Goal: Task Accomplishment & Management: Manage account settings

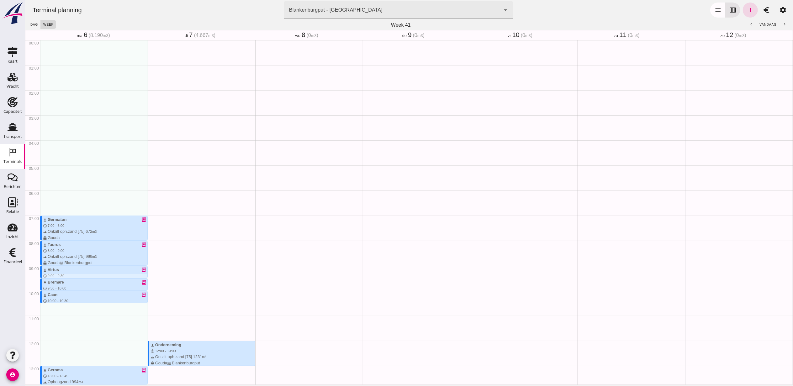
scroll to position [174, 0]
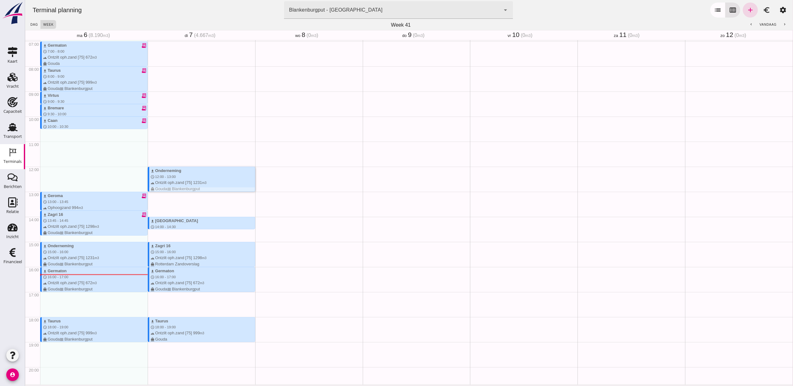
click at [180, 175] on div "download Onderneming schedule 12:00 - 13:00 terrain Ontzilt oph.zand [75] 1231 …" at bounding box center [202, 180] width 104 height 24
click at [191, 174] on div "download Onderneming schedule 12:00 - 13:00 terrain Ontzilt oph.zand [75] 1231 …" at bounding box center [202, 180] width 104 height 24
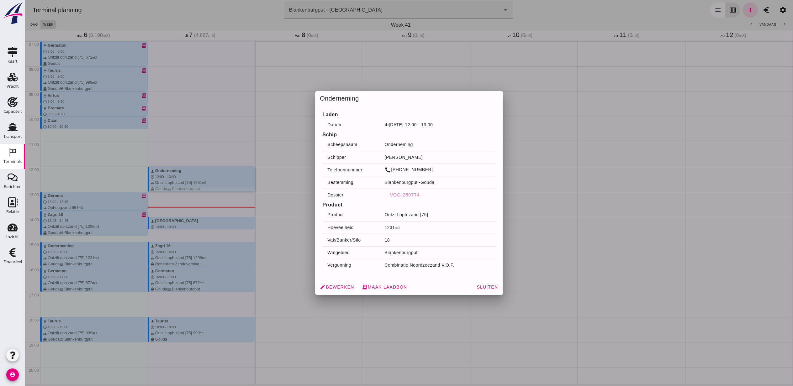
click at [564, 60] on div at bounding box center [408, 193] width 767 height 386
drag, startPoint x: 191, startPoint y: 284, endPoint x: 339, endPoint y: 288, distance: 148.0
click at [339, 288] on span "edit Bewerken" at bounding box center [337, 287] width 34 height 6
drag, startPoint x: 339, startPoint y: 288, endPoint x: 344, endPoint y: 284, distance: 5.8
click at [344, 284] on div at bounding box center [408, 193] width 767 height 386
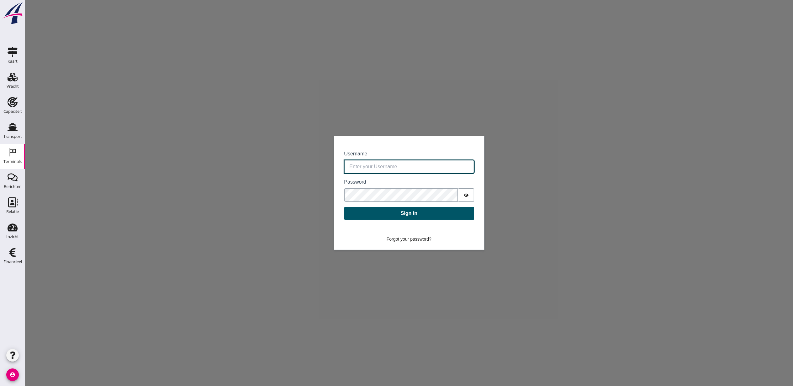
type input "rutger.vinke@vanoord.com"
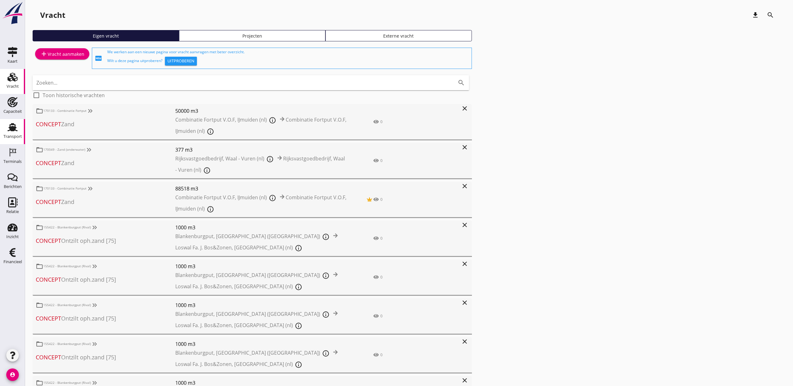
click at [8, 127] on icon "Transport" at bounding box center [13, 127] width 10 height 10
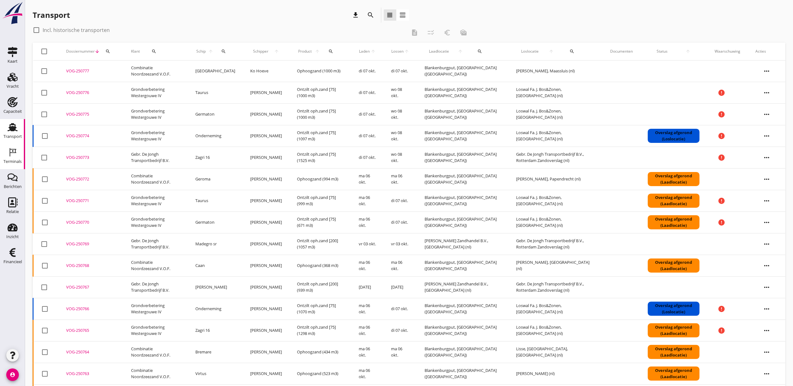
click at [11, 151] on icon "Terminals" at bounding box center [13, 152] width 10 height 10
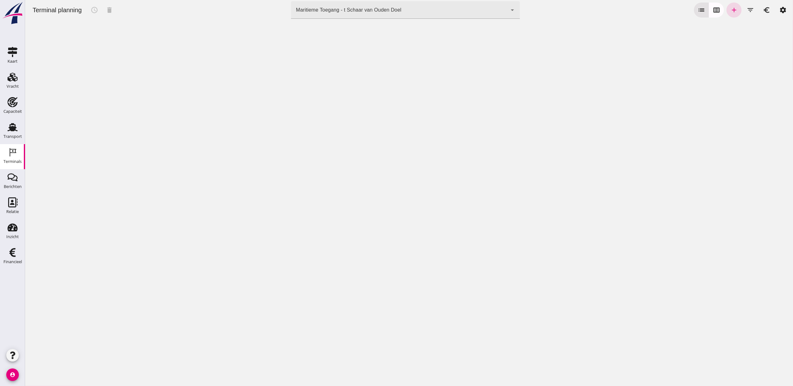
click at [367, 13] on div "Maritieme Toegang - t Schaar van Ouden Doel" at bounding box center [348, 10] width 105 height 8
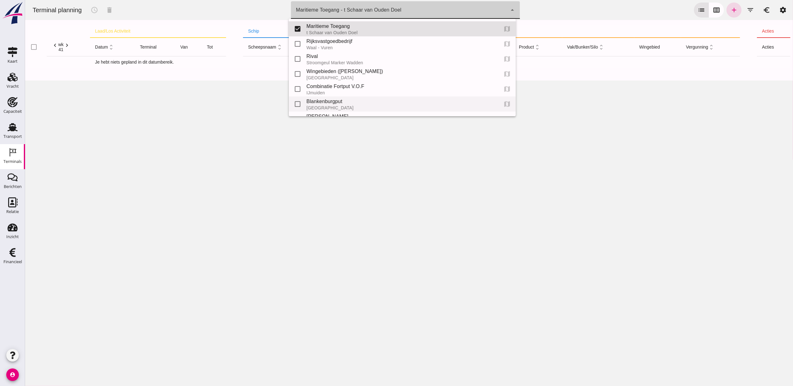
click at [367, 102] on div "Blankenburgput" at bounding box center [399, 102] width 187 height 8
type input "e6c78bfd-e3f1-4bb9-b01e-b37ce3668b52"
checkbox input "false"
checkbox input "true"
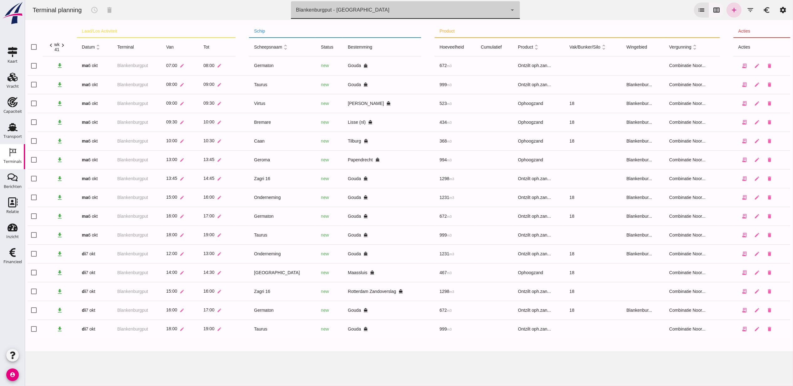
click at [712, 13] on icon "calendar_view_week" at bounding box center [716, 10] width 8 height 8
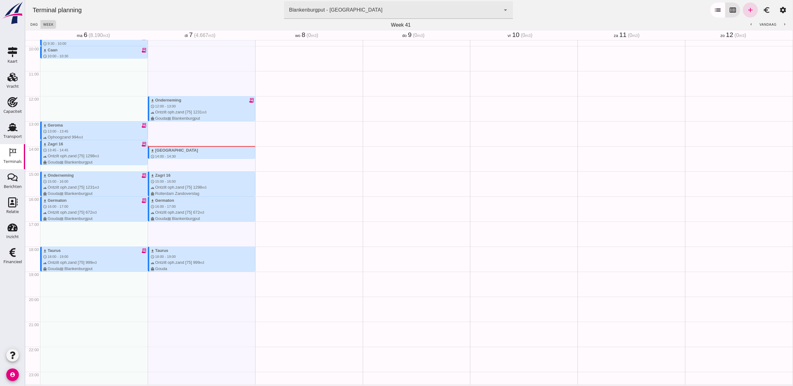
scroll to position [257, 0]
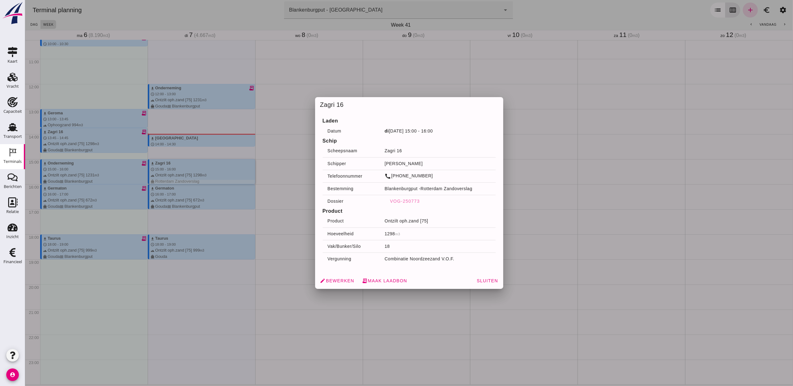
drag, startPoint x: 186, startPoint y: 169, endPoint x: 374, endPoint y: 259, distance: 209.1
click at [380, 257] on td "Combinatie Noordzeezand V.O.F." at bounding box center [437, 259] width 116 height 13
click at [331, 278] on span "edit Bewerken" at bounding box center [337, 281] width 34 height 6
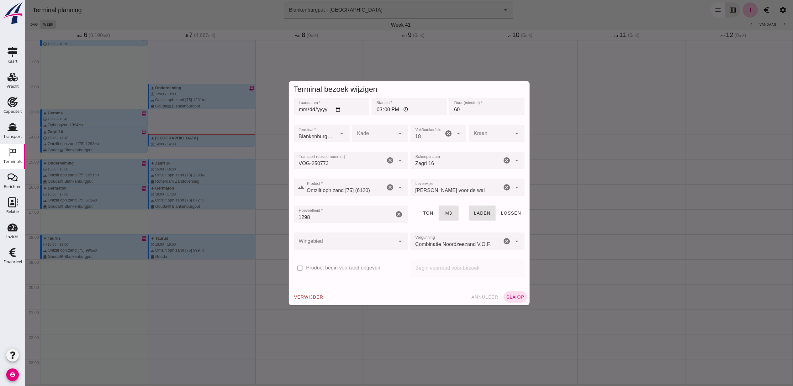
click at [376, 109] on input "15:00" at bounding box center [408, 107] width 75 height 18
click at [377, 113] on input "14:00" at bounding box center [408, 107] width 75 height 18
click at [374, 108] on input "14:00" at bounding box center [408, 107] width 75 height 18
type input "15:00"
click at [505, 293] on button "sla op" at bounding box center [515, 296] width 24 height 11
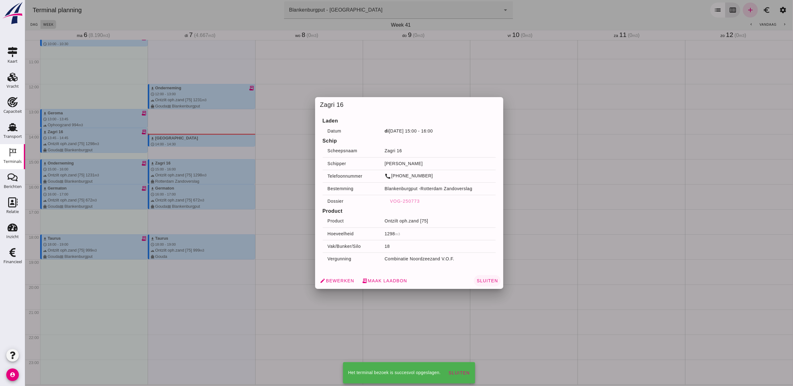
click at [479, 281] on span "Sluiten" at bounding box center [487, 280] width 22 height 5
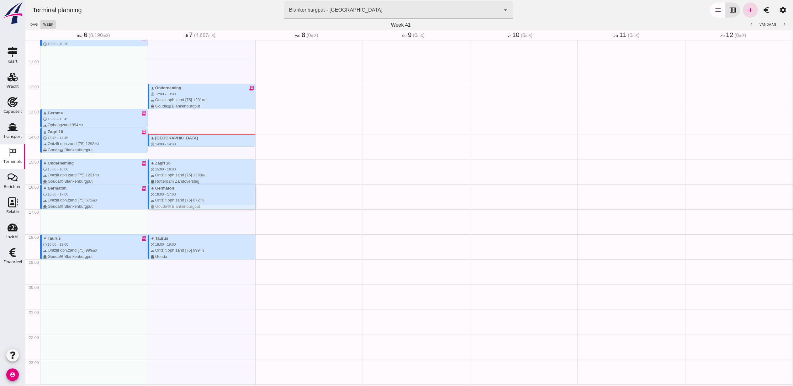
drag, startPoint x: 157, startPoint y: 192, endPoint x: 153, endPoint y: 187, distance: 6.2
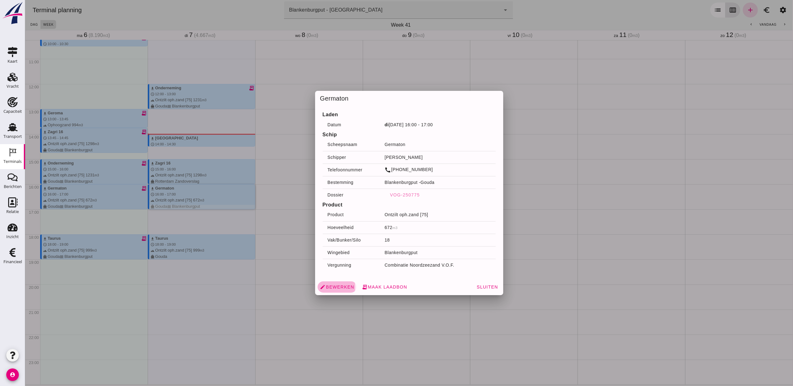
drag, startPoint x: 153, startPoint y: 187, endPoint x: 337, endPoint y: 287, distance: 209.5
click at [337, 287] on span "edit Bewerken" at bounding box center [337, 287] width 34 height 6
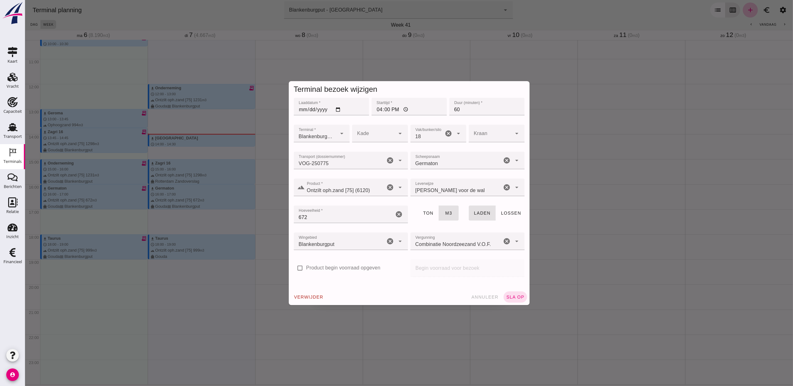
click at [373, 112] on input "16:00" at bounding box center [408, 107] width 75 height 18
type input "14:00"
click at [510, 295] on span "sla op" at bounding box center [514, 297] width 18 height 5
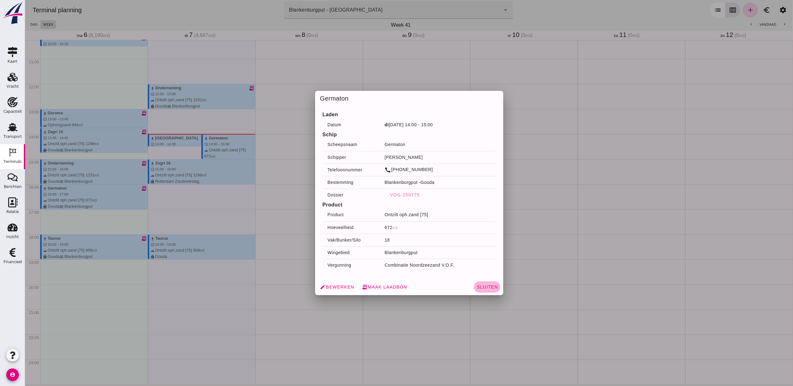
click at [483, 290] on button "Sluiten" at bounding box center [486, 286] width 27 height 11
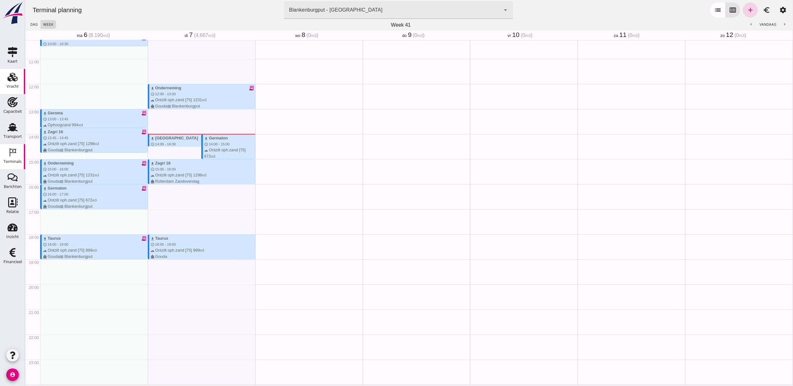
click at [13, 84] on div "Vracht" at bounding box center [13, 86] width 12 height 4
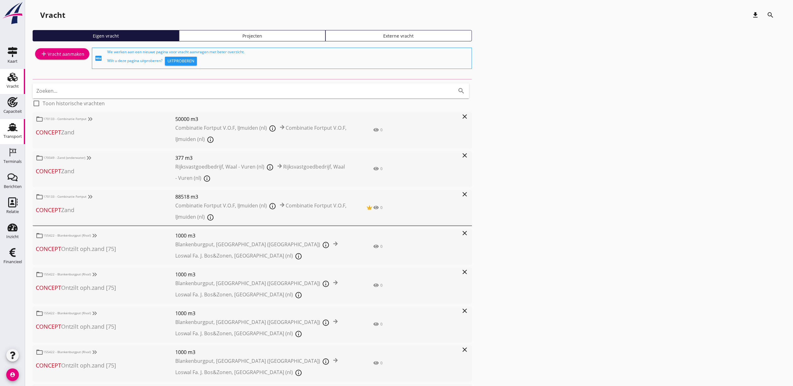
click at [15, 131] on icon "Transport" at bounding box center [13, 127] width 10 height 10
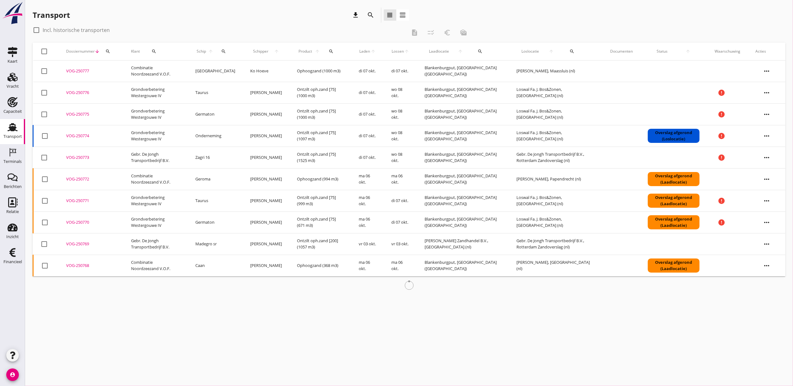
click at [225, 50] on div "search" at bounding box center [223, 51] width 13 height 5
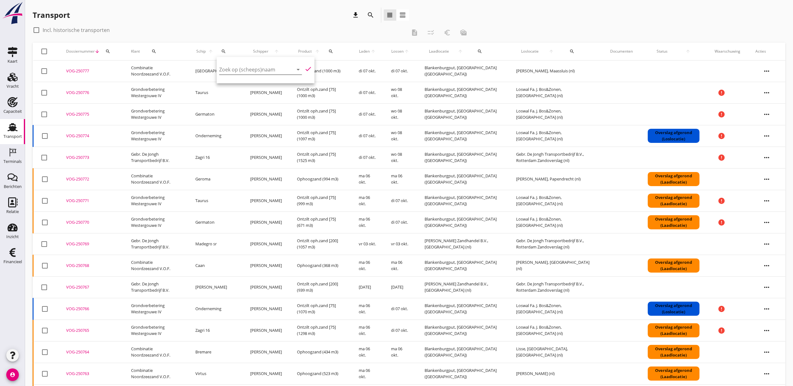
click at [246, 73] on input "Zoek op (scheeps)naam" at bounding box center [251, 70] width 65 height 10
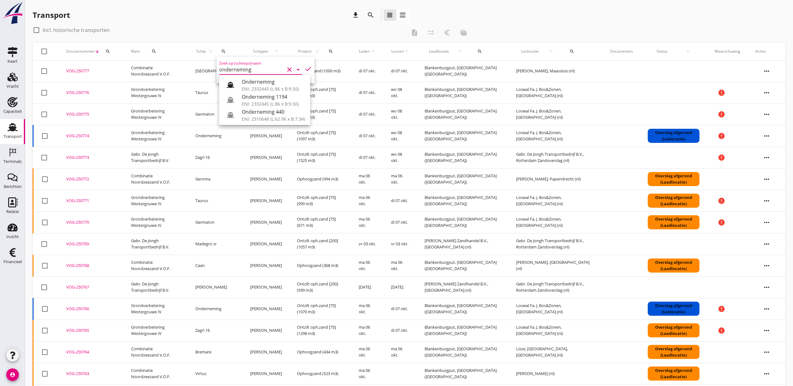
click at [258, 86] on div "ENI: 2332445 (L:86 x B:9.50)" at bounding box center [273, 89] width 63 height 7
click at [304, 69] on icon "check" at bounding box center [308, 69] width 8 height 8
type input "Onderneming"
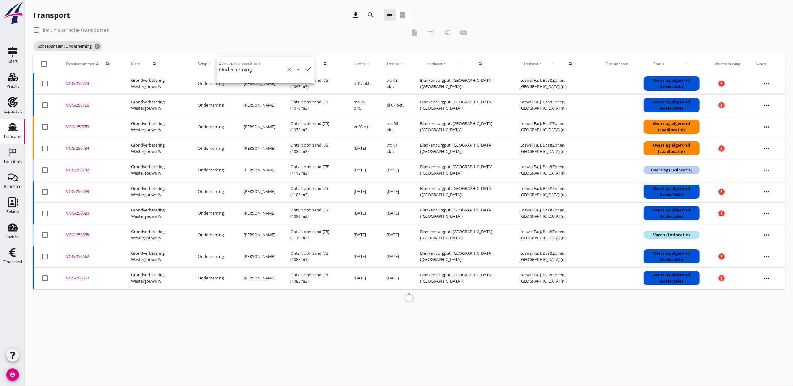
click at [412, 172] on td "[DATE]" at bounding box center [396, 170] width 34 height 22
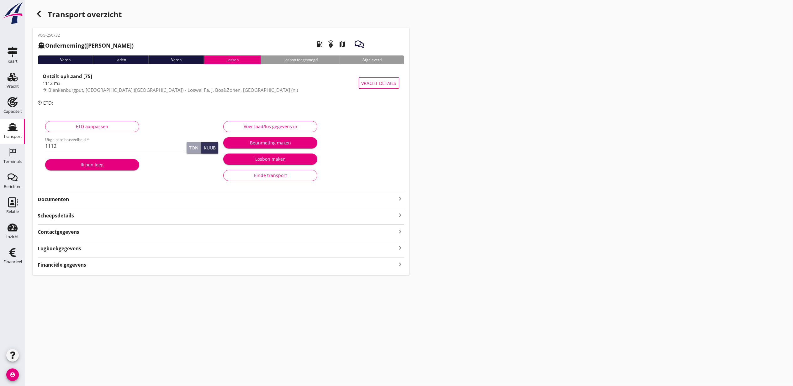
click at [12, 134] on div "Transport" at bounding box center [12, 136] width 18 height 9
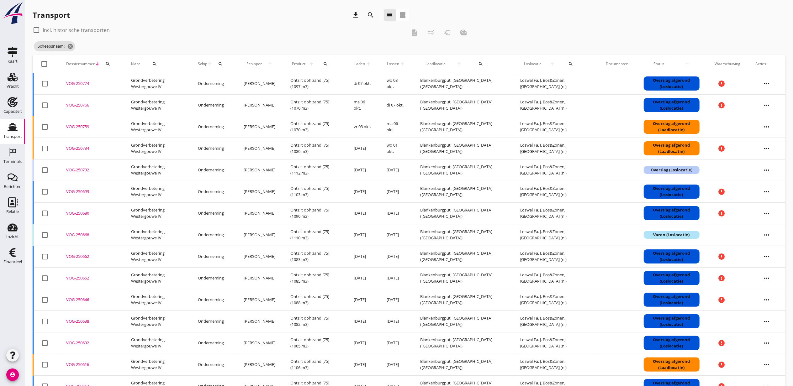
click at [376, 67] on th "Laden arrow_upward" at bounding box center [362, 64] width 33 height 18
click at [365, 65] on span "Laden" at bounding box center [359, 64] width 12 height 6
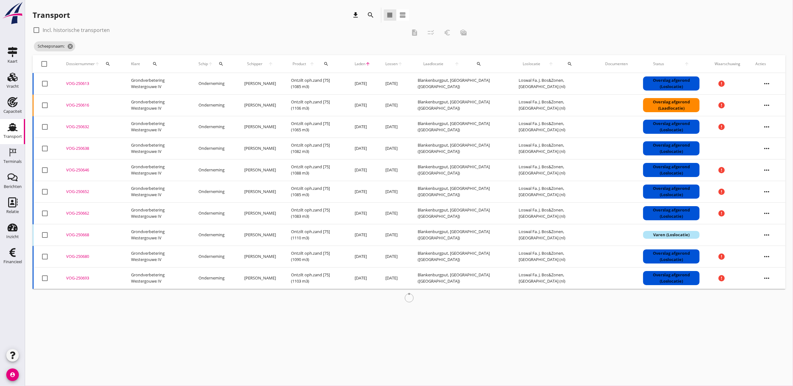
click at [365, 62] on span "Laden" at bounding box center [359, 64] width 11 height 6
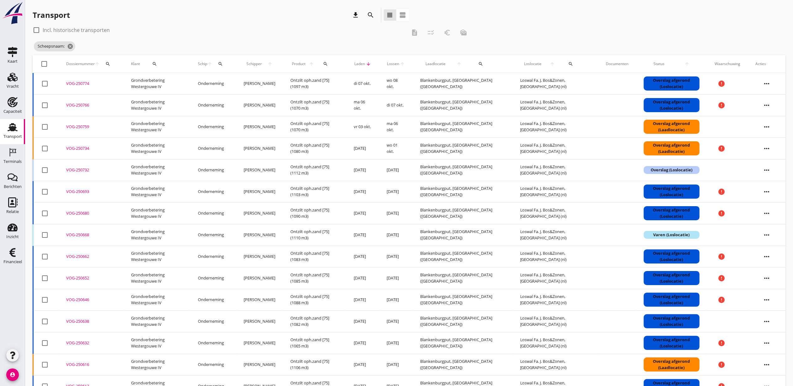
click at [175, 32] on div "check_box_outline_blank Incl. historische transporten" at bounding box center [220, 30] width 374 height 10
click at [11, 152] on icon "Terminals" at bounding box center [13, 152] width 10 height 10
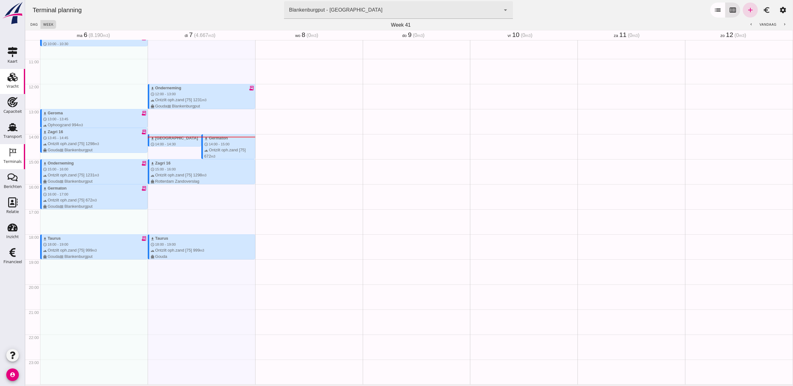
click at [7, 84] on div "Vracht" at bounding box center [13, 86] width 12 height 4
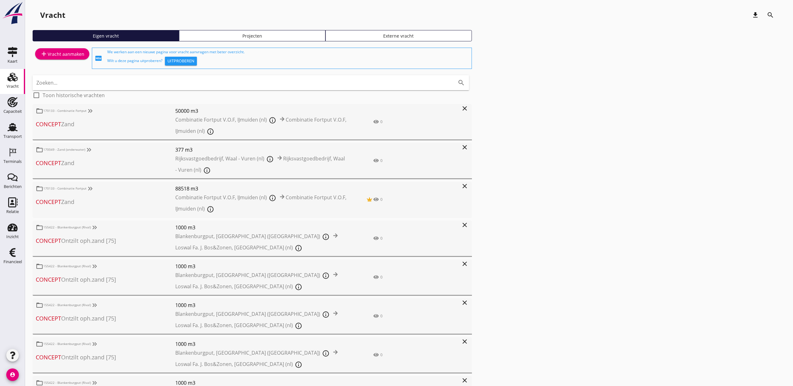
click at [8, 77] on icon "Vracht" at bounding box center [13, 77] width 10 height 10
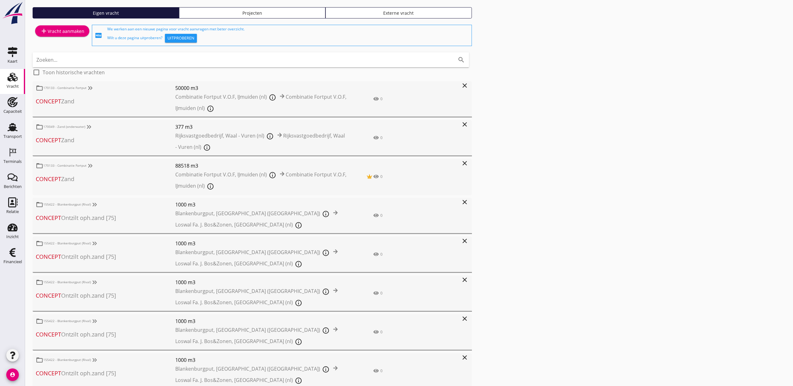
scroll to position [42, 0]
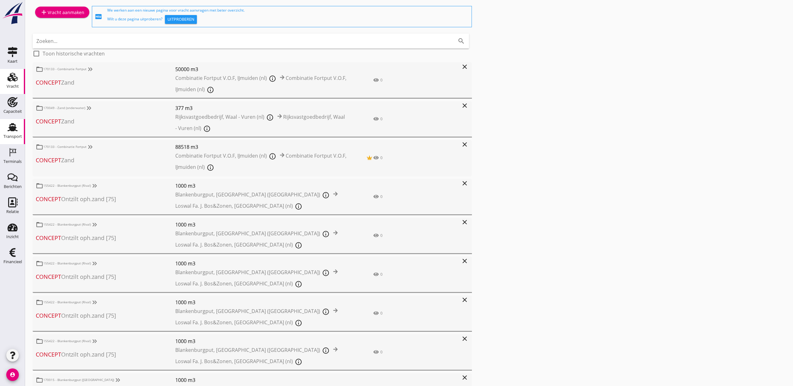
click at [20, 123] on link "Transport Transport" at bounding box center [12, 131] width 25 height 25
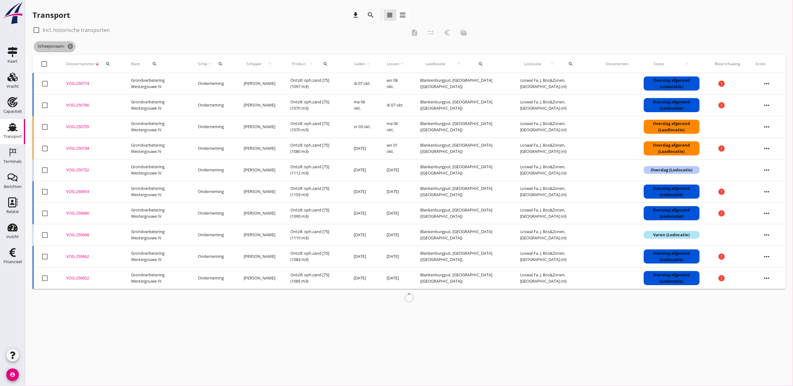
click at [72, 43] on icon "cancel" at bounding box center [70, 46] width 6 height 6
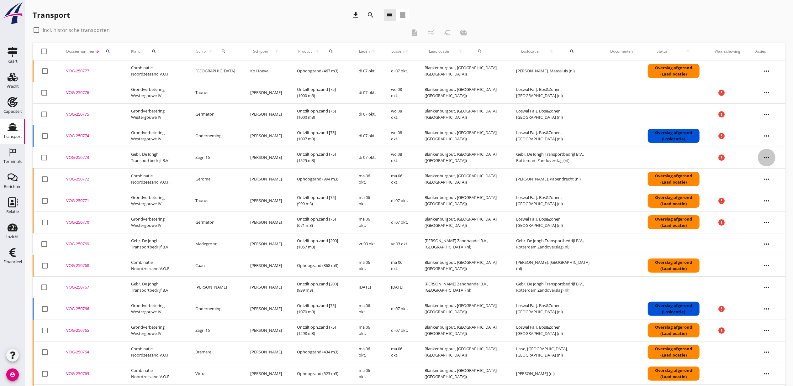
click at [770, 157] on icon "more_horiz" at bounding box center [766, 158] width 18 height 18
click at [772, 208] on div "Vracht aanpassen" at bounding box center [762, 207] width 45 height 8
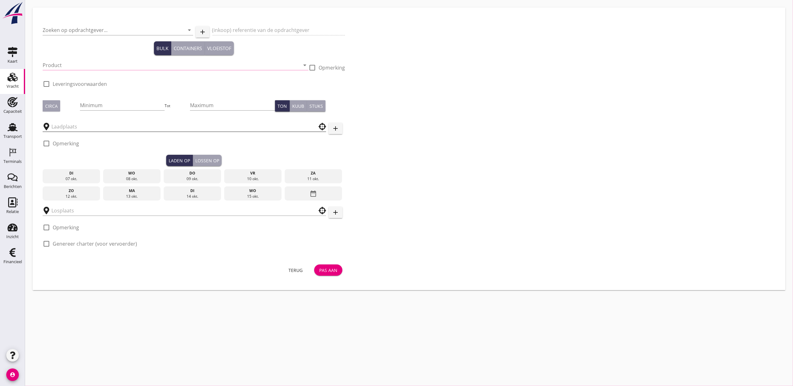
type input "Gebr. De Jongh Transportbedrijf B.V."
type input "Ontzilt oph.zand [75] (6120)"
type input "1525"
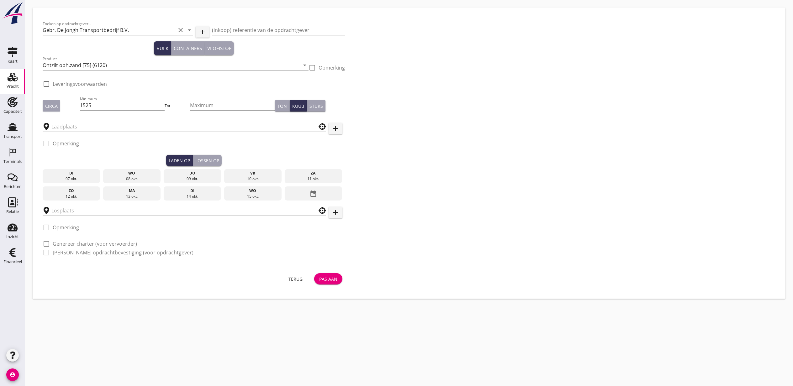
checkbox input "true"
type input "Blankenburgput"
type input "Gebr. De Jongh Transportbedrijf B.V."
checkbox input "true"
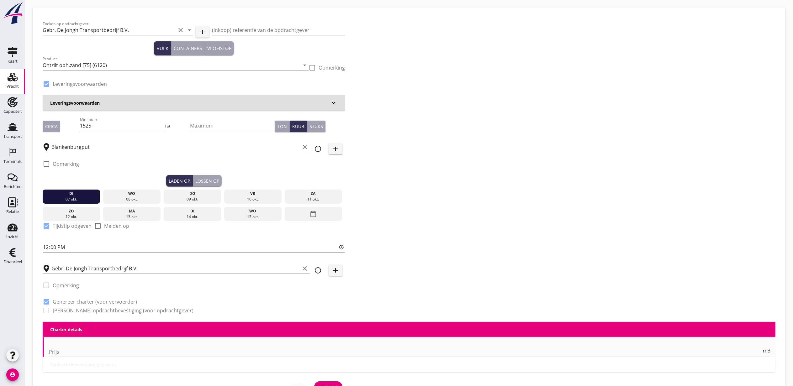
type input "2.2"
radio input "false"
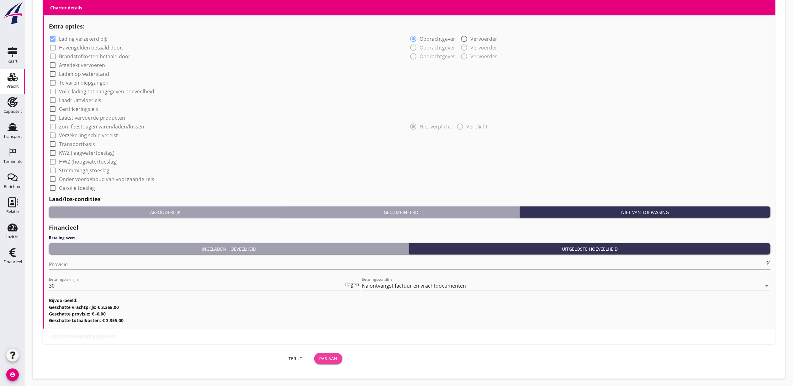
click at [333, 355] on div "Pas aan" at bounding box center [328, 358] width 18 height 7
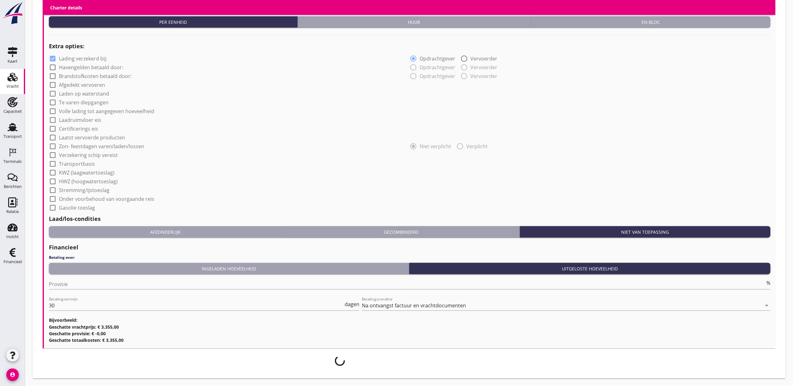
scroll to position [443, 0]
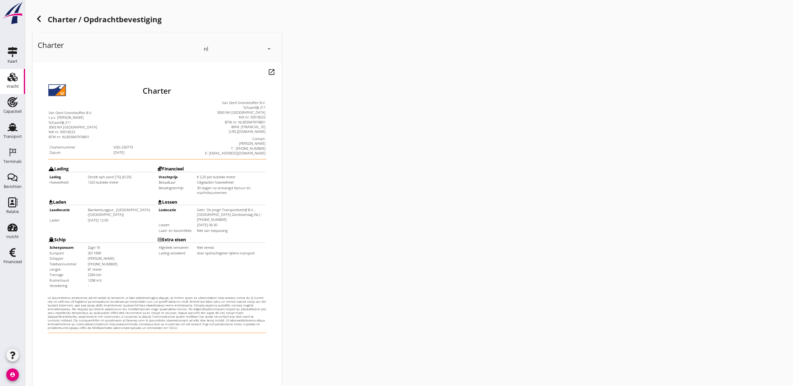
scroll to position [78, 0]
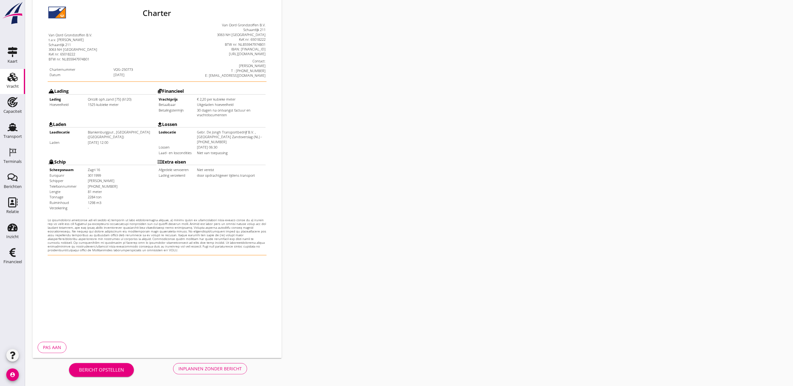
click at [49, 347] on div "Pas aan" at bounding box center [52, 347] width 18 height 7
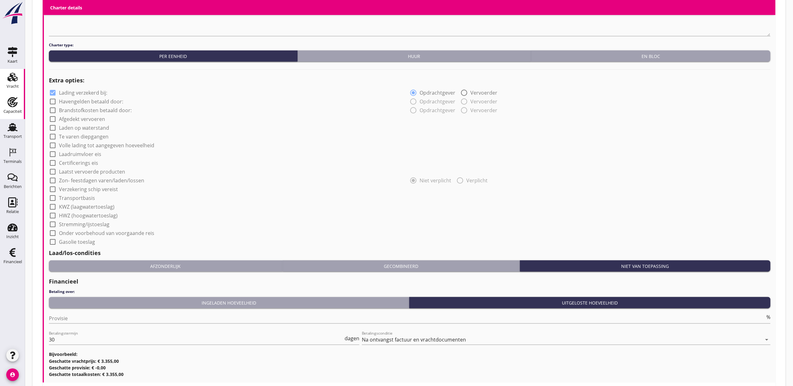
scroll to position [463, 0]
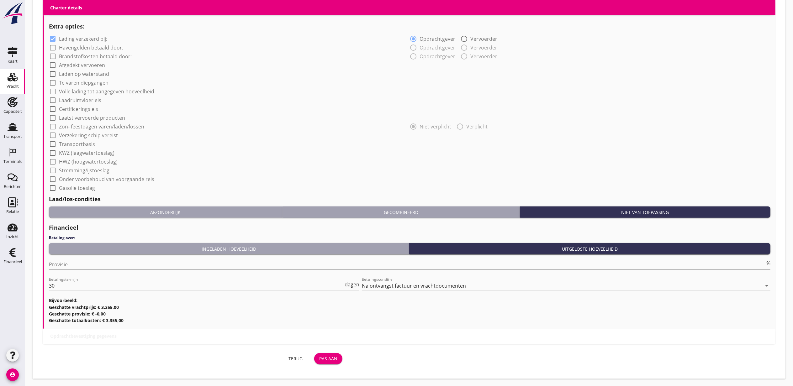
click at [288, 352] on div "Terug Pas aan" at bounding box center [194, 358] width 302 height 15
click at [292, 357] on div "Terug" at bounding box center [295, 358] width 18 height 7
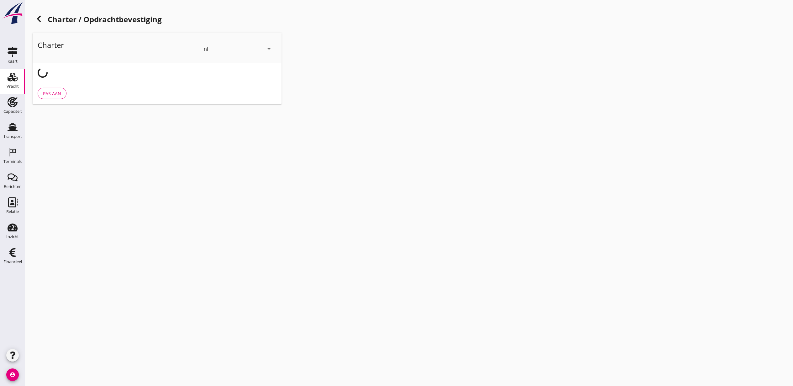
click at [34, 18] on div at bounding box center [39, 19] width 13 height 13
click at [39, 18] on use at bounding box center [39, 19] width 4 height 6
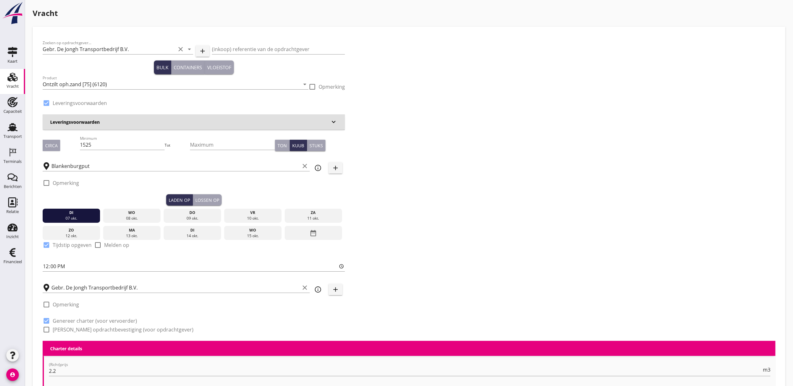
click at [9, 79] on use at bounding box center [13, 77] width 10 height 9
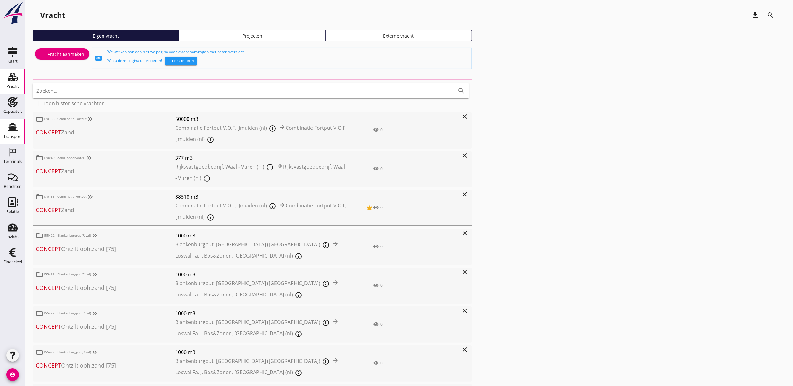
click at [19, 124] on div "Transport" at bounding box center [12, 127] width 15 height 10
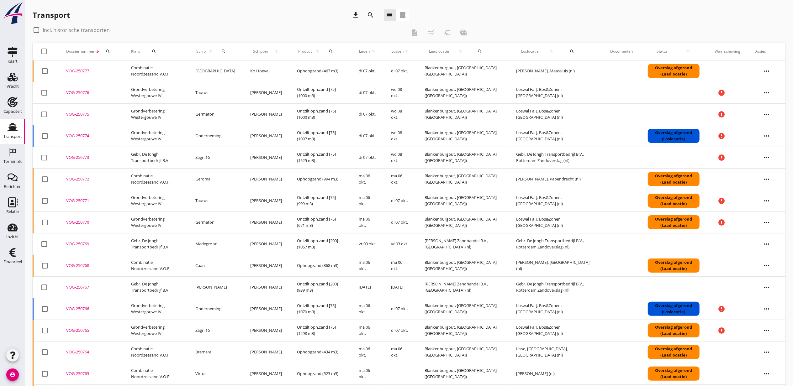
click at [769, 160] on icon "more_horiz" at bounding box center [766, 158] width 18 height 18
click at [771, 221] on div "Schip wijzigen" at bounding box center [762, 222] width 45 height 8
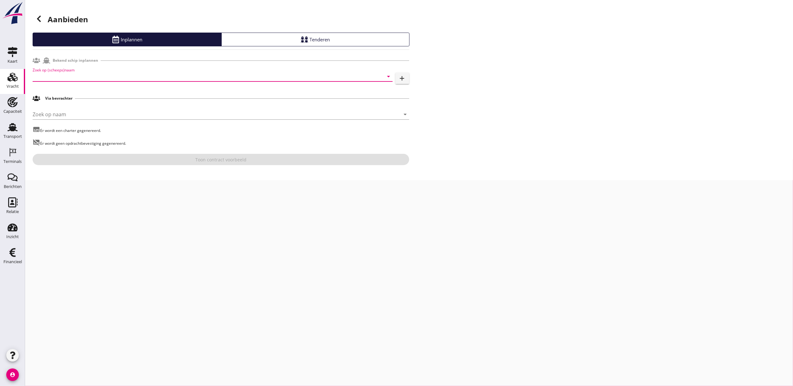
click at [99, 74] on input "Zoek op (scheeps)naam" at bounding box center [204, 76] width 342 height 10
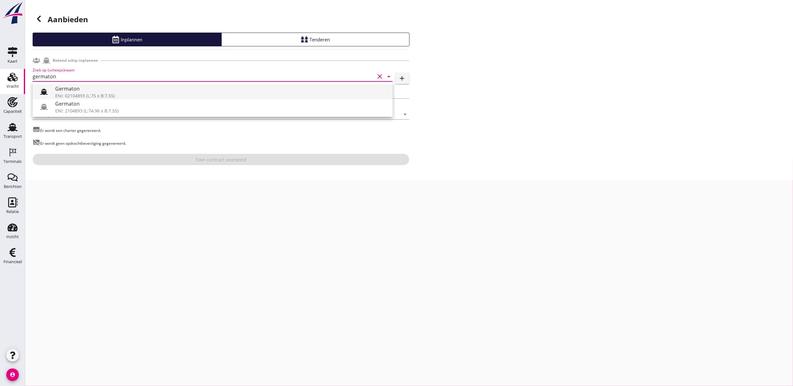
click at [94, 92] on div "Germaton" at bounding box center [221, 89] width 332 height 8
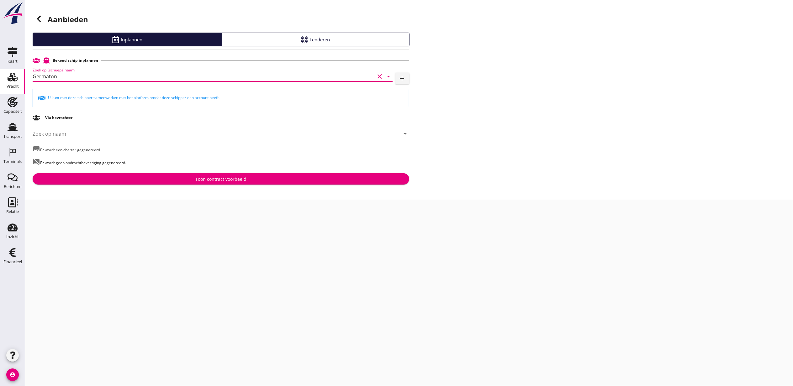
type input "Germaton"
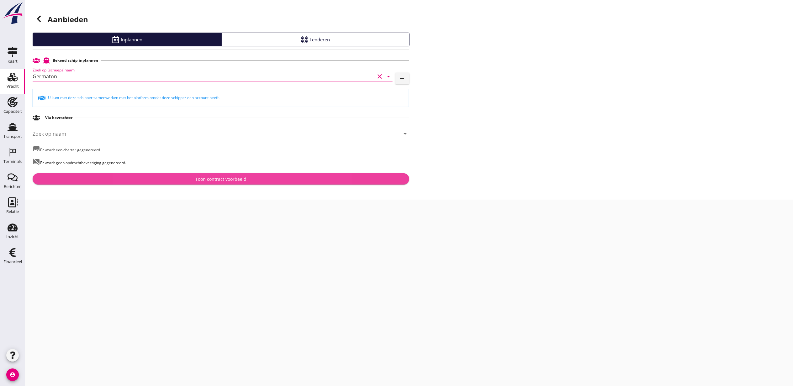
click at [240, 176] on div "Toon contract voorbeeld" at bounding box center [220, 179] width 51 height 7
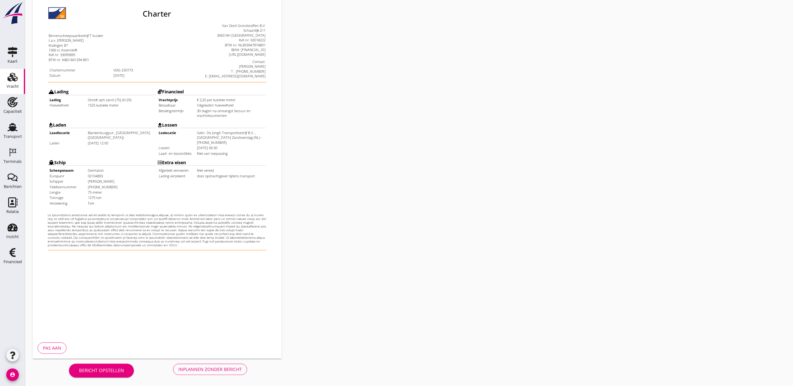
scroll to position [78, 0]
click at [200, 372] on button "Inplannen zonder bericht" at bounding box center [210, 368] width 74 height 11
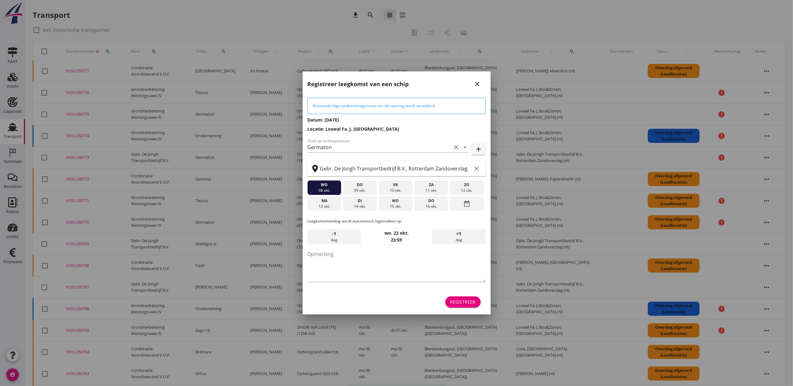
click at [461, 303] on div "Registreer" at bounding box center [462, 302] width 25 height 7
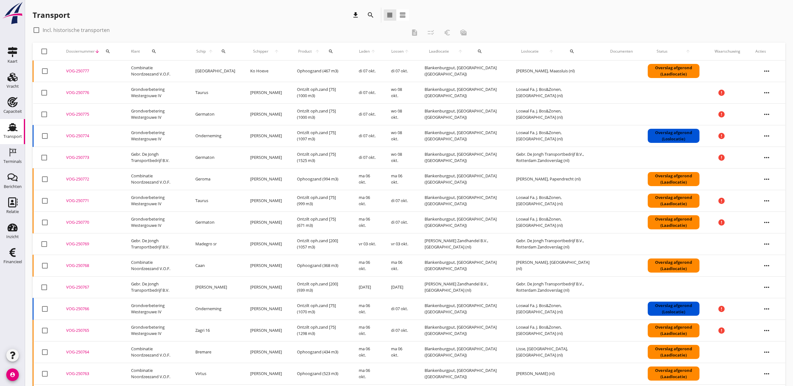
click at [84, 157] on div "VOG-250773" at bounding box center [91, 157] width 50 height 6
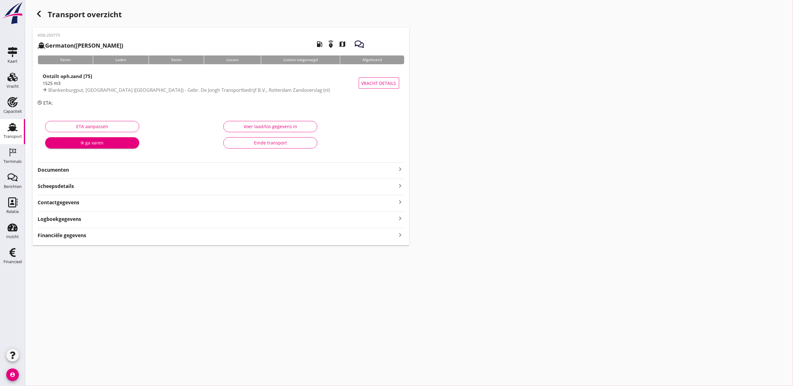
click at [86, 237] on strong "Financiële gegevens" at bounding box center [62, 235] width 49 height 7
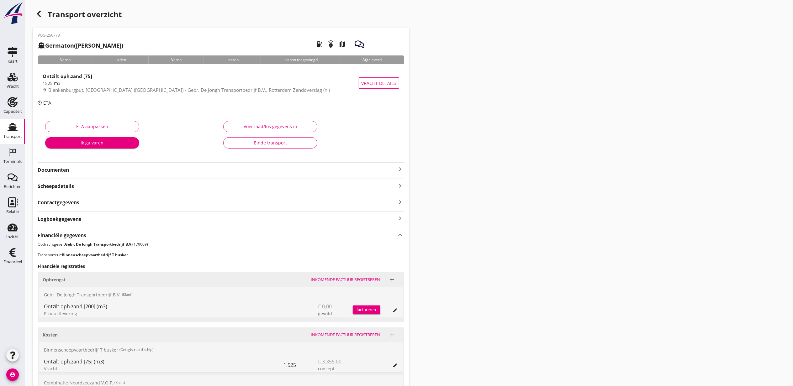
click at [266, 127] on div "Voer laad/los gegevens in" at bounding box center [269, 126] width 83 height 7
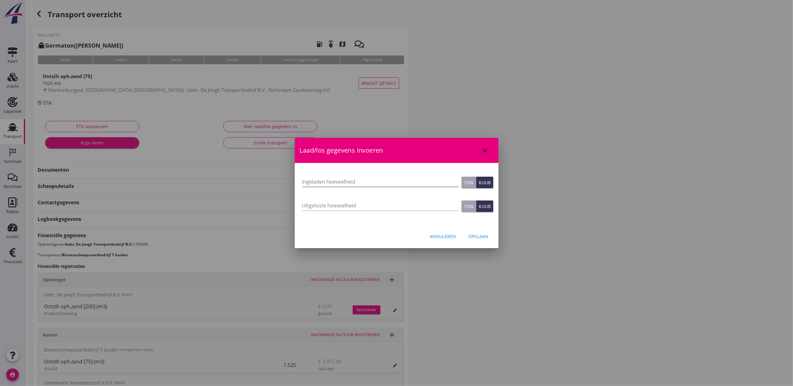
click at [341, 183] on input "Ingeladen hoeveelheid" at bounding box center [380, 182] width 157 height 10
type input "672"
type button "ton"
click at [473, 236] on div "Opslaan" at bounding box center [478, 236] width 20 height 7
type input "0"
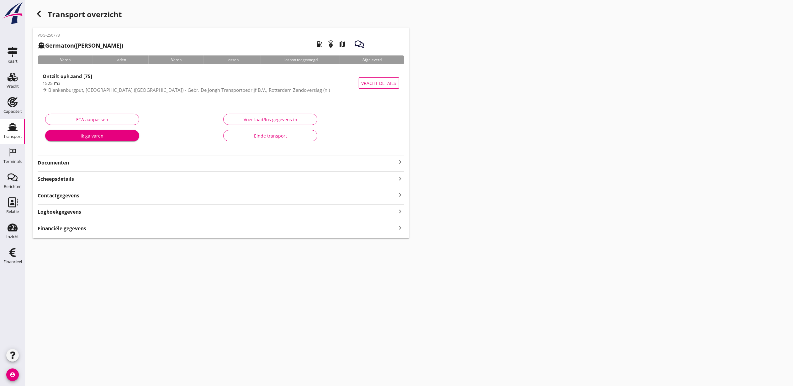
click at [264, 232] on div "Financiële gegevens keyboard_arrow_right" at bounding box center [221, 228] width 366 height 8
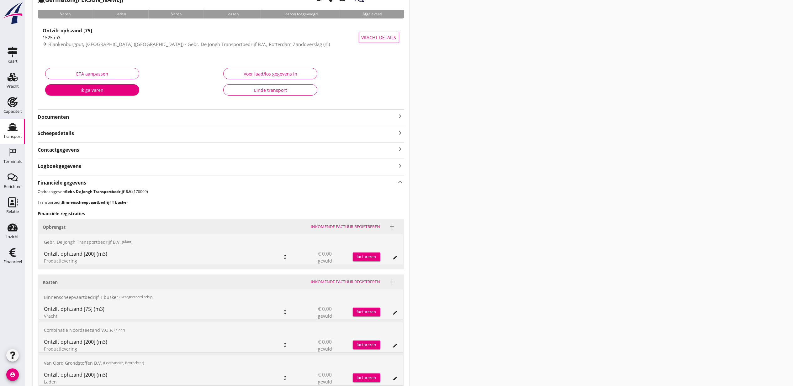
scroll to position [118, 0]
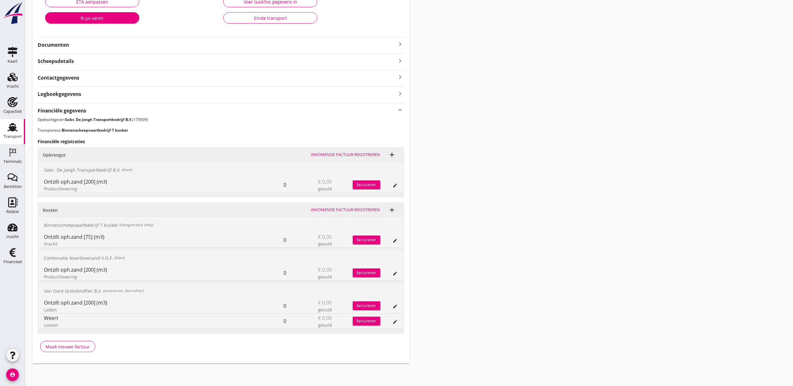
click at [396, 239] on icon "edit" at bounding box center [395, 240] width 5 height 5
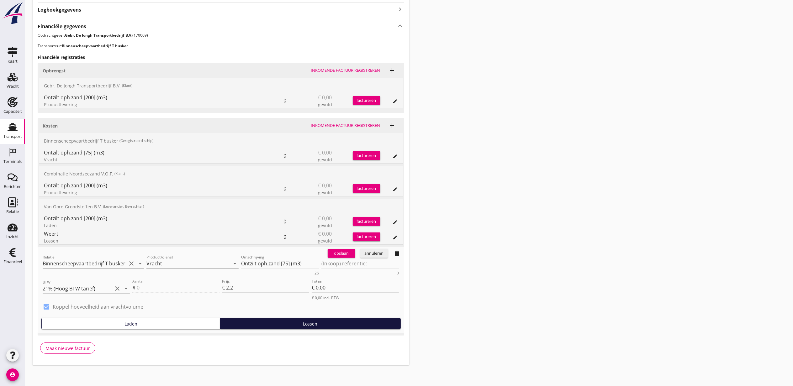
click at [376, 255] on div "annuleren" at bounding box center [374, 253] width 23 height 6
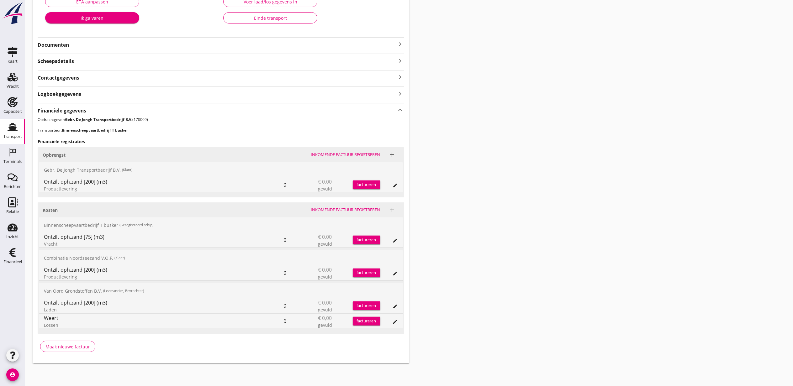
click at [394, 206] on icon "add" at bounding box center [392, 210] width 8 height 8
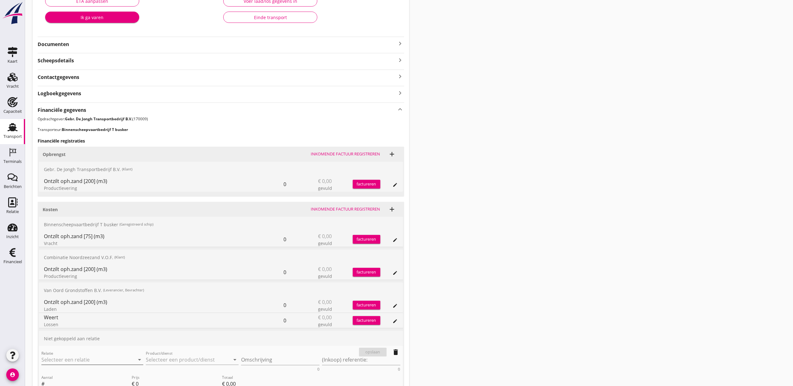
click at [108, 359] on input "Relatie" at bounding box center [83, 360] width 84 height 10
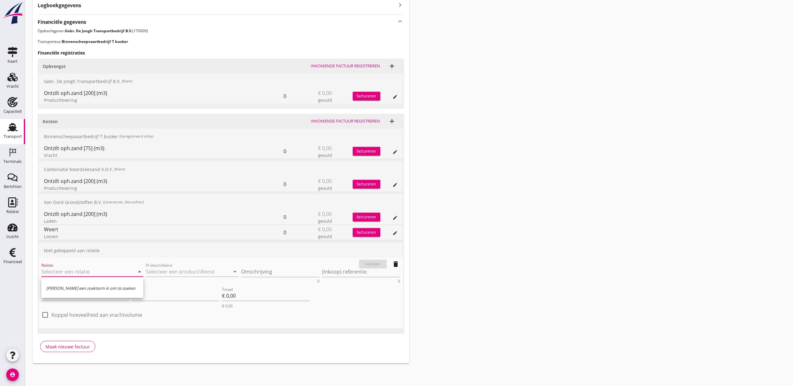
scroll to position [207, 0]
click at [95, 281] on div "Binnenscheepvaartbedrijf T busker" at bounding box center [92, 285] width 92 height 8
type input "Binnenscheepvaartbedrijf T busker"
click at [162, 267] on input "Product/dienst" at bounding box center [188, 272] width 84 height 10
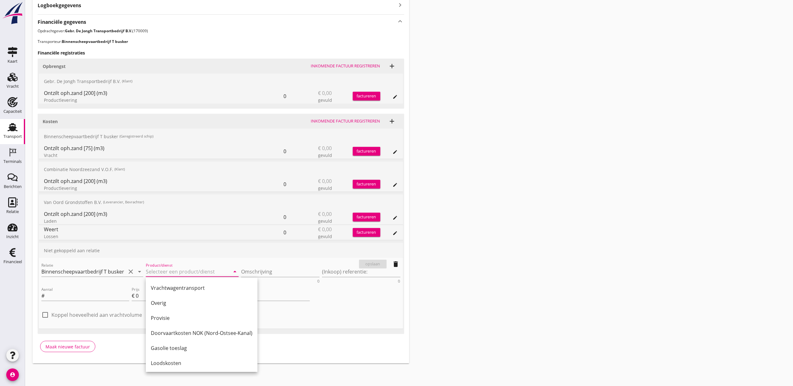
scroll to position [209, 0]
click at [177, 305] on div "Provisie" at bounding box center [202, 305] width 102 height 8
type input "Provisie"
click at [265, 271] on textarea "Omschrijving" at bounding box center [280, 272] width 78 height 10
drag, startPoint x: 113, startPoint y: 145, endPoint x: 43, endPoint y: 143, distance: 69.9
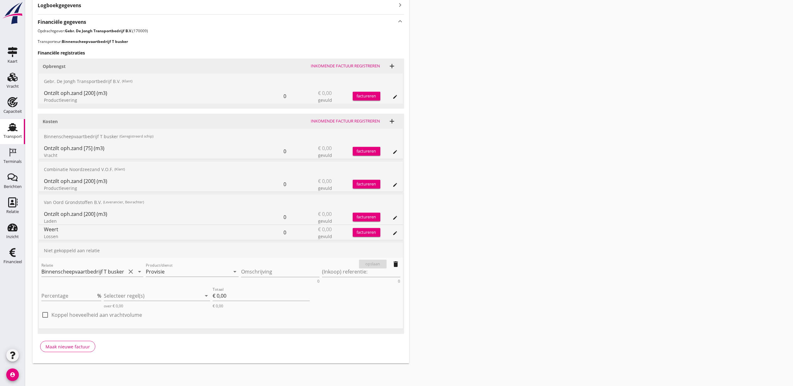
click at [43, 144] on div "Ontzilt oph.zand [75] (m3) Vracht 0 € 0,00 gevuld factureren edit" at bounding box center [221, 151] width 364 height 15
copy div "Ontzilt oph.zand [75] (m3)"
drag, startPoint x: 43, startPoint y: 143, endPoint x: 137, endPoint y: 146, distance: 93.7
click at [137, 146] on div "Ontzilt oph.zand [75] (m3)" at bounding box center [164, 148] width 240 height 8
drag, startPoint x: 112, startPoint y: 180, endPoint x: 41, endPoint y: 178, distance: 70.8
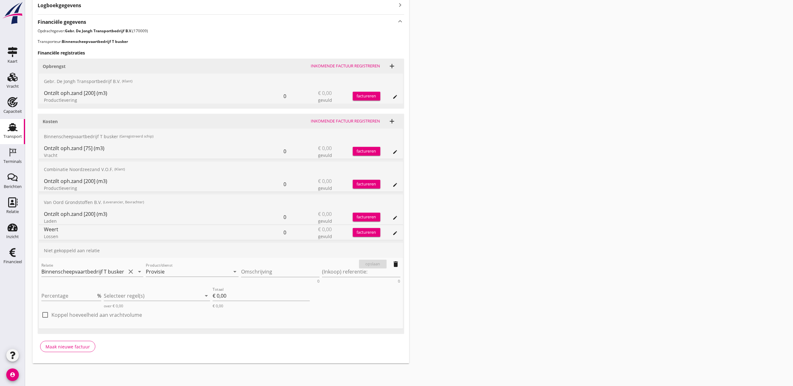
click at [41, 178] on div "Ontzilt oph.zand [200] (m3) Productlevering 0 € 0,00 gevuld factureren edit" at bounding box center [221, 184] width 364 height 15
copy div "Ontzilt oph.zand [200] (m3)"
click at [262, 263] on div "Omschrijving 0" at bounding box center [280, 273] width 78 height 20
click at [268, 273] on textarea "Omschrijving" at bounding box center [280, 272] width 78 height 10
paste textarea "Ontzilt oph.zand [200] (m3)"
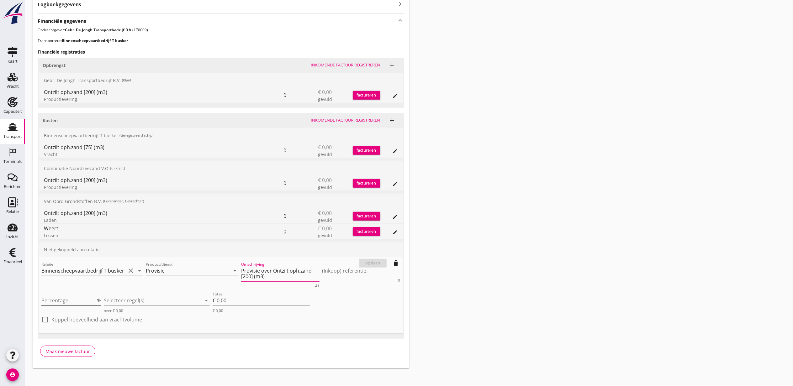
type textarea "Provisie over Ontzilt oph.zand [200] (m3)"
click at [81, 301] on input "Percentage" at bounding box center [68, 301] width 55 height 10
type input "-2"
type input "€ -0,00"
type input "-2"
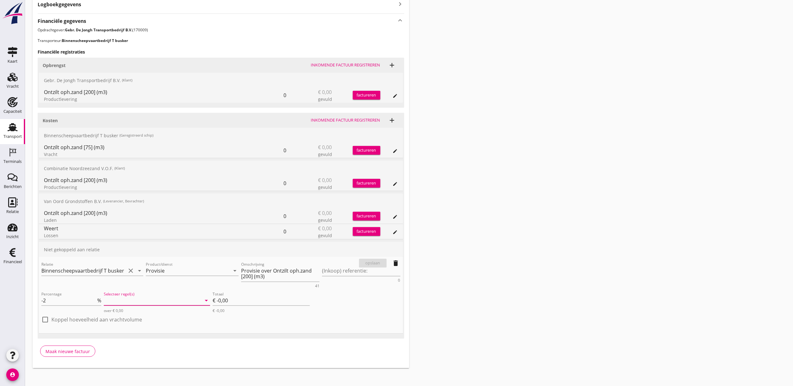
click at [144, 302] on div at bounding box center [152, 301] width 97 height 10
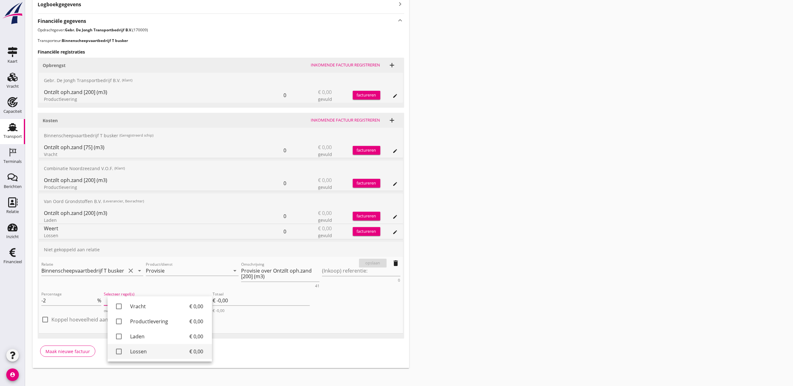
click at [154, 346] on link "check_box_outline_blank Lossen € 0,00" at bounding box center [159, 351] width 104 height 15
click at [547, 272] on div "Transport overzicht VOG-250773 Germaton ([PERSON_NAME]) local_gas_station emerg…" at bounding box center [408, 84] width 767 height 583
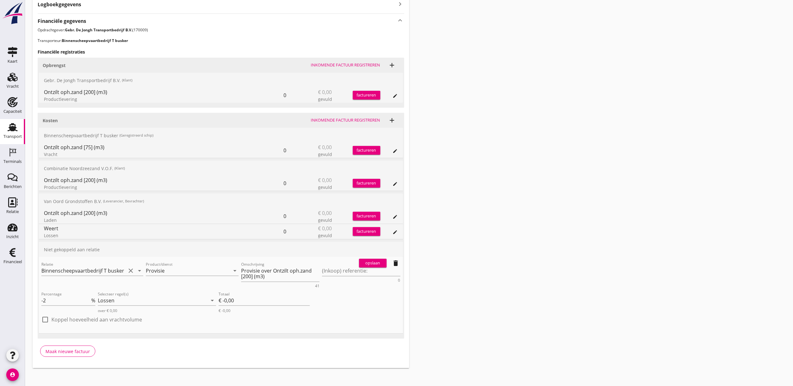
click at [103, 326] on div "check_box_outline_blank Koppel hoeveelheid aan vrachtvolume" at bounding box center [91, 323] width 101 height 15
click at [122, 326] on div "check_box_outline_blank Koppel hoeveelheid aan vrachtvolume" at bounding box center [91, 323] width 101 height 15
click at [90, 323] on label "Koppel hoeveelheid aan vrachtvolume" at bounding box center [96, 320] width 91 height 6
checkbox input "true"
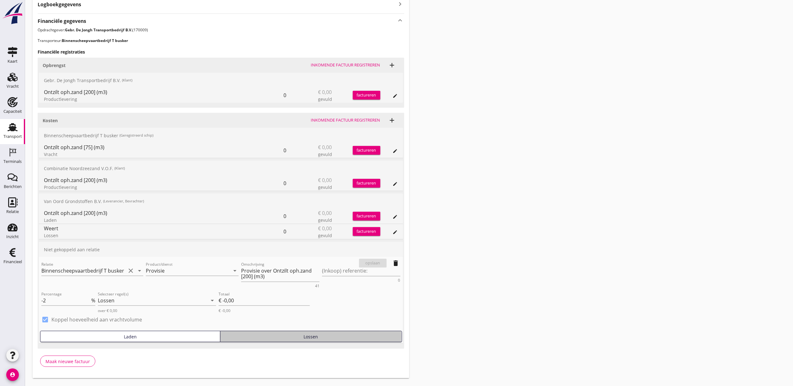
click at [264, 334] on div "Lossen" at bounding box center [311, 336] width 176 height 7
type input "0"
type input "€ 0,00"
click at [107, 320] on label "Koppel hoeveelheid aan vrachtvolume" at bounding box center [96, 320] width 91 height 6
checkbox input "false"
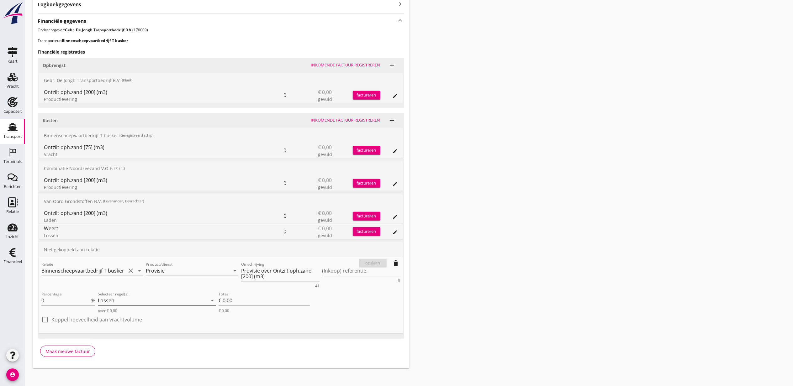
click at [152, 301] on div "Lossen" at bounding box center [152, 301] width 109 height 10
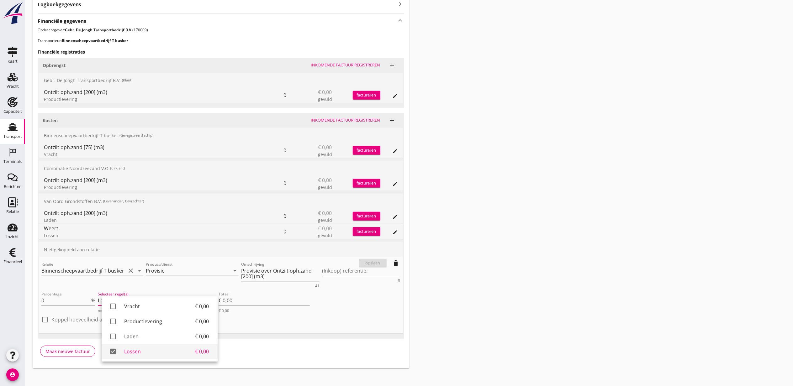
click at [154, 344] on link "check_box Lossen € 0,00" at bounding box center [160, 351] width 116 height 15
click at [154, 309] on div "Vracht" at bounding box center [159, 307] width 59 height 8
click at [76, 298] on input "0" at bounding box center [65, 301] width 49 height 10
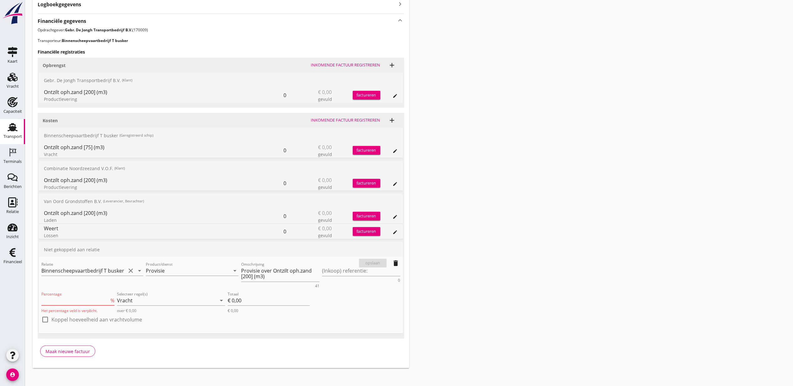
type input "-2"
type input "€ -0,00"
type input "-2"
click at [368, 258] on div "opslaan delete" at bounding box center [379, 263] width 46 height 13
click at [370, 261] on div "opslaan" at bounding box center [372, 263] width 23 height 6
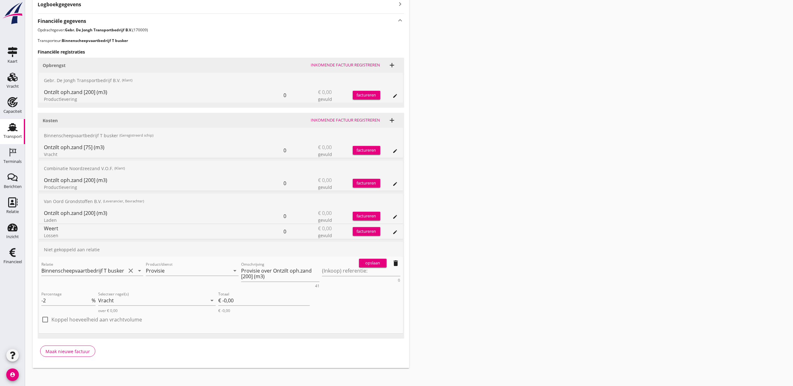
scroll to position [134, 0]
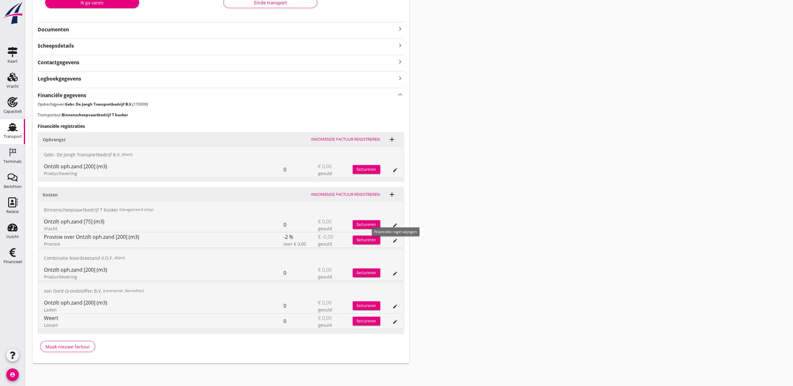
click at [394, 225] on icon "edit" at bounding box center [395, 225] width 5 height 5
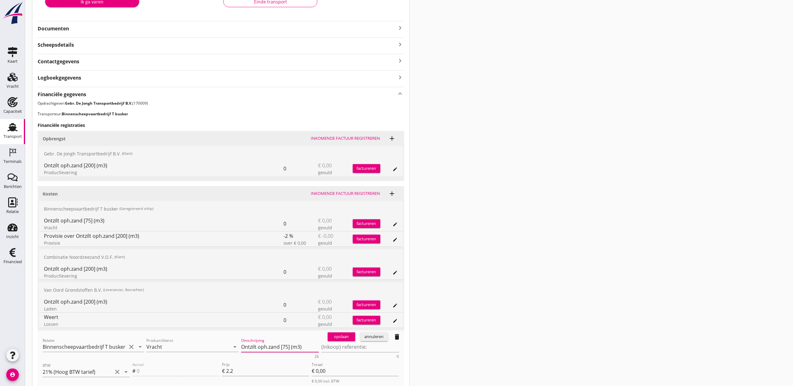
drag, startPoint x: 287, startPoint y: 348, endPoint x: 283, endPoint y: 346, distance: 4.3
click at [283, 346] on textarea "Ontzilt oph.zand [75] (m3)" at bounding box center [280, 347] width 78 height 10
type textarea "Ontzilt oph.zand [200] (m3)"
click at [349, 336] on div "opslaan" at bounding box center [341, 337] width 23 height 6
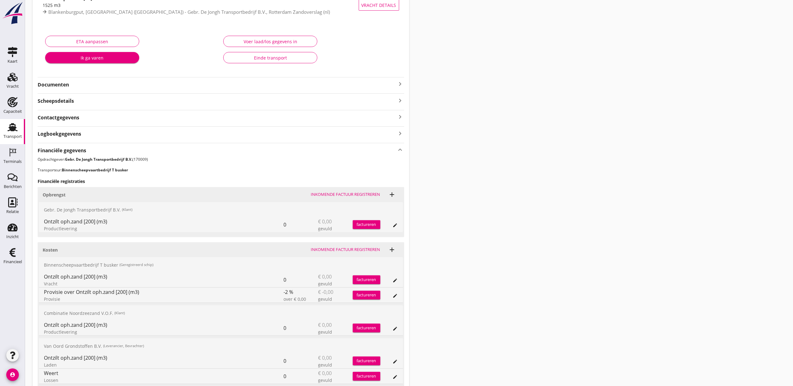
scroll to position [0, 0]
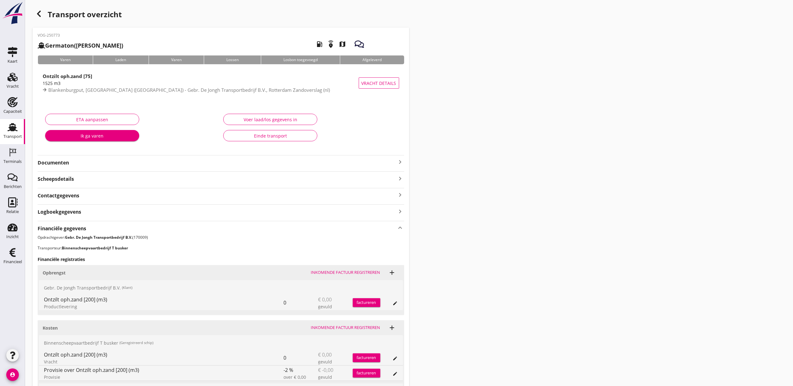
click at [43, 14] on div "button" at bounding box center [39, 14] width 13 height 13
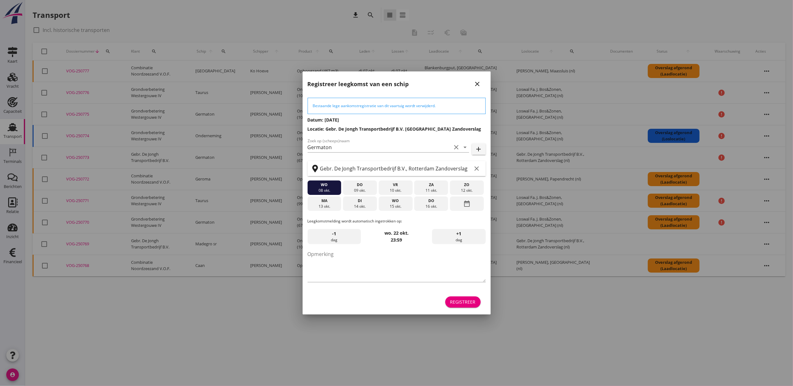
click at [469, 303] on div "Registreer" at bounding box center [462, 302] width 25 height 7
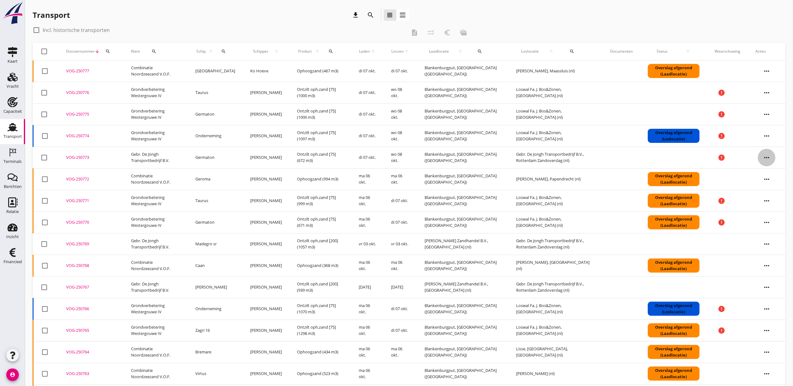
click at [767, 158] on icon "more_horiz" at bounding box center [766, 158] width 18 height 18
click at [767, 222] on div "Schip wijzigen" at bounding box center [762, 222] width 45 height 8
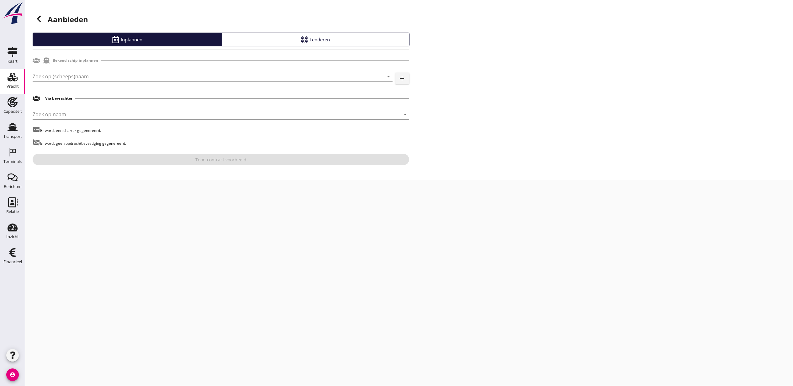
click at [36, 16] on icon at bounding box center [39, 19] width 8 height 8
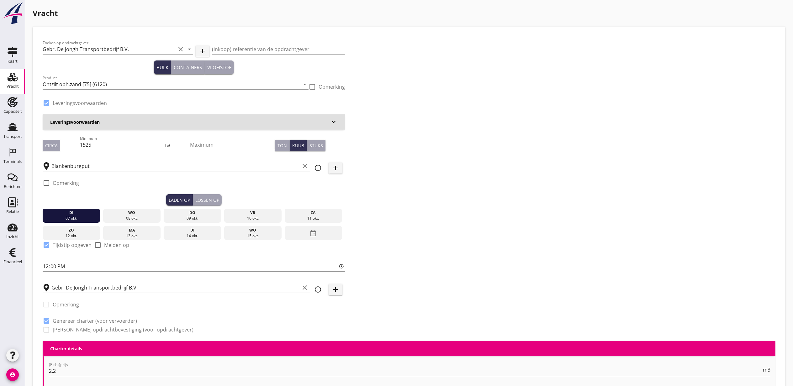
click at [14, 82] on div "Vracht" at bounding box center [13, 86] width 12 height 9
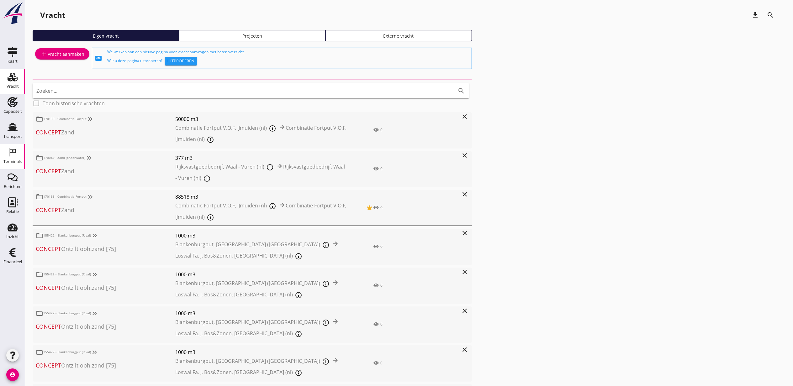
click at [16, 161] on div "Terminals" at bounding box center [12, 162] width 18 height 4
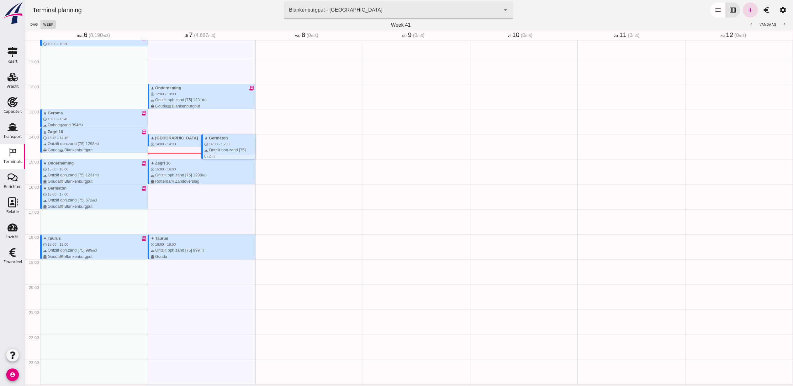
click at [228, 145] on div "download Germaton schedule 14:00 - 15:00 terrain Ontzilt oph.zand [75] 672 m3 d…" at bounding box center [229, 150] width 50 height 30
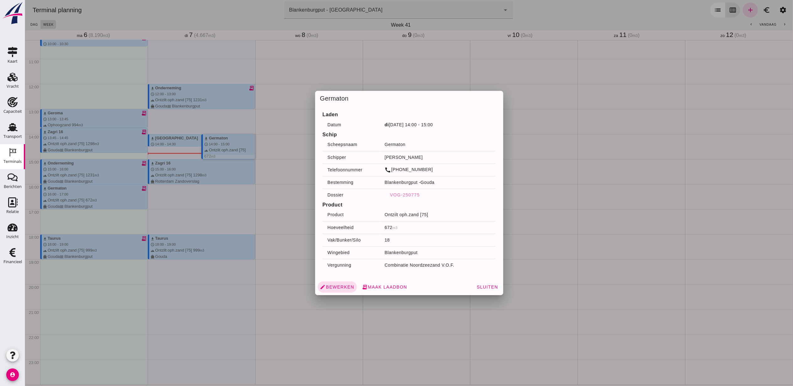
drag, startPoint x: 442, startPoint y: 184, endPoint x: 373, endPoint y: 187, distance: 69.0
click at [373, 187] on tr "Bestemming Blankenburgput - [GEOGRAPHIC_DATA]" at bounding box center [408, 182] width 173 height 13
drag, startPoint x: 373, startPoint y: 187, endPoint x: 430, endPoint y: 183, distance: 57.2
click at [430, 183] on td "Blankenburgput - Gouda" at bounding box center [437, 182] width 116 height 13
drag, startPoint x: 400, startPoint y: 183, endPoint x: 372, endPoint y: 185, distance: 27.6
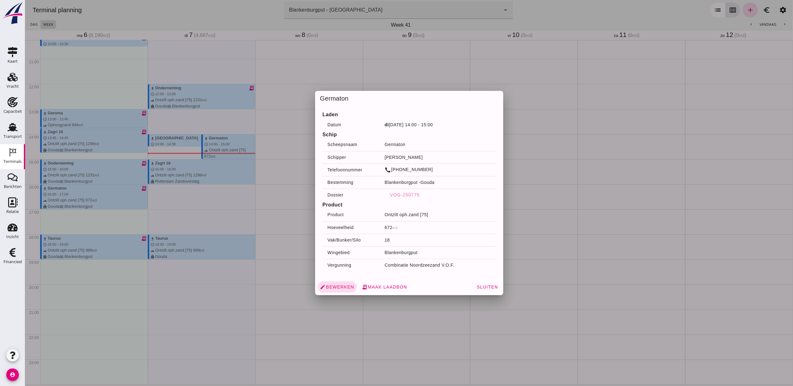
click at [372, 185] on tr "Bestemming Blankenburgput - [GEOGRAPHIC_DATA]" at bounding box center [408, 182] width 173 height 13
click at [341, 289] on span "edit Bewerken" at bounding box center [337, 287] width 34 height 6
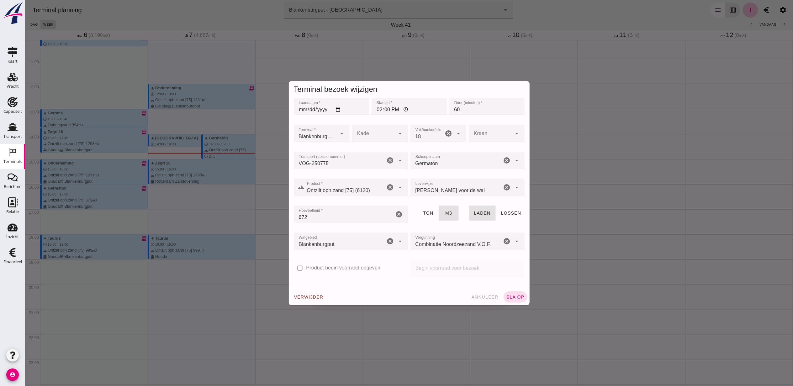
type input "VOG-250775"
click at [377, 161] on input "VOG-250775" at bounding box center [339, 164] width 92 height 8
drag, startPoint x: 390, startPoint y: 159, endPoint x: 509, endPoint y: 291, distance: 177.7
click at [486, 276] on div "Laaddatum * Laaddatum * [DATE] Starttijd * Starttijd * 14:00 Duur (minuten) * D…" at bounding box center [408, 193] width 241 height 192
click at [509, 291] on div "verwijder annuleer sla op" at bounding box center [408, 297] width 241 height 16
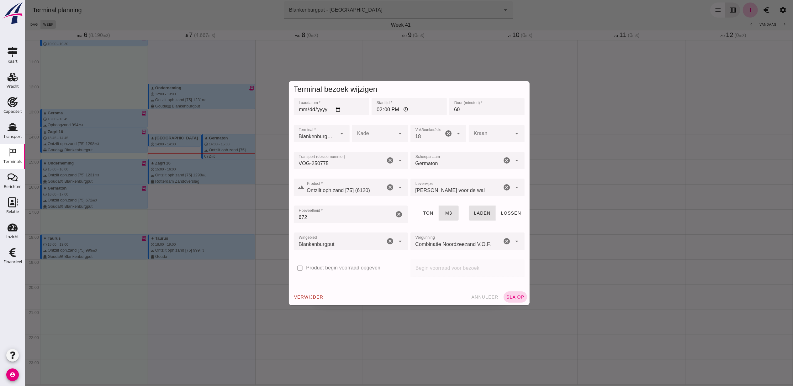
click at [512, 296] on span "sla op" at bounding box center [514, 297] width 18 height 5
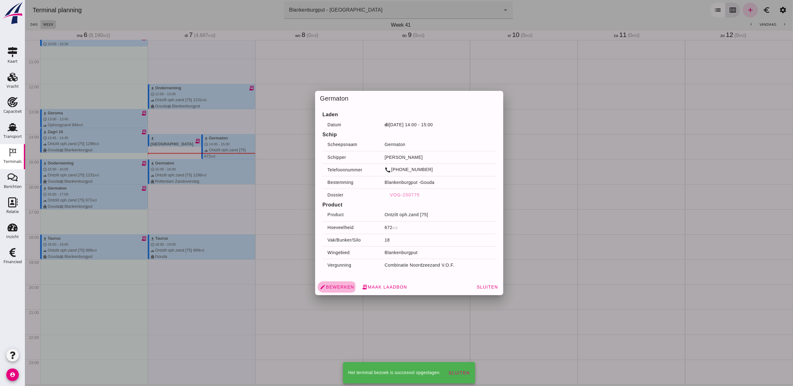
click at [339, 286] on span "edit Bewerken" at bounding box center [337, 287] width 34 height 6
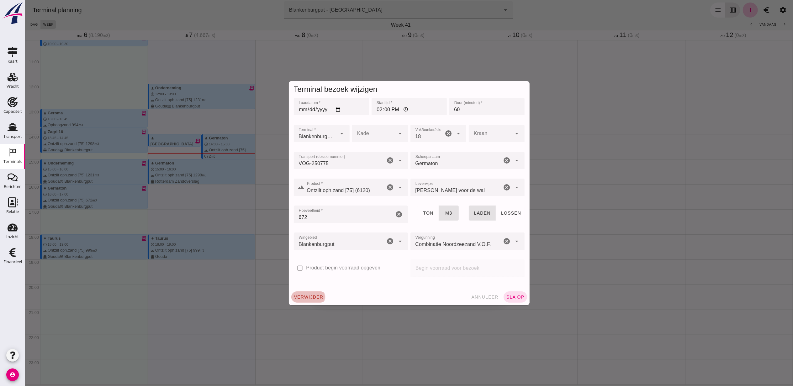
click at [303, 300] on button "verwijder" at bounding box center [308, 296] width 35 height 11
click at [334, 293] on button "bevestig check" at bounding box center [345, 296] width 39 height 11
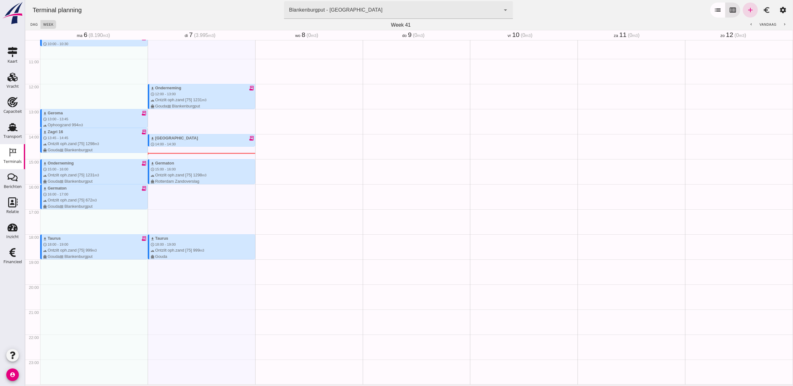
scroll to position [215, 0]
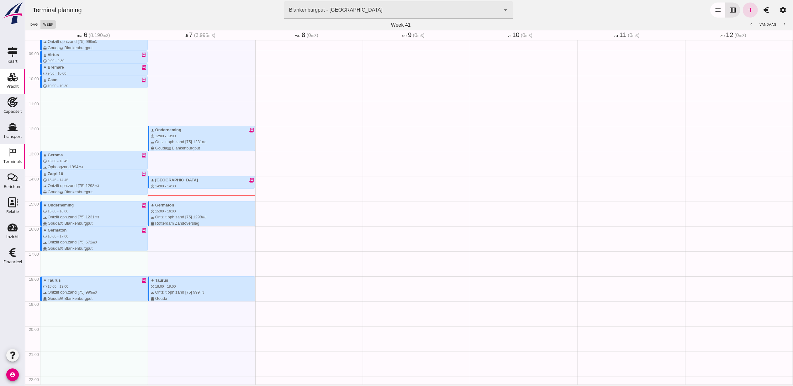
click at [11, 81] on icon "Vracht" at bounding box center [13, 77] width 10 height 10
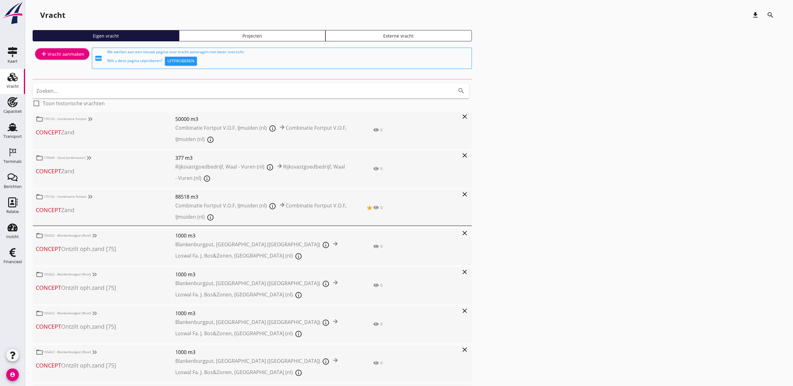
click at [239, 44] on div "Eigen vracht Projecten Externe vracht" at bounding box center [409, 38] width 752 height 16
click at [239, 38] on div "Projecten" at bounding box center [252, 36] width 141 height 7
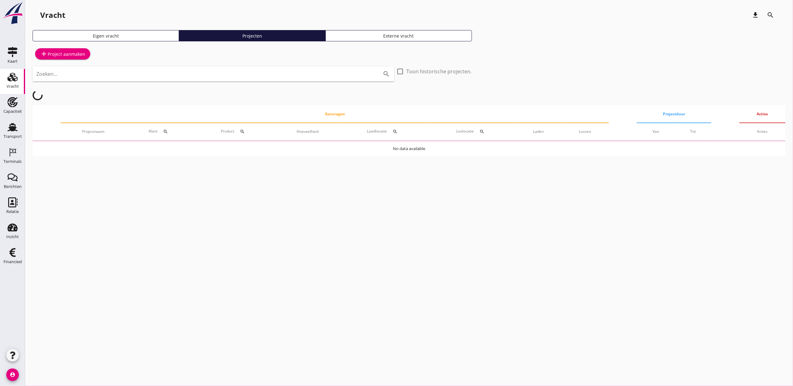
click at [222, 78] on input "Zoeken..." at bounding box center [204, 74] width 336 height 10
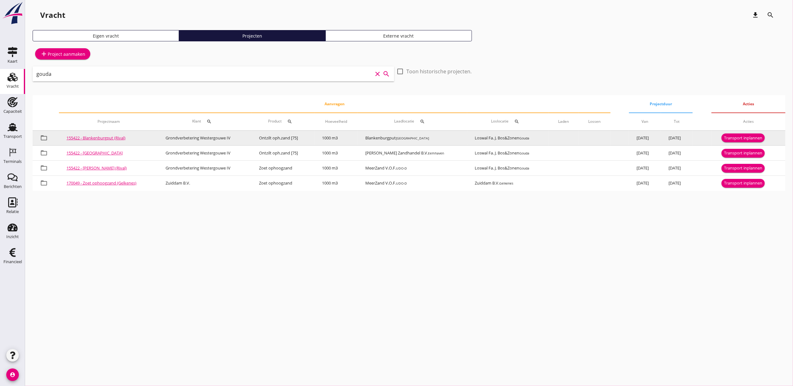
type input "gouda"
click at [752, 138] on div "Transport inplannen" at bounding box center [743, 138] width 38 height 6
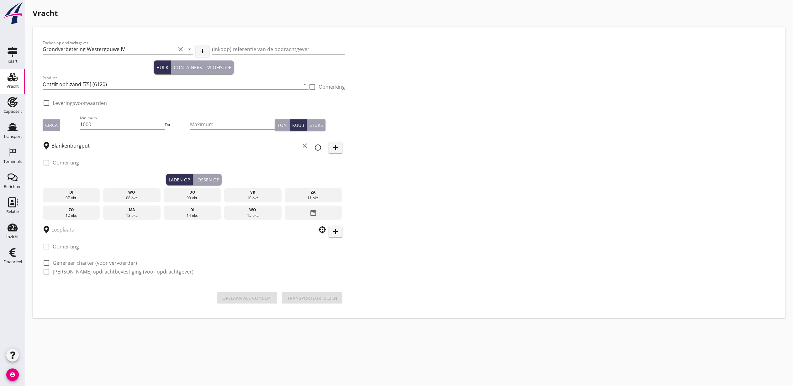
checkbox input "true"
type input "Loswal Fa. J. Bos&Zonen"
checkbox input "true"
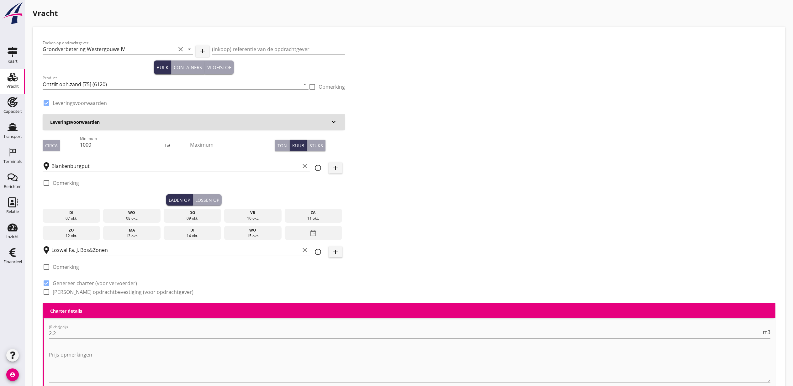
click at [82, 216] on div "07 okt." at bounding box center [71, 219] width 55 height 6
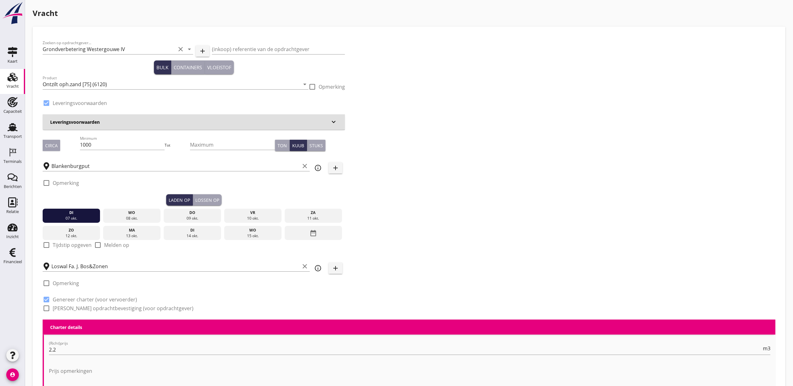
click at [62, 248] on label "Tijdstip opgeven" at bounding box center [72, 245] width 39 height 6
checkbox input "true"
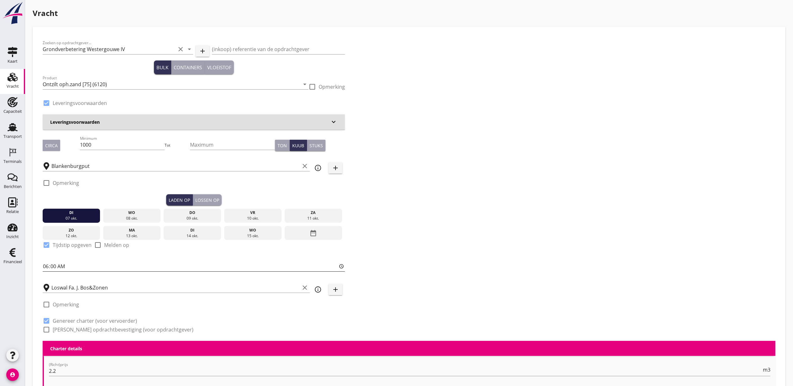
click at [43, 266] on div "Zoeken op opdrachtgever... Grondverbetering Westergouwe IV clear arrow_drop_dow…" at bounding box center [193, 189] width 307 height 304
click at [45, 266] on input "06:00" at bounding box center [194, 266] width 302 height 10
type input "15:00"
click at [216, 200] on div "Lossen op" at bounding box center [207, 200] width 24 height 7
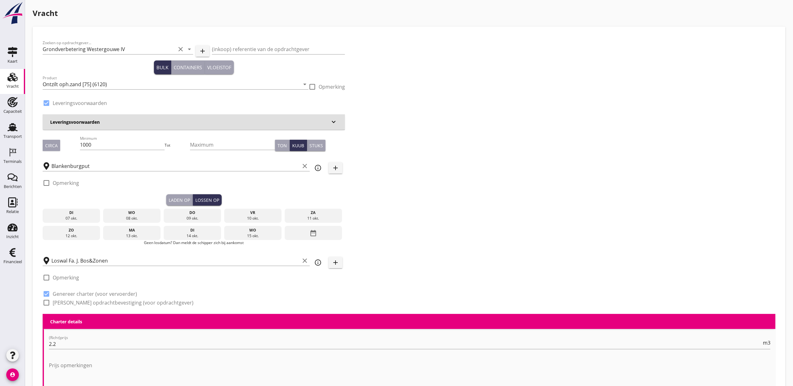
click at [140, 218] on div "08 okt." at bounding box center [132, 219] width 55 height 6
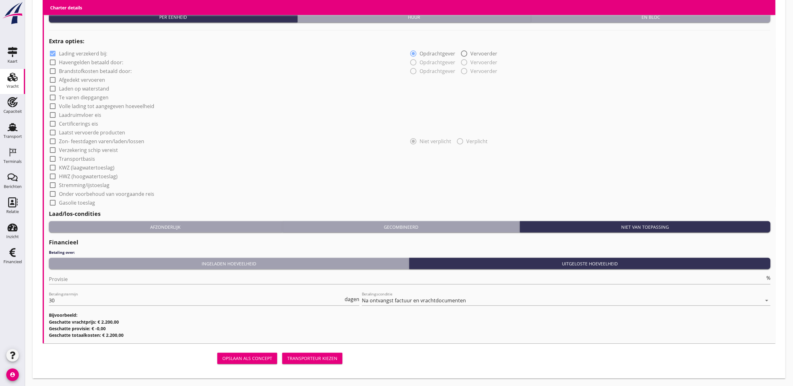
click at [308, 359] on div "Transporteur kiezen" at bounding box center [312, 358] width 50 height 7
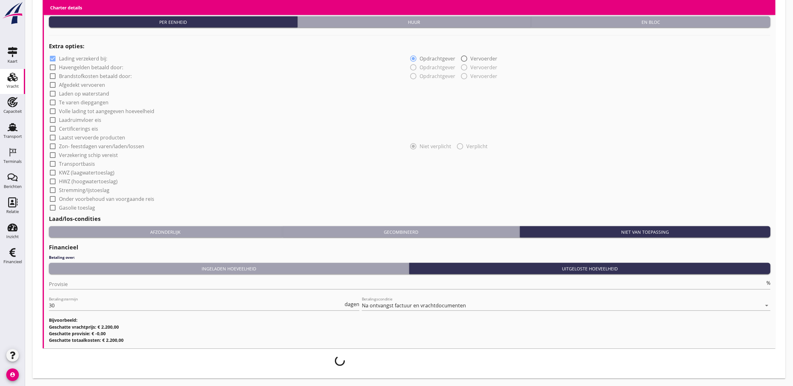
scroll to position [452, 0]
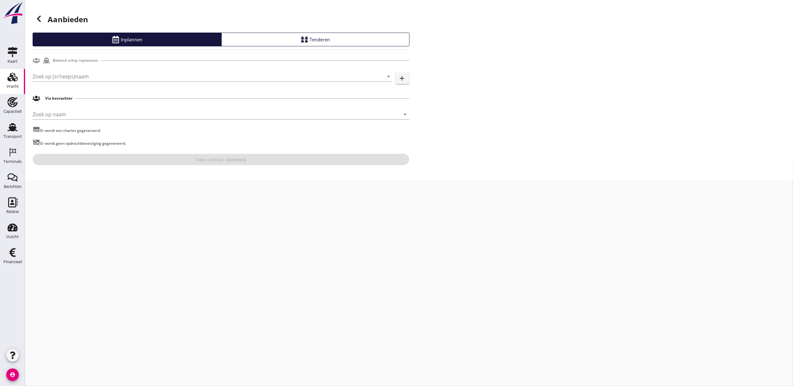
click at [102, 71] on div "Zoek op (scheeps)naam arrow_drop_down add" at bounding box center [221, 78] width 376 height 20
click at [106, 75] on input "Zoek op (scheeps)naam" at bounding box center [204, 76] width 342 height 10
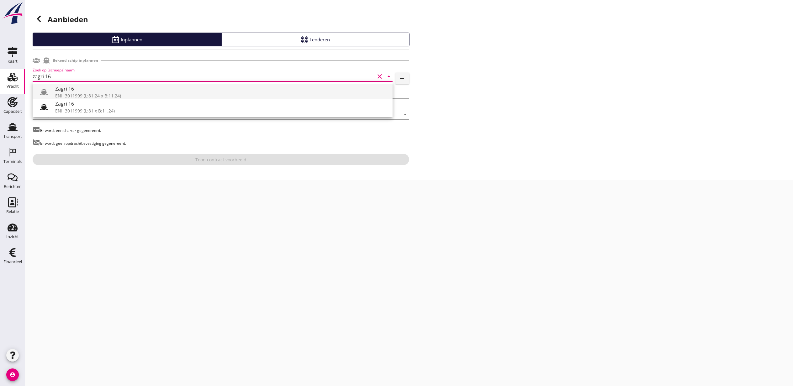
click at [142, 85] on div "Zagri 16" at bounding box center [221, 89] width 332 height 8
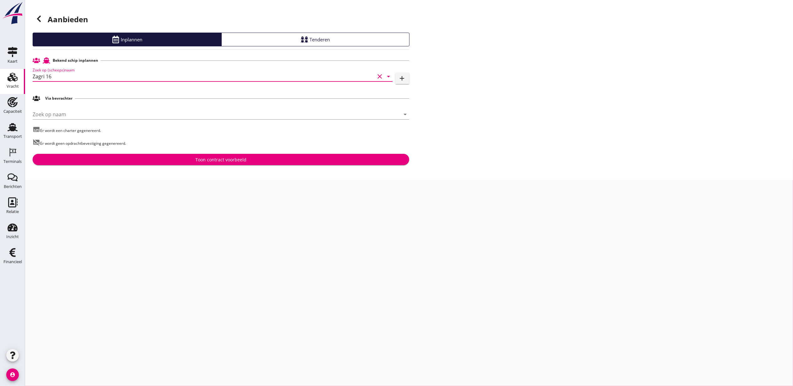
scroll to position [0, 0]
drag, startPoint x: 115, startPoint y: 75, endPoint x: 0, endPoint y: 83, distance: 115.7
click at [0, 87] on html "Voer een zoekterm in om bevrachters te zoeken. Delta 1601 ENI: 2332657 (L:86 x …" at bounding box center [396, 193] width 793 height 386
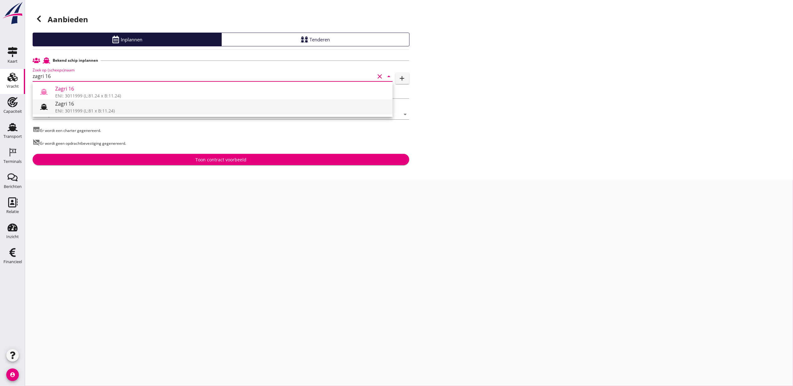
click at [88, 105] on div "Zagri 16" at bounding box center [221, 104] width 332 height 8
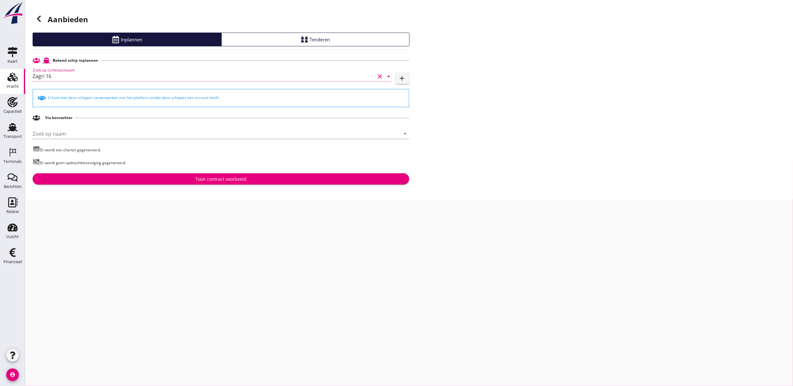
type input "Zagri 16"
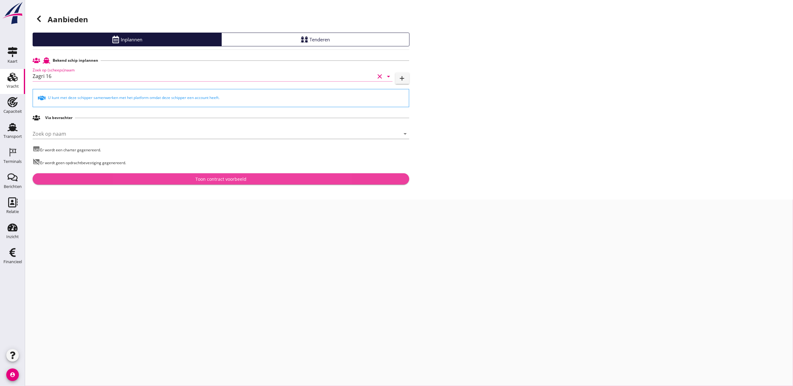
click at [217, 178] on div "Toon contract voorbeeld" at bounding box center [220, 179] width 51 height 7
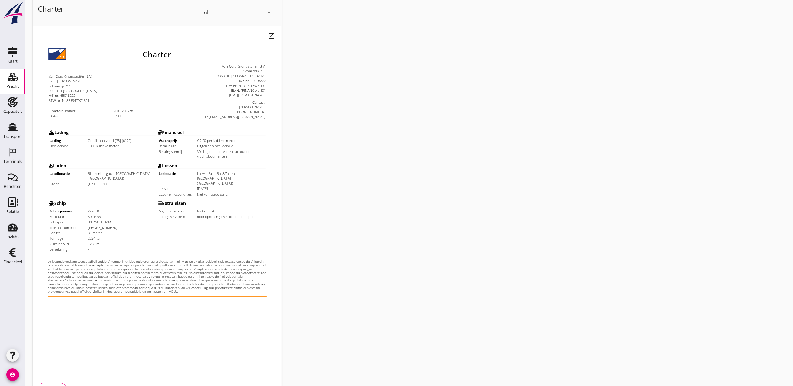
scroll to position [78, 0]
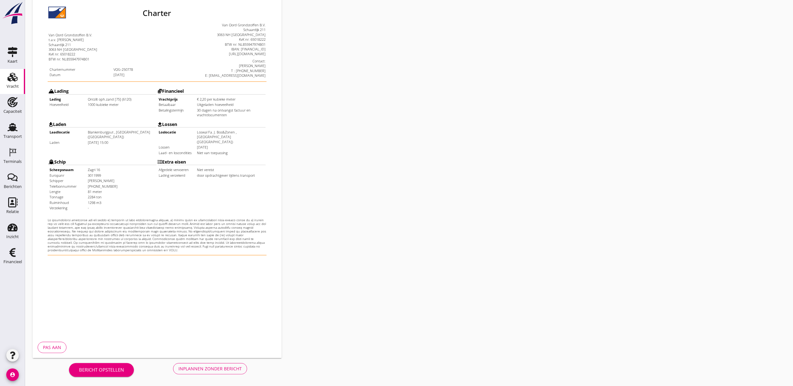
click at [209, 362] on div "Bericht opstellen Inplannen zonder bericht" at bounding box center [158, 368] width 251 height 21
click at [211, 364] on button "Inplannen zonder bericht" at bounding box center [210, 368] width 74 height 11
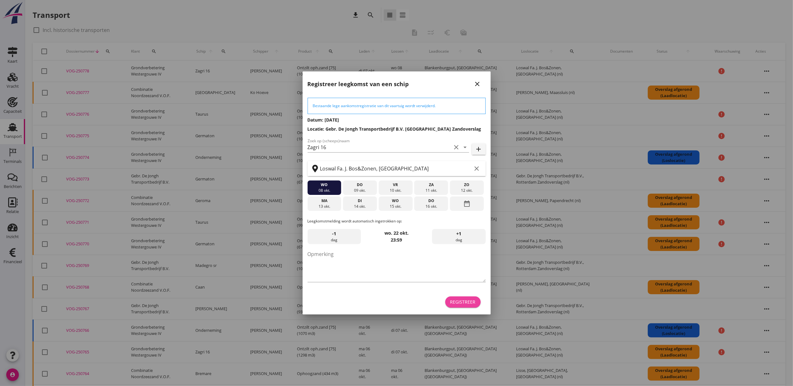
click at [468, 301] on div "Registreer" at bounding box center [462, 302] width 25 height 7
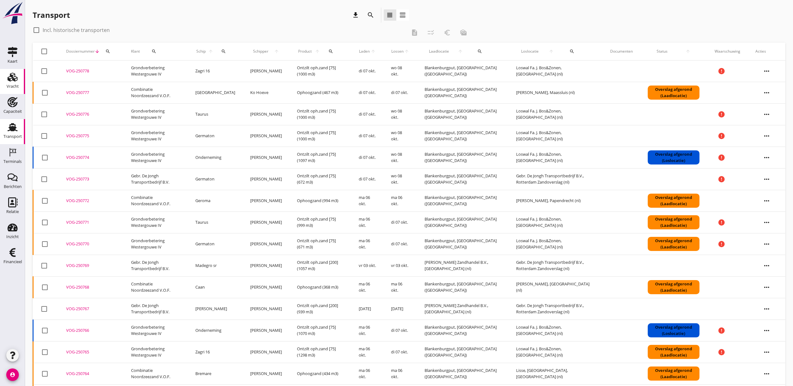
drag, startPoint x: 7, startPoint y: 76, endPoint x: 18, endPoint y: 78, distance: 11.4
click at [7, 76] on div "Vracht" at bounding box center [12, 77] width 15 height 10
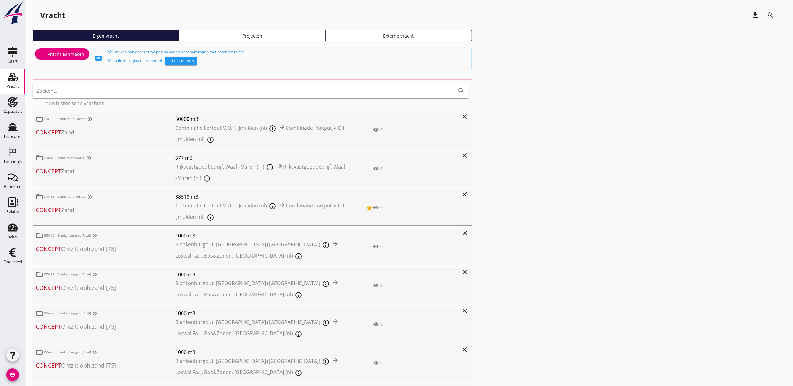
click at [221, 38] on div "Projecten" at bounding box center [252, 36] width 141 height 7
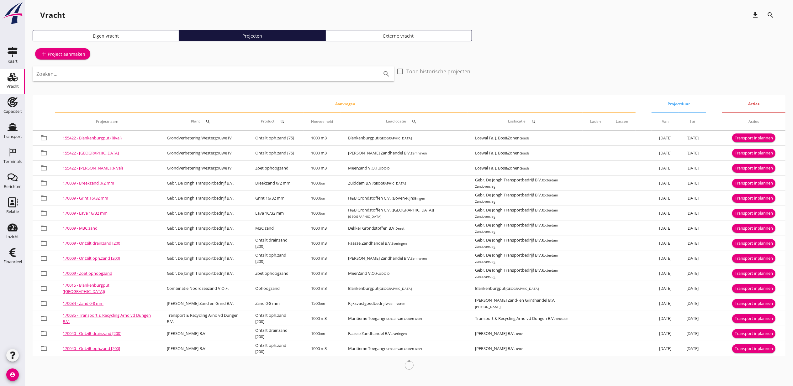
click at [304, 80] on div "Zoeken... search" at bounding box center [213, 73] width 361 height 15
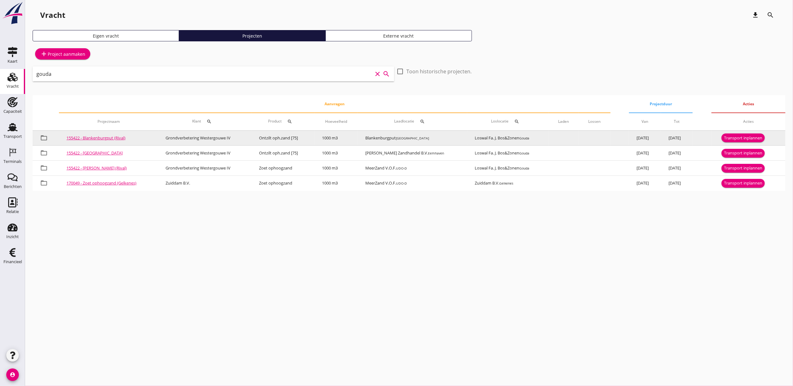
type input "gouda"
click at [740, 137] on div "Transport inplannen" at bounding box center [743, 138] width 38 height 6
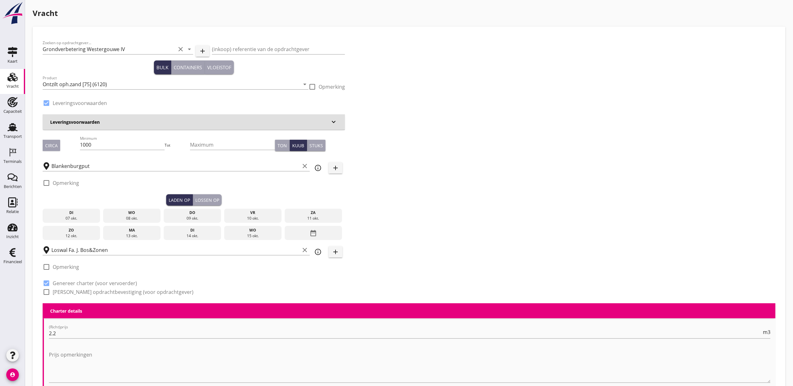
click at [89, 217] on div "07 okt." at bounding box center [71, 219] width 55 height 6
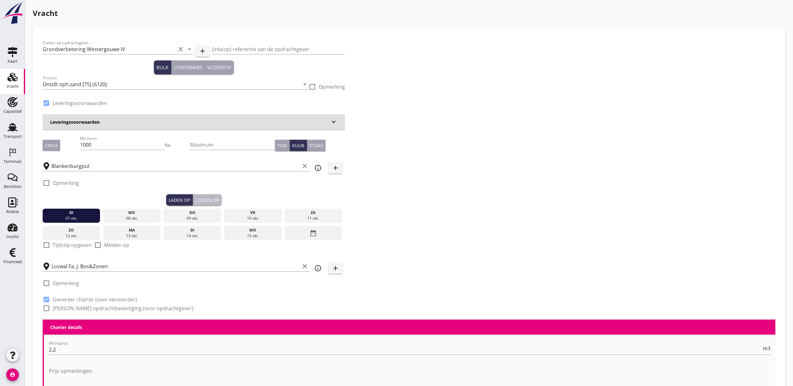
click at [211, 202] on div "Lossen op" at bounding box center [207, 200] width 24 height 7
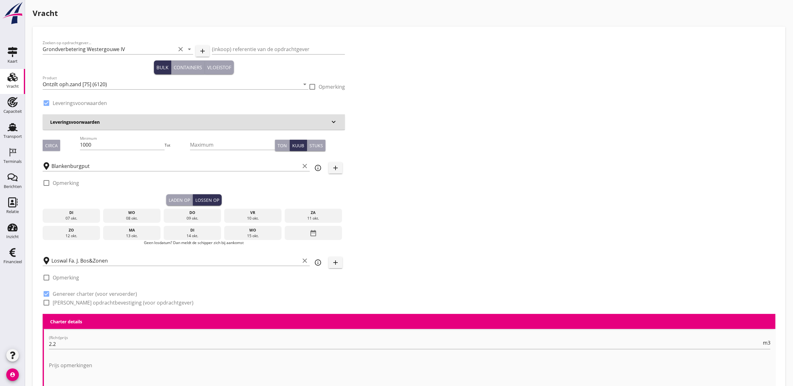
click at [137, 214] on div "wo" at bounding box center [132, 213] width 55 height 6
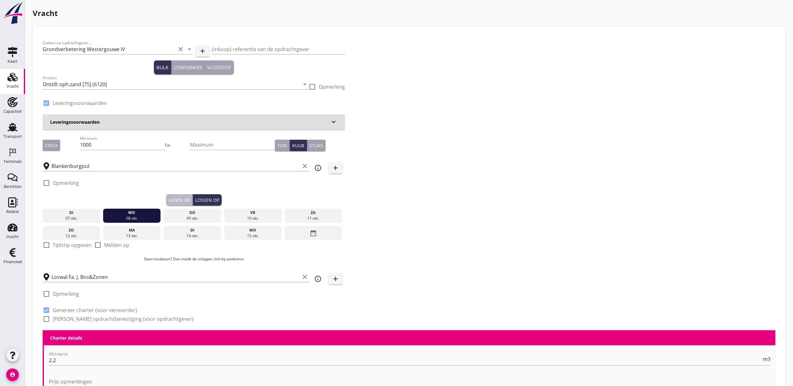
click at [175, 195] on button "Laden op" at bounding box center [179, 199] width 27 height 11
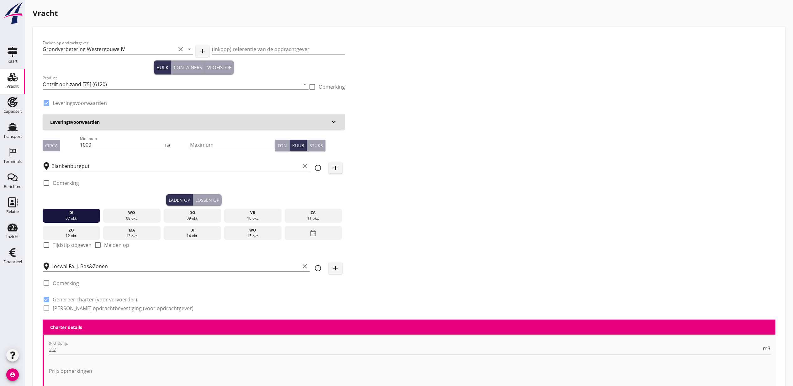
click at [65, 247] on label "Tijdstip opgeven" at bounding box center [72, 245] width 39 height 6
checkbox input "true"
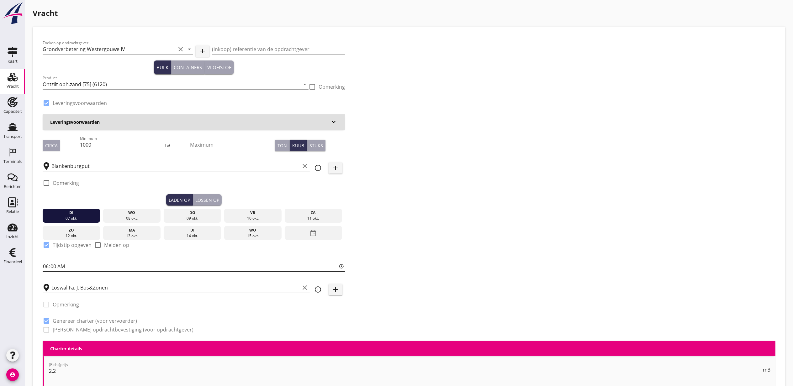
click at [45, 266] on input "06:00" at bounding box center [194, 266] width 302 height 10
type input "17:00"
click at [203, 198] on div "Lossen op" at bounding box center [207, 200] width 24 height 7
checkbox input "false"
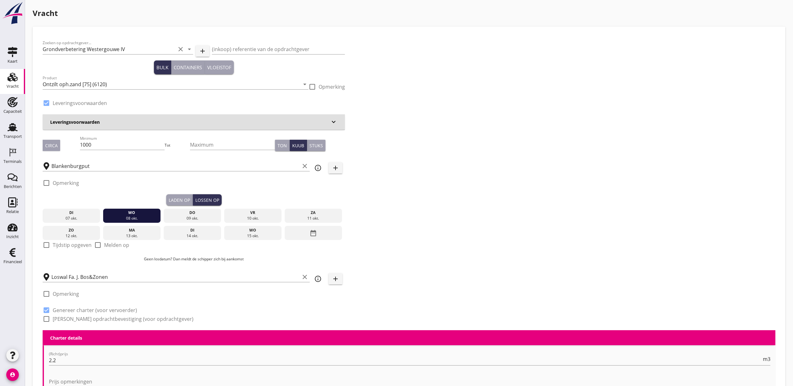
click at [93, 209] on div "[DATE]" at bounding box center [71, 216] width 57 height 14
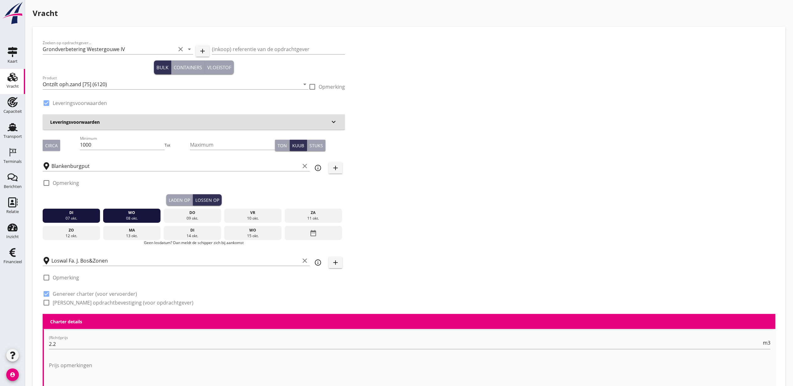
click at [152, 210] on div "wo" at bounding box center [132, 213] width 55 height 6
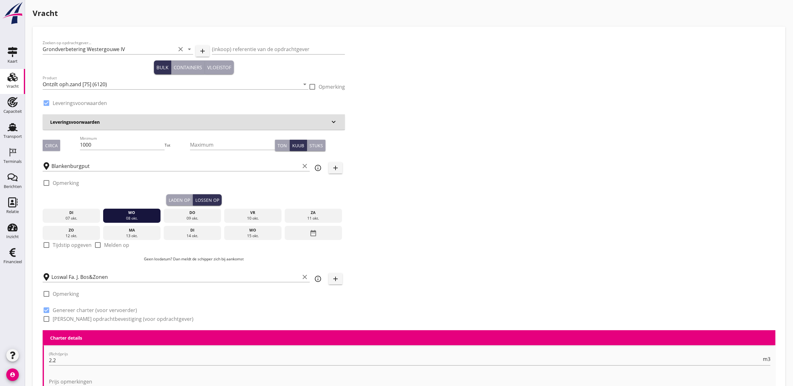
click at [90, 211] on div "di" at bounding box center [71, 213] width 55 height 6
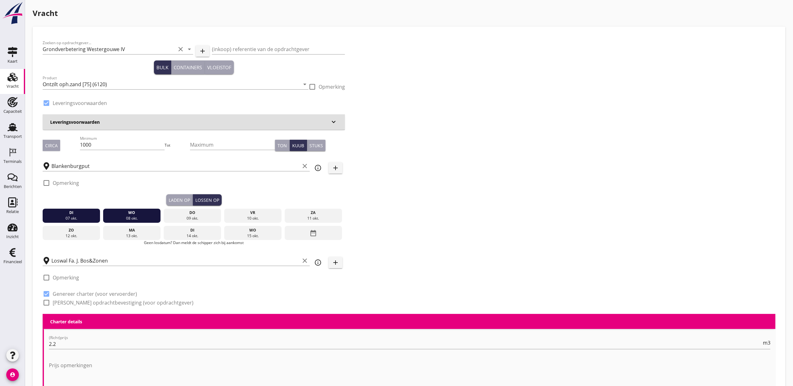
click at [81, 213] on div "di" at bounding box center [71, 213] width 55 height 6
click at [81, 214] on div "di" at bounding box center [71, 213] width 55 height 6
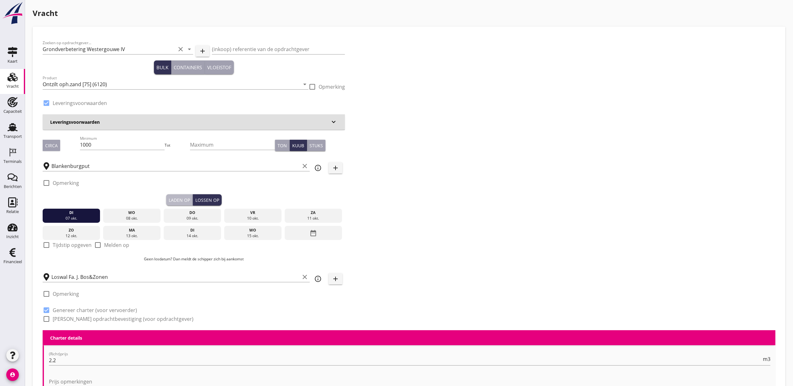
click at [183, 200] on div "Laden op" at bounding box center [179, 200] width 21 height 7
checkbox input "true"
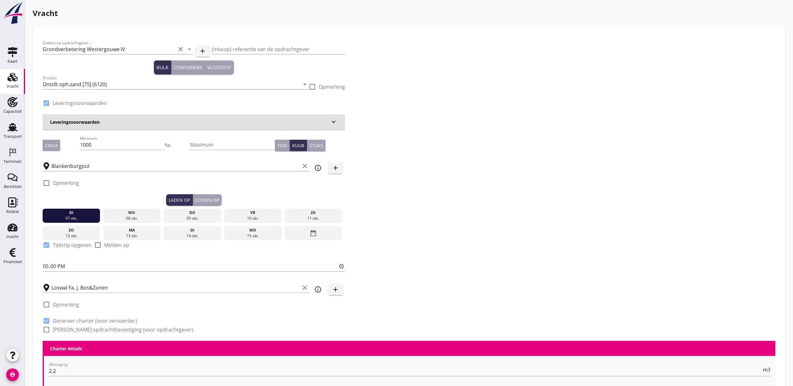
click at [215, 200] on div "Lossen op" at bounding box center [207, 200] width 24 height 7
checkbox input "false"
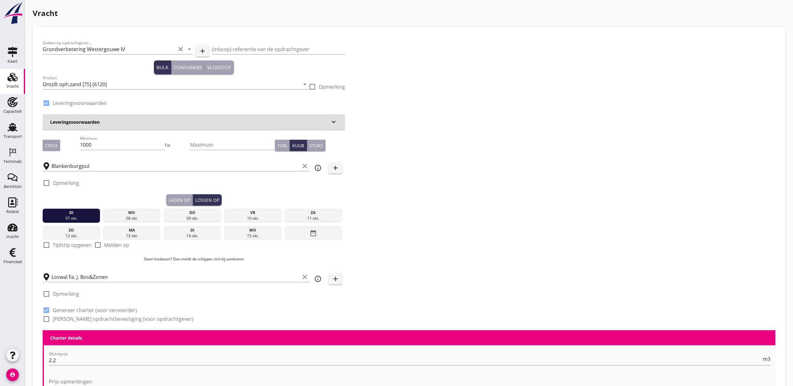
click at [15, 80] on icon "Vracht" at bounding box center [13, 77] width 10 height 10
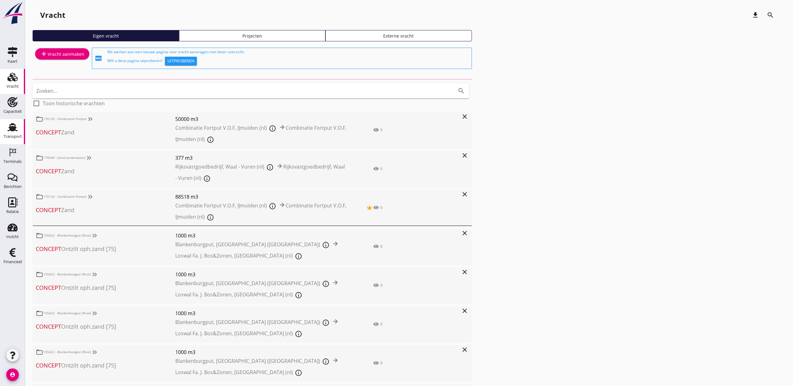
click at [13, 125] on icon "Transport" at bounding box center [13, 127] width 10 height 10
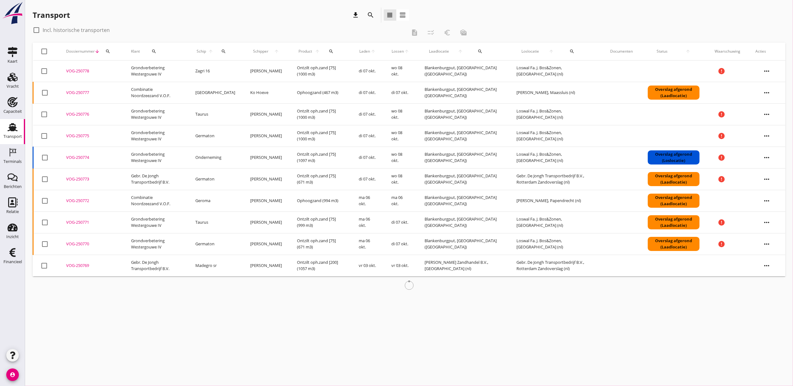
click at [12, 129] on use at bounding box center [13, 127] width 10 height 8
click at [12, 80] on icon "Vracht" at bounding box center [13, 77] width 10 height 10
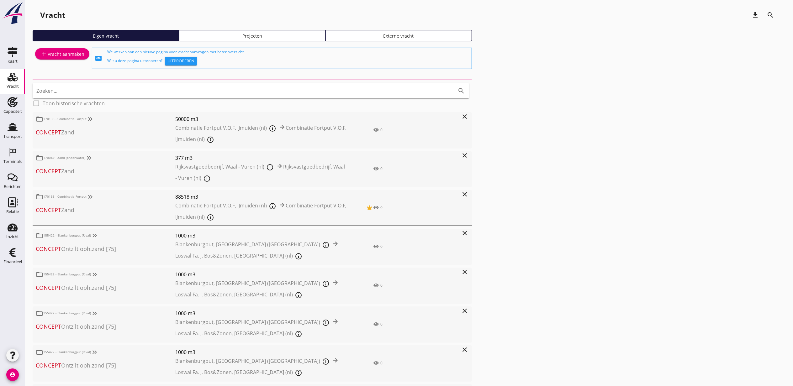
click at [284, 38] on div "Projecten" at bounding box center [252, 36] width 141 height 7
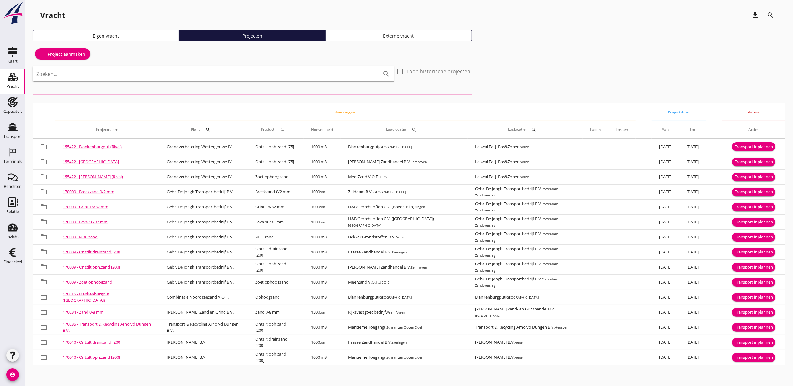
drag, startPoint x: 257, startPoint y: 63, endPoint x: 260, endPoint y: 69, distance: 6.3
click at [257, 63] on div "add Project aanmaken Zoeken... search check_box_outline_blank Toon historische …" at bounding box center [409, 205] width 752 height 319
click at [261, 73] on input "Zoeken..." at bounding box center [204, 74] width 336 height 10
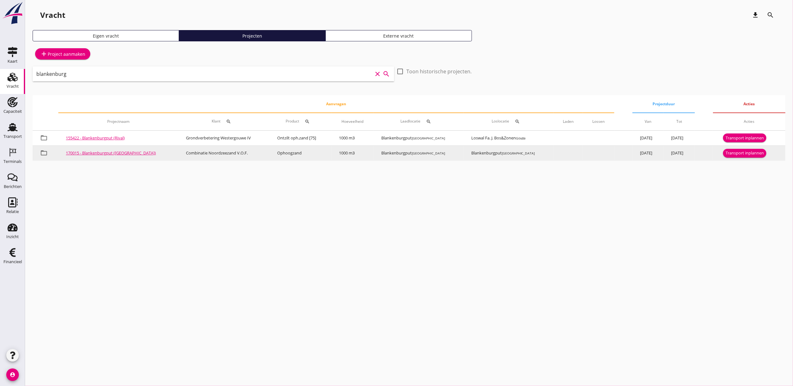
type input "blankenburg"
click at [734, 152] on div "Transport inplannen" at bounding box center [744, 153] width 38 height 6
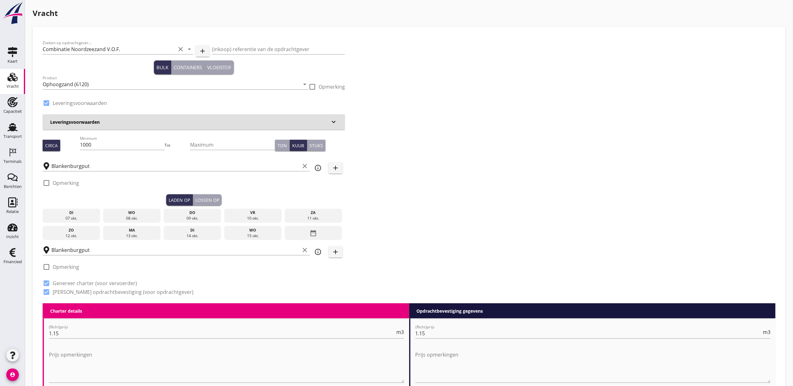
drag, startPoint x: 78, startPoint y: 216, endPoint x: 107, endPoint y: 213, distance: 29.5
click at [81, 216] on div "07 okt." at bounding box center [71, 219] width 55 height 6
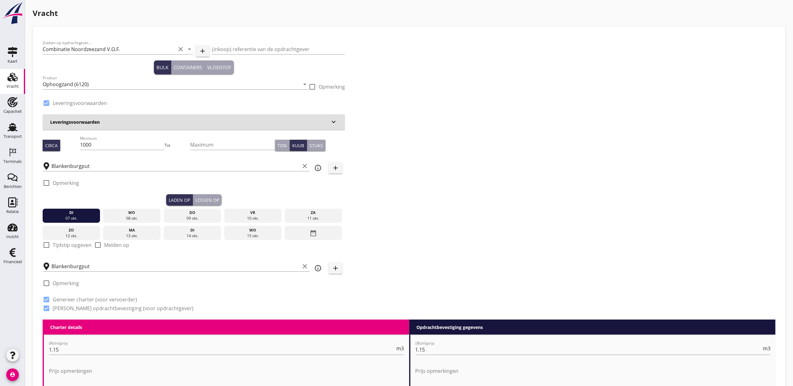
click at [216, 200] on div "Lossen op" at bounding box center [207, 200] width 24 height 7
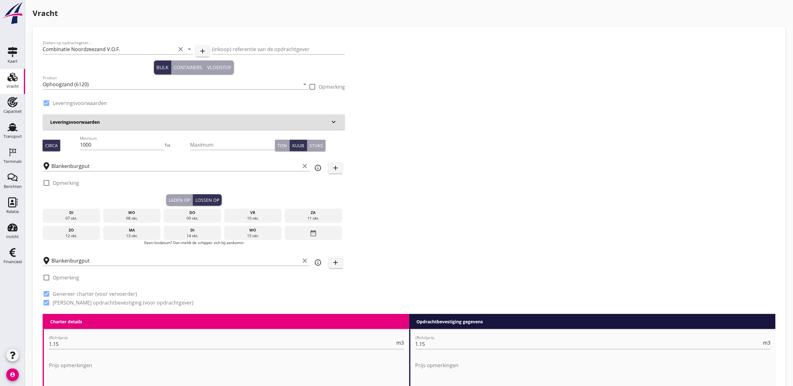
click at [76, 218] on div "07 okt." at bounding box center [71, 219] width 55 height 6
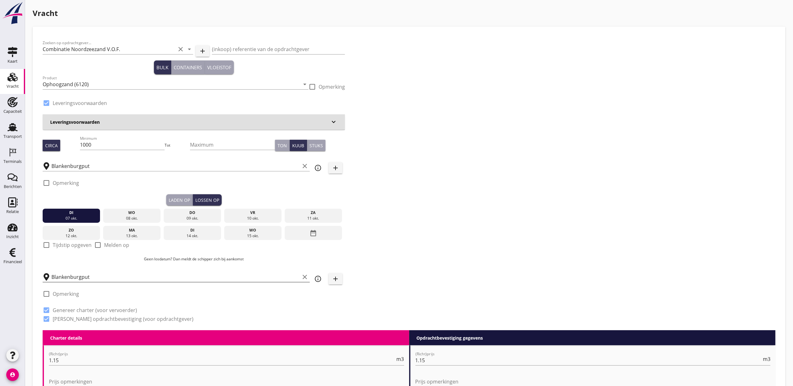
click at [70, 276] on input "Blankenburgput" at bounding box center [175, 277] width 248 height 10
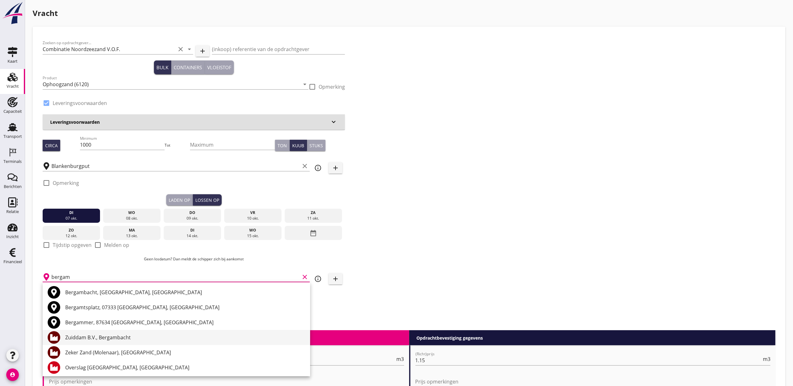
click at [94, 340] on div "Zuiddam B.V., Bergambacht" at bounding box center [185, 338] width 240 height 8
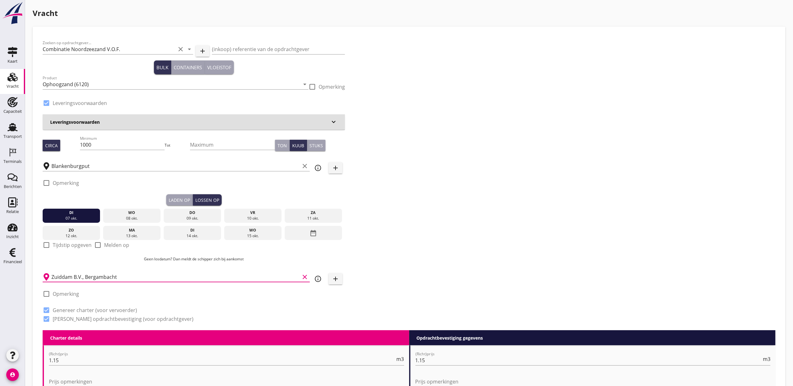
type input "Zuiddam B.V., Bergambacht"
click at [183, 196] on button "Laden op" at bounding box center [179, 199] width 27 height 11
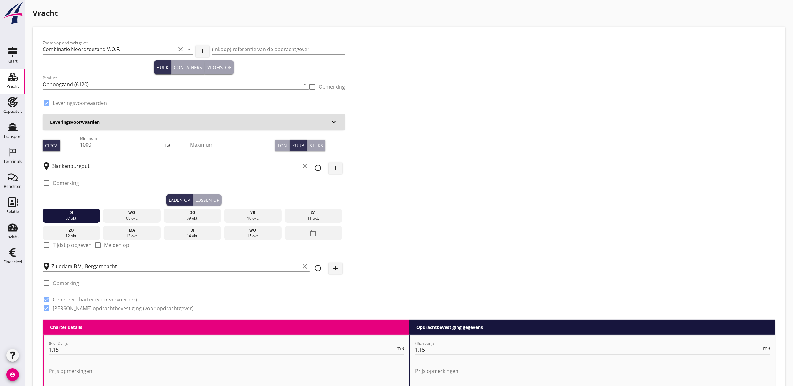
drag, startPoint x: 80, startPoint y: 244, endPoint x: 103, endPoint y: 253, distance: 25.2
click at [80, 244] on label "Tijdstip opgeven" at bounding box center [72, 245] width 39 height 6
checkbox input "true"
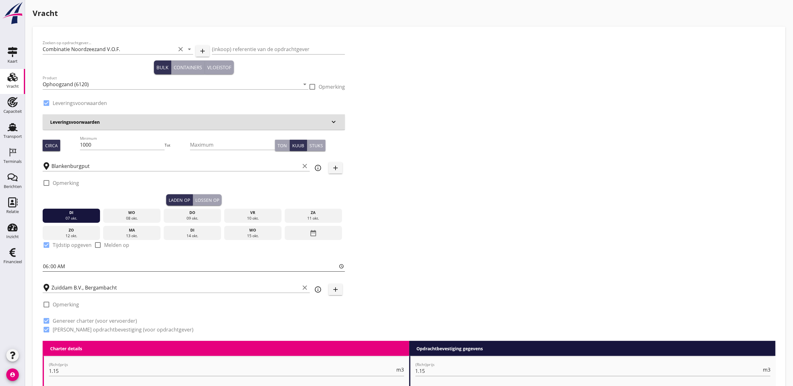
click at [48, 263] on input "06:00" at bounding box center [194, 266] width 302 height 10
type input "17:00"
click at [442, 198] on div "Zoeken op opdrachtgever... Combinatie Noordzeezand V.O.F. clear arrow_drop_down…" at bounding box center [408, 189] width 737 height 304
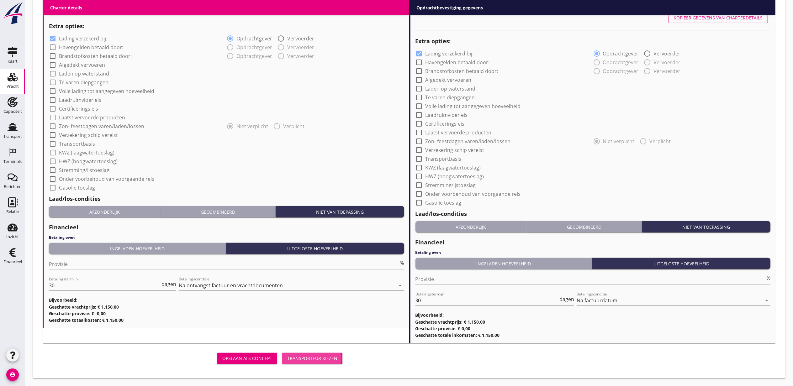
click at [311, 356] on div "Transporteur kiezen" at bounding box center [312, 358] width 50 height 7
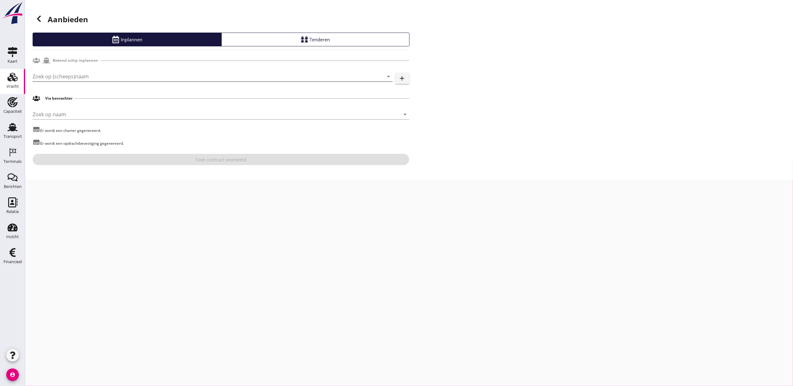
click at [85, 78] on input "Zoek op (scheeps)naam" at bounding box center [204, 76] width 342 height 10
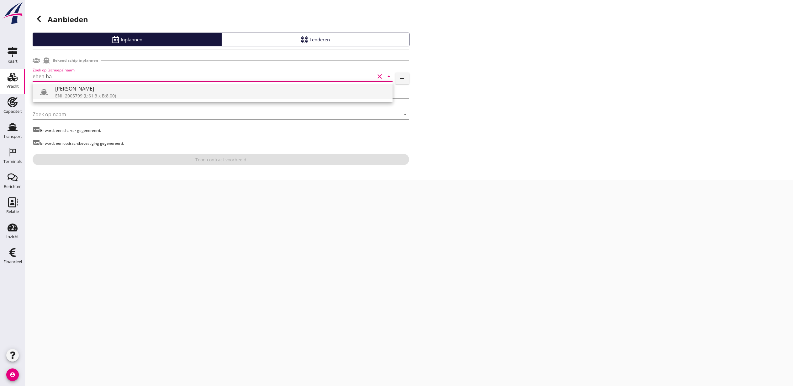
click at [112, 86] on div "[PERSON_NAME]" at bounding box center [221, 89] width 332 height 8
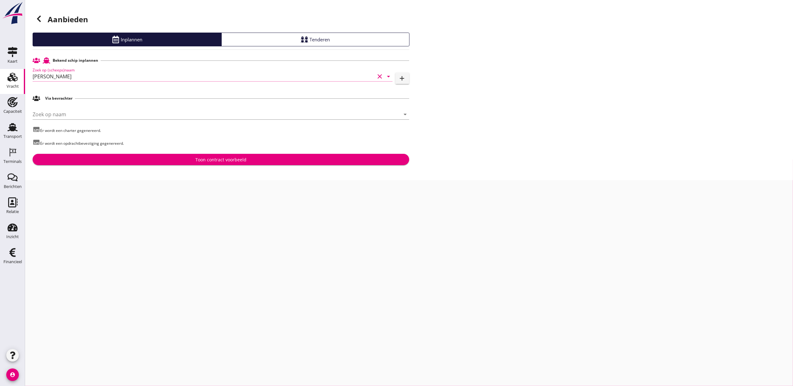
type input "[PERSON_NAME]"
click at [229, 160] on div "Toon contract voorbeeld" at bounding box center [220, 159] width 51 height 7
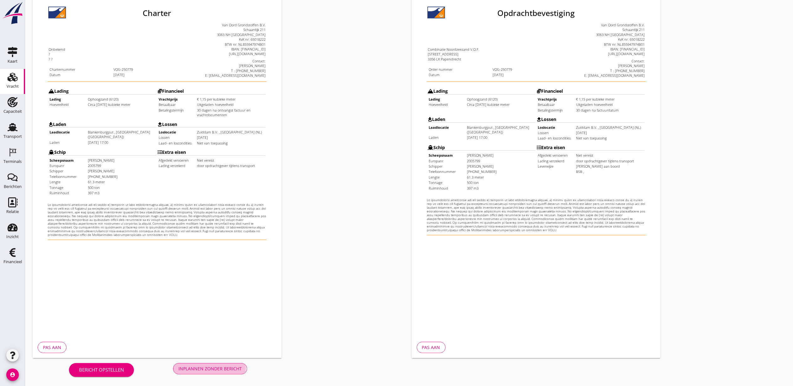
click at [236, 365] on div "Inplannen zonder bericht" at bounding box center [209, 368] width 63 height 7
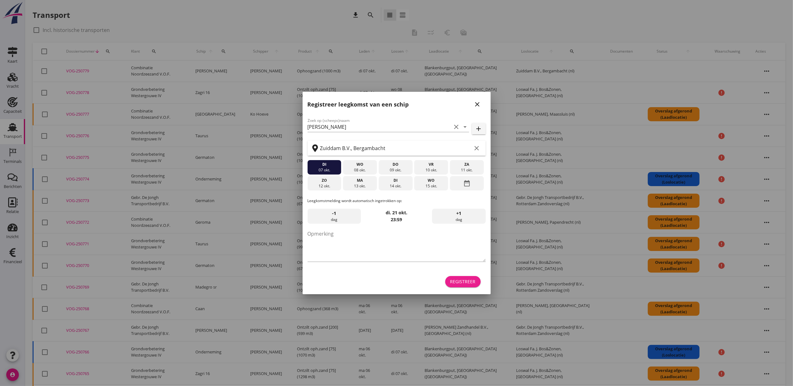
click at [476, 276] on button "Registreer" at bounding box center [462, 281] width 35 height 11
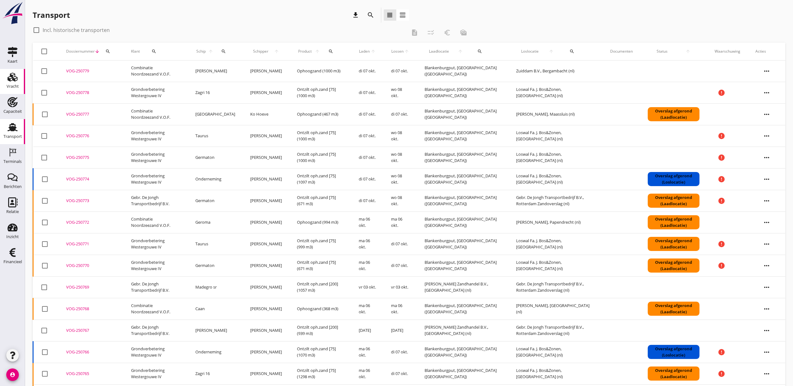
click at [12, 81] on icon "Vracht" at bounding box center [13, 77] width 10 height 10
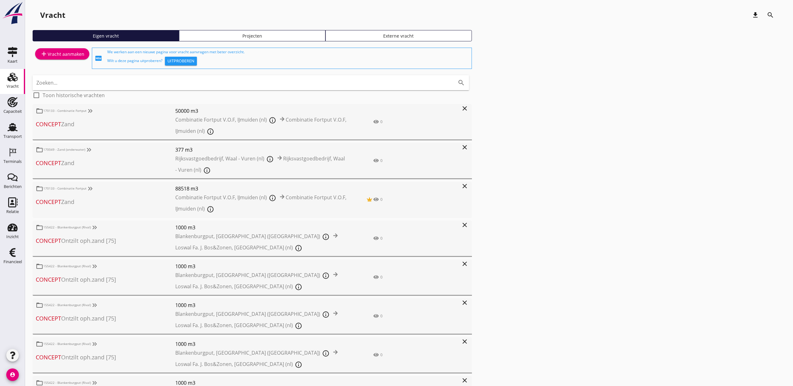
click at [267, 32] on link "Projecten" at bounding box center [252, 35] width 146 height 11
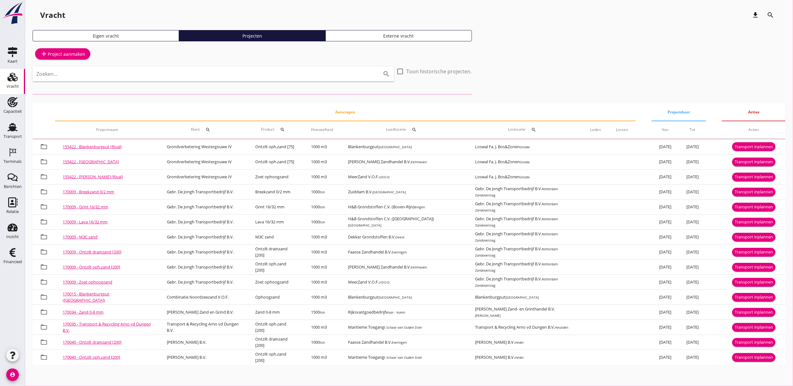
click at [253, 72] on input "Zoeken..." at bounding box center [204, 74] width 336 height 10
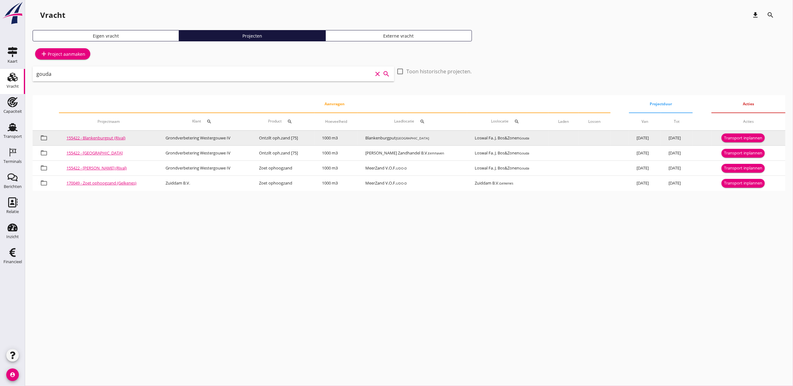
type input "gouda"
click at [750, 138] on div "Transport inplannen" at bounding box center [743, 138] width 38 height 6
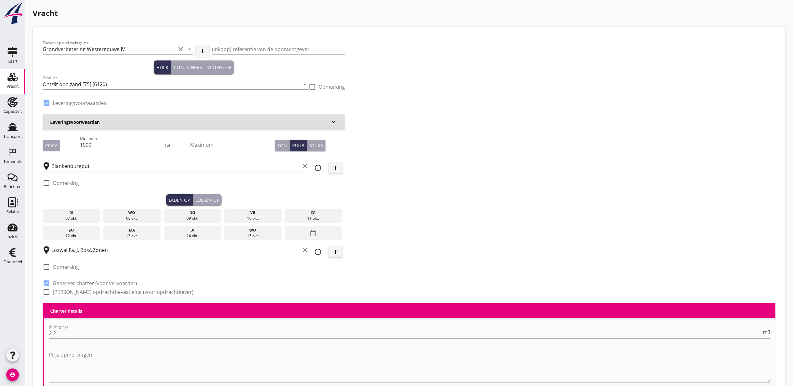
click at [76, 213] on div "di" at bounding box center [71, 213] width 55 height 6
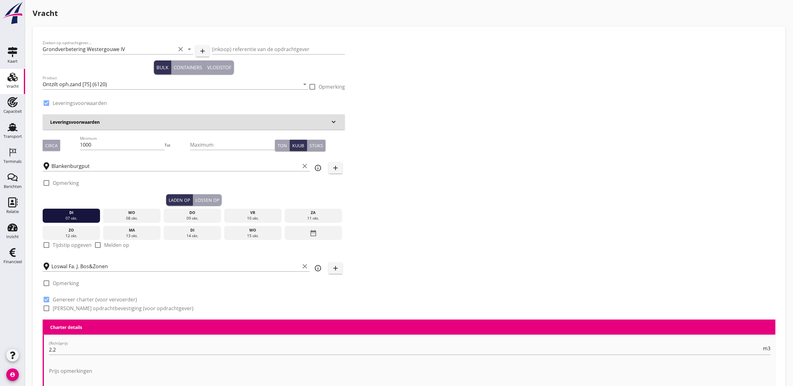
click at [53, 246] on label "Tijdstip opgeven" at bounding box center [72, 245] width 39 height 6
checkbox input "true"
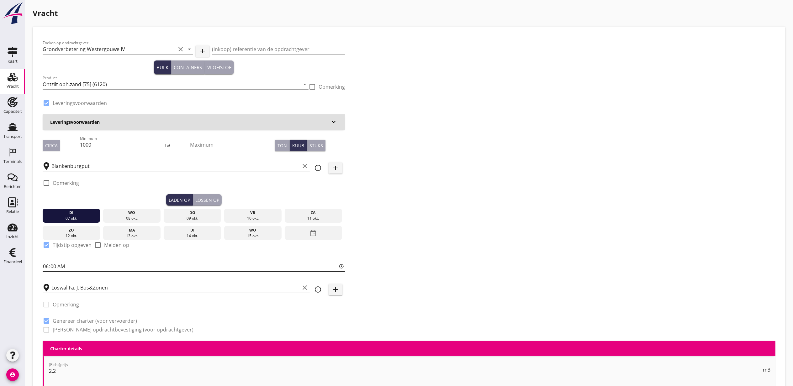
click at [48, 264] on input "06:00" at bounding box center [194, 266] width 302 height 10
type input "17:00"
click at [202, 194] on button "Lossen op" at bounding box center [207, 199] width 29 height 11
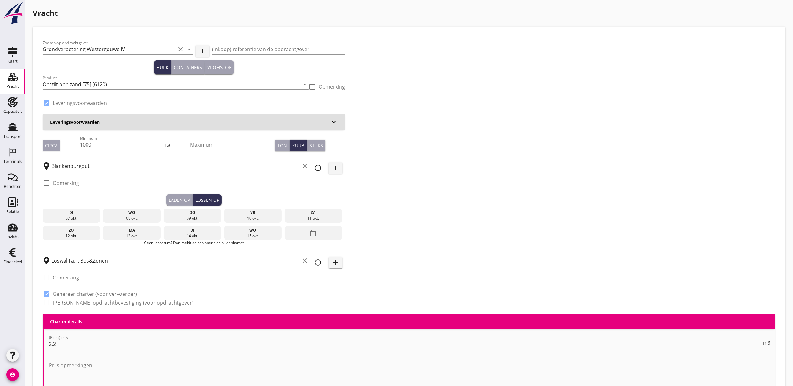
click at [129, 215] on div "wo" at bounding box center [132, 213] width 55 height 6
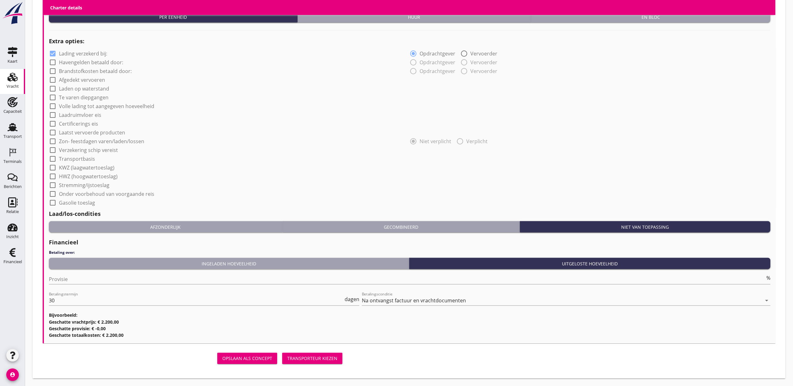
click at [302, 358] on div "Transporteur kiezen" at bounding box center [312, 358] width 50 height 7
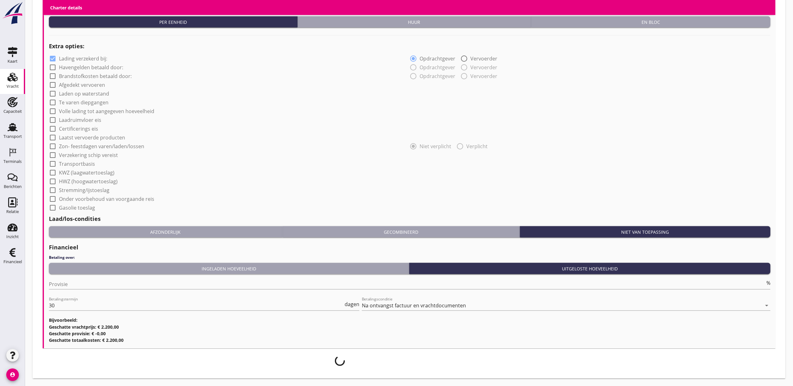
scroll to position [452, 0]
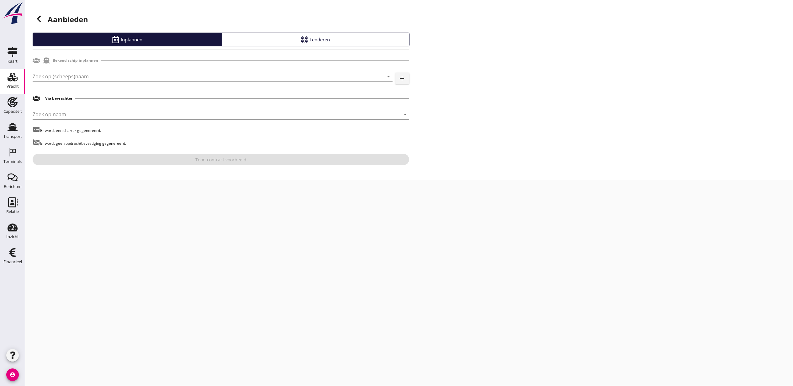
click at [106, 61] on div "Bekend schip inplannen" at bounding box center [221, 61] width 376 height 12
click at [108, 70] on div "Zoek op (scheeps)naam arrow_drop_down add" at bounding box center [221, 78] width 376 height 20
click at [115, 73] on input "Zoek op (scheeps)naam" at bounding box center [204, 76] width 342 height 10
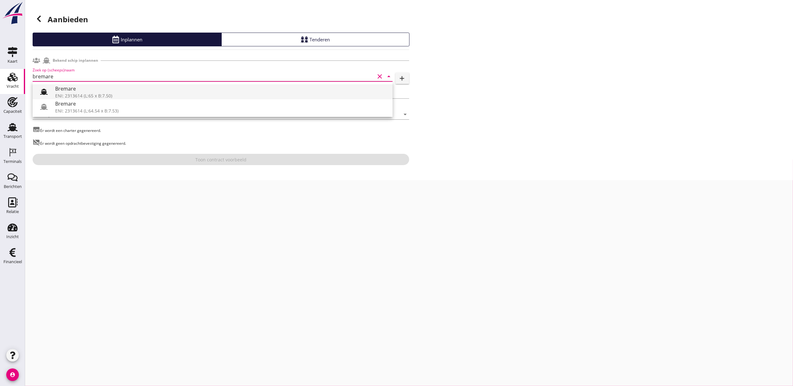
click at [116, 88] on div "Bremare" at bounding box center [221, 89] width 332 height 8
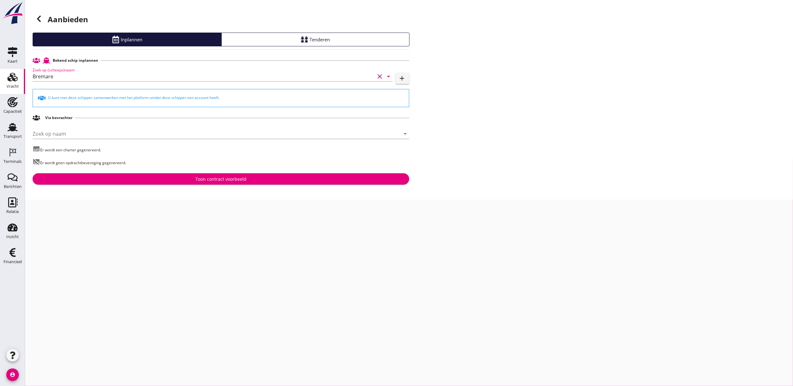
type input "Bremare"
click at [222, 184] on button "Toon contract voorbeeld" at bounding box center [221, 178] width 376 height 11
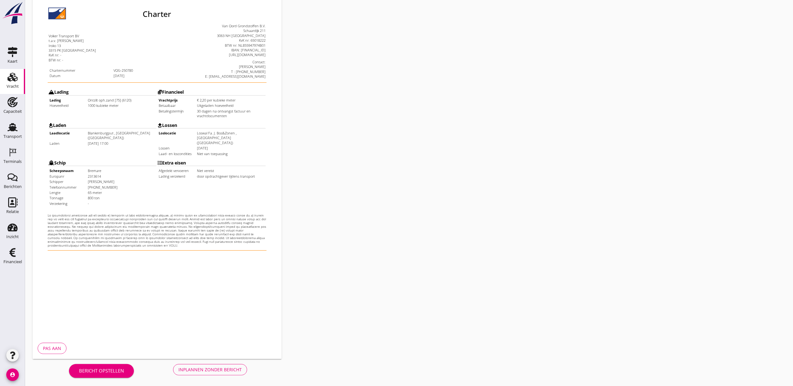
scroll to position [78, 0]
click at [209, 370] on div "Inplannen zonder bericht" at bounding box center [209, 368] width 63 height 7
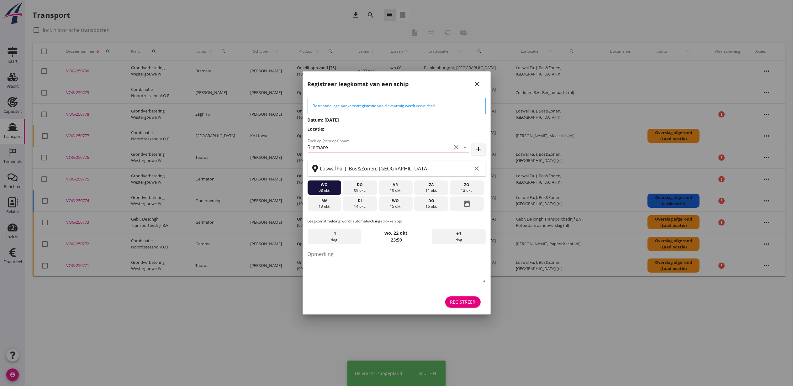
click at [457, 305] on button "Registreer" at bounding box center [462, 301] width 35 height 11
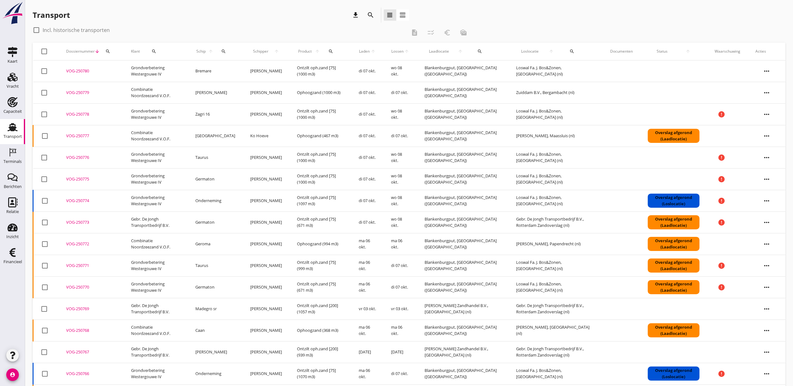
click at [223, 53] on icon "search" at bounding box center [223, 51] width 5 height 5
click at [249, 75] on div "Zoek op (scheeps)naam arrow_drop_down" at bounding box center [260, 70] width 83 height 10
type input "s"
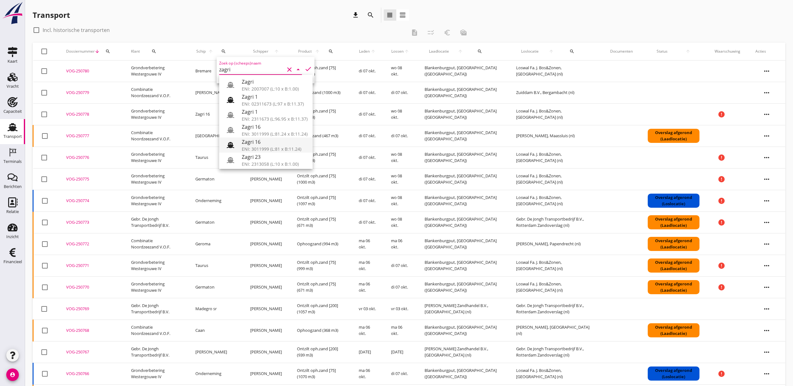
click at [272, 144] on div "Zagri 16" at bounding box center [275, 142] width 66 height 8
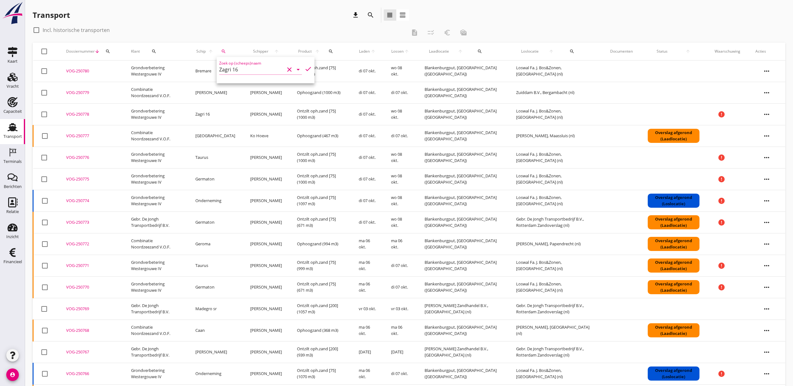
click at [304, 66] on icon "check" at bounding box center [308, 69] width 8 height 8
type input "Zagri 16"
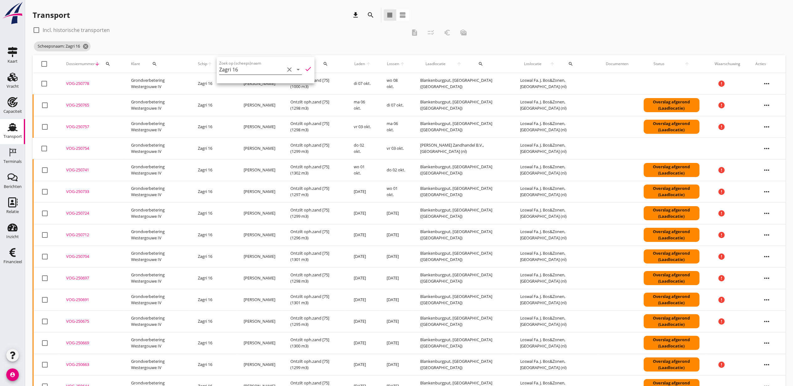
click at [285, 70] on icon "clear" at bounding box center [289, 70] width 8 height 8
click at [268, 70] on input "Zoek op (scheeps)naam" at bounding box center [251, 70] width 65 height 10
click at [275, 85] on div "Taurus" at bounding box center [275, 82] width 66 height 8
click at [304, 68] on icon "check" at bounding box center [308, 69] width 8 height 8
type input "Taurus"
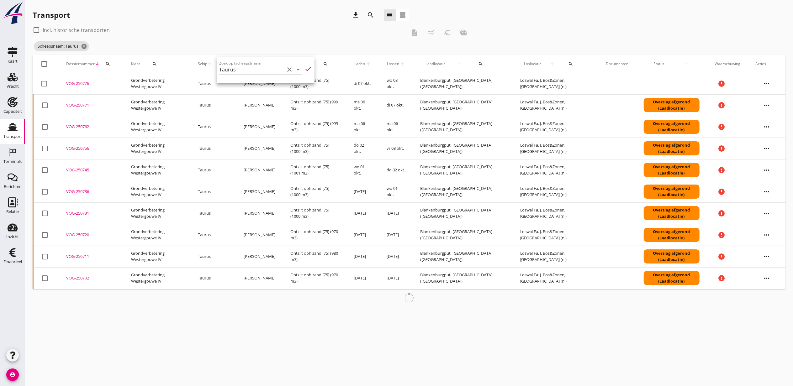
click at [295, 34] on div "check_box_outline_blank Incl. historische transporten" at bounding box center [220, 30] width 374 height 10
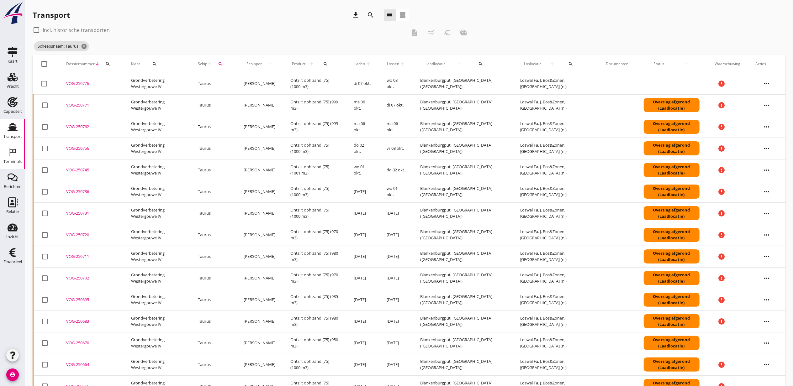
click at [12, 154] on icon "Terminals" at bounding box center [13, 152] width 10 height 10
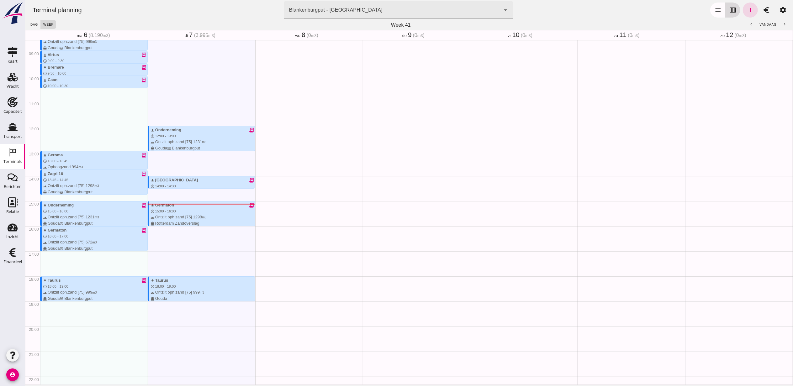
click at [728, 11] on icon "calendar_view_week" at bounding box center [732, 10] width 8 height 8
drag, startPoint x: 225, startPoint y: 246, endPoint x: 745, endPoint y: 10, distance: 570.8
click at [746, 10] on icon "add" at bounding box center [750, 10] width 8 height 8
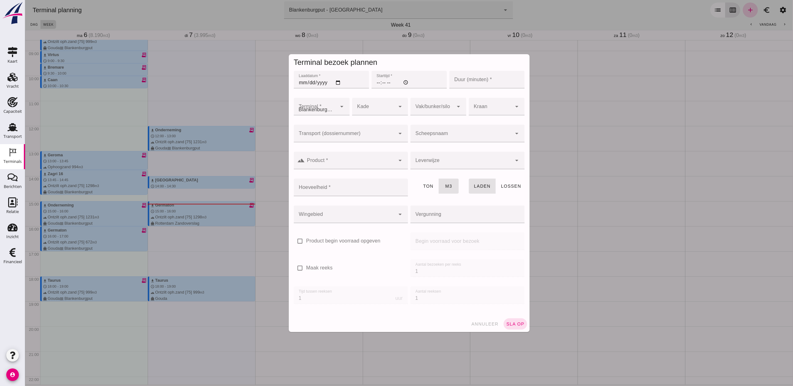
type input "Combinatie Noordzeezand V.O.F."
click at [337, 81] on input "Laaddatum *" at bounding box center [330, 80] width 75 height 18
type input "[DATE]"
click at [373, 131] on div at bounding box center [344, 134] width 102 height 18
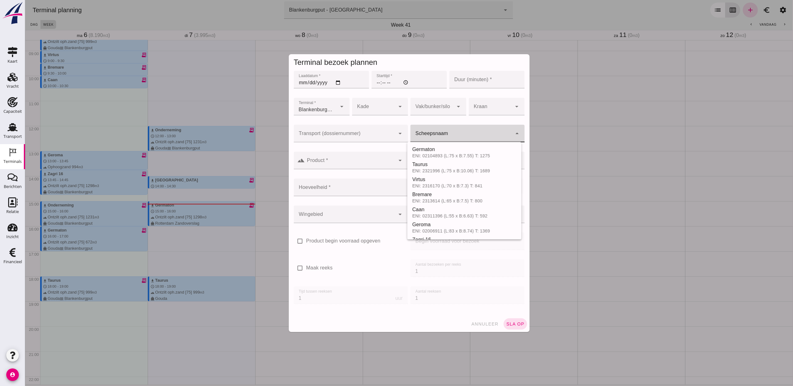
click at [448, 131] on div at bounding box center [461, 134] width 102 height 18
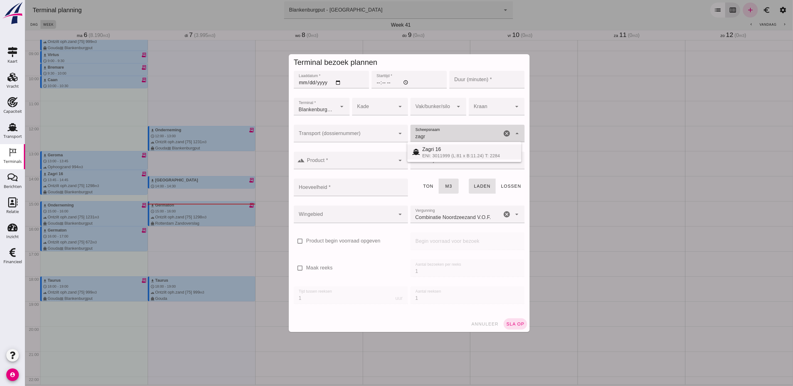
click at [462, 149] on div "Zagri 16" at bounding box center [469, 150] width 94 height 8
type input "Zagri 16"
type input "1298"
type input "Zagri 16"
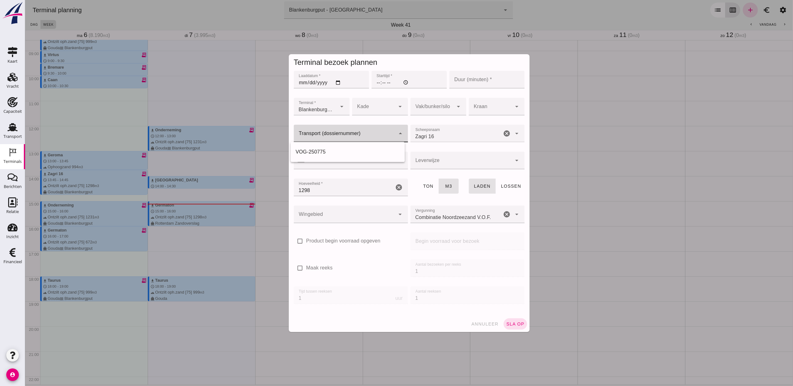
click at [366, 141] on div at bounding box center [344, 134] width 102 height 18
click at [360, 152] on div "VOG-250775" at bounding box center [347, 152] width 104 height 8
type input "VOG-250775"
type input "franco_on_shore"
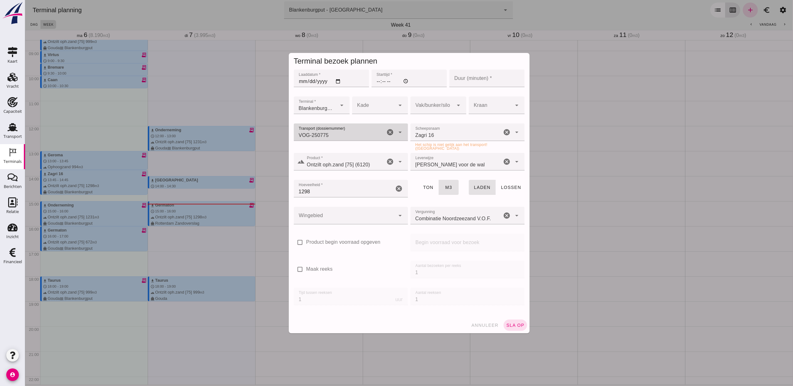
click at [490, 325] on span "annuleer" at bounding box center [484, 325] width 28 height 5
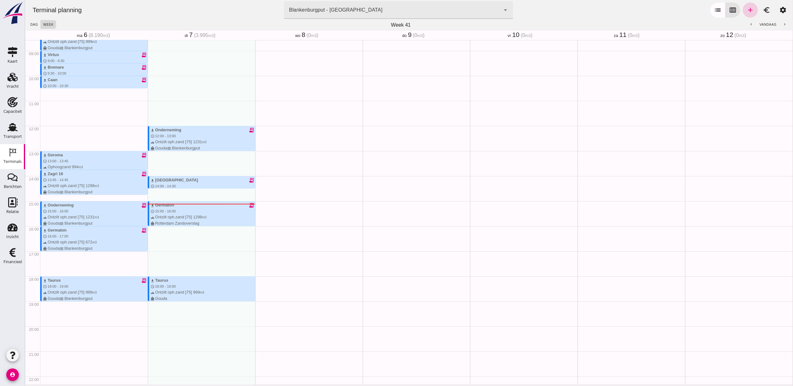
drag, startPoint x: 200, startPoint y: 242, endPoint x: 743, endPoint y: 8, distance: 591.3
click at [746, 8] on icon "add" at bounding box center [750, 10] width 8 height 8
type input "Combinatie Noordzeezand V.O.F."
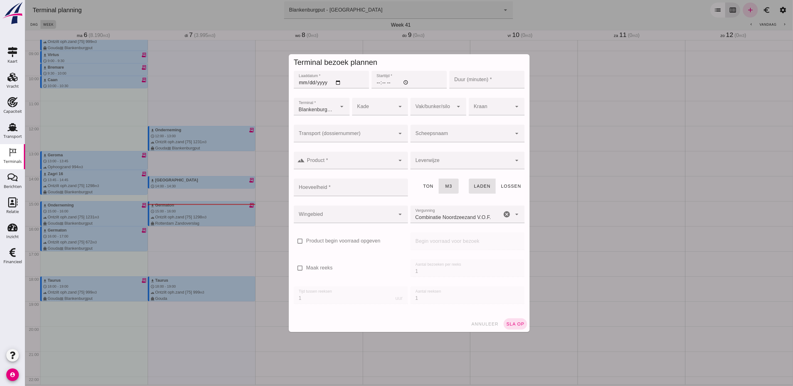
click at [346, 137] on input "Transport (dossiernummer)" at bounding box center [344, 137] width 102 height 8
paste input "VOG-250778"
type input "VOG-250778"
click at [340, 149] on div "VOG-250778" at bounding box center [347, 152] width 104 height 8
type input "franco_on_shore"
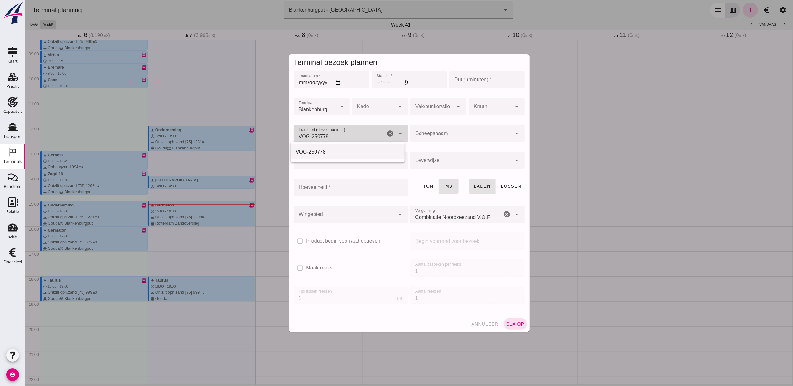
type input "1298"
type input "VOG-250778"
click at [332, 80] on input "Laaddatum *" at bounding box center [330, 80] width 75 height 18
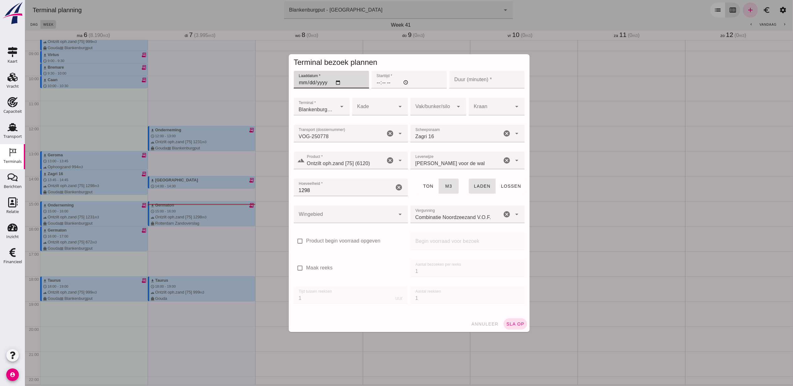
type input "[DATE]"
click at [376, 84] on input "Starttijd *" at bounding box center [408, 80] width 75 height 18
type input "15:00"
type input "60"
click at [356, 217] on div at bounding box center [344, 215] width 102 height 18
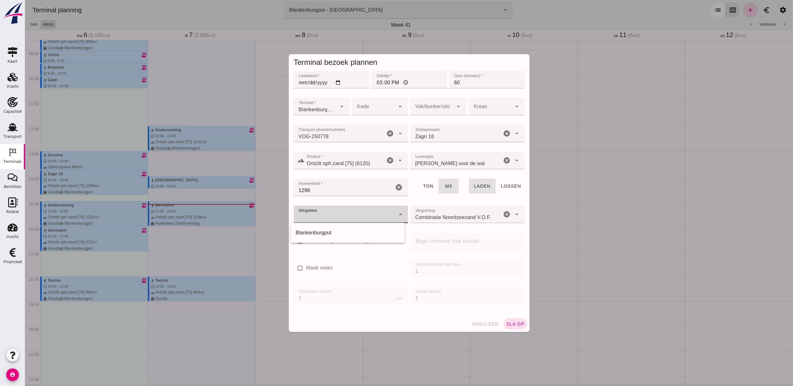
click at [357, 235] on div "Blankenburgput" at bounding box center [347, 233] width 104 height 8
type input "333"
click at [439, 102] on div at bounding box center [431, 107] width 43 height 18
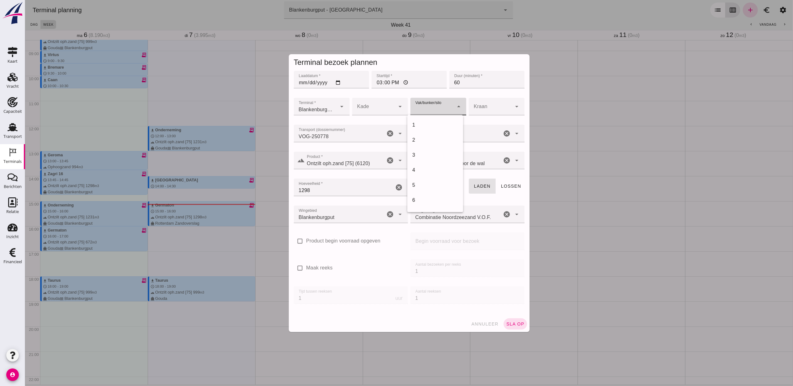
scroll to position [256, 0]
click at [440, 124] on div "18" at bounding box center [435, 125] width 46 height 8
type input "366"
click at [514, 322] on span "sla op" at bounding box center [514, 324] width 18 height 5
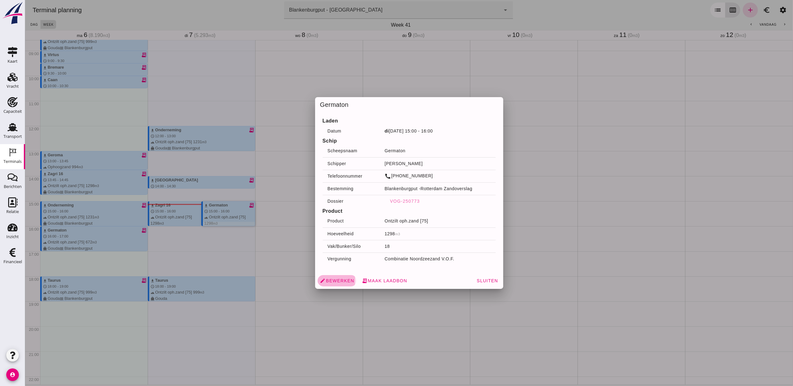
drag, startPoint x: 227, startPoint y: 212, endPoint x: 340, endPoint y: 278, distance: 130.9
click at [340, 278] on span "edit Bewerken" at bounding box center [337, 281] width 34 height 6
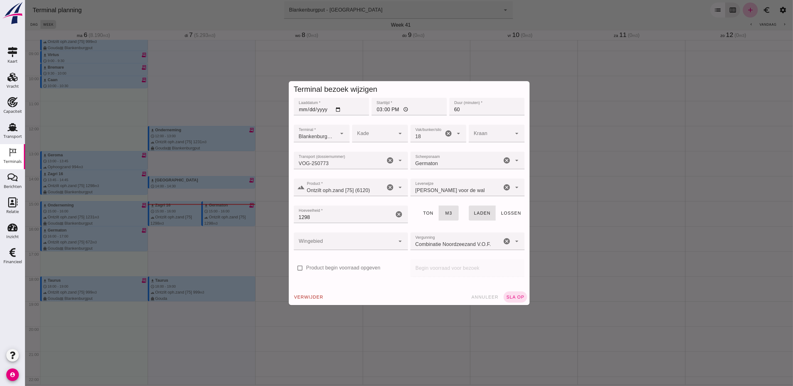
click at [376, 112] on input "15:00" at bounding box center [408, 107] width 75 height 18
type input "14:00"
click at [511, 299] on span "sla op" at bounding box center [514, 297] width 18 height 5
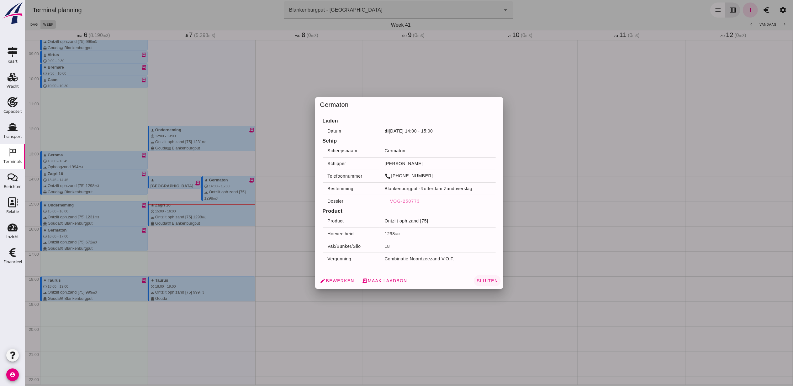
click at [487, 280] on span "Sluiten" at bounding box center [487, 280] width 22 height 5
drag, startPoint x: 179, startPoint y: 187, endPoint x: 341, endPoint y: 270, distance: 181.9
click at [371, 260] on th "Vergunning" at bounding box center [350, 259] width 57 height 13
click at [339, 280] on span "edit Bewerken" at bounding box center [337, 281] width 34 height 6
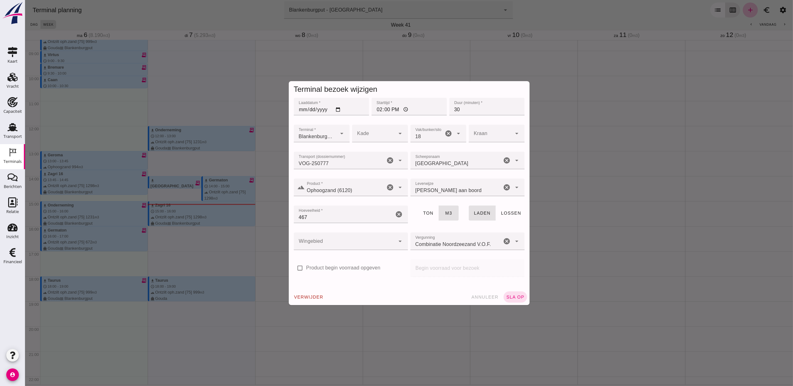
drag, startPoint x: 377, startPoint y: 110, endPoint x: 410, endPoint y: 99, distance: 34.6
click at [376, 110] on input "14:00" at bounding box center [408, 107] width 75 height 18
type input "13:30"
click at [515, 296] on span "sla op" at bounding box center [514, 297] width 18 height 5
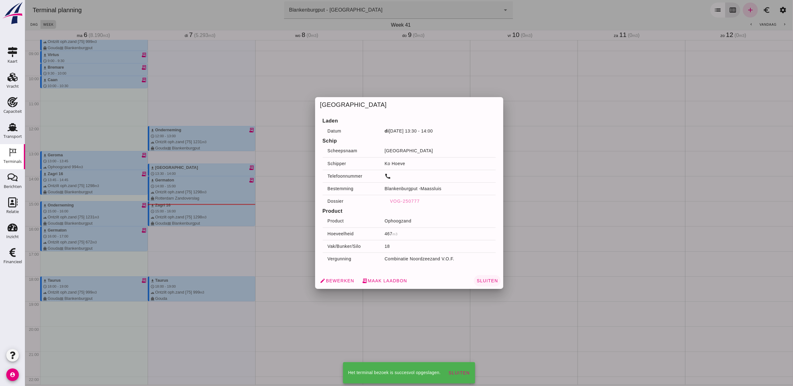
click at [484, 281] on span "Sluiten" at bounding box center [487, 280] width 22 height 5
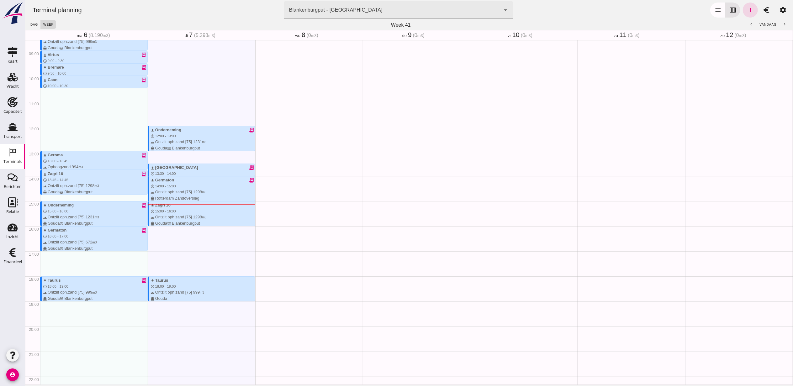
drag, startPoint x: 203, startPoint y: 232, endPoint x: 220, endPoint y: 232, distance: 17.6
drag, startPoint x: 220, startPoint y: 232, endPoint x: 742, endPoint y: 14, distance: 565.8
click at [742, 14] on link "add" at bounding box center [749, 10] width 15 height 15
type input "Combinatie Noordzeezand V.O.F."
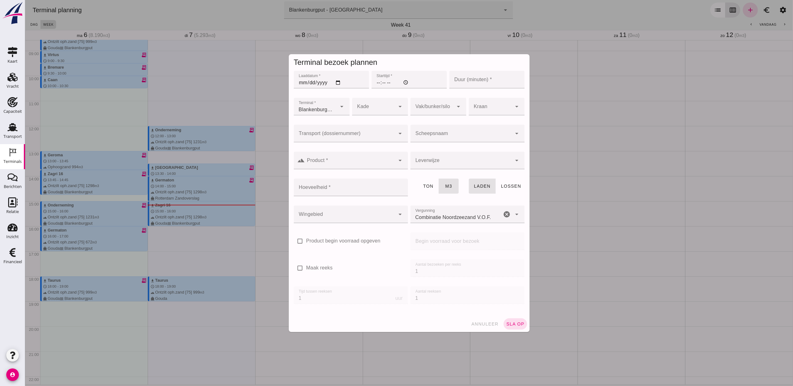
click at [335, 83] on input "Laaddatum *" at bounding box center [330, 80] width 75 height 18
type input "[DATE]"
click at [375, 83] on input "Starttijd *" at bounding box center [408, 80] width 75 height 18
type input "17:00"
type input "30"
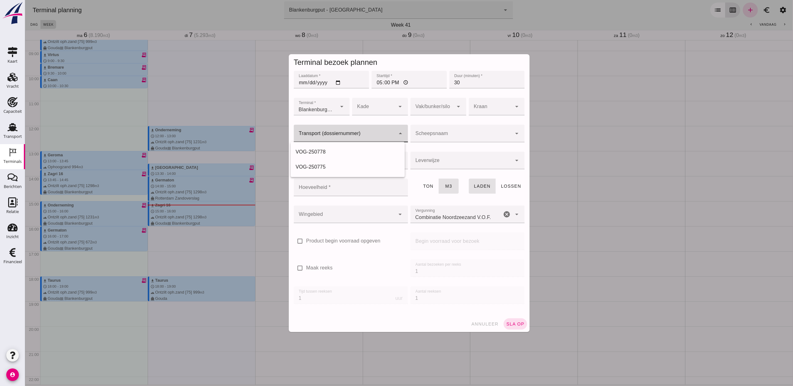
click at [368, 129] on div at bounding box center [344, 134] width 102 height 18
click at [336, 194] on div "V OG-250777" at bounding box center [347, 197] width 104 height 8
type input "VOG-250777"
type input "franco_on_board"
type input "467"
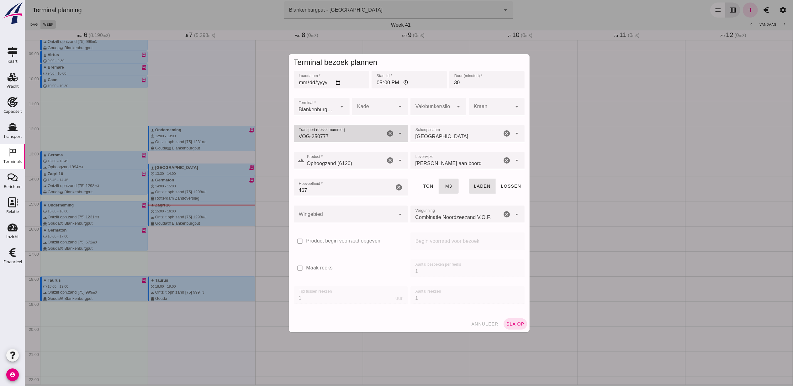
click at [388, 133] on icon "cancel" at bounding box center [390, 134] width 8 height 8
click at [353, 134] on input "Transport (dossiernummer)" at bounding box center [342, 137] width 99 height 8
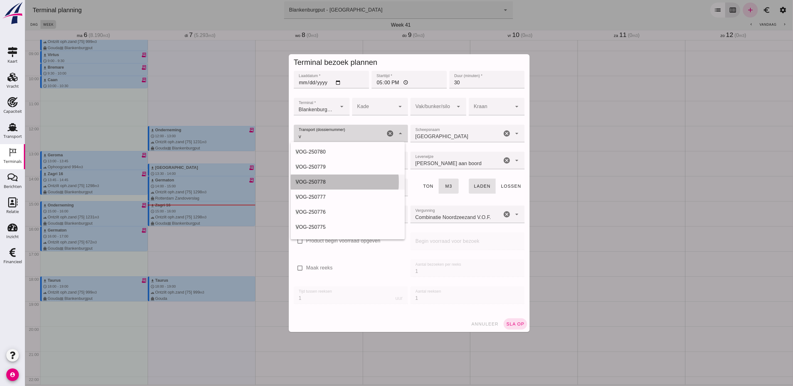
click at [336, 184] on div "V OG-250778" at bounding box center [347, 182] width 104 height 8
type input "VOG-250778"
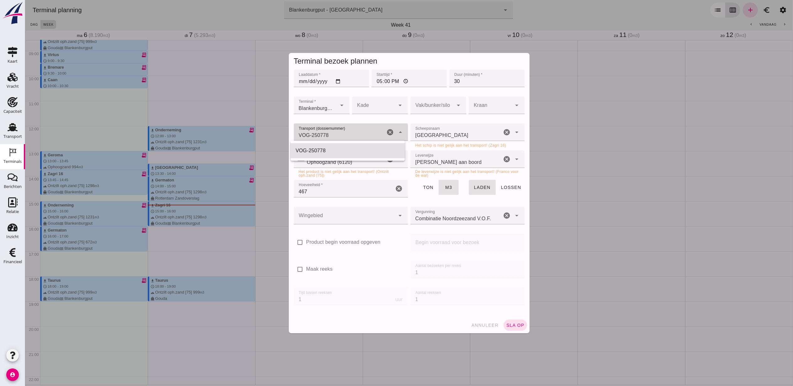
drag, startPoint x: 382, startPoint y: 132, endPoint x: 388, endPoint y: 131, distance: 5.8
click at [383, 132] on div "Transport (dossiernummer) Transport (dossiernummer) VOG-250778 VOG-250778 cance…" at bounding box center [350, 132] width 114 height 18
click at [388, 131] on icon "cancel" at bounding box center [390, 132] width 8 height 8
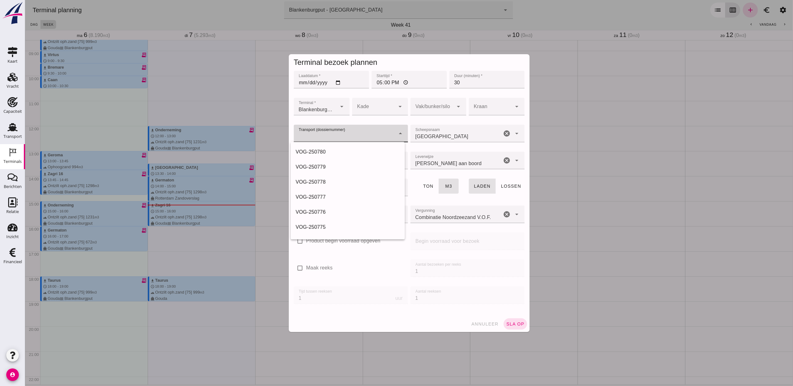
click at [353, 131] on div at bounding box center [342, 134] width 99 height 18
click at [336, 169] on div "V OG-250779" at bounding box center [347, 167] width 104 height 8
type input "VOG-250779"
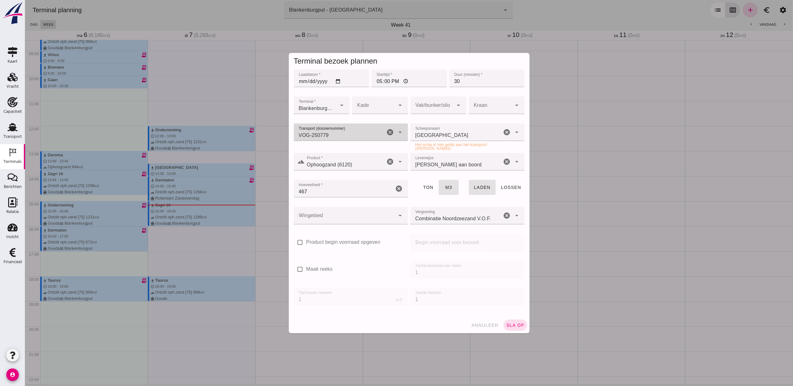
click at [386, 133] on icon "cancel" at bounding box center [390, 132] width 8 height 8
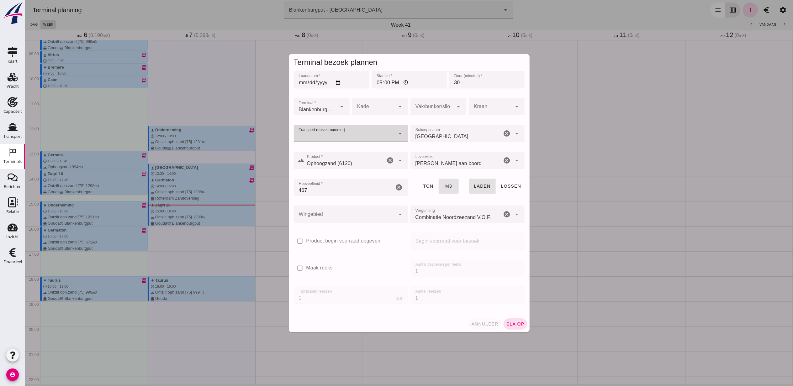
click at [483, 320] on button "annuleer" at bounding box center [484, 323] width 33 height 11
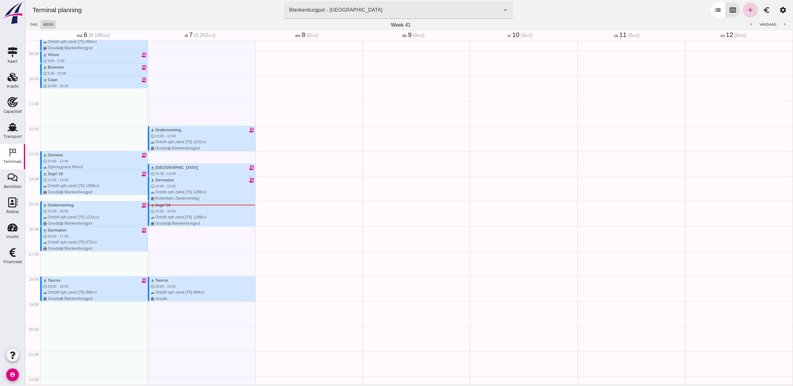
click at [747, 10] on link "add" at bounding box center [749, 10] width 15 height 15
type input "Combinatie Noordzeezand V.O.F."
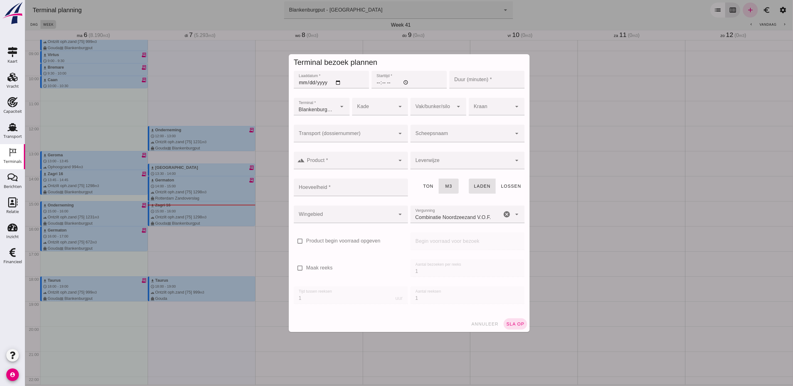
click at [336, 81] on input "Laaddatum *" at bounding box center [330, 80] width 75 height 18
type input "[DATE]"
click at [379, 83] on input "Starttijd *" at bounding box center [408, 80] width 75 height 18
type input "17:00"
type input "30"
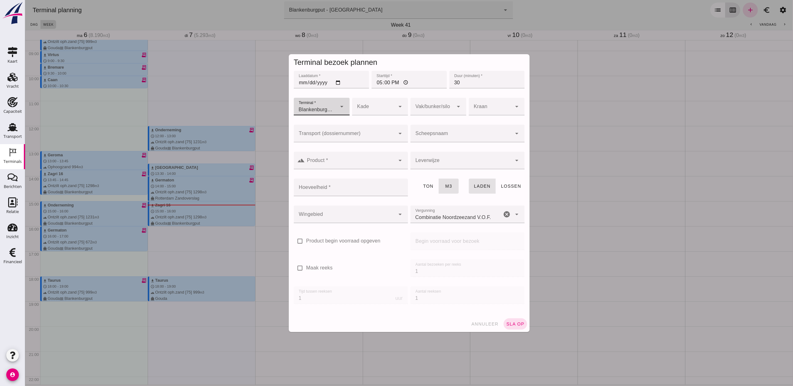
click at [368, 130] on div at bounding box center [344, 134] width 102 height 18
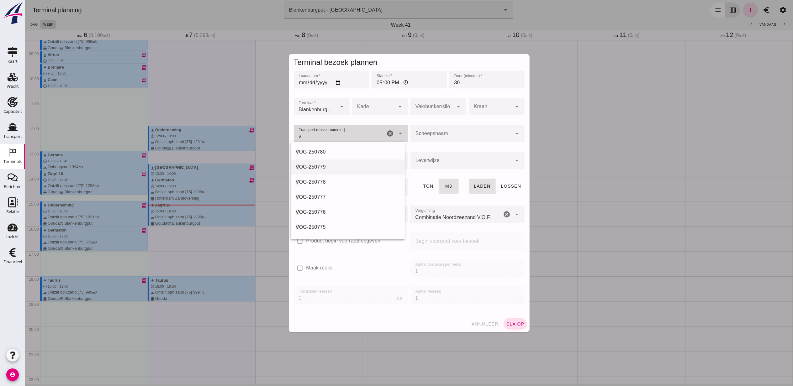
click at [332, 167] on div "V OG-250779" at bounding box center [347, 167] width 104 height 8
type input "VOG-250779"
type input "franco_on_board"
type input "397"
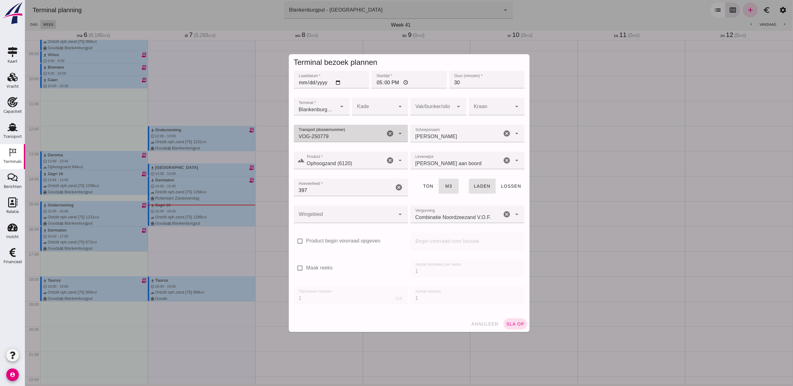
type input "VOG-250779"
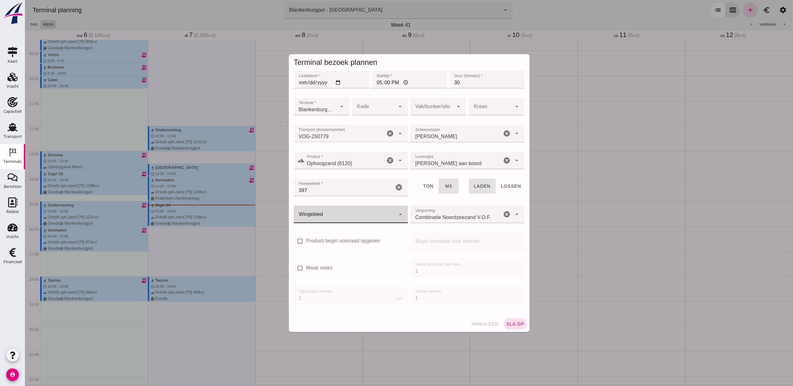
click at [343, 213] on div at bounding box center [344, 215] width 102 height 18
click at [346, 228] on div "Blankenburgput" at bounding box center [347, 232] width 114 height 15
type input "333"
click at [430, 106] on div at bounding box center [431, 107] width 43 height 18
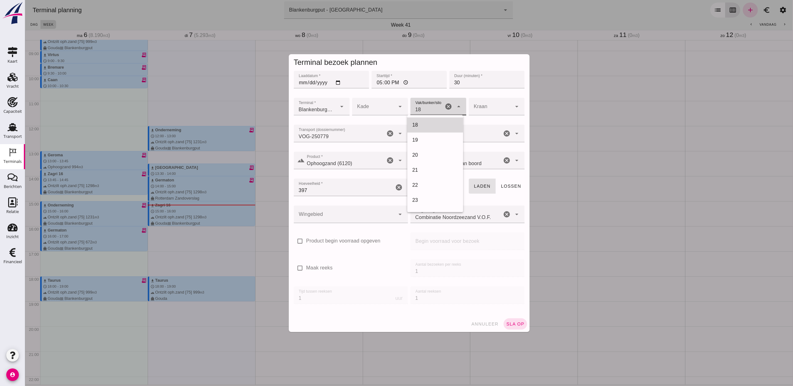
click at [435, 126] on div "18" at bounding box center [435, 125] width 46 height 8
type input "366"
click at [513, 320] on button "sla op" at bounding box center [515, 323] width 24 height 11
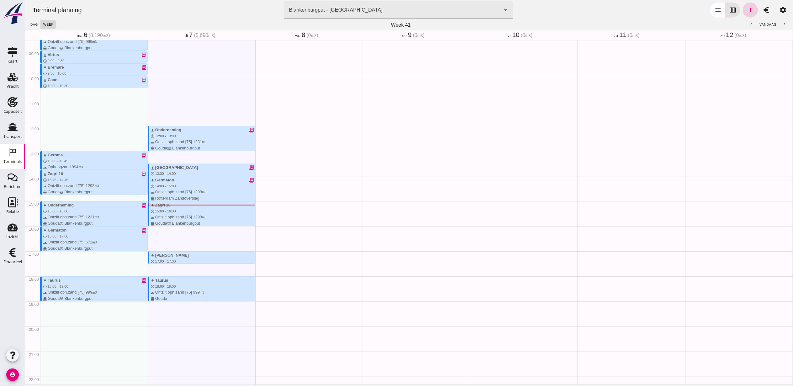
click at [746, 9] on icon "add" at bounding box center [750, 10] width 8 height 8
type input "Combinatie Noordzeezand V.O.F."
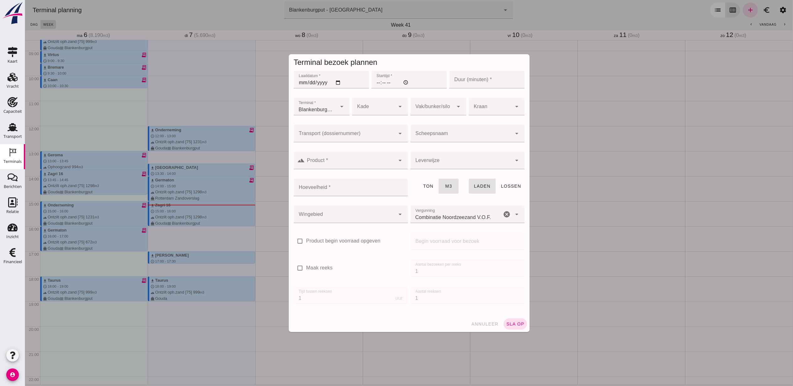
click at [336, 81] on input "Laaddatum *" at bounding box center [330, 80] width 75 height 18
type input "[DATE]"
click at [374, 88] on div at bounding box center [408, 91] width 75 height 7
click at [374, 83] on input "Starttijd *" at bounding box center [408, 80] width 75 height 18
type input "17:30"
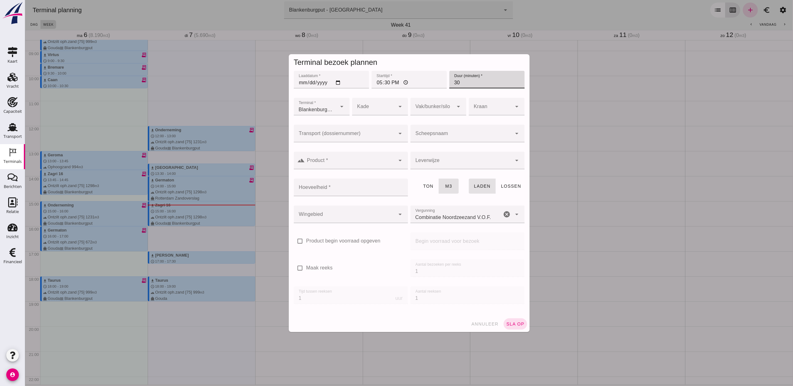
type input "30"
click at [365, 132] on div at bounding box center [344, 134] width 102 height 18
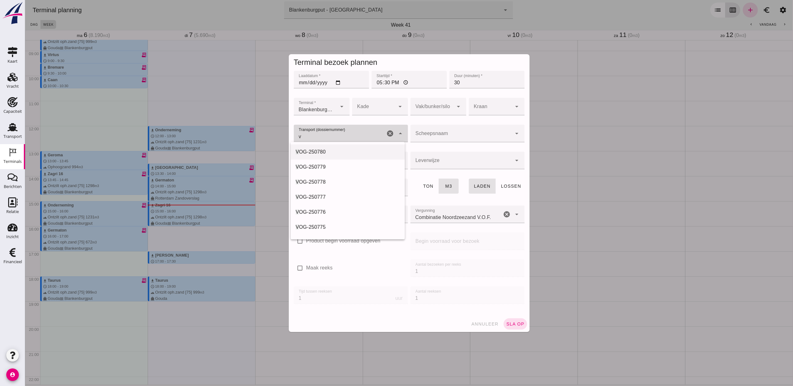
click at [350, 150] on div "V OG-250780" at bounding box center [347, 152] width 104 height 8
type input "VOG-250780"
type input "franco_on_shore"
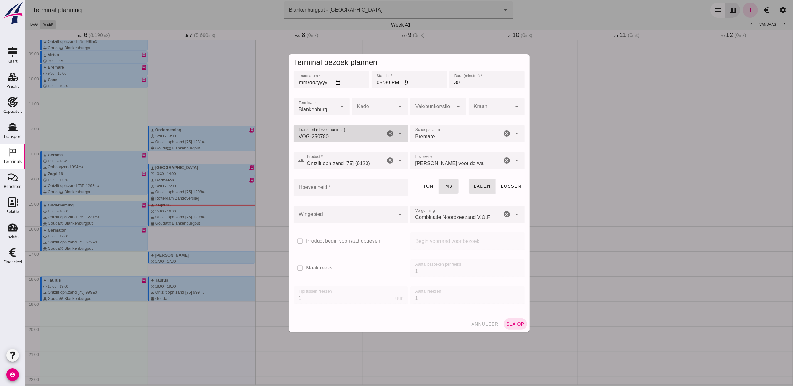
type input "VOG-250780"
click at [426, 108] on div at bounding box center [431, 107] width 43 height 18
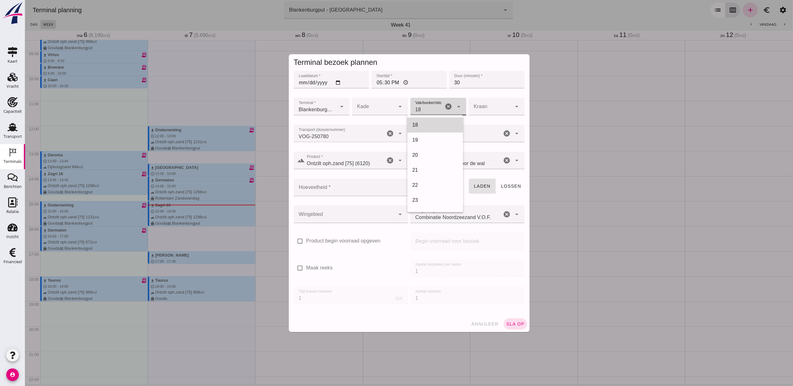
drag, startPoint x: 431, startPoint y: 126, endPoint x: 362, endPoint y: 193, distance: 96.8
click at [431, 125] on div "18" at bounding box center [435, 125] width 46 height 8
click at [362, 189] on input "Hoeveelheid *" at bounding box center [348, 188] width 110 height 18
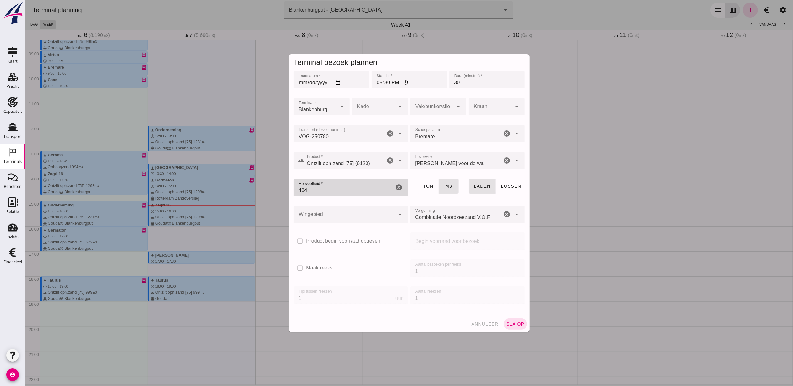
type input "434"
click at [357, 204] on div "Wingebied Wingebied cancel arrow_drop_down" at bounding box center [350, 217] width 117 height 27
click at [364, 212] on div at bounding box center [344, 215] width 102 height 18
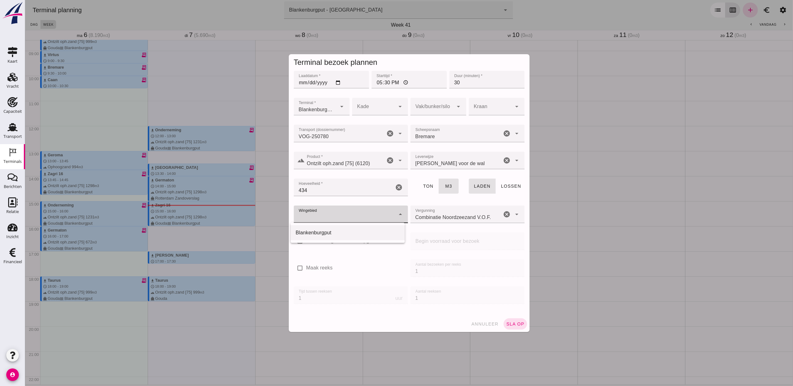
click at [347, 236] on div "Blankenburgput" at bounding box center [347, 232] width 114 height 15
type input "333"
click at [512, 327] on button "sla op" at bounding box center [515, 323] width 24 height 11
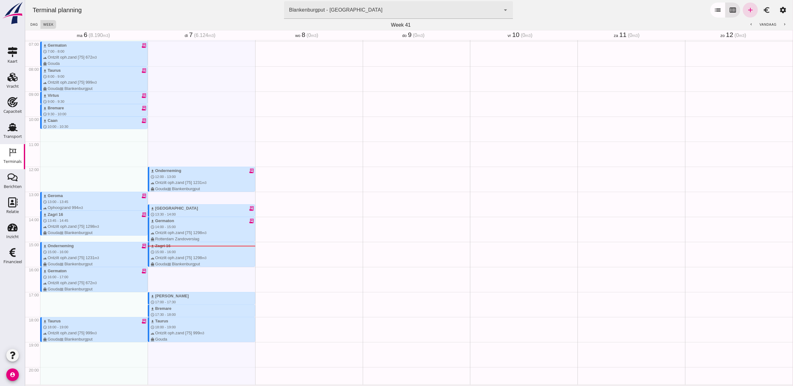
scroll to position [175, 0]
click at [163, 311] on div "download Bremare schedule 17:30 - 18:00 terrain Ontzilt oph.zand [75] 434 m3 di…" at bounding box center [202, 317] width 104 height 24
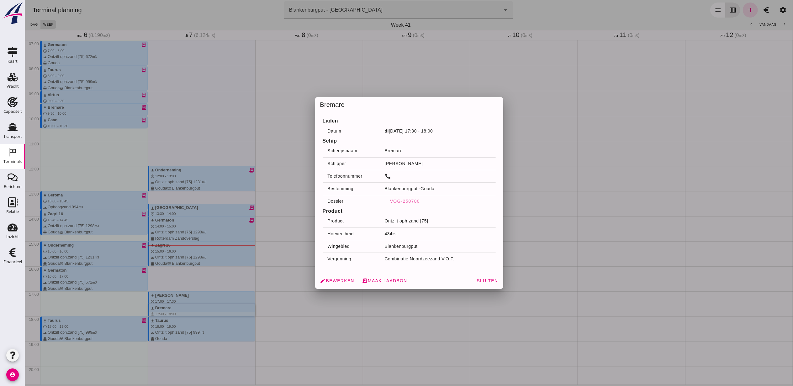
click at [498, 279] on div "edit Bewerken receipt_long Maak laadbon Sluiten" at bounding box center [409, 281] width 188 height 16
click at [495, 279] on button "Sluiten" at bounding box center [486, 280] width 27 height 11
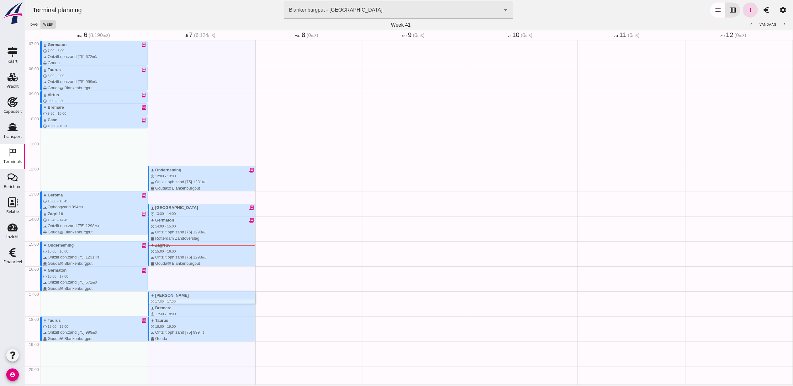
click at [180, 295] on div "download [PERSON_NAME]" at bounding box center [202, 295] width 104 height 6
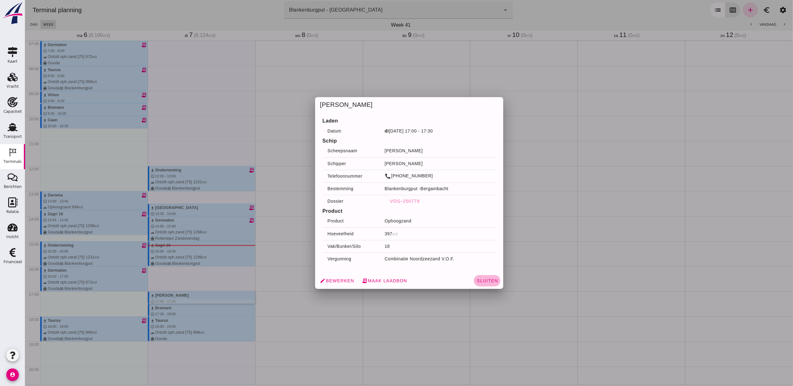
click at [486, 281] on span "Sluiten" at bounding box center [487, 280] width 22 height 5
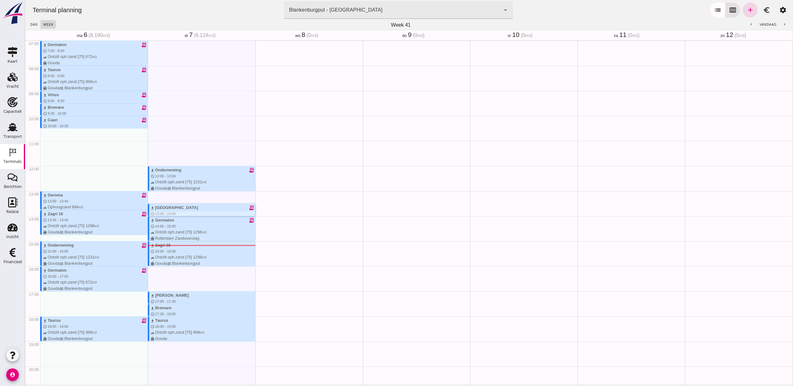
click at [170, 209] on div "download Sonora receipt_long" at bounding box center [202, 208] width 104 height 6
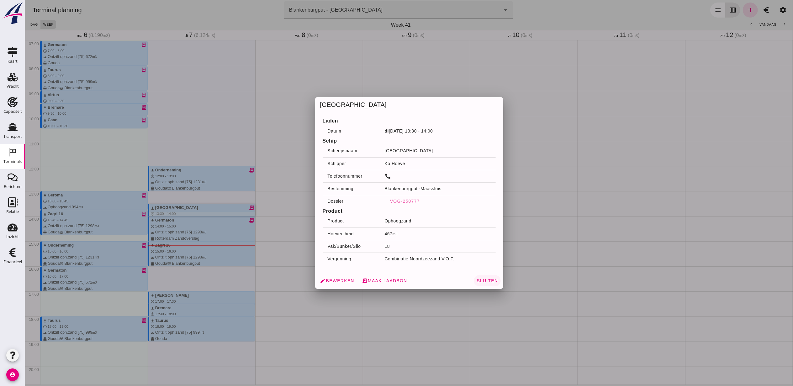
click at [487, 279] on span "Sluiten" at bounding box center [487, 280] width 22 height 5
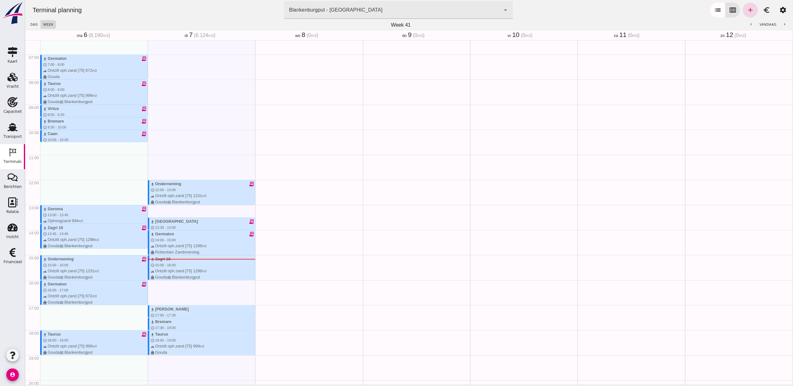
scroll to position [173, 0]
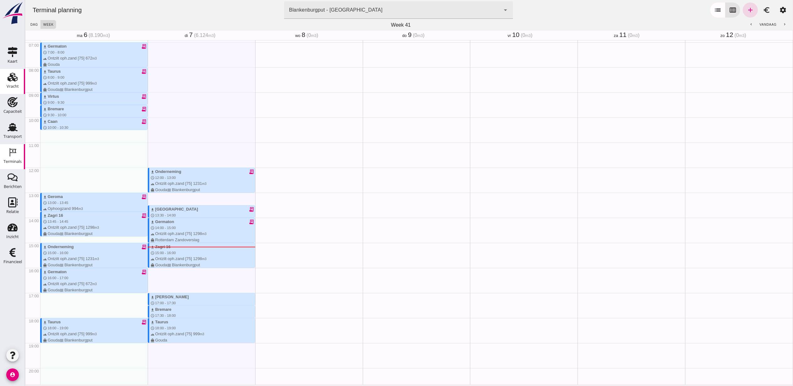
click at [17, 81] on icon "Vracht" at bounding box center [13, 77] width 10 height 10
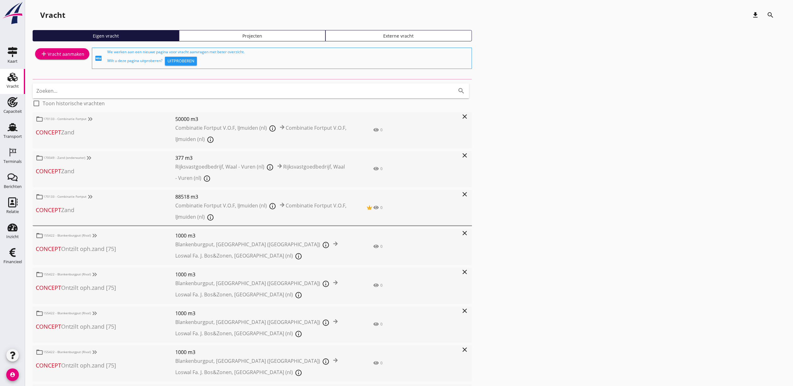
drag, startPoint x: 277, startPoint y: 43, endPoint x: 278, endPoint y: 39, distance: 3.5
click at [277, 41] on div "Eigen vracht Projecten Externe vracht" at bounding box center [409, 38] width 752 height 16
click at [279, 34] on div "Projecten" at bounding box center [252, 36] width 141 height 7
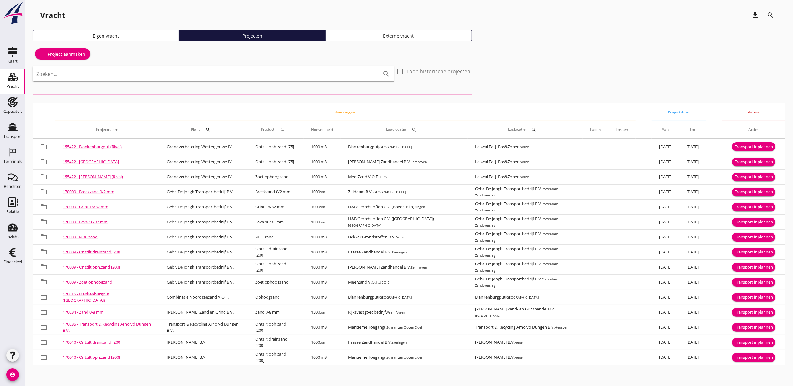
click at [259, 75] on input "Zoeken..." at bounding box center [204, 74] width 336 height 10
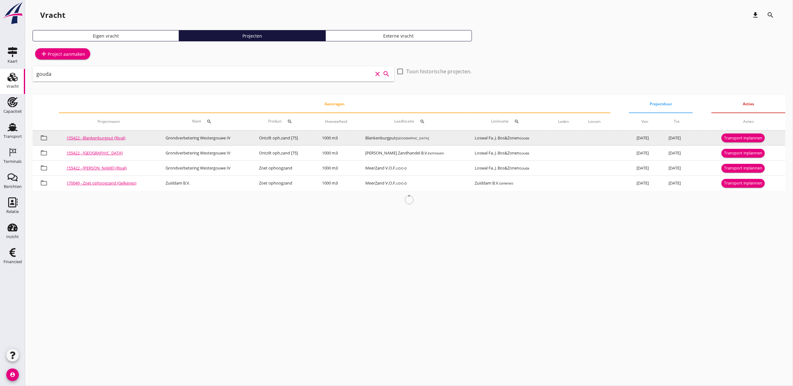
type input "gouda"
click at [747, 141] on div "Transport inplannen" at bounding box center [743, 138] width 38 height 6
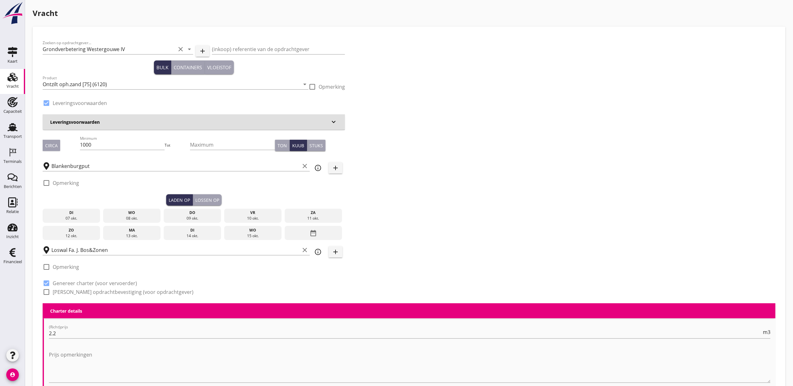
click at [125, 217] on div "08 okt." at bounding box center [132, 219] width 55 height 6
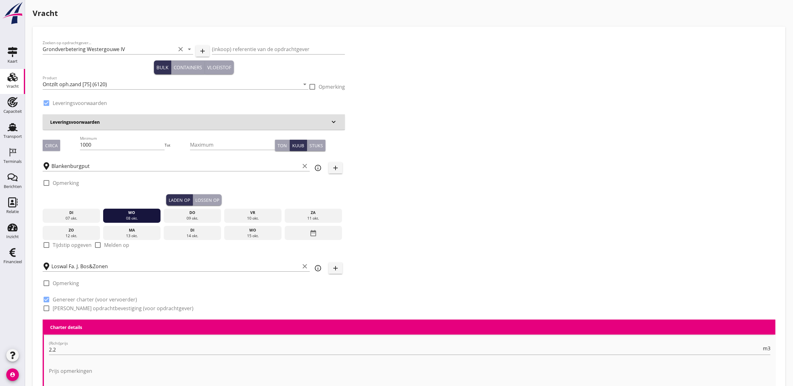
click at [203, 200] on div "Lossen op" at bounding box center [207, 200] width 24 height 7
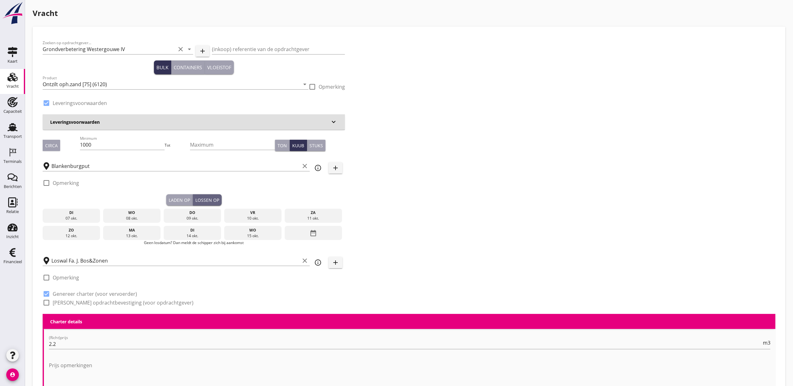
click at [204, 211] on div "do" at bounding box center [192, 213] width 55 height 6
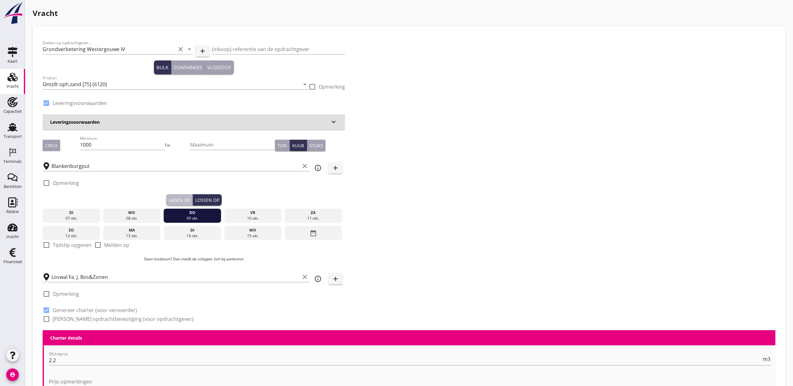
click at [180, 196] on button "Laden op" at bounding box center [179, 199] width 27 height 11
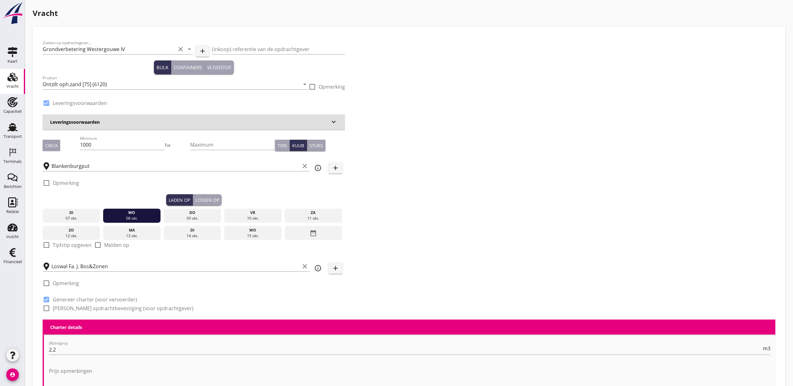
click at [78, 244] on label "Tijdstip opgeven" at bounding box center [72, 245] width 39 height 6
checkbox input "true"
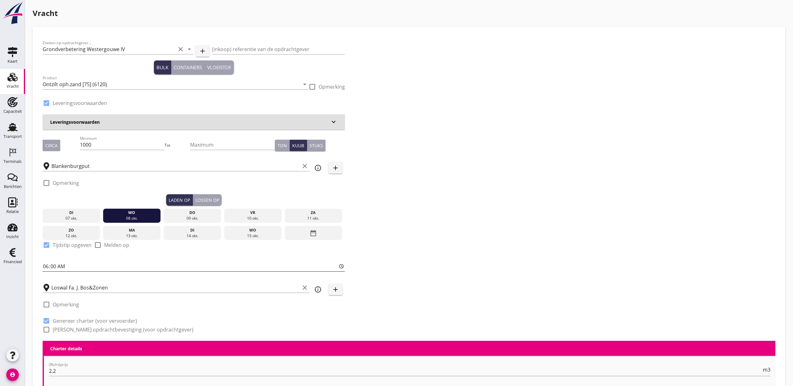
click at [49, 265] on input "06:00" at bounding box center [194, 266] width 302 height 10
type input "11:00"
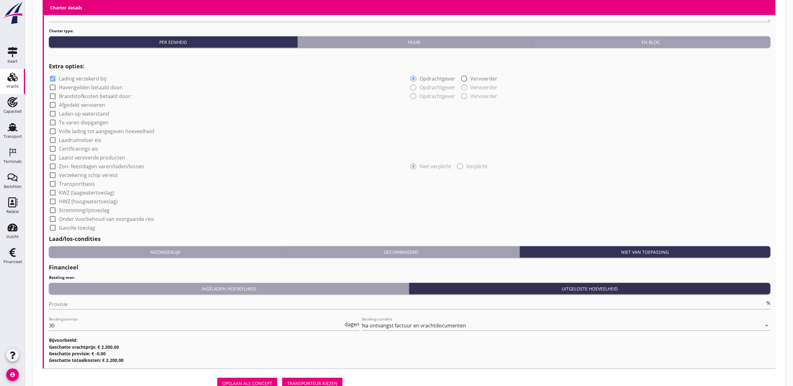
scroll to position [459, 0]
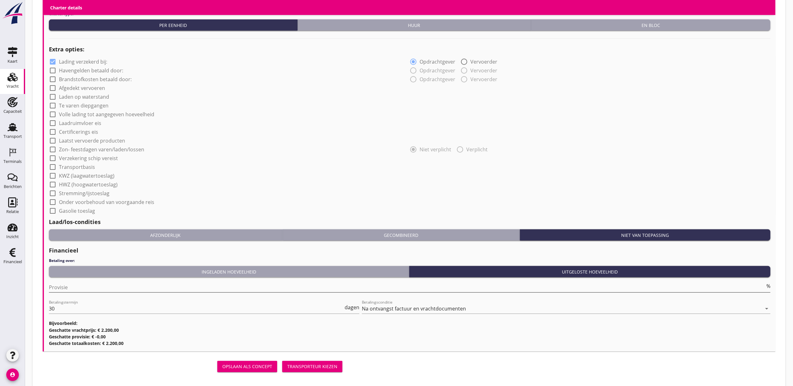
click at [75, 285] on input "Provisie" at bounding box center [407, 287] width 716 height 10
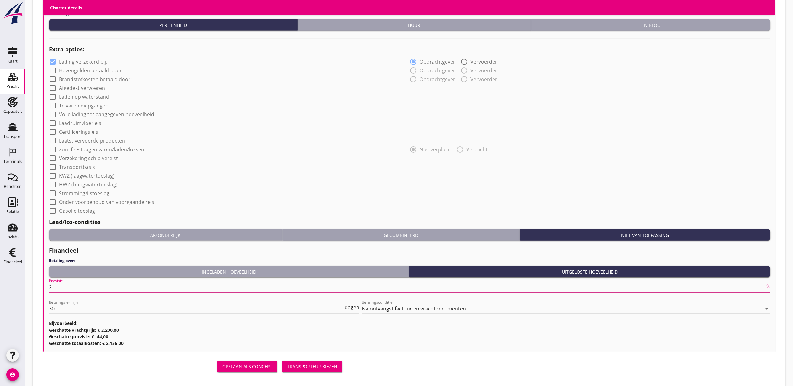
type input "2"
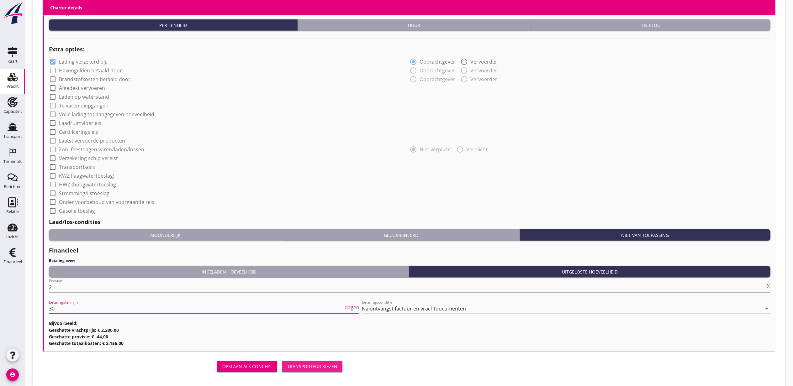
click at [310, 365] on div "Transporteur kiezen" at bounding box center [312, 366] width 50 height 7
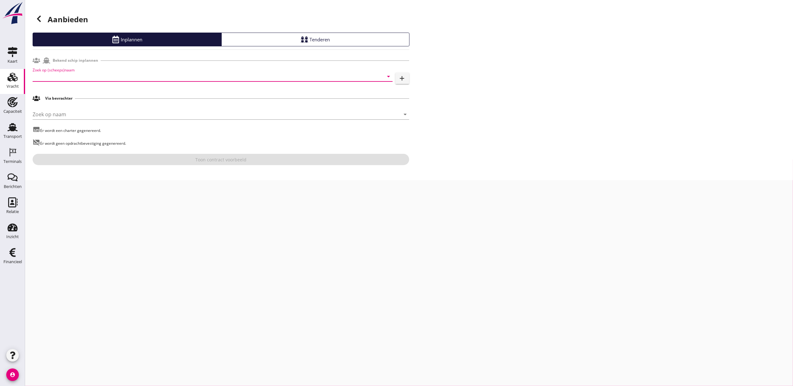
click at [113, 76] on input "Zoek op (scheeps)naam" at bounding box center [204, 76] width 342 height 10
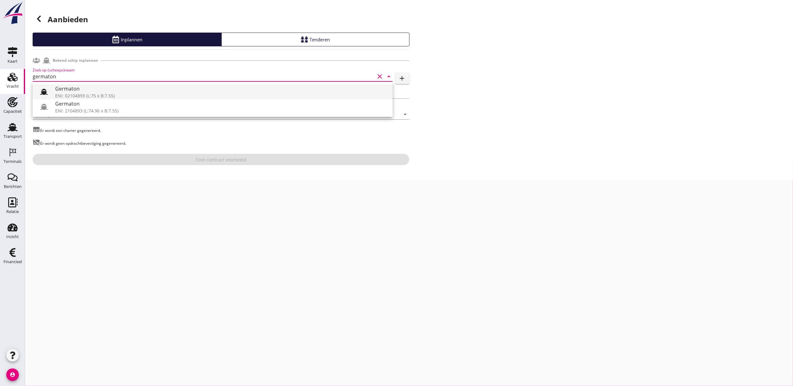
click at [112, 86] on div "Germaton" at bounding box center [221, 89] width 332 height 8
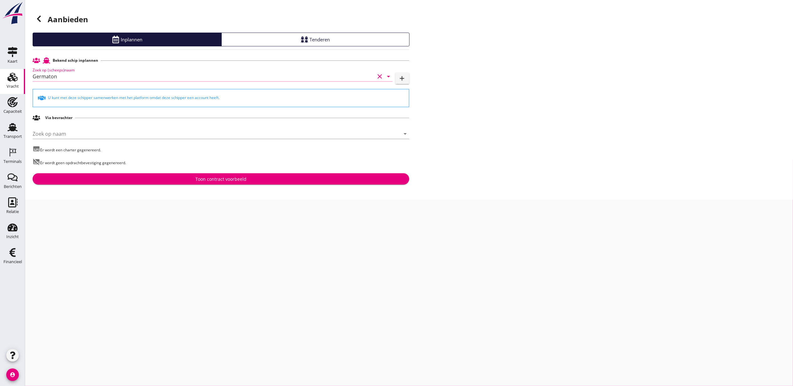
type input "Germaton"
click at [233, 178] on div "Toon contract voorbeeld" at bounding box center [220, 179] width 51 height 7
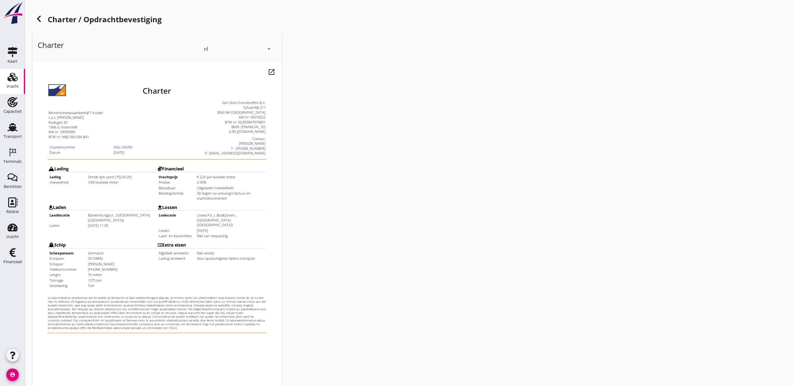
scroll to position [78, 0]
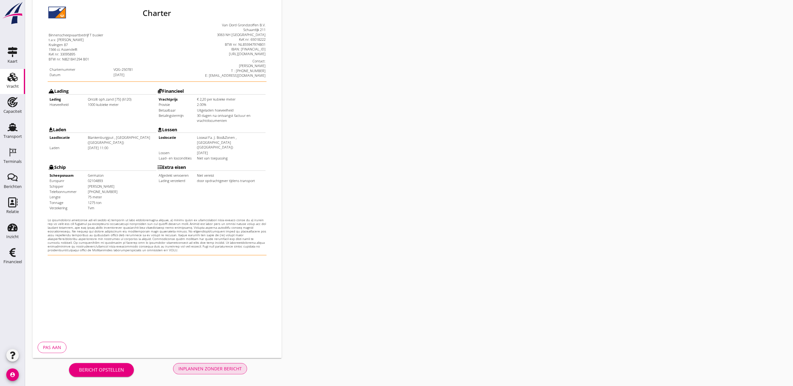
click at [216, 366] on div "Inplannen zonder bericht" at bounding box center [209, 368] width 63 height 7
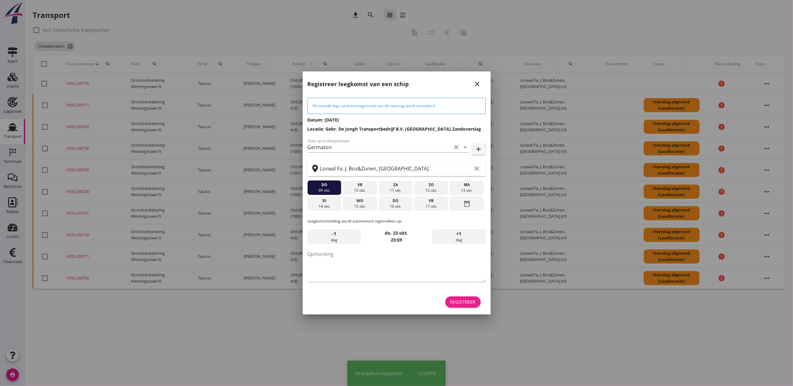
drag, startPoint x: 471, startPoint y: 305, endPoint x: 454, endPoint y: 292, distance: 21.4
click at [470, 305] on div "Registreer" at bounding box center [462, 302] width 25 height 7
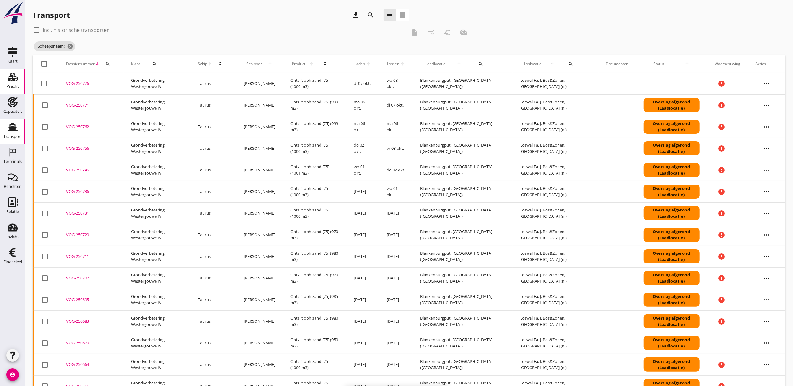
click at [11, 83] on div "Vracht" at bounding box center [13, 86] width 12 height 9
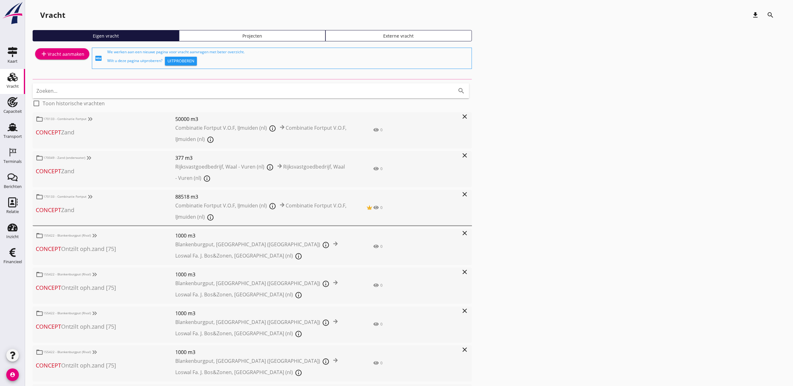
click at [237, 29] on div "Vracht download search Eigen vracht Projecten Externe vracht add Vracht aanmake…" at bounding box center [408, 259] width 767 height 518
click at [244, 36] on div "Projecten" at bounding box center [252, 36] width 141 height 7
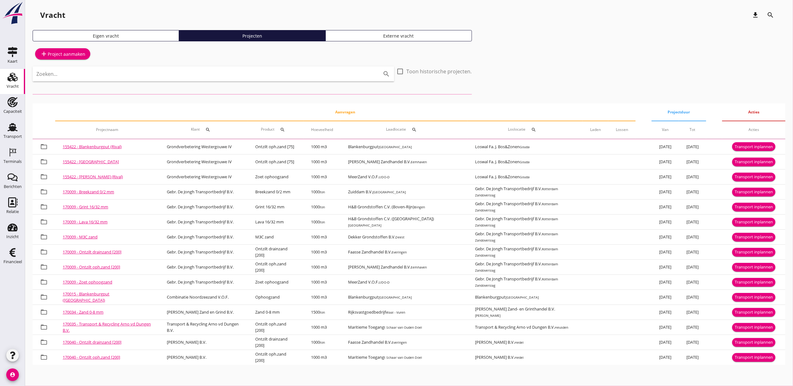
click at [194, 78] on input "Zoeken..." at bounding box center [204, 74] width 336 height 10
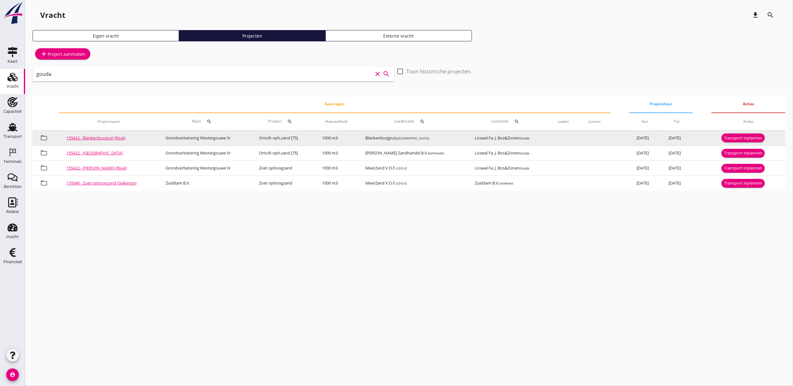
type input "gouda"
click at [749, 137] on div "Transport inplannen" at bounding box center [743, 138] width 38 height 6
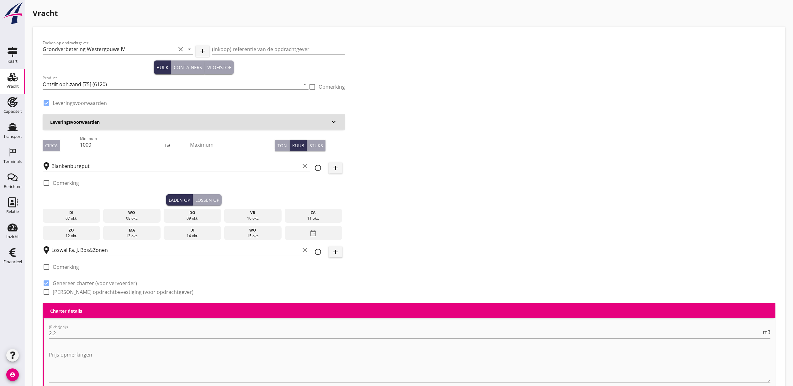
click at [133, 217] on div "08 okt." at bounding box center [132, 219] width 55 height 6
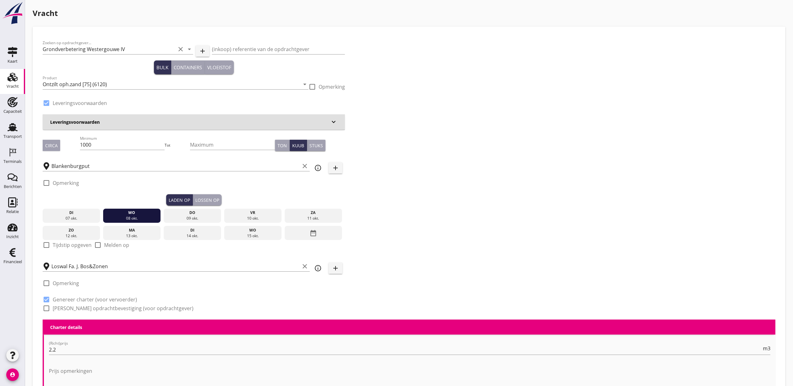
click at [212, 201] on div "Lossen op" at bounding box center [207, 200] width 24 height 7
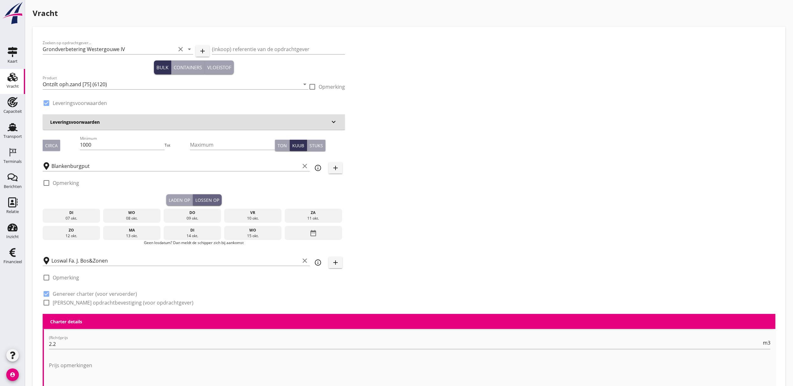
click at [202, 216] on div "09 okt." at bounding box center [192, 219] width 55 height 6
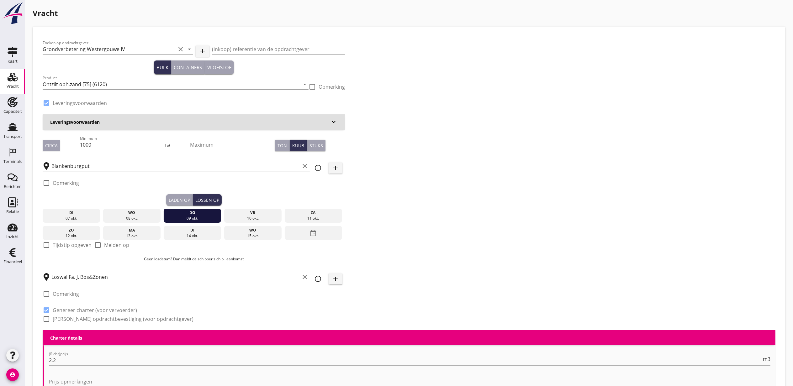
click at [144, 217] on div "08 okt." at bounding box center [132, 219] width 55 height 6
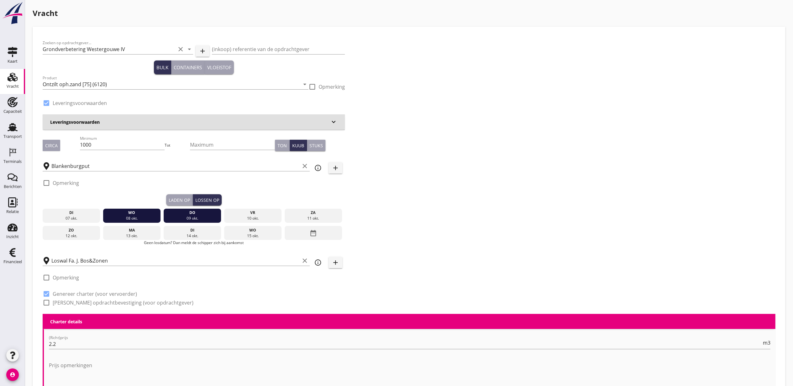
click at [174, 197] on div "Laden op" at bounding box center [179, 200] width 21 height 7
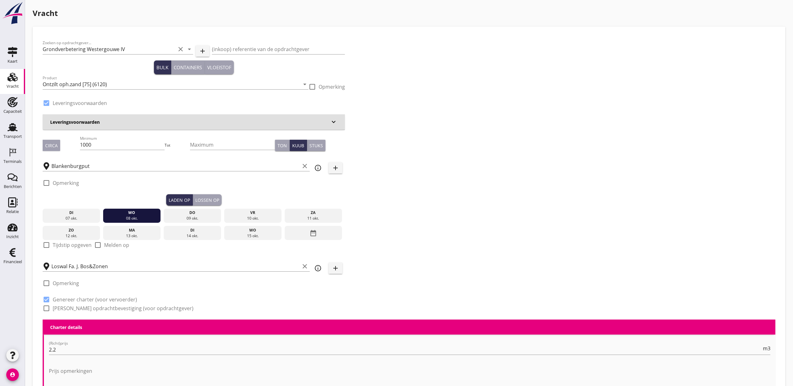
click at [202, 195] on button "Lossen op" at bounding box center [207, 199] width 29 height 11
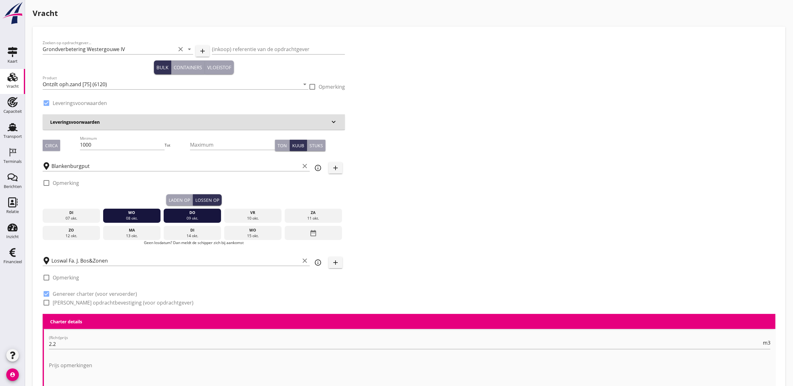
click at [143, 214] on div "wo" at bounding box center [132, 213] width 55 height 6
click at [180, 199] on div "Laden op" at bounding box center [179, 200] width 21 height 7
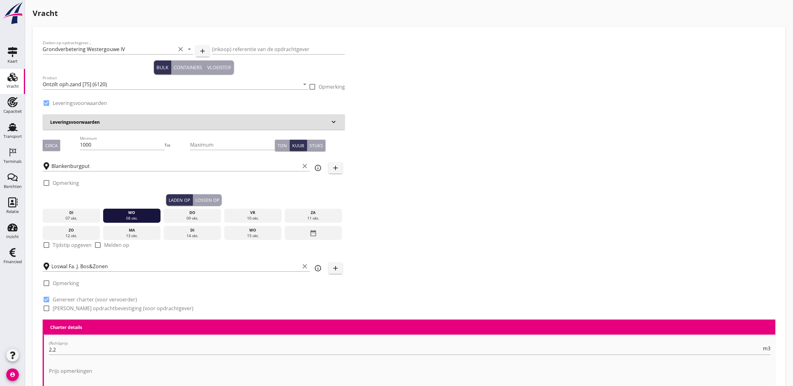
click at [207, 201] on div "Lossen op" at bounding box center [207, 200] width 24 height 7
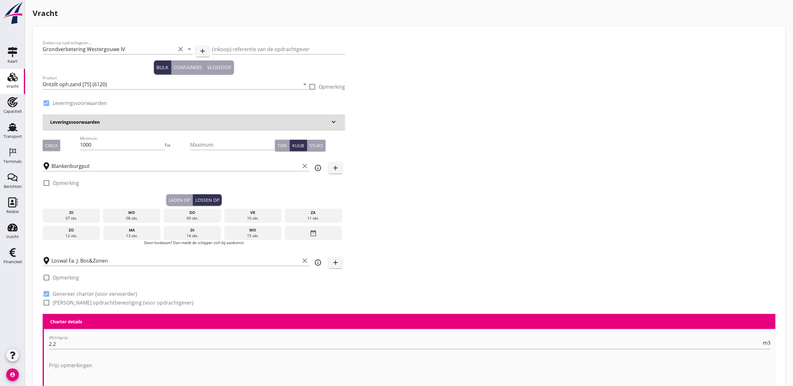
click at [201, 213] on div "do" at bounding box center [192, 213] width 55 height 6
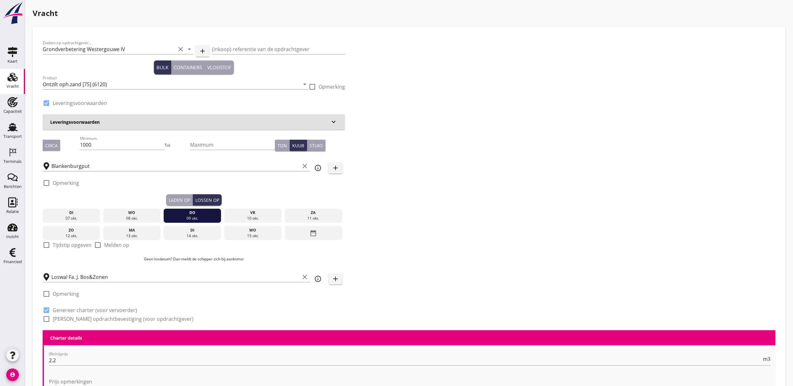
click at [183, 201] on div "Laden op" at bounding box center [179, 200] width 21 height 7
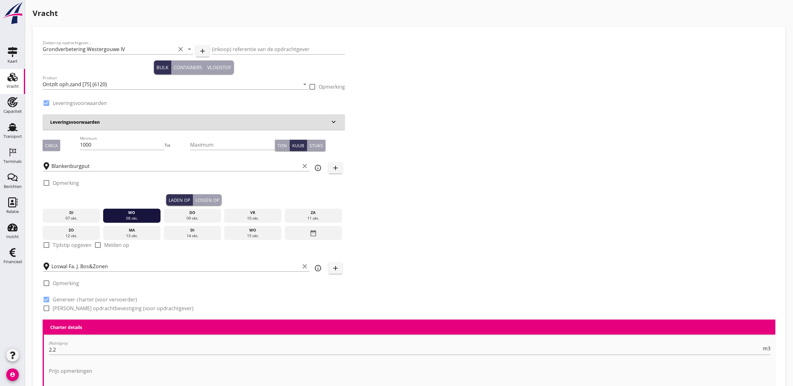
click at [72, 246] on label "Tijdstip opgeven" at bounding box center [72, 245] width 39 height 6
checkbox input "true"
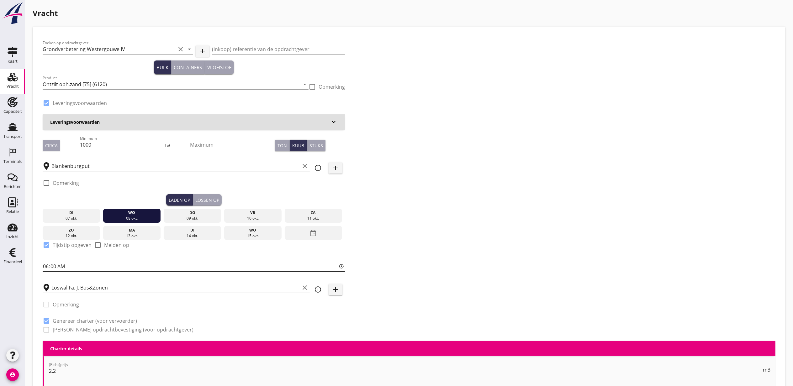
click at [48, 265] on input "06:00" at bounding box center [194, 266] width 302 height 10
type input "12:00"
click at [514, 150] on div "Zoeken op opdrachtgever... Grondverbetering Westergouwe IV clear arrow_drop_dow…" at bounding box center [408, 189] width 737 height 304
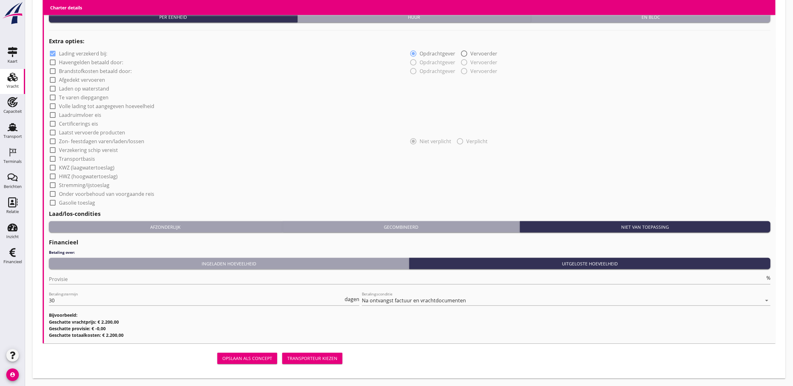
click at [308, 350] on div "Opslaan als concept Transporteur kiezen" at bounding box center [193, 358] width 307 height 20
click at [313, 357] on div "Transporteur kiezen" at bounding box center [312, 358] width 50 height 7
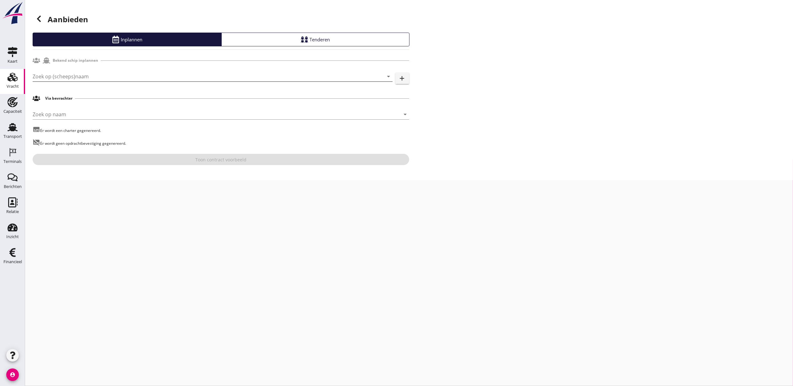
click at [94, 78] on input "Zoek op (scheeps)naam" at bounding box center [204, 76] width 342 height 10
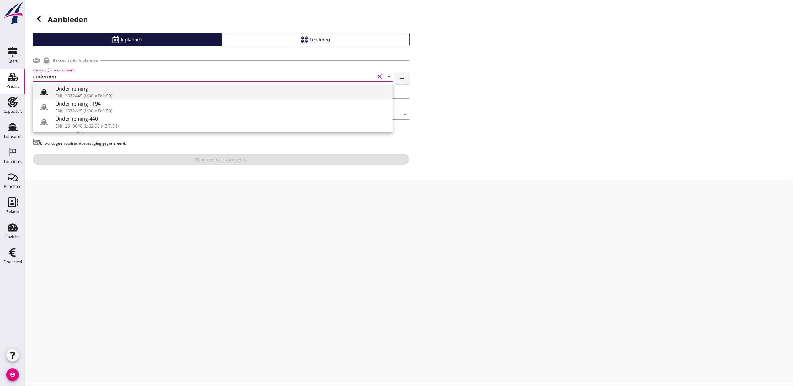
click at [113, 93] on div "ENI: 2332445 (L:86 x B:9.50)" at bounding box center [221, 95] width 332 height 7
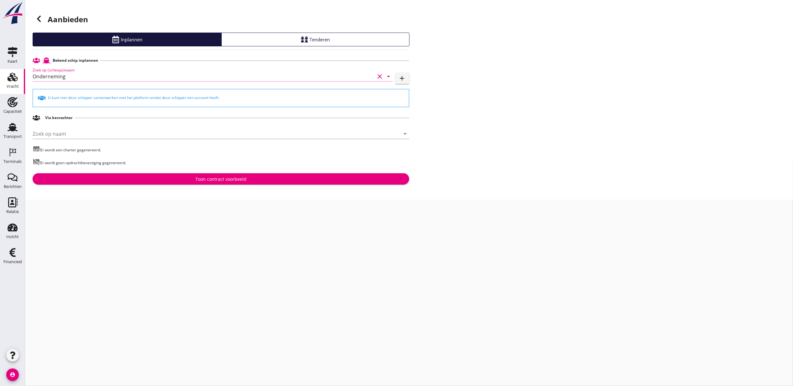
type input "Onderneming"
click at [238, 180] on div "Toon contract voorbeeld" at bounding box center [220, 179] width 51 height 7
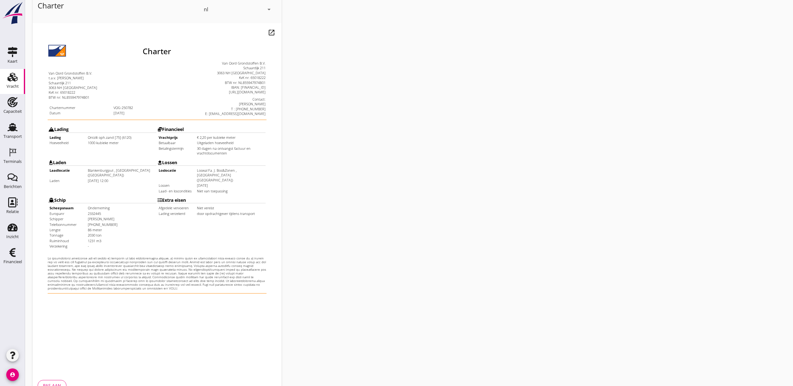
scroll to position [78, 0]
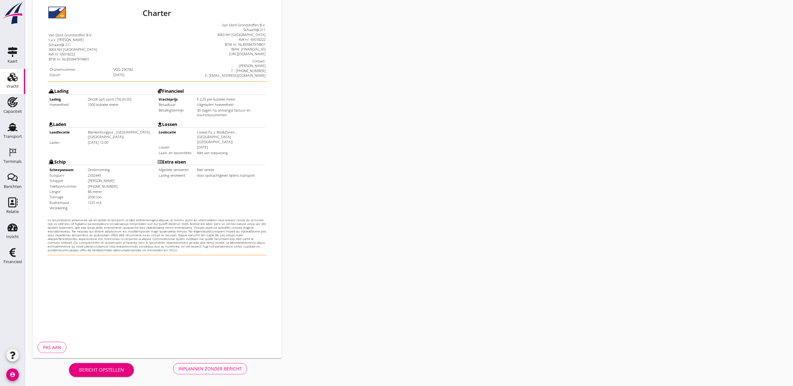
click at [217, 367] on div "Inplannen zonder bericht" at bounding box center [209, 368] width 63 height 7
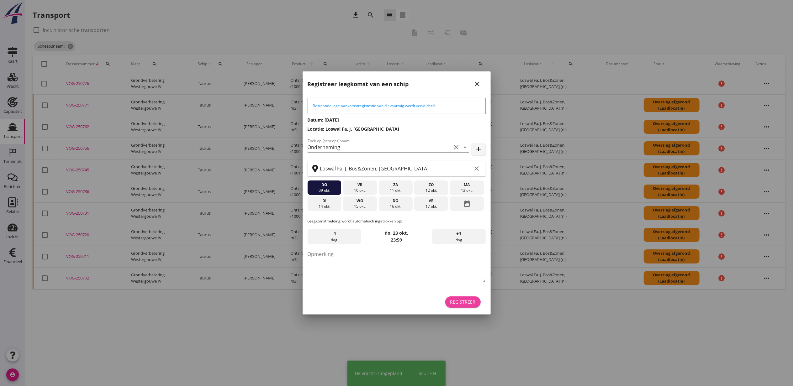
click at [461, 305] on button "Registreer" at bounding box center [462, 301] width 35 height 11
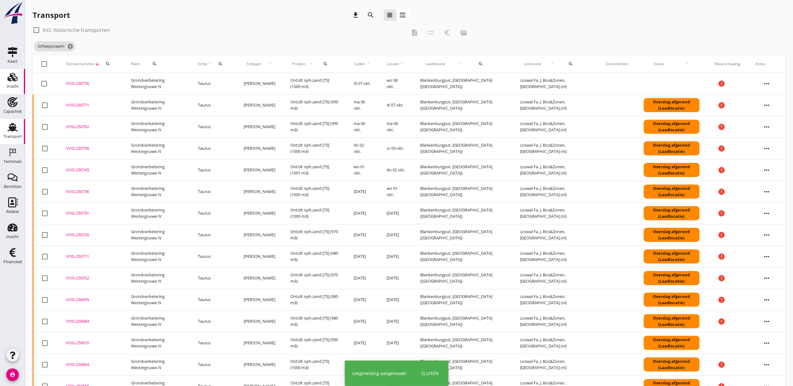
click at [16, 73] on icon "Vracht" at bounding box center [13, 77] width 10 height 10
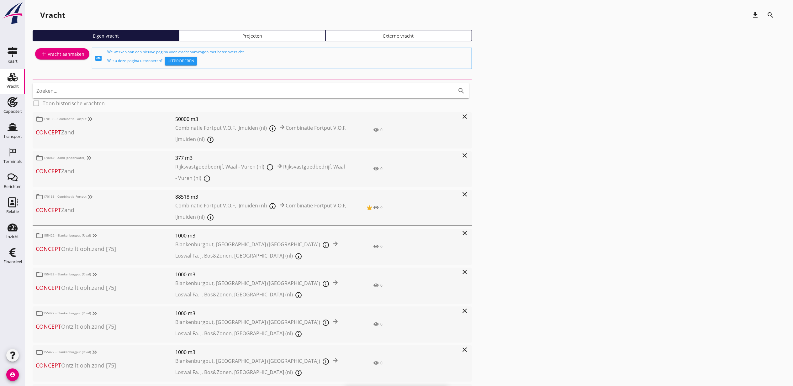
drag, startPoint x: 279, startPoint y: 38, endPoint x: 277, endPoint y: 41, distance: 3.4
click at [279, 38] on div "Projecten" at bounding box center [252, 36] width 141 height 7
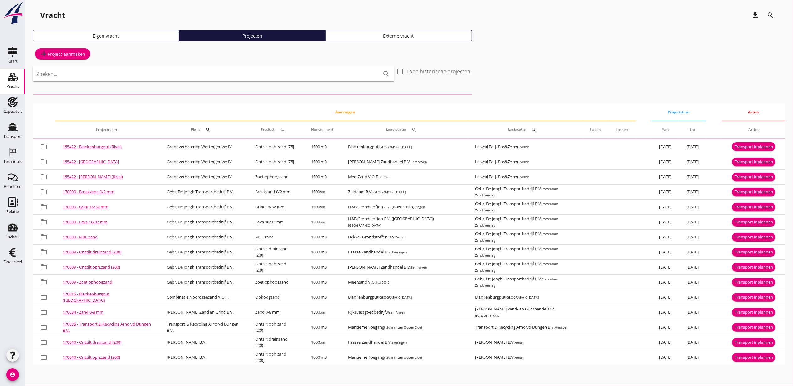
click at [199, 71] on input "Zoeken..." at bounding box center [204, 74] width 336 height 10
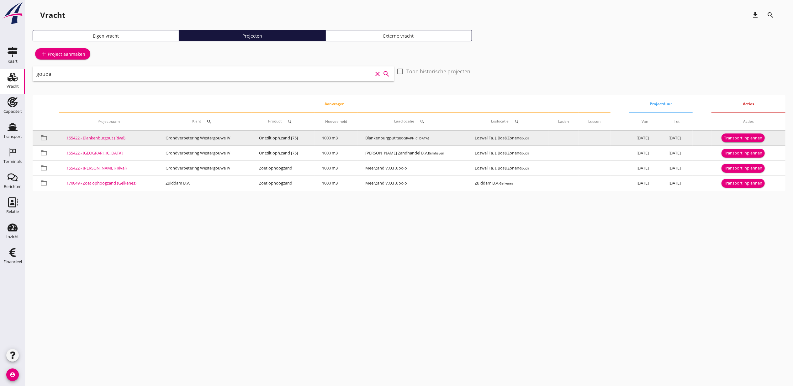
type input "gouda"
click at [745, 137] on div "Transport inplannen" at bounding box center [743, 138] width 38 height 6
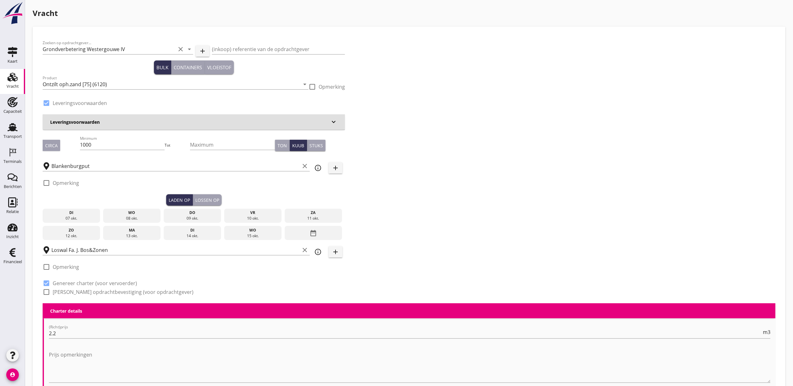
click at [137, 217] on div "08 okt." at bounding box center [132, 219] width 55 height 6
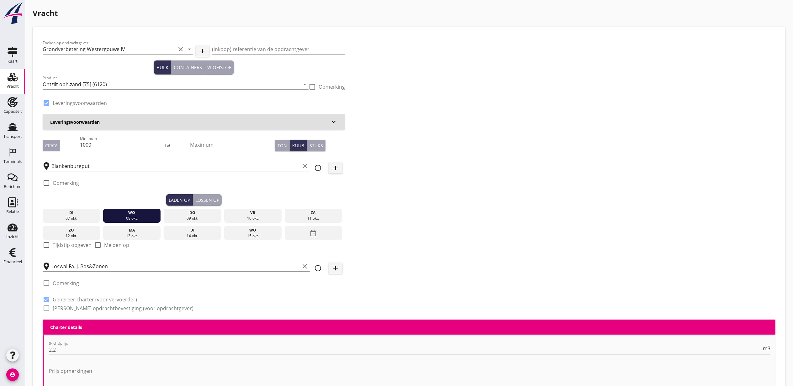
click at [202, 199] on div "Lossen op" at bounding box center [207, 200] width 24 height 7
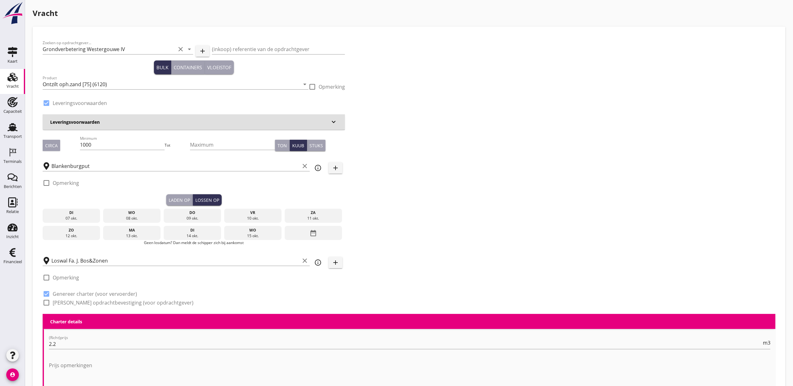
click at [192, 212] on div "do" at bounding box center [192, 213] width 55 height 6
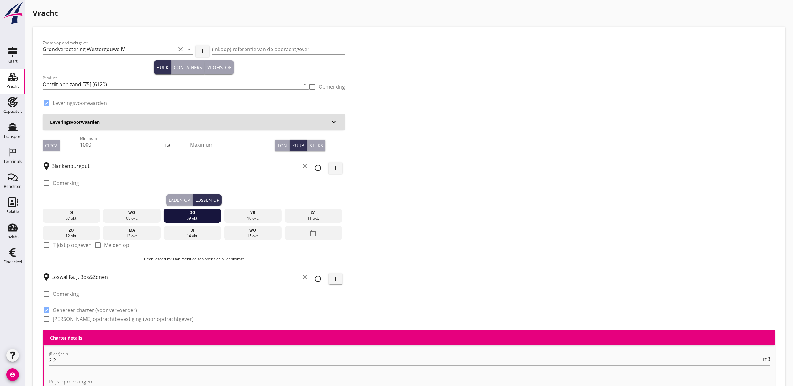
click at [183, 201] on div "Laden op" at bounding box center [179, 200] width 21 height 7
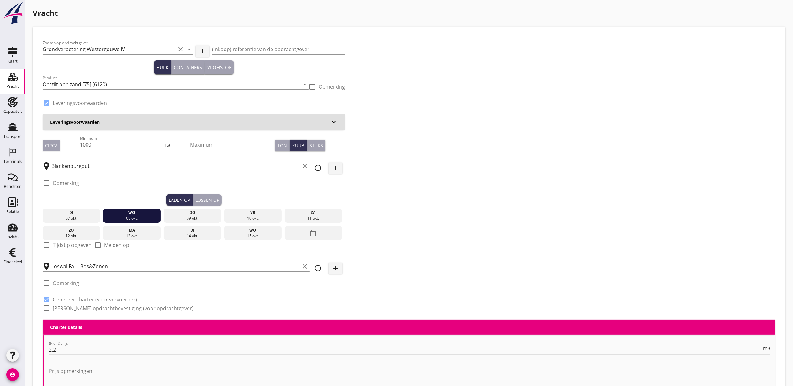
click at [65, 243] on label "Tijdstip opgeven" at bounding box center [72, 245] width 39 height 6
checkbox input "true"
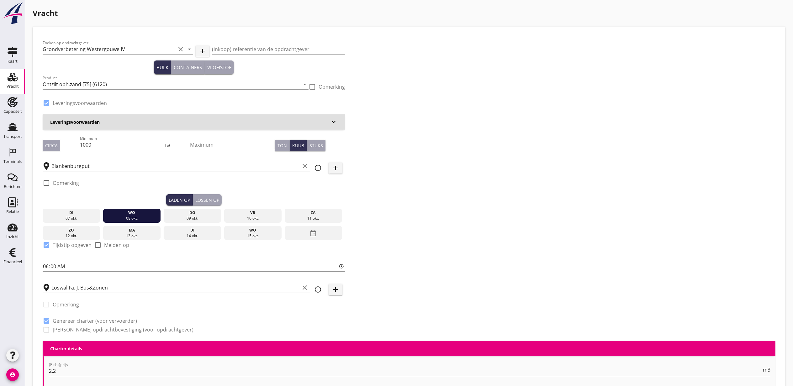
click at [42, 267] on div "Zoeken op opdrachtgever... Grondverbetering Westergouwe IV clear arrow_drop_dow…" at bounding box center [193, 189] width 307 height 304
click at [47, 265] on input "06:00" at bounding box center [194, 266] width 302 height 10
type input "15:00"
click at [542, 251] on div "Zoeken op opdrachtgever... Grondverbetering Westergouwe IV clear arrow_drop_dow…" at bounding box center [408, 189] width 737 height 304
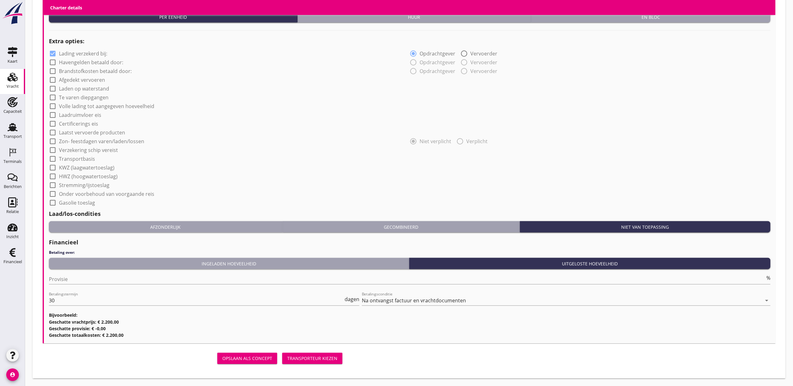
click at [324, 363] on button "Transporteur kiezen" at bounding box center [312, 358] width 60 height 11
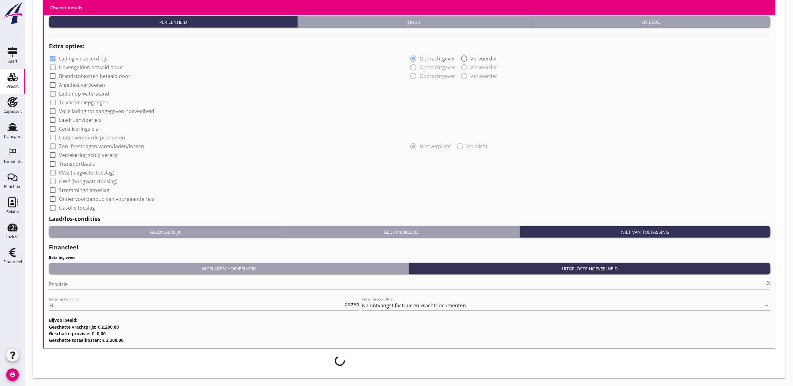
scroll to position [463, 0]
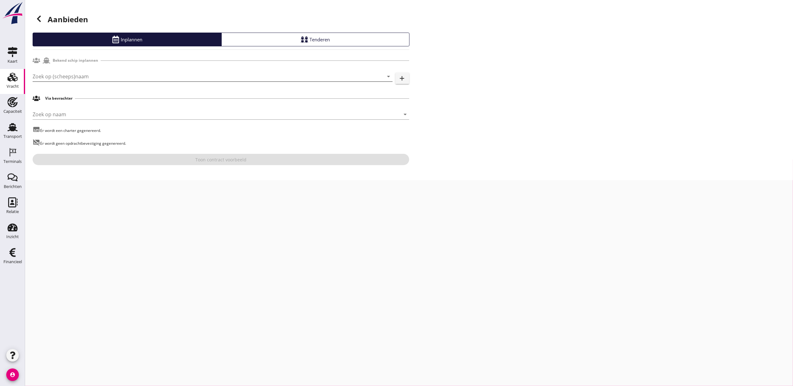
click at [85, 78] on input "Zoek op (scheeps)naam" at bounding box center [204, 76] width 342 height 10
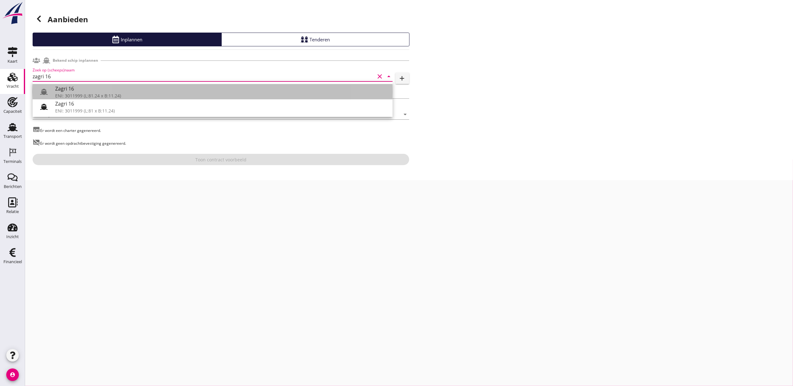
click at [101, 86] on div "Zagri 16" at bounding box center [221, 89] width 332 height 8
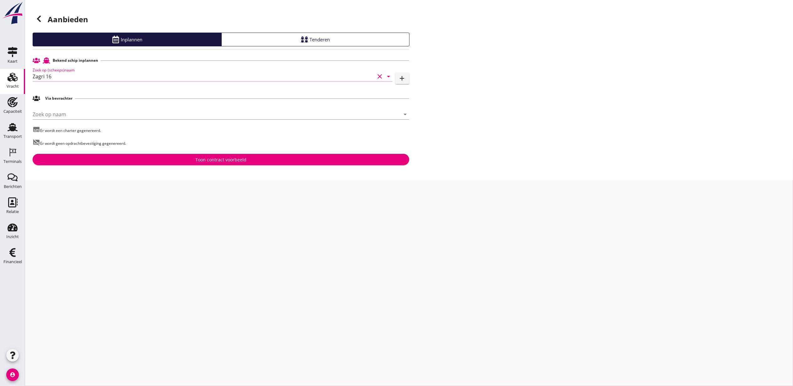
click at [89, 72] on input "Zagri 16" at bounding box center [204, 76] width 342 height 10
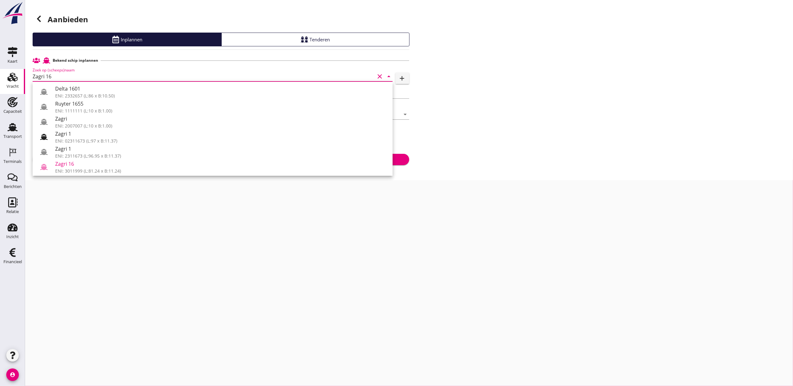
drag, startPoint x: 94, startPoint y: 74, endPoint x: -2, endPoint y: 69, distance: 96.0
click at [0, 69] on html "Voer een zoekterm in om bevrachters te zoeken. Delta 1601 ENI: 2332657 (L:86 x …" at bounding box center [396, 193] width 793 height 386
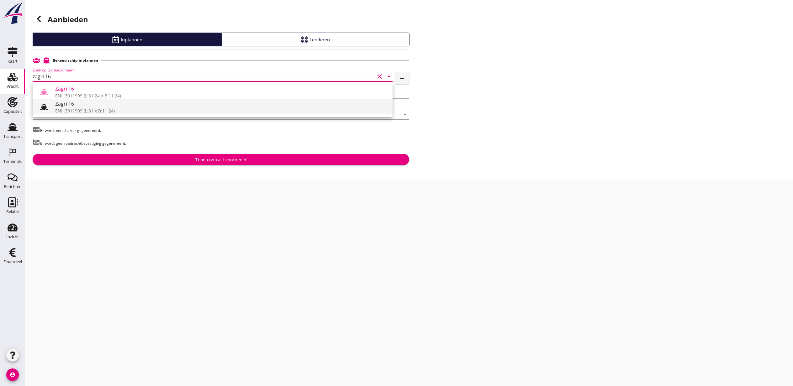
click at [98, 106] on div "Zagri 16" at bounding box center [221, 104] width 332 height 8
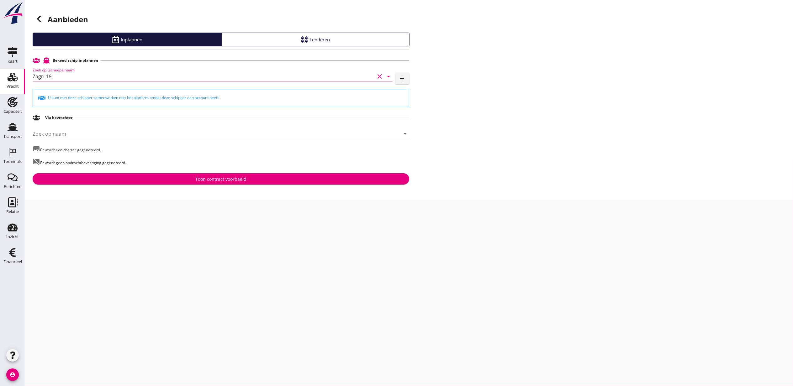
type input "Zagri 16"
click at [267, 178] on div "Toon contract voorbeeld" at bounding box center [221, 179] width 366 height 7
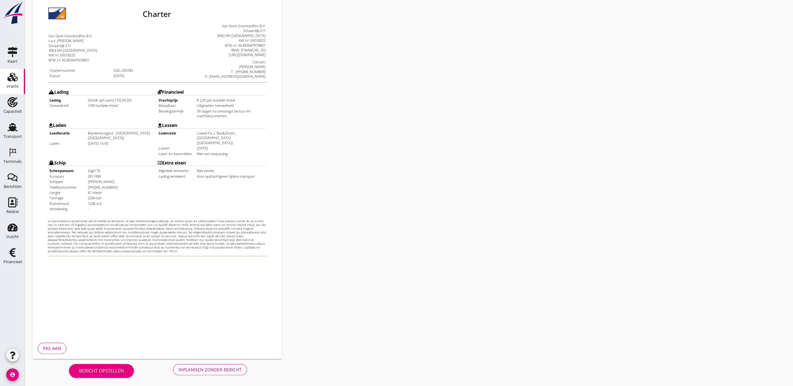
scroll to position [78, 0]
click at [228, 367] on div "Inplannen zonder bericht" at bounding box center [209, 368] width 63 height 7
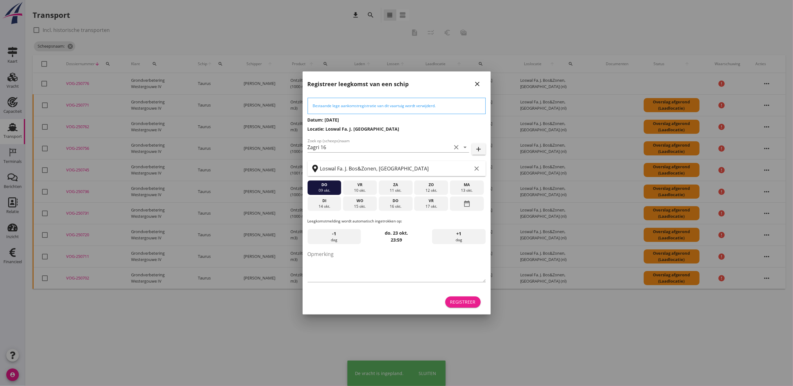
click at [470, 300] on div "Registreer" at bounding box center [462, 302] width 25 height 7
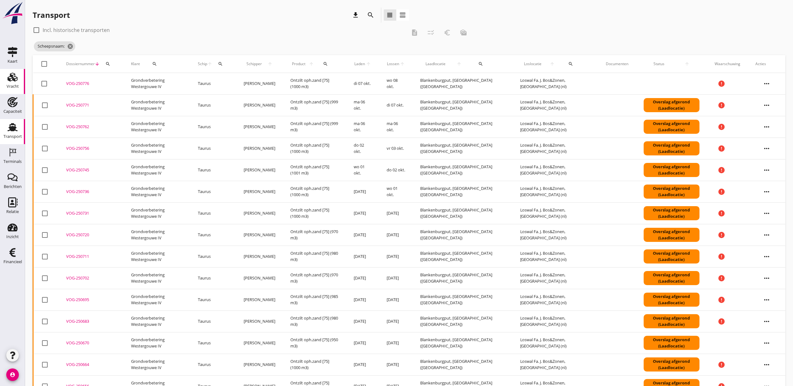
click at [12, 79] on icon "Vracht" at bounding box center [13, 77] width 10 height 10
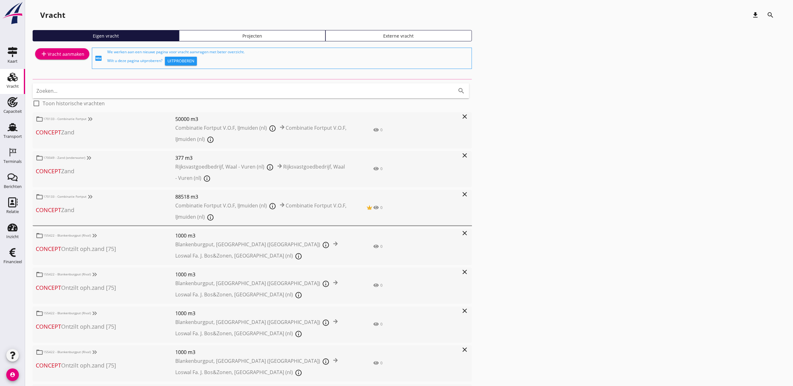
click at [305, 37] on div "Projecten" at bounding box center [252, 36] width 141 height 7
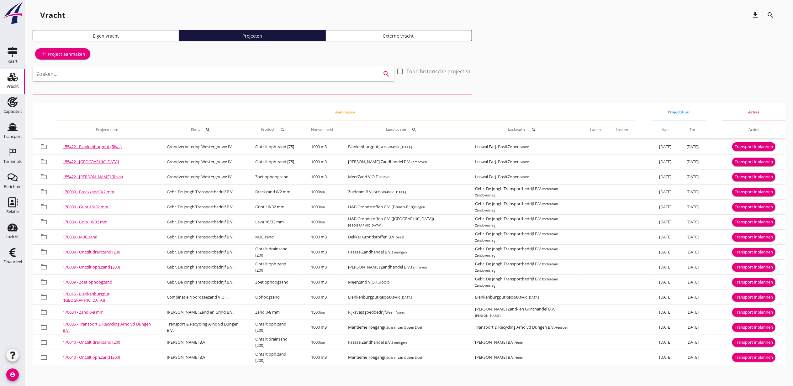
click at [236, 69] on input "Zoeken..." at bounding box center [204, 74] width 336 height 10
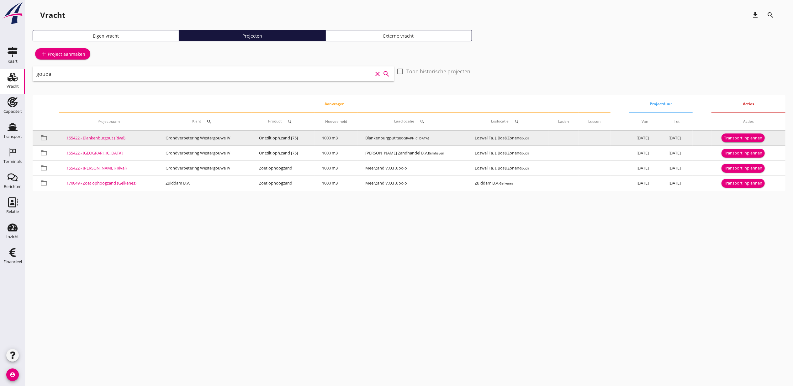
type input "gouda"
click at [742, 138] on div "Transport inplannen" at bounding box center [743, 138] width 38 height 6
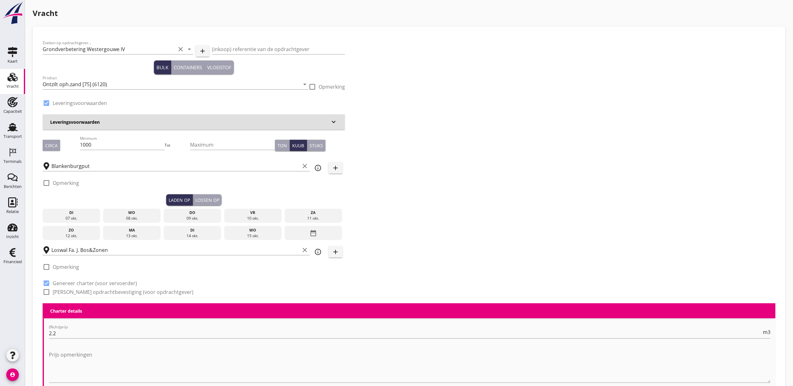
click at [144, 212] on div "wo" at bounding box center [132, 213] width 55 height 6
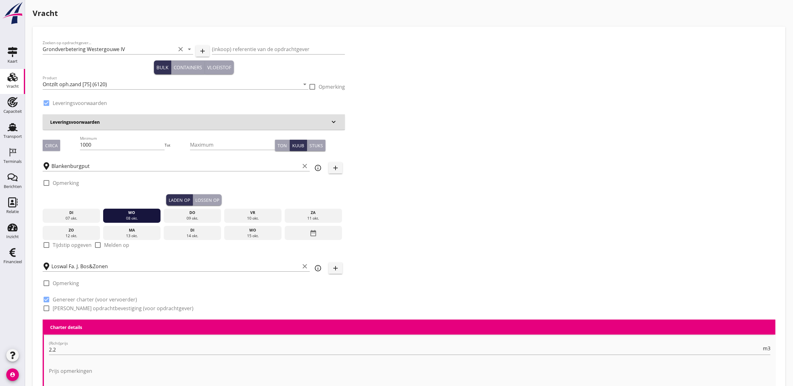
click at [70, 245] on label "Tijdstip opgeven" at bounding box center [72, 245] width 39 height 6
checkbox input "true"
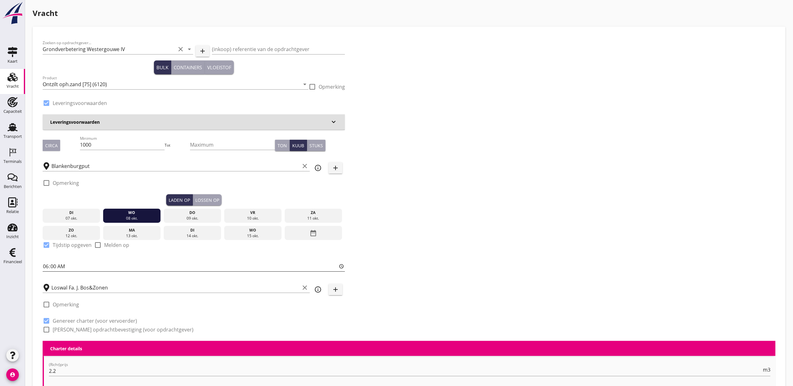
click at [47, 266] on input "06:00" at bounding box center [194, 266] width 302 height 10
type input "17:00"
click at [212, 196] on button "Lossen op" at bounding box center [207, 199] width 29 height 11
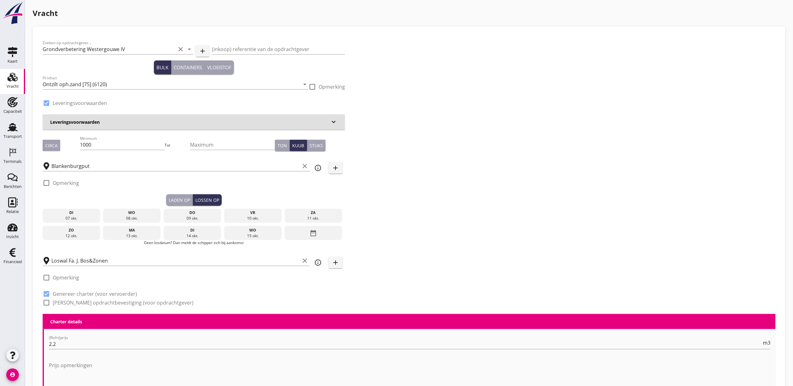
click at [180, 215] on div "do" at bounding box center [192, 213] width 55 height 6
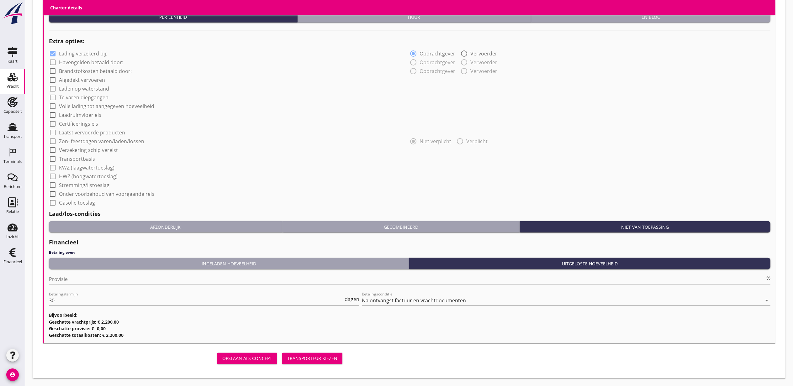
click at [301, 359] on div "Transporteur kiezen" at bounding box center [312, 358] width 50 height 7
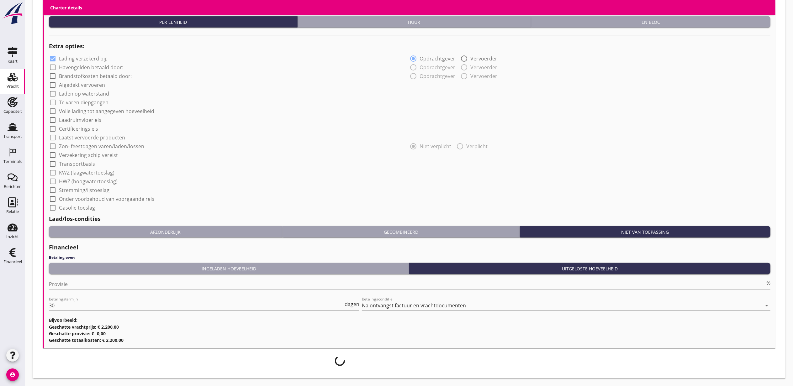
scroll to position [452, 0]
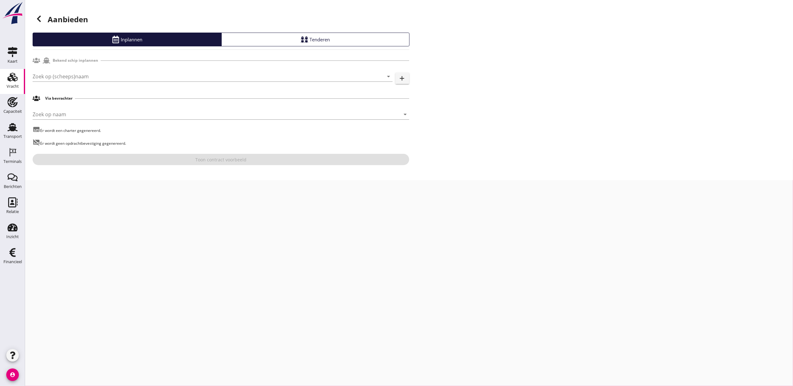
click at [155, 67] on div "Zoek op (scheeps)naam arrow_drop_down add" at bounding box center [221, 76] width 376 height 21
click at [163, 78] on input "Zoek op (scheeps)naam" at bounding box center [204, 76] width 342 height 10
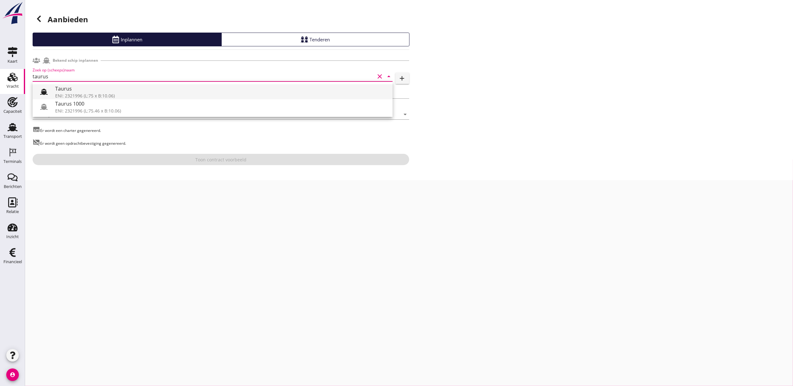
click at [171, 90] on div "Taurus" at bounding box center [221, 89] width 332 height 8
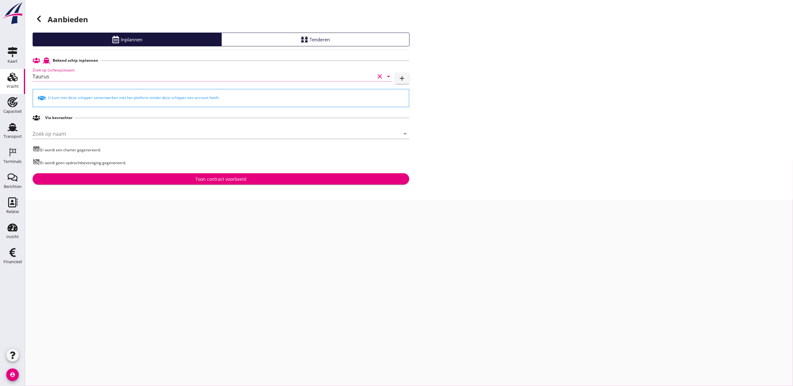
type input "Taurus"
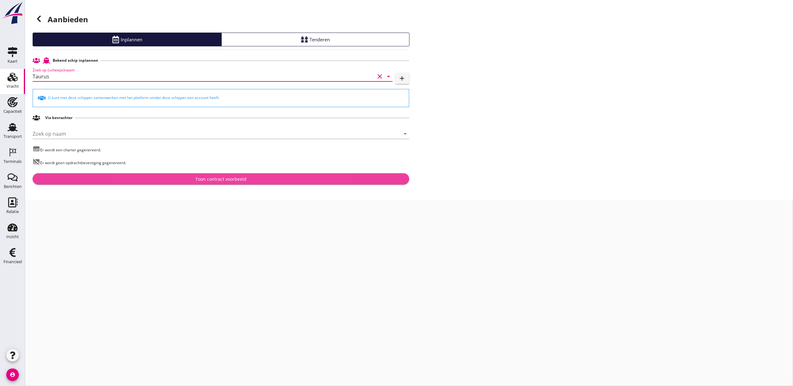
click at [283, 179] on div "Toon contract voorbeeld" at bounding box center [221, 179] width 366 height 7
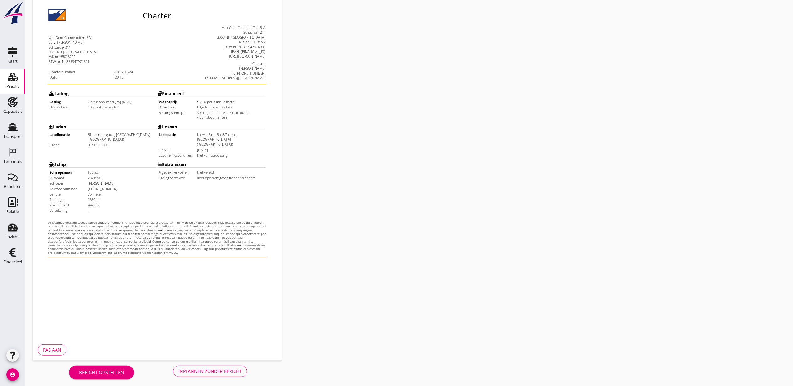
scroll to position [78, 0]
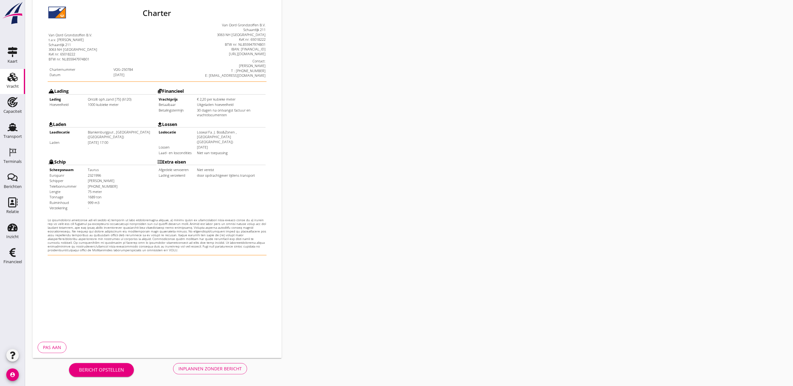
click at [221, 372] on button "Inplannen zonder bericht" at bounding box center [210, 368] width 74 height 11
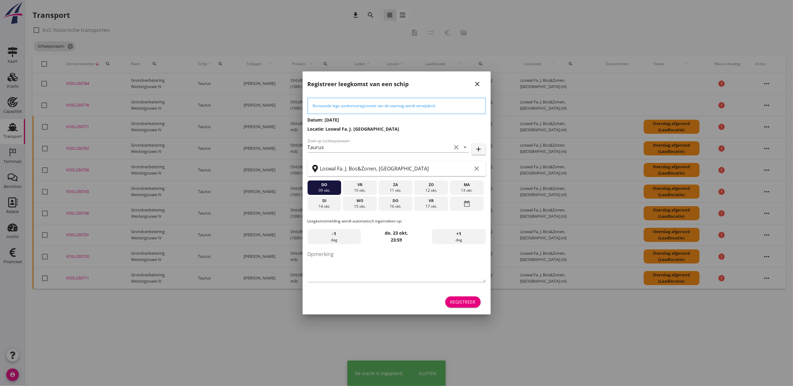
drag, startPoint x: 13, startPoint y: 177, endPoint x: 14, endPoint y: 160, distance: 17.6
click at [14, 160] on div at bounding box center [396, 193] width 793 height 386
click at [464, 306] on button "Registreer" at bounding box center [462, 301] width 35 height 11
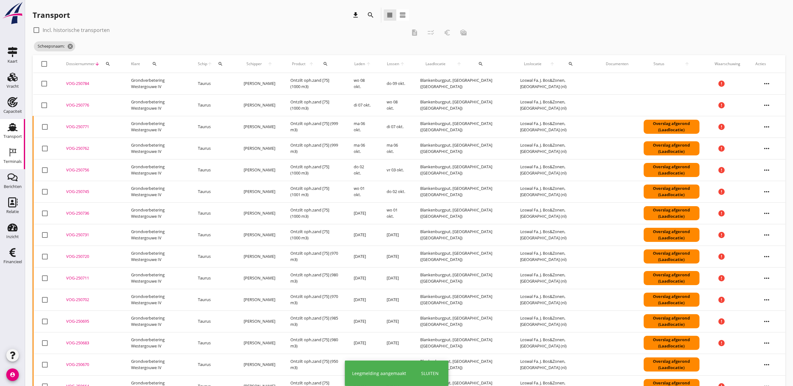
click at [14, 163] on div "Terminals" at bounding box center [12, 162] width 18 height 4
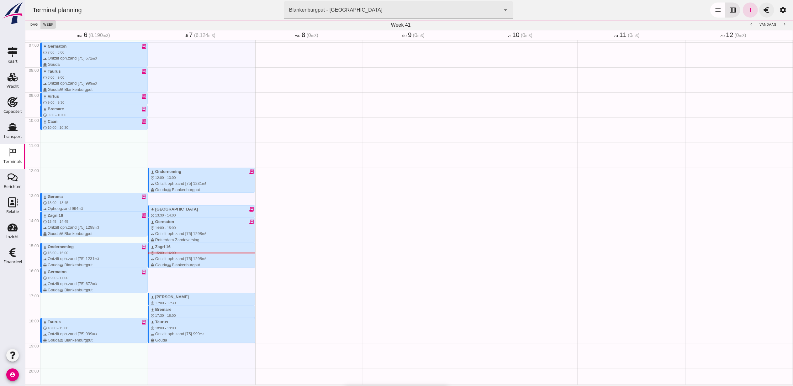
click at [758, 8] on link "euro" at bounding box center [765, 10] width 15 height 15
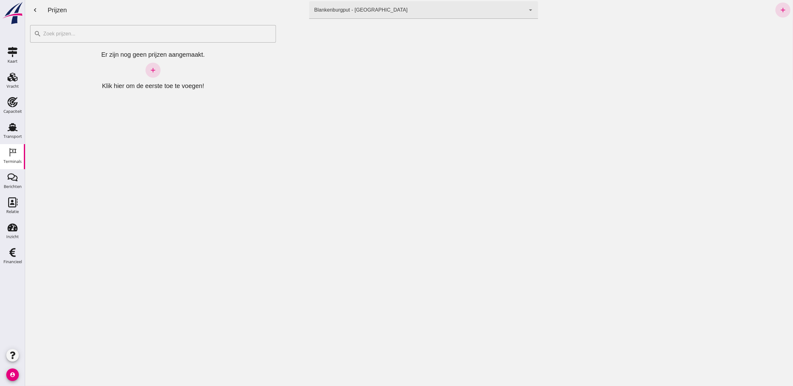
click at [14, 161] on div "Terminals" at bounding box center [12, 162] width 18 height 4
click at [15, 119] on link "Transport Transport" at bounding box center [12, 131] width 25 height 25
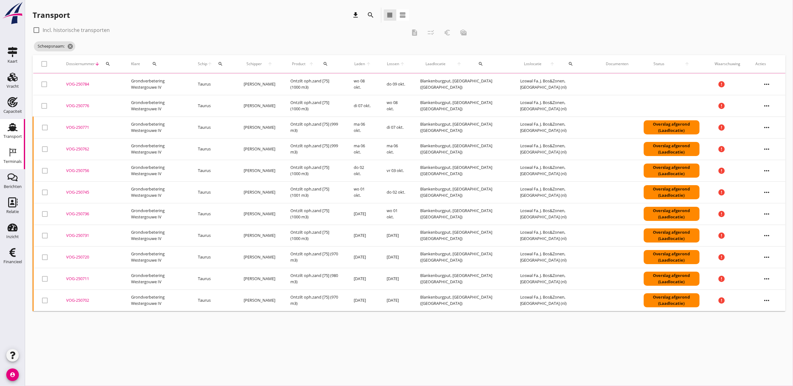
drag, startPoint x: 16, startPoint y: 150, endPoint x: 614, endPoint y: 18, distance: 612.4
click at [16, 150] on icon "Terminals" at bounding box center [13, 152] width 10 height 10
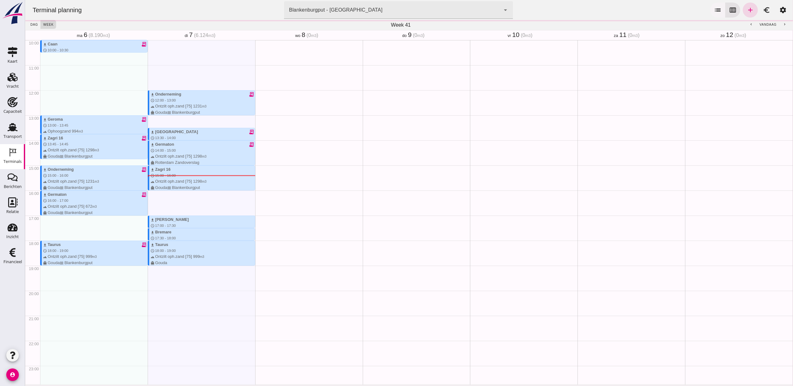
scroll to position [257, 0]
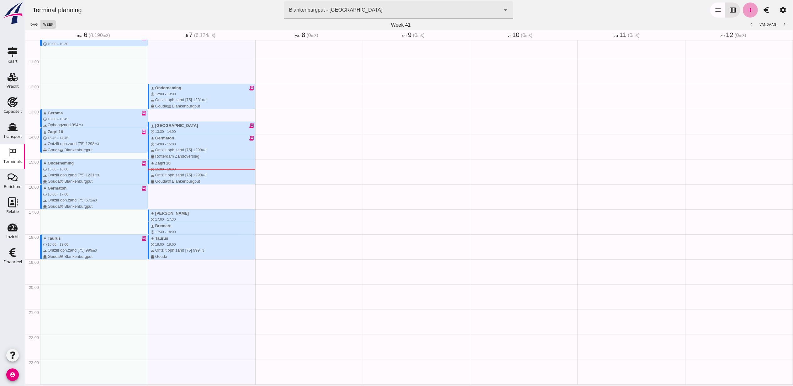
click at [746, 10] on icon "add" at bounding box center [750, 10] width 8 height 8
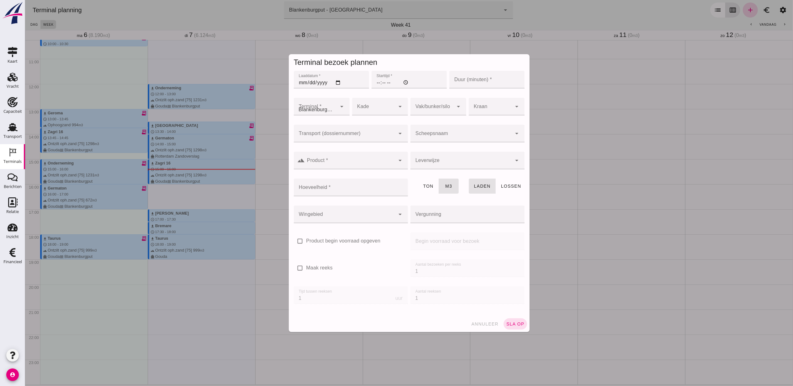
type input "Combinatie Noordzeezand V.O.F."
click at [334, 82] on input "Laaddatum *" at bounding box center [330, 80] width 75 height 18
drag, startPoint x: 349, startPoint y: 88, endPoint x: 324, endPoint y: 97, distance: 26.0
click at [314, 130] on div at bounding box center [344, 134] width 102 height 18
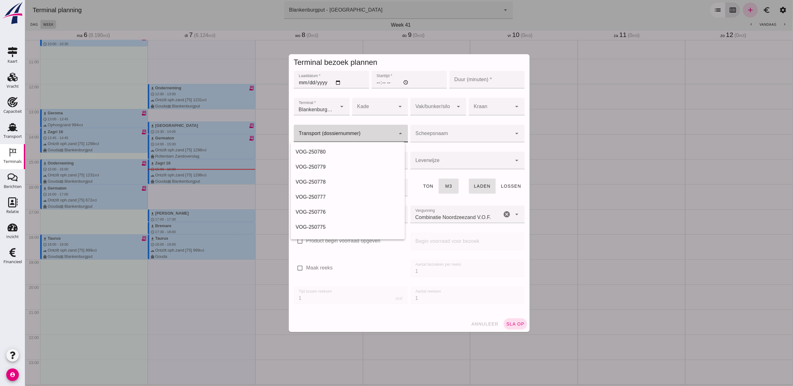
click at [335, 80] on input "[DATE]" at bounding box center [330, 80] width 75 height 18
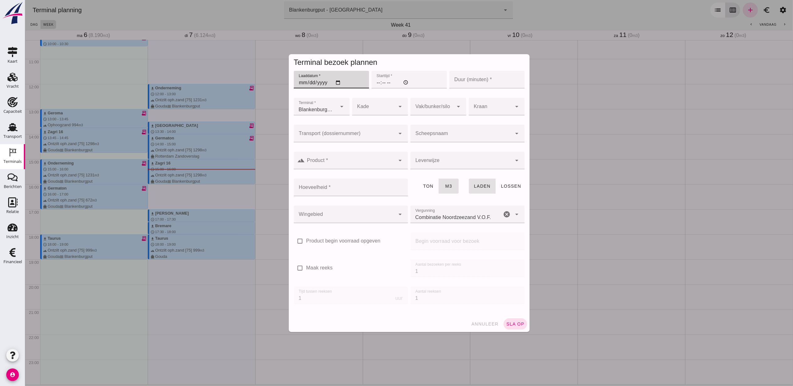
type input "[DATE]"
click at [372, 87] on input "Starttijd *" at bounding box center [408, 80] width 75 height 18
type input "11:00"
click at [460, 85] on input "Duur (minuten) *" at bounding box center [486, 80] width 75 height 18
type input "60"
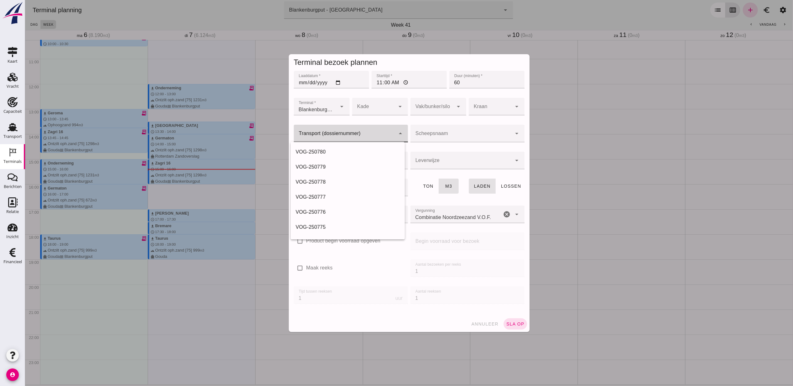
click at [357, 125] on div at bounding box center [344, 134] width 102 height 18
click at [357, 197] on div "V OG-250781" at bounding box center [347, 197] width 104 height 8
type input "VOG-250781"
type input "franco_on_shore"
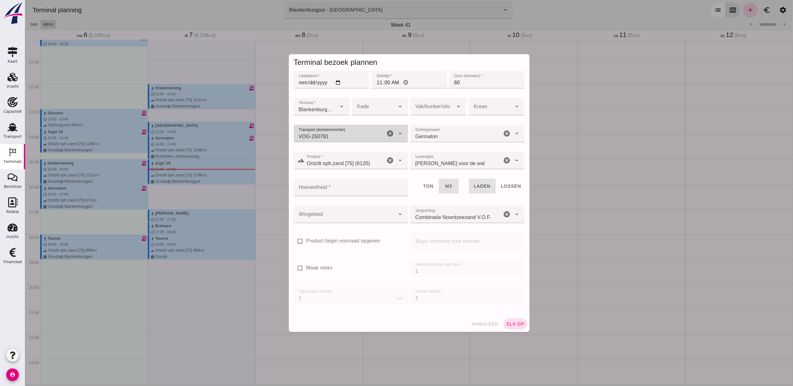
type input "VOG-250781"
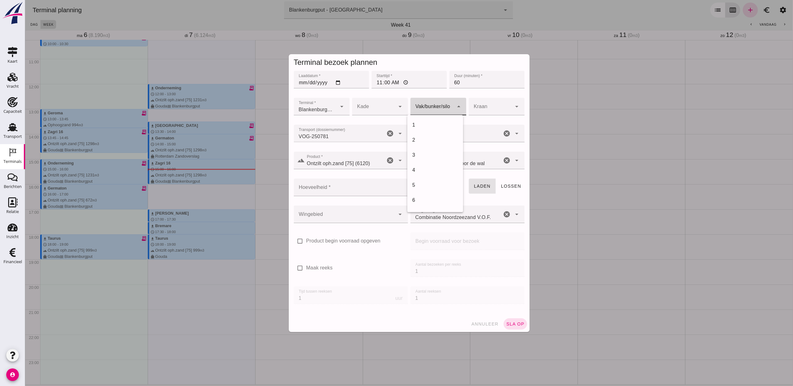
click at [425, 105] on div at bounding box center [431, 107] width 43 height 18
click at [430, 132] on div "18" at bounding box center [435, 130] width 46 height 8
type input "366"
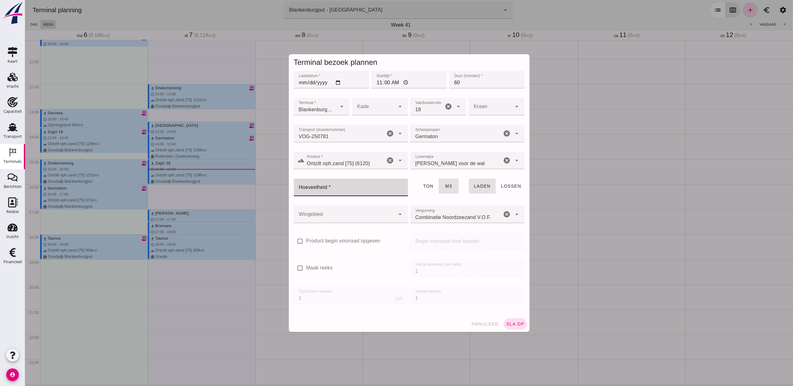
click at [375, 182] on input "Hoeveelheid *" at bounding box center [348, 188] width 110 height 18
type input "672"
click at [351, 217] on div at bounding box center [344, 215] width 102 height 18
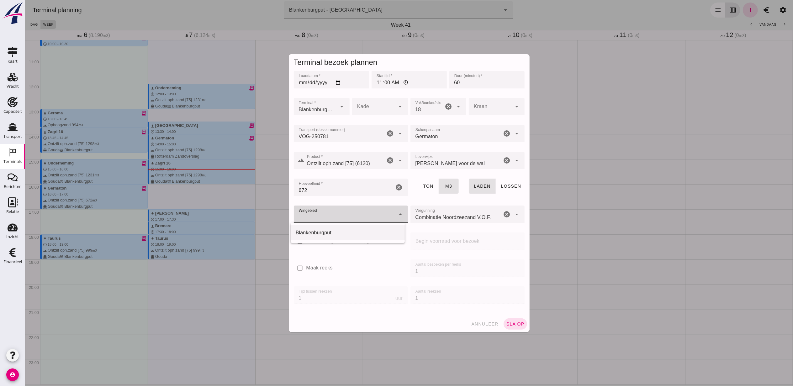
click at [343, 236] on div "Blankenburgput" at bounding box center [347, 233] width 104 height 8
type input "333"
click at [514, 317] on div "annuleer sla op" at bounding box center [408, 324] width 241 height 16
click at [516, 320] on button "sla op" at bounding box center [515, 323] width 24 height 11
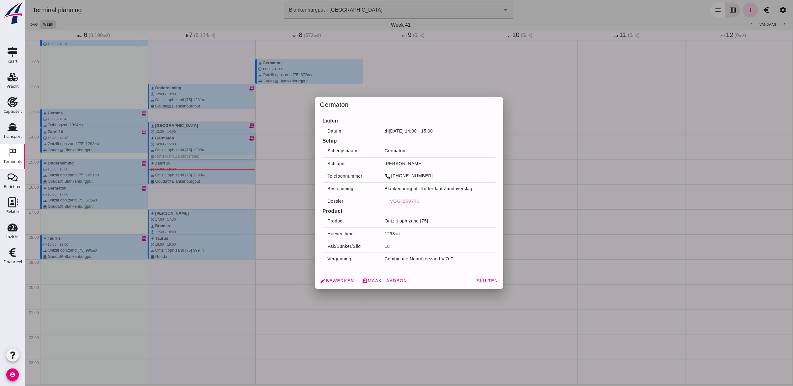
drag, startPoint x: 228, startPoint y: 149, endPoint x: 407, endPoint y: 252, distance: 206.8
click at [436, 236] on td "1298 m3" at bounding box center [437, 234] width 116 height 13
click at [343, 276] on link "edit Bewerken" at bounding box center [336, 280] width 39 height 11
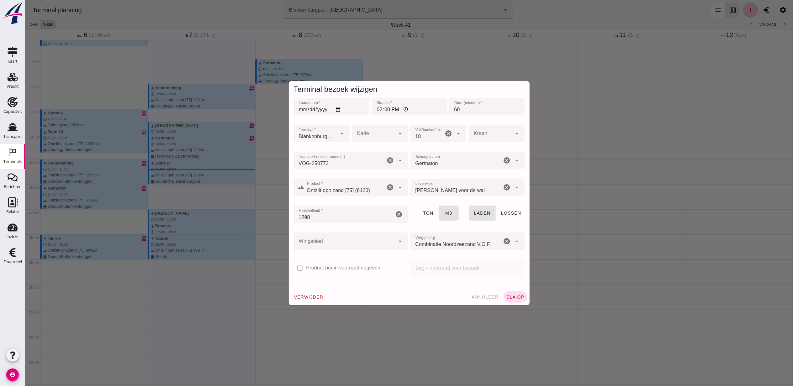
drag, startPoint x: 331, startPoint y: 217, endPoint x: 270, endPoint y: 203, distance: 62.0
click at [276, 211] on div "Terminal bezoek wijzigen Laaddatum * Laaddatum * [DATE] Starttijd * Starttijd *…" at bounding box center [408, 193] width 767 height 386
type input "672"
click at [513, 297] on span "sla op" at bounding box center [514, 297] width 18 height 5
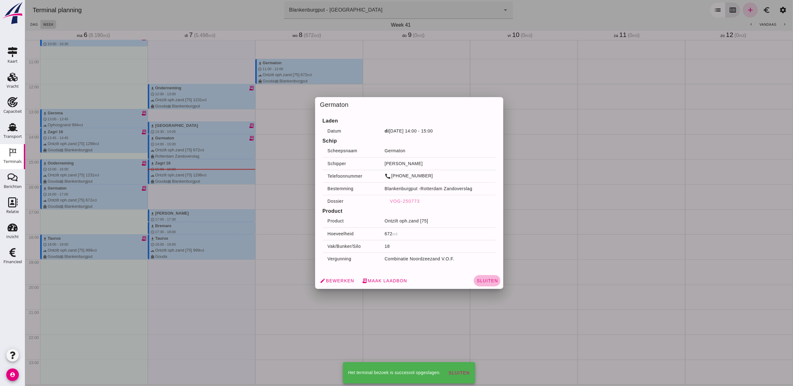
click at [484, 281] on span "Sluiten" at bounding box center [487, 280] width 22 height 5
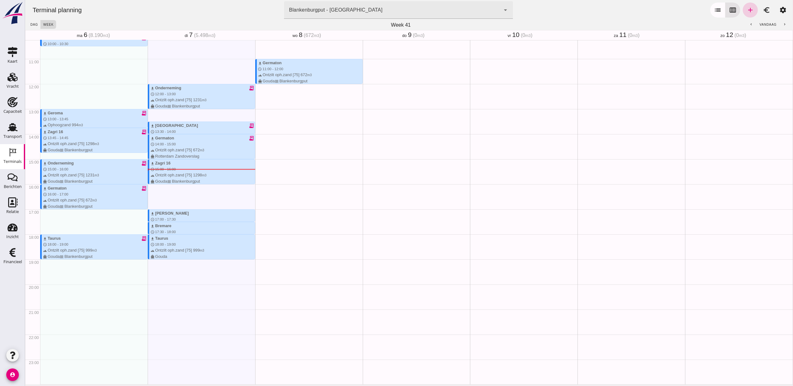
click at [746, 13] on icon "add" at bounding box center [750, 10] width 8 height 8
type input "Combinatie Noordzeezand V.O.F."
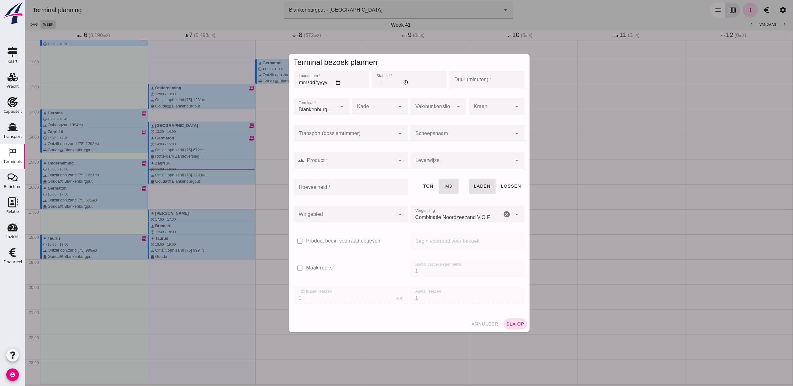
click at [337, 83] on input "Laaddatum *" at bounding box center [330, 80] width 75 height 18
click at [334, 83] on input "[DATE]" at bounding box center [330, 80] width 75 height 18
type input "[DATE]"
click at [374, 83] on input "Starttijd *" at bounding box center [408, 80] width 75 height 18
type input "12:00"
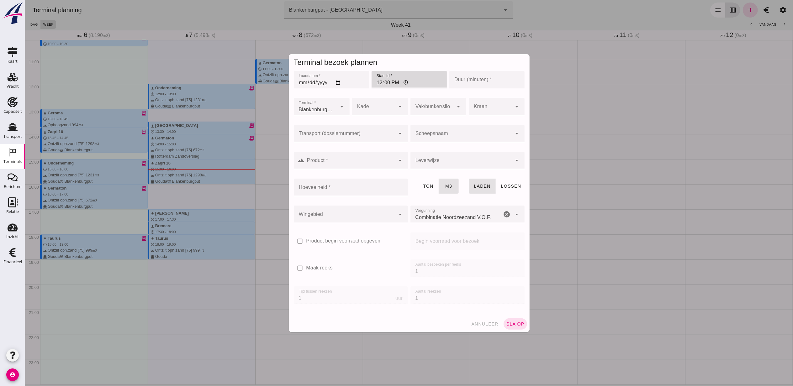
click at [469, 81] on input "Duur (minuten) *" at bounding box center [486, 80] width 75 height 18
type input "60"
click at [304, 137] on input "Transport (dossiernummer)" at bounding box center [344, 137] width 102 height 8
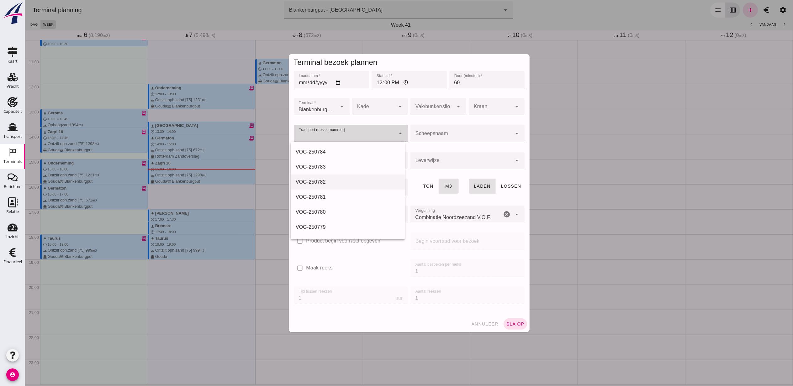
click at [336, 186] on div "VOG-250782" at bounding box center [347, 182] width 114 height 15
type input "VOG-250782"
type input "franco_on_shore"
type input "1231"
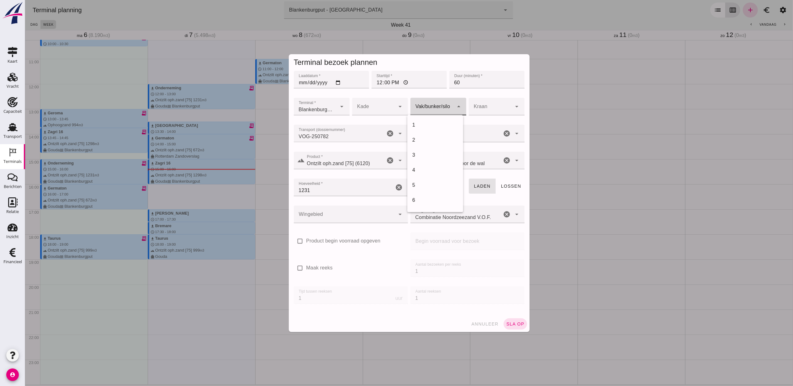
click at [439, 106] on div at bounding box center [431, 107] width 43 height 18
click at [443, 124] on div "18" at bounding box center [435, 125] width 46 height 8
type input "366"
click at [339, 207] on div at bounding box center [344, 215] width 102 height 18
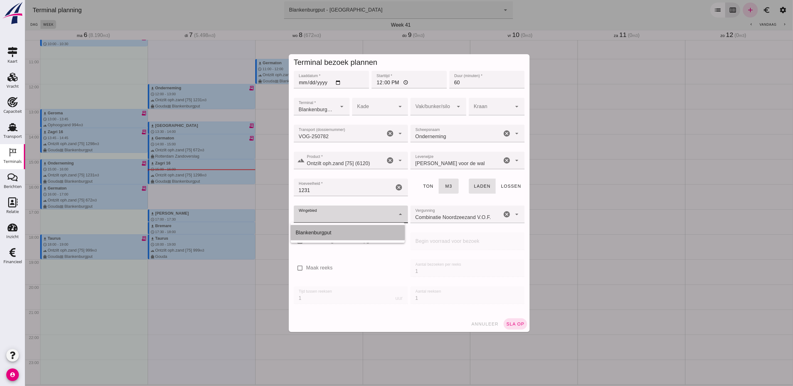
click at [348, 235] on div "Blankenburgput" at bounding box center [347, 233] width 104 height 8
type input "333"
click at [515, 325] on span "sla op" at bounding box center [514, 324] width 18 height 5
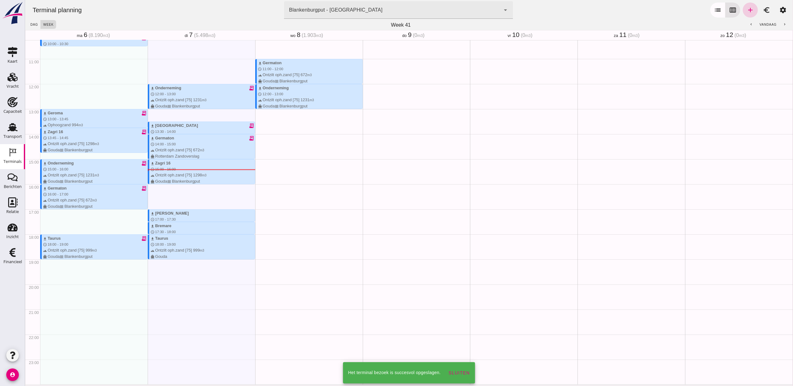
click at [742, 14] on link "add" at bounding box center [749, 10] width 15 height 15
type input "Combinatie Noordzeezand V.O.F."
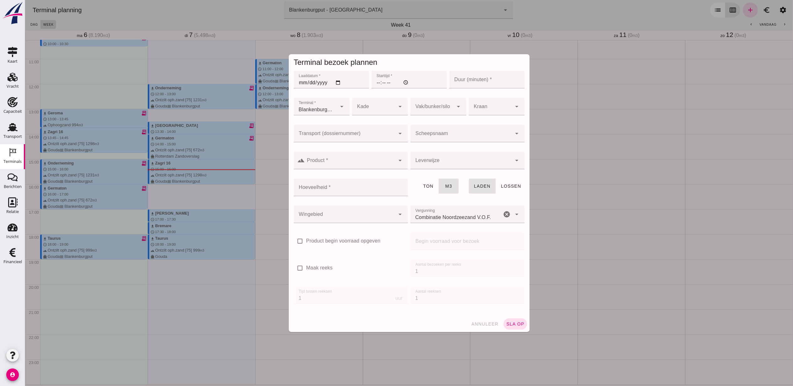
click at [333, 81] on input "Laaddatum *" at bounding box center [330, 80] width 75 height 18
type input "[DATE]"
click at [374, 86] on input "Starttijd *" at bounding box center [408, 80] width 75 height 18
type input "15:00"
type input "60"
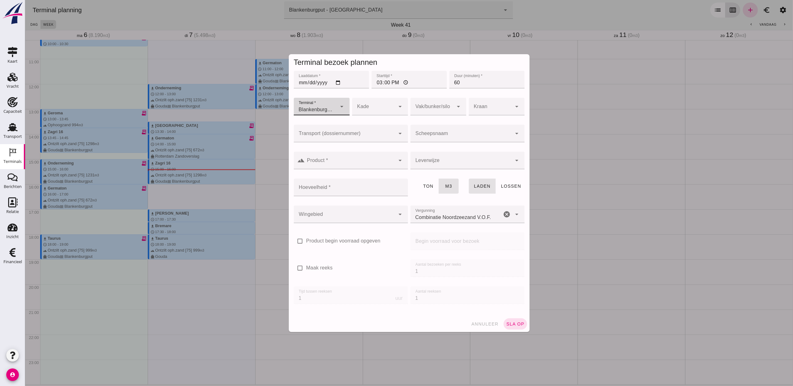
click at [367, 137] on input "Transport (dossiernummer)" at bounding box center [344, 137] width 102 height 8
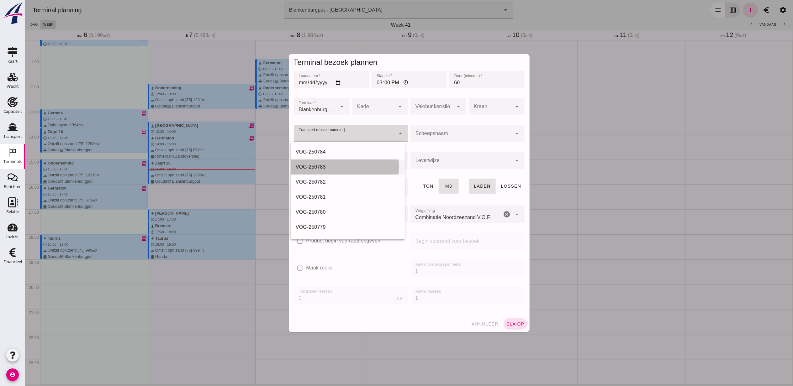
click at [351, 165] on div "VOG-250783" at bounding box center [347, 167] width 104 height 8
type input "VOG-250783"
type input "franco_on_shore"
type input "1298"
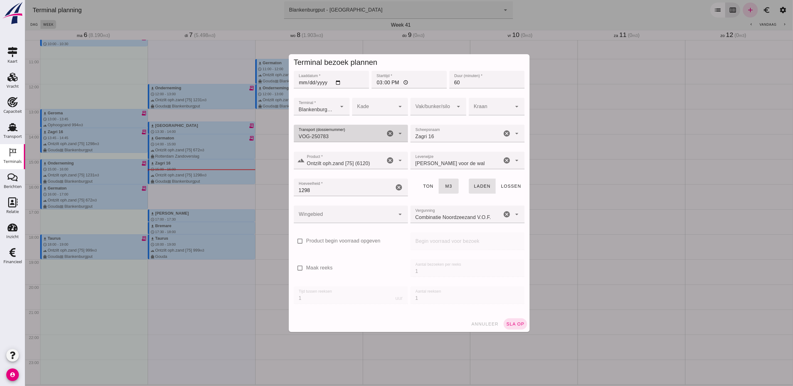
click at [432, 107] on div at bounding box center [431, 107] width 43 height 18
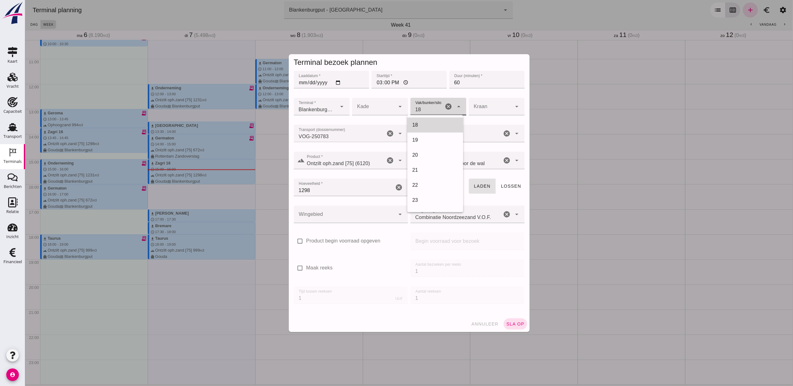
click at [430, 123] on div "18" at bounding box center [435, 125] width 46 height 8
type input "366"
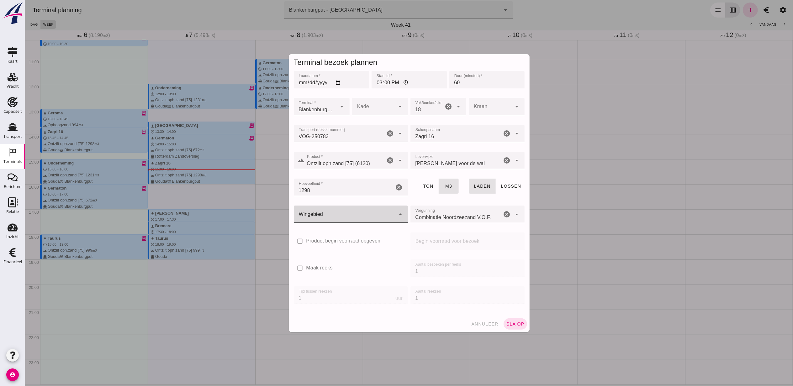
click at [318, 216] on div at bounding box center [344, 215] width 102 height 18
click at [323, 227] on div "Blankenburgput" at bounding box center [347, 232] width 114 height 15
type input "333"
click at [510, 322] on span "sla op" at bounding box center [514, 324] width 18 height 5
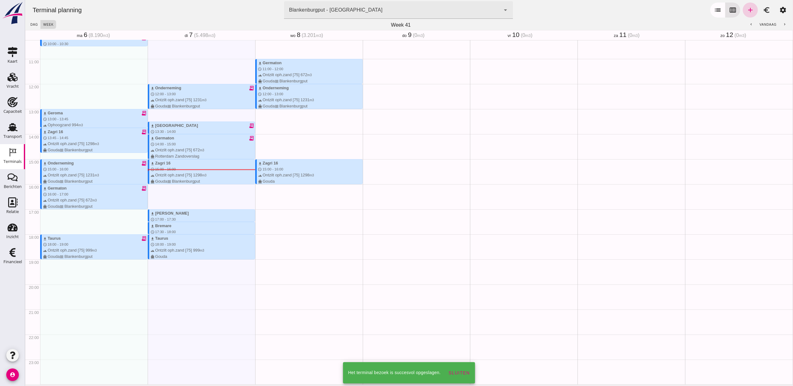
click at [748, 10] on link "add" at bounding box center [749, 10] width 15 height 15
type input "Combinatie Noordzeezand V.O.F."
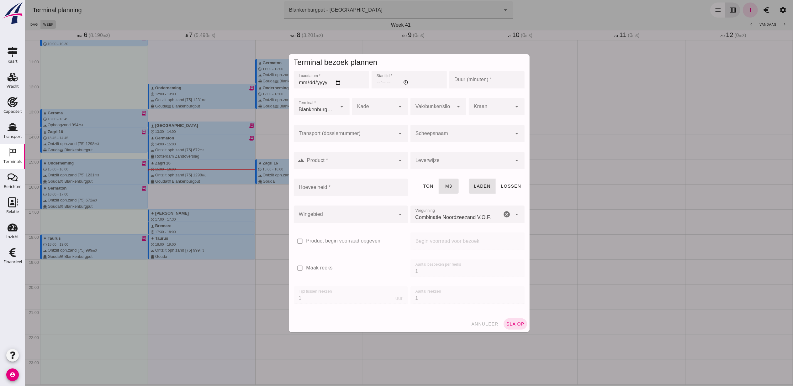
click at [337, 81] on input "Laaddatum *" at bounding box center [330, 80] width 75 height 18
type input "[DATE]"
click at [378, 85] on input "Starttijd *" at bounding box center [408, 80] width 75 height 18
type input "17:00"
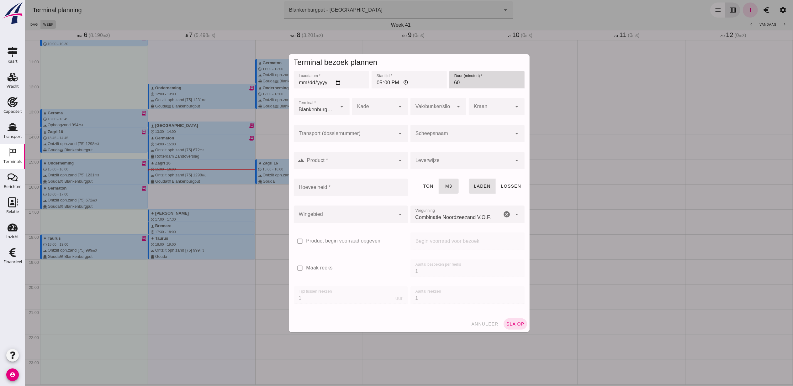
type input "60"
click at [356, 131] on div at bounding box center [344, 134] width 102 height 18
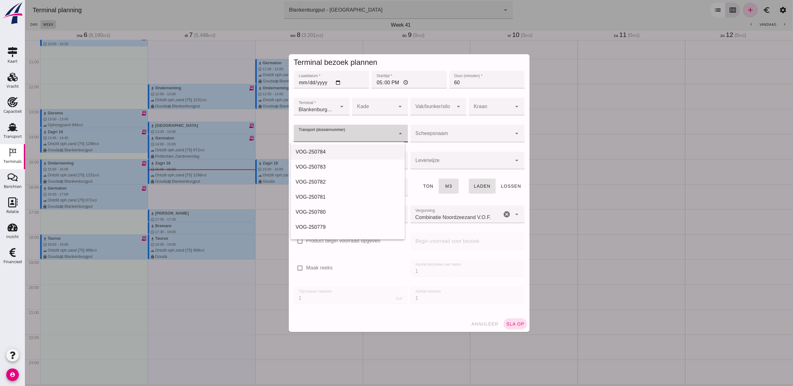
click at [348, 151] on div "VOG-250784" at bounding box center [347, 152] width 104 height 8
type input "VOG-250784"
type input "franco_on_shore"
type input "999"
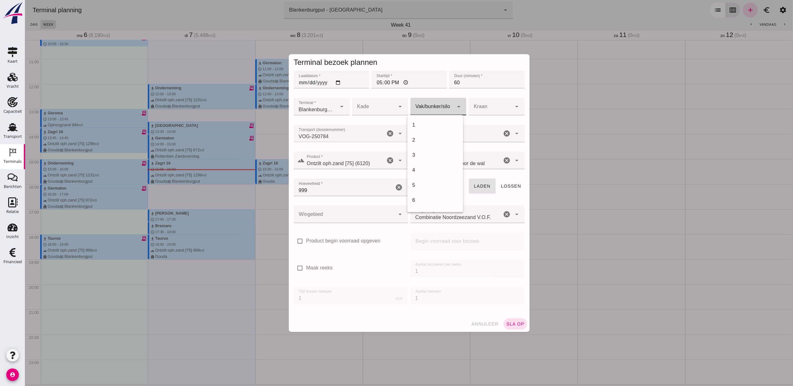
click at [422, 108] on div at bounding box center [431, 107] width 43 height 18
click at [431, 118] on div "18" at bounding box center [435, 125] width 56 height 15
type input "366"
click at [351, 211] on div at bounding box center [344, 215] width 102 height 18
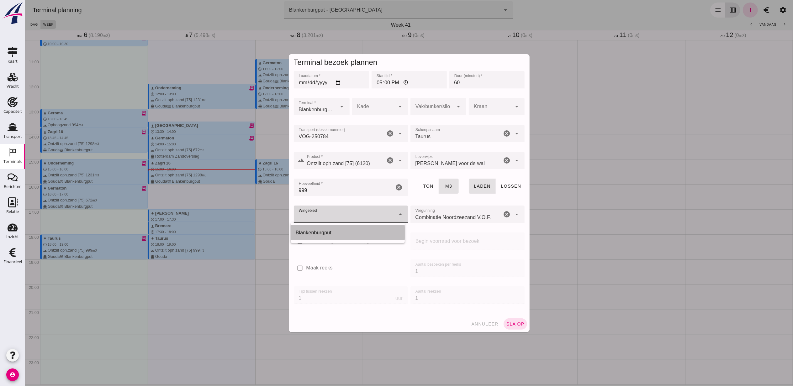
click at [346, 226] on div "Blankenburgput" at bounding box center [347, 232] width 114 height 15
type input "333"
click at [514, 326] on span "sla op" at bounding box center [514, 324] width 18 height 5
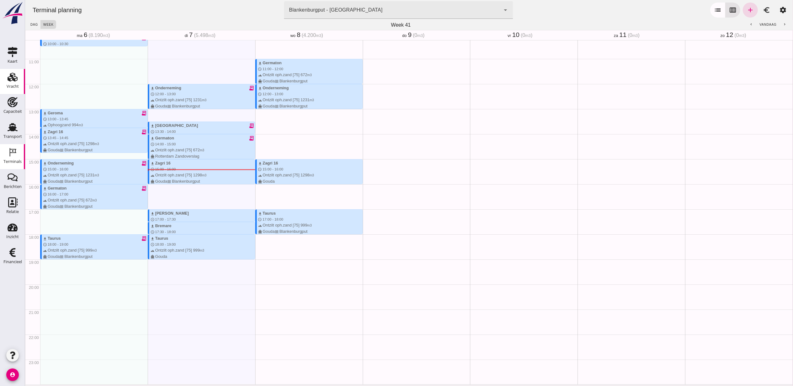
click at [17, 74] on icon "Vracht" at bounding box center [13, 77] width 10 height 10
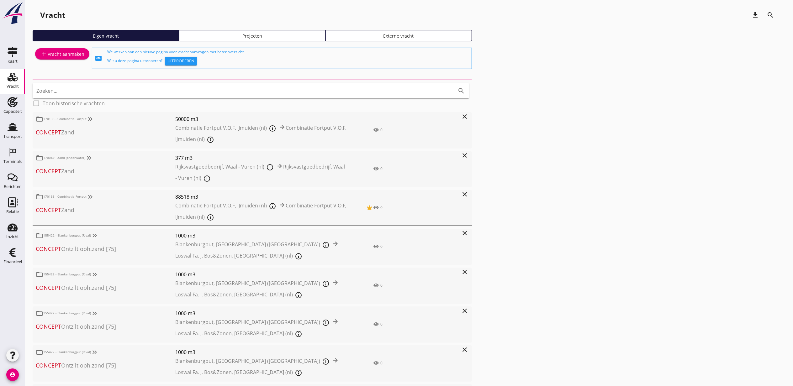
click at [280, 36] on div "Projecten" at bounding box center [252, 36] width 141 height 7
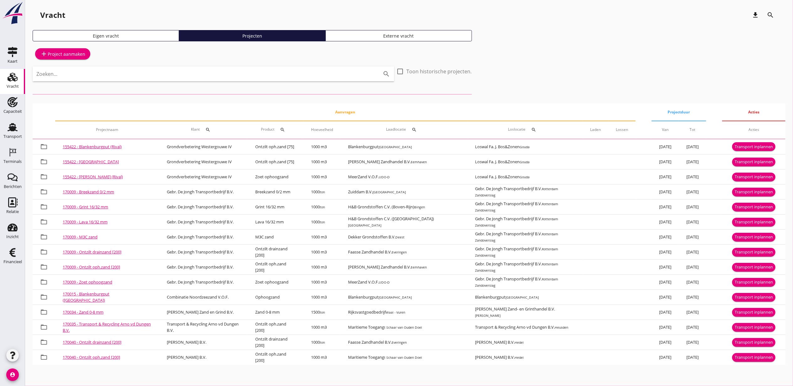
click at [220, 71] on input "Zoeken..." at bounding box center [204, 74] width 336 height 10
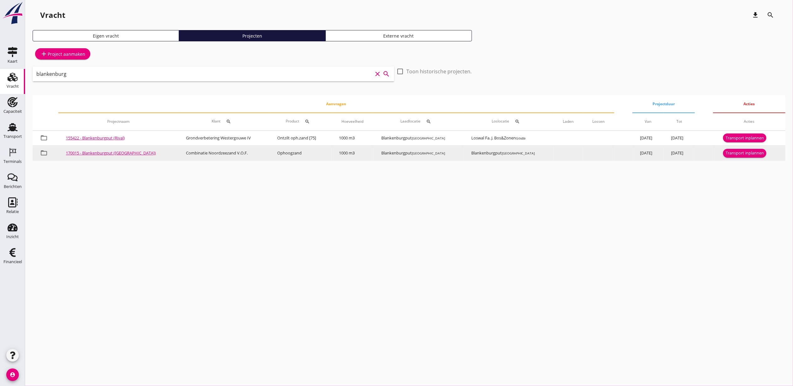
type input "blankenburg"
click at [743, 154] on div "Transport inplannen" at bounding box center [744, 153] width 38 height 6
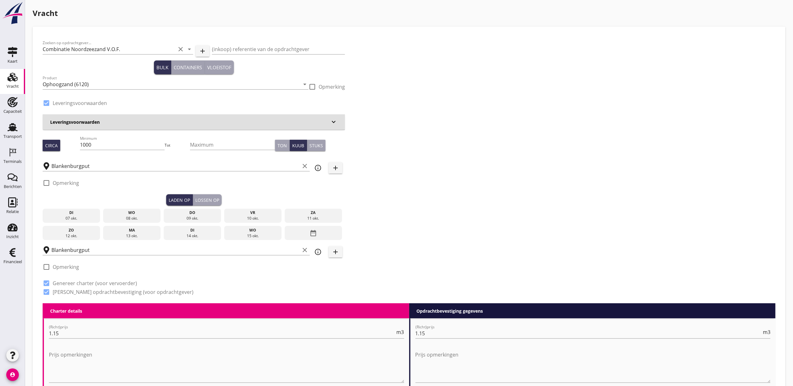
click at [144, 211] on div "wo" at bounding box center [132, 213] width 55 height 6
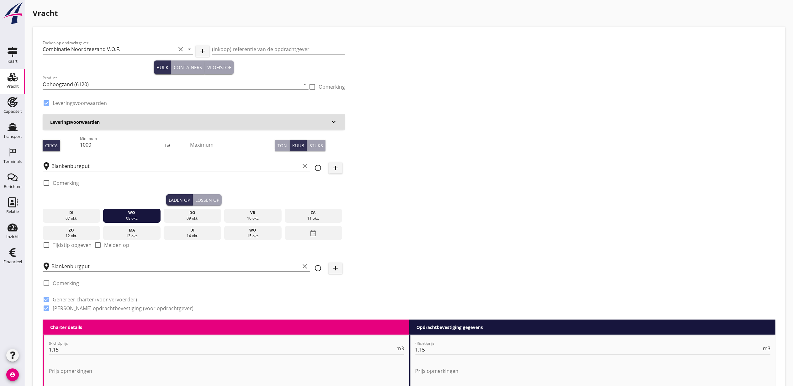
click at [68, 248] on label "Tijdstip opgeven" at bounding box center [72, 245] width 39 height 6
checkbox input "true"
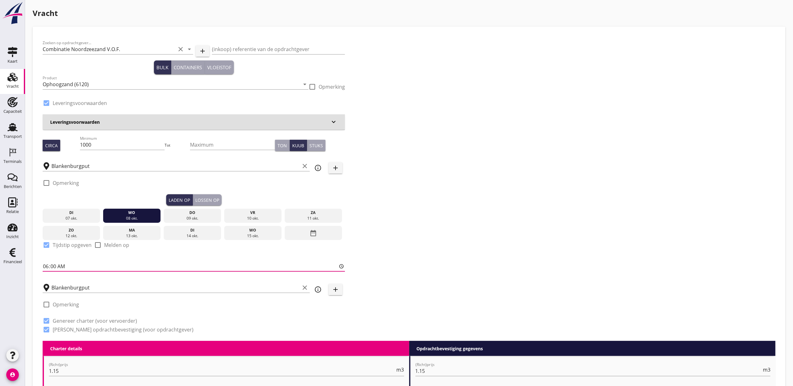
click at [45, 266] on input "06:00" at bounding box center [194, 266] width 302 height 10
type input "12:00"
click at [204, 194] on button "Lossen op" at bounding box center [207, 199] width 29 height 11
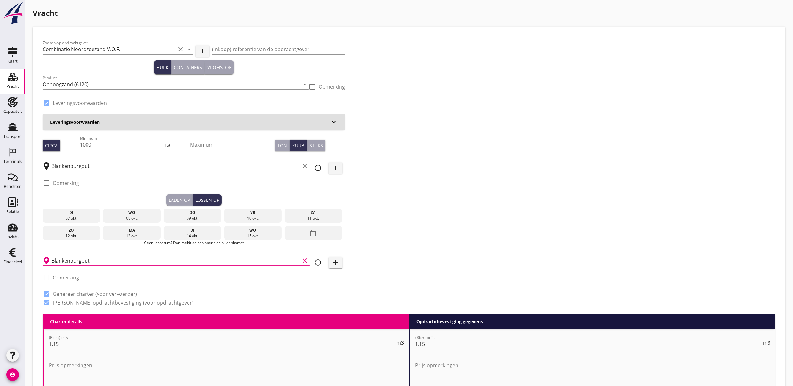
click at [111, 263] on input "Blankenburgput" at bounding box center [175, 261] width 248 height 10
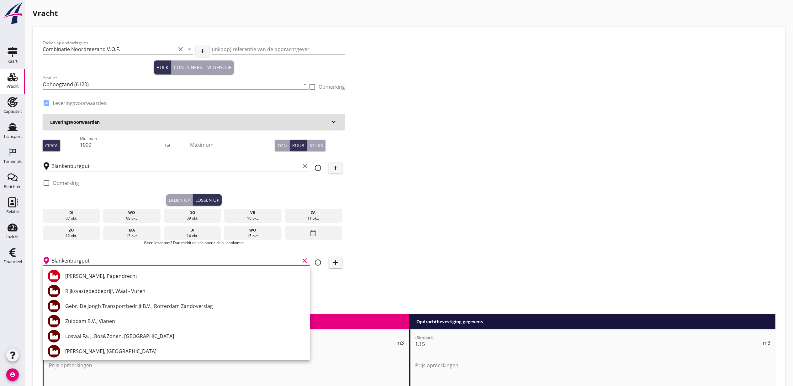
type input "z"
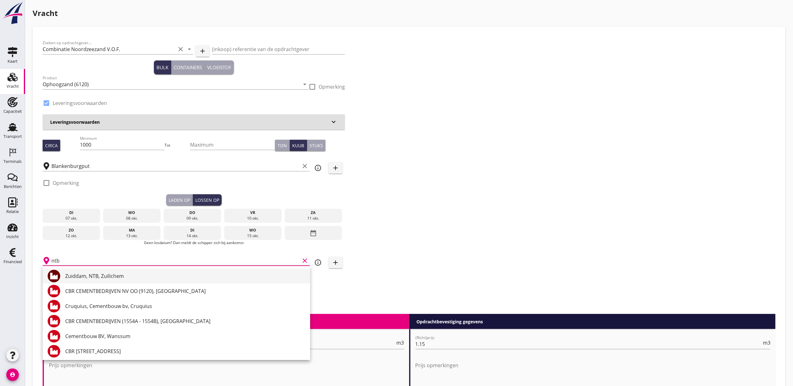
click at [103, 278] on div "Zuiddam, NTB, Zuilichem" at bounding box center [185, 276] width 240 height 8
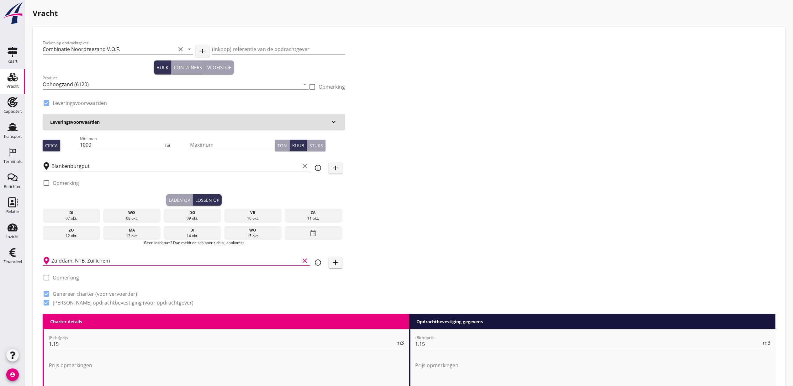
type input "Zuiddam, NTB, Zuilichem"
click at [172, 200] on div "Laden op" at bounding box center [179, 200] width 21 height 7
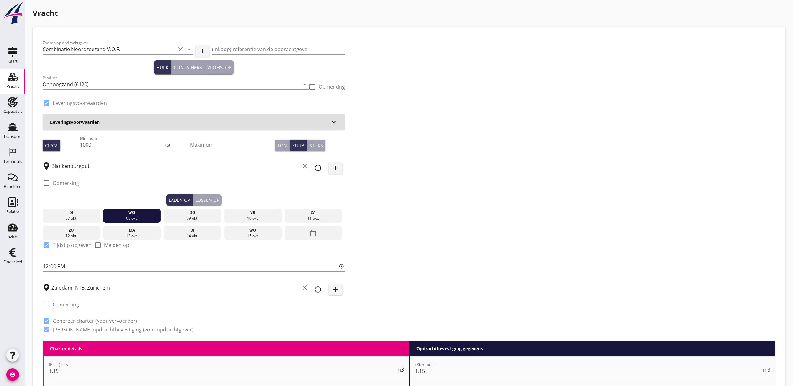
drag, startPoint x: 209, startPoint y: 197, endPoint x: 204, endPoint y: 198, distance: 5.2
click at [209, 197] on div "Lossen op" at bounding box center [207, 200] width 24 height 7
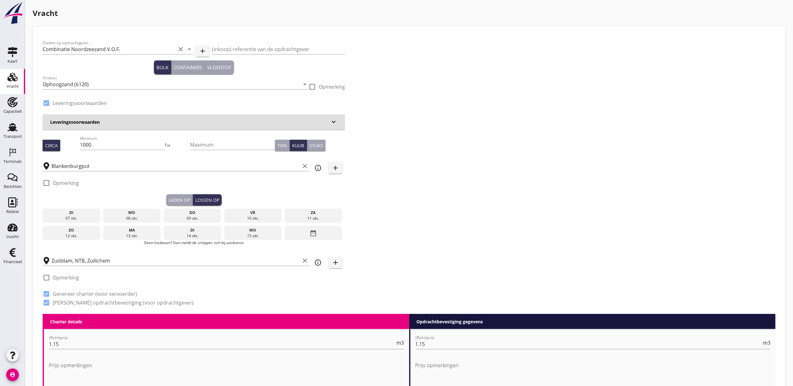
click at [146, 210] on div "wo" at bounding box center [132, 213] width 55 height 6
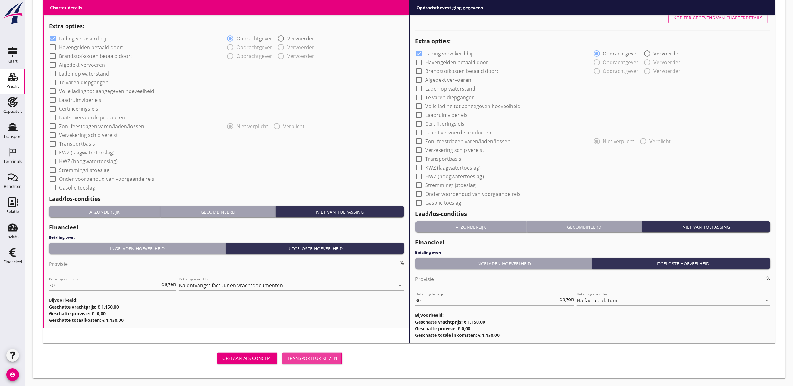
click at [308, 357] on div "Transporteur kiezen" at bounding box center [312, 358] width 50 height 7
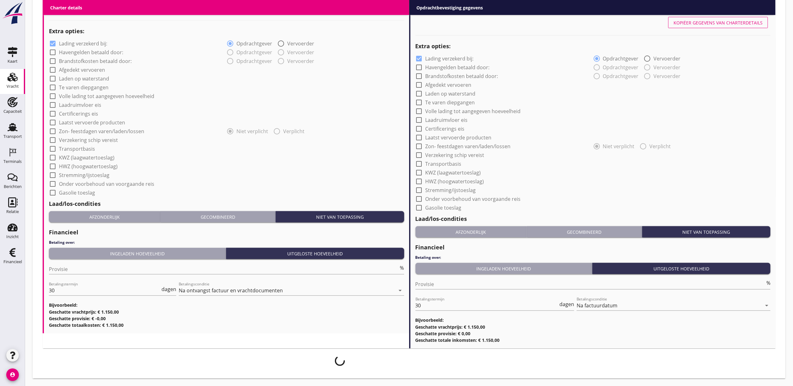
scroll to position [467, 0]
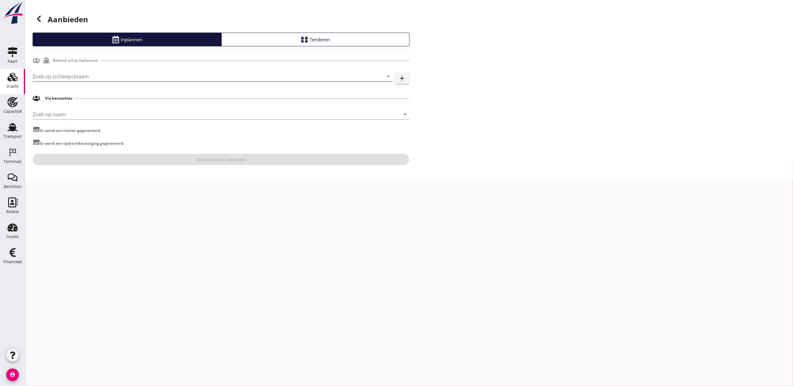
click at [95, 75] on input "Zoek op (scheeps)naam" at bounding box center [204, 76] width 342 height 10
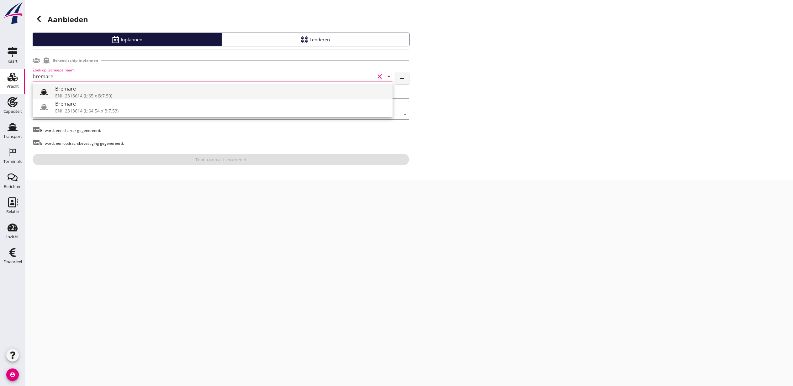
click at [106, 87] on div "Bremare" at bounding box center [221, 89] width 332 height 8
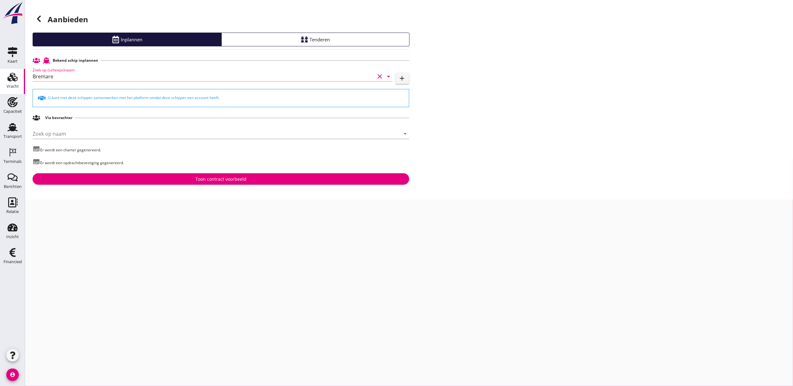
type input "Bremare"
click at [293, 187] on div "Aanbieden Inplannen Tenderen Bekend schip inplannen Zoek op (scheeps)naam Brema…" at bounding box center [408, 100] width 767 height 200
click at [293, 182] on div "Toon contract voorbeeld" at bounding box center [221, 179] width 366 height 7
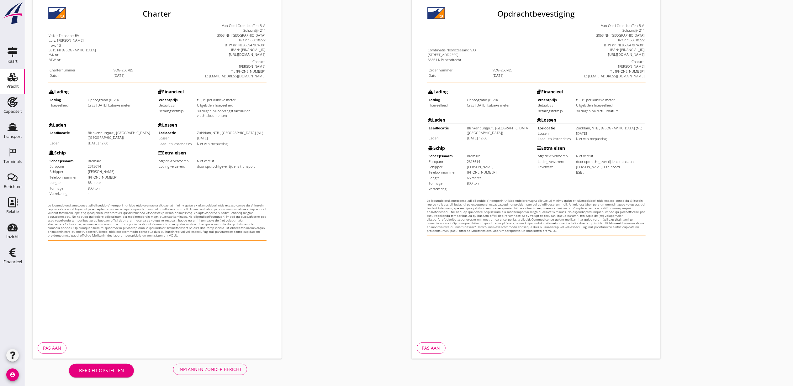
scroll to position [78, 0]
click at [221, 370] on div "Inplannen zonder bericht" at bounding box center [209, 368] width 63 height 7
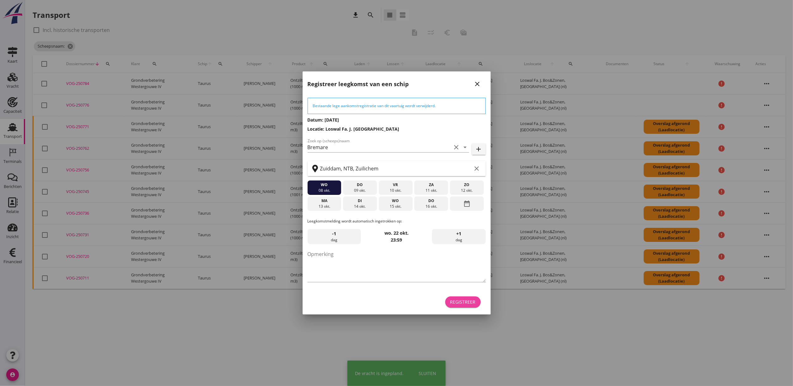
click at [468, 299] on div "Registreer" at bounding box center [462, 302] width 25 height 7
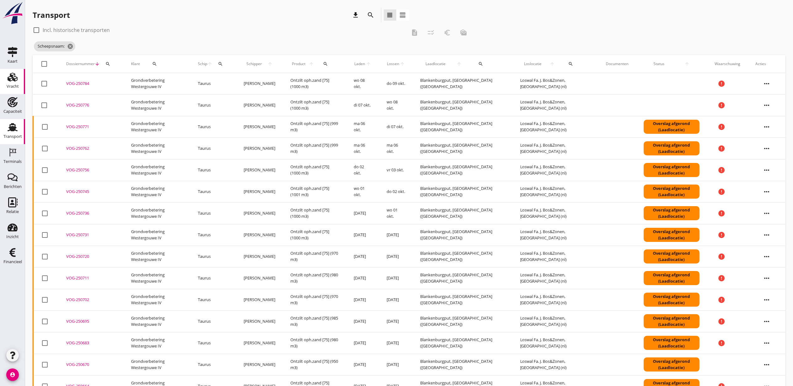
click at [11, 80] on icon "Vracht" at bounding box center [13, 77] width 10 height 10
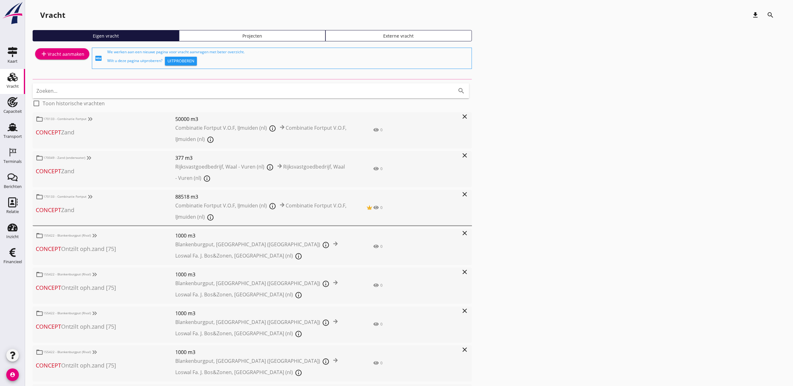
click at [302, 37] on div "Projecten" at bounding box center [252, 36] width 141 height 7
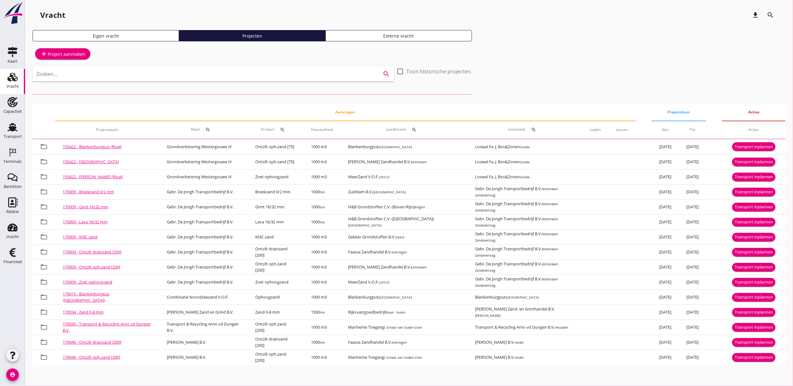
click at [277, 69] on input "Zoeken..." at bounding box center [204, 74] width 336 height 10
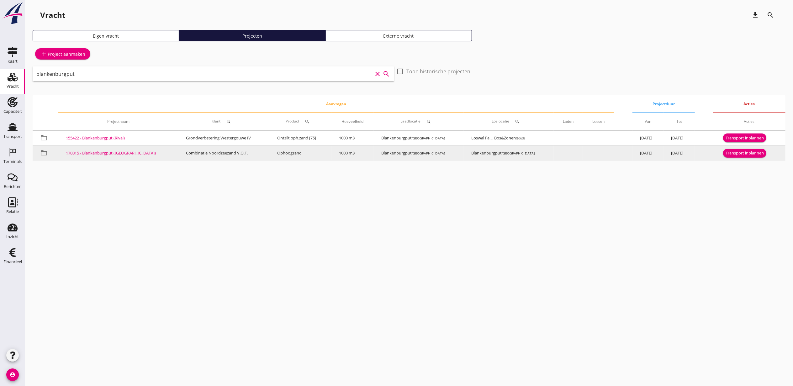
type input "blankenburgput"
click at [740, 152] on div "Transport inplannen" at bounding box center [744, 153] width 38 height 6
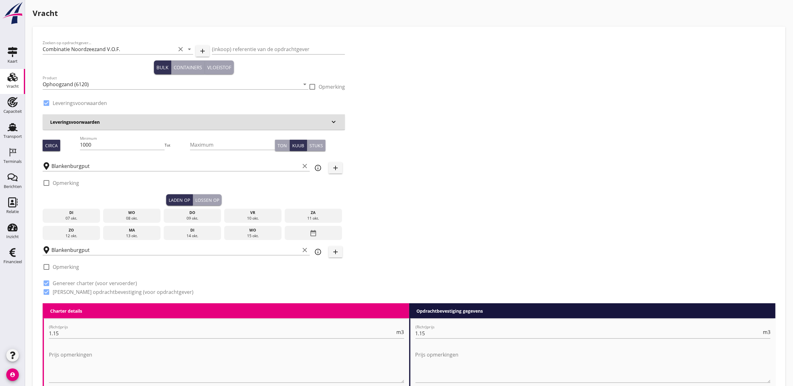
click at [147, 211] on div "wo" at bounding box center [132, 213] width 55 height 6
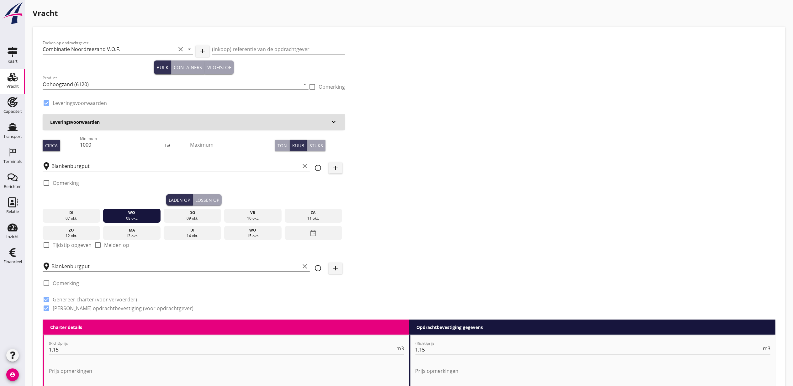
drag, startPoint x: 68, startPoint y: 244, endPoint x: 59, endPoint y: 257, distance: 16.2
click at [68, 244] on label "Tijdstip opgeven" at bounding box center [72, 245] width 39 height 6
checkbox input "true"
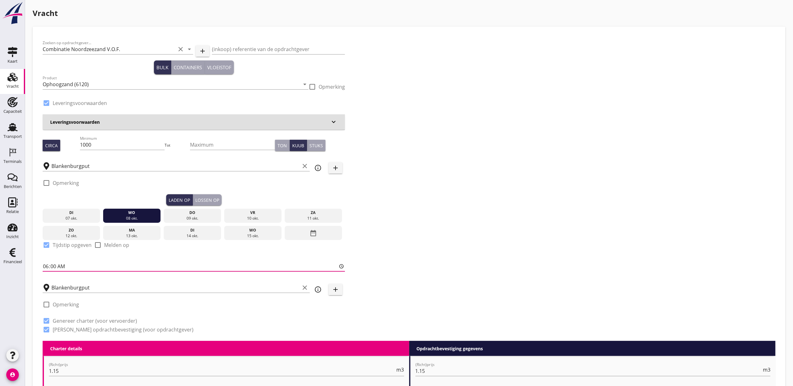
click at [43, 267] on input "06:00" at bounding box center [194, 266] width 302 height 10
type input "13:00"
click at [211, 198] on div "Lossen op" at bounding box center [207, 200] width 24 height 7
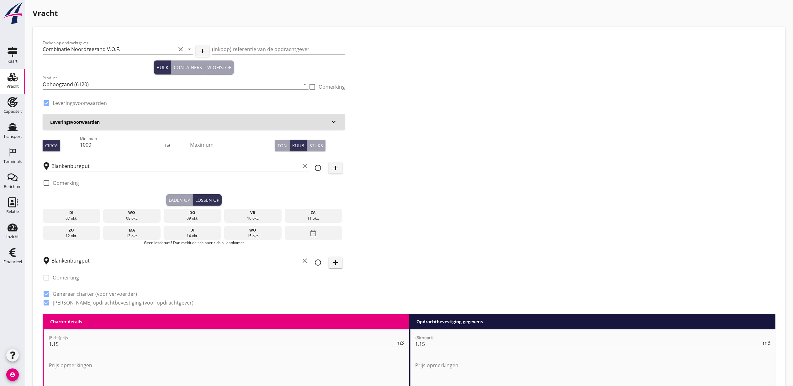
click at [136, 222] on div "[DATE]" at bounding box center [131, 216] width 57 height 14
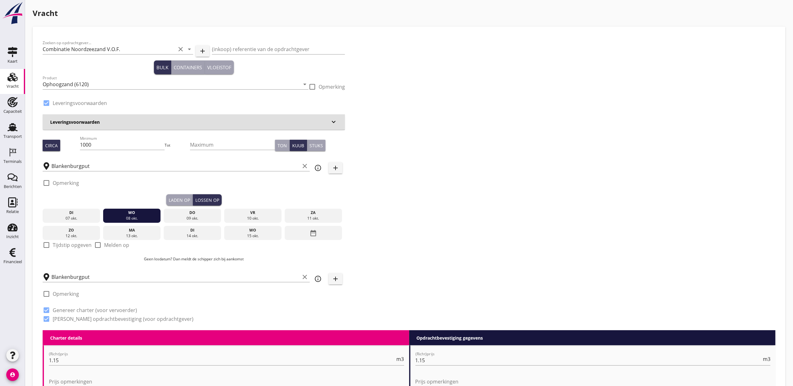
click at [120, 271] on div "Blankenburgput clear" at bounding box center [176, 275] width 267 height 14
click at [116, 276] on input "Blankenburgput" at bounding box center [175, 277] width 248 height 10
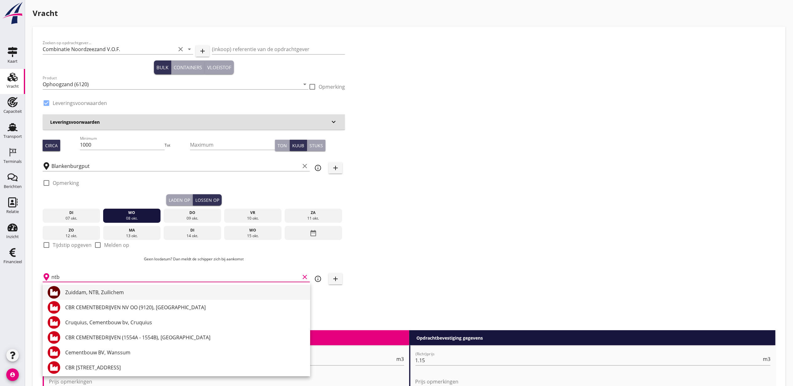
click at [130, 292] on div "Zuiddam, NTB, Zuilichem" at bounding box center [185, 293] width 240 height 8
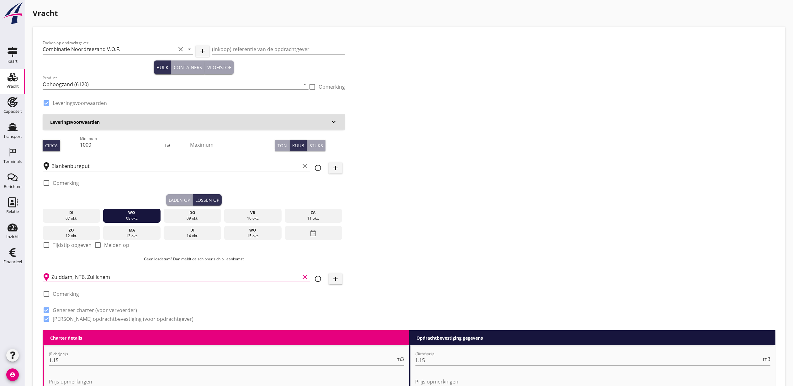
type input "Zuiddam, NTB, Zuilichem"
click at [526, 207] on div "Zoeken op opdrachtgever... Combinatie Noordzeezand V.O.F. clear arrow_drop_down…" at bounding box center [408, 184] width 737 height 294
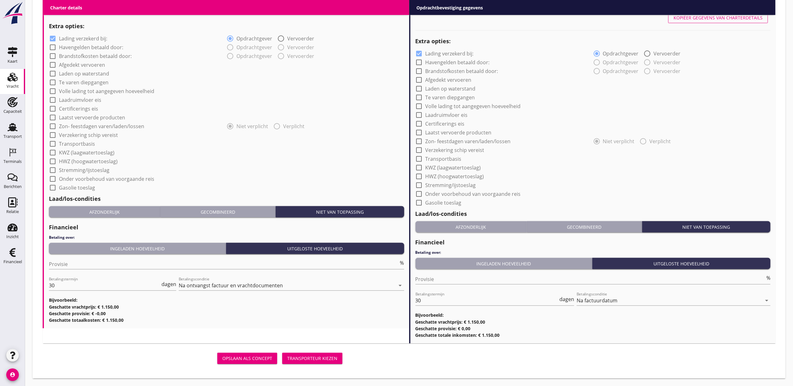
click at [314, 355] on div "Transporteur kiezen" at bounding box center [312, 358] width 50 height 7
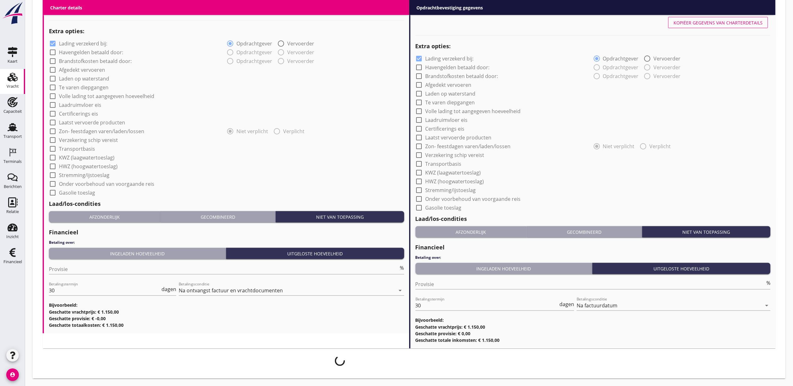
scroll to position [467, 0]
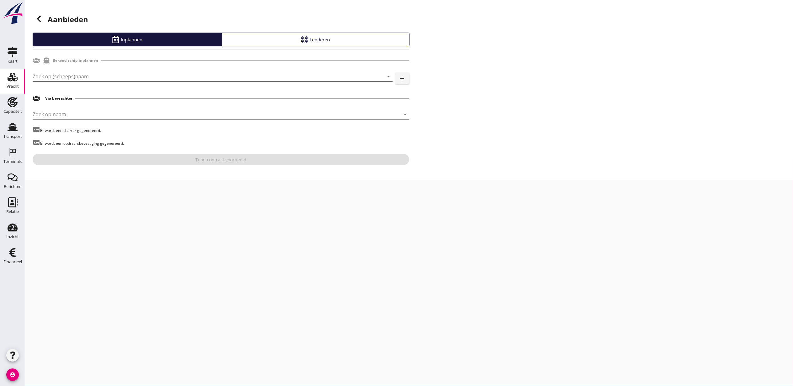
drag, startPoint x: 98, startPoint y: 82, endPoint x: 96, endPoint y: 78, distance: 4.4
click at [96, 79] on div "Zoek op (scheeps)naam arrow_drop_down" at bounding box center [213, 79] width 360 height 16
click at [96, 79] on input "Zoek op (scheeps)naam" at bounding box center [204, 76] width 342 height 10
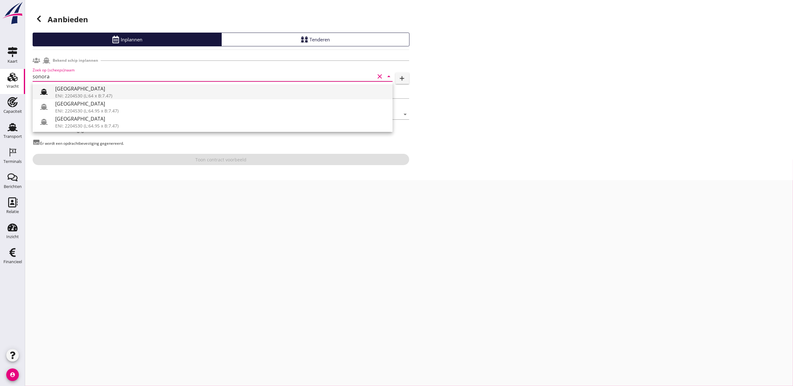
click at [101, 89] on div "[GEOGRAPHIC_DATA]" at bounding box center [221, 89] width 332 height 8
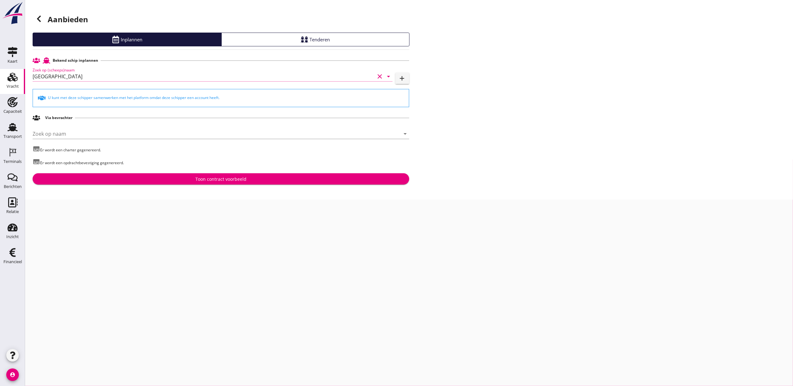
type input "[GEOGRAPHIC_DATA]"
click at [268, 183] on button "Toon contract voorbeeld" at bounding box center [221, 178] width 376 height 11
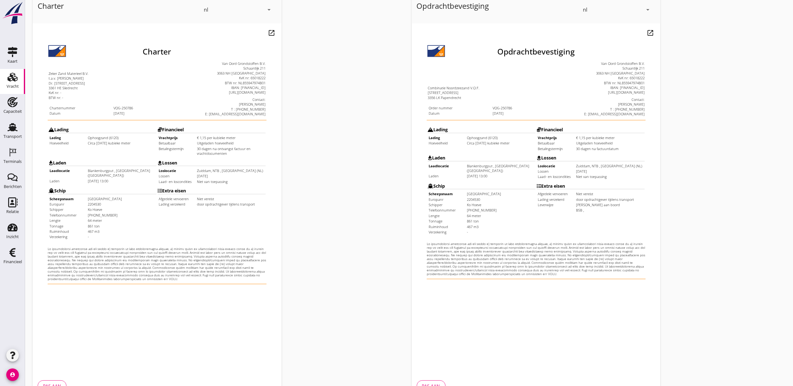
scroll to position [78, 0]
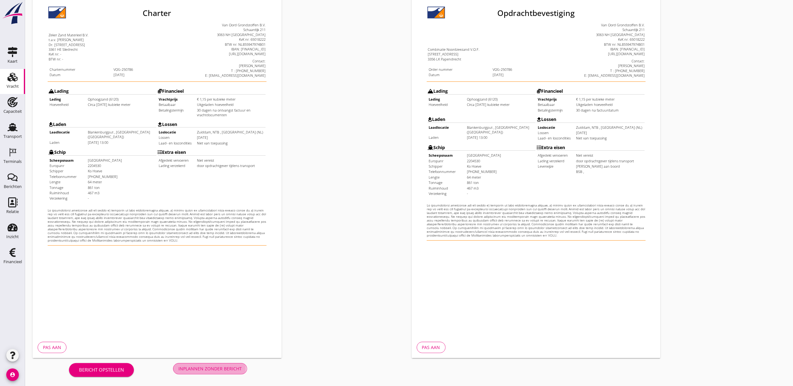
click at [216, 371] on div "Inplannen zonder bericht" at bounding box center [209, 368] width 63 height 7
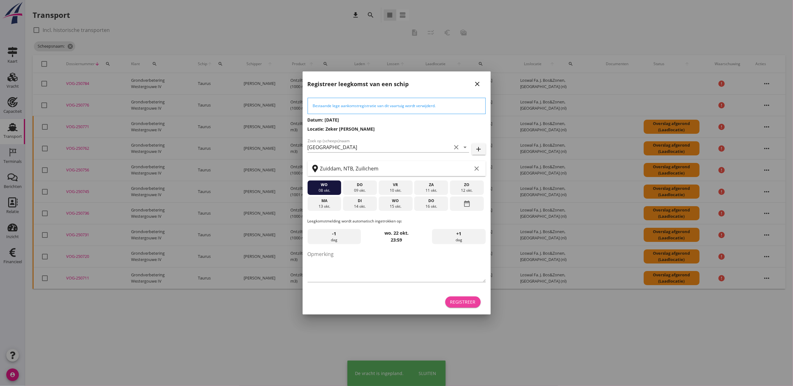
click at [455, 301] on div "Registreer" at bounding box center [462, 302] width 25 height 7
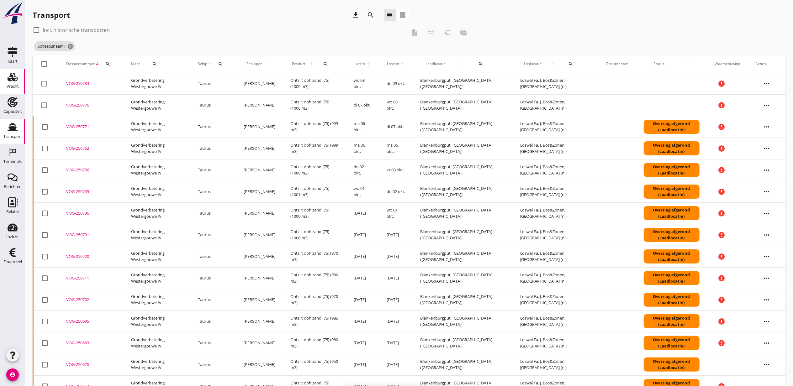
click at [17, 80] on use at bounding box center [13, 77] width 10 height 9
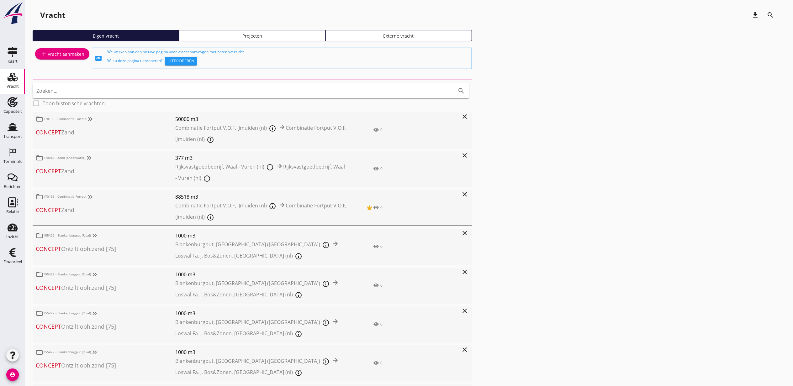
click at [248, 38] on div "Projecten" at bounding box center [252, 36] width 141 height 7
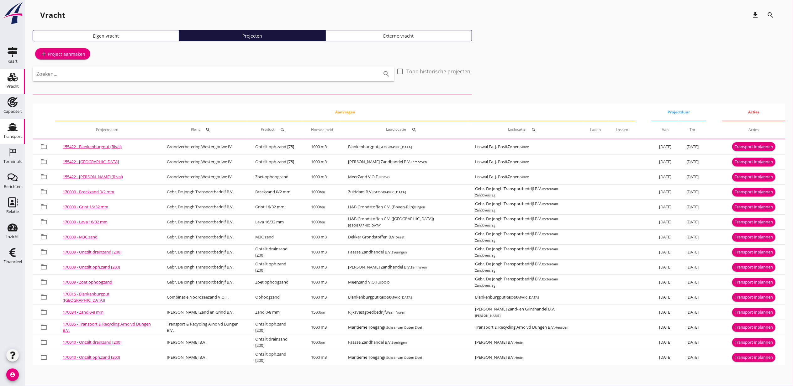
click at [10, 129] on use at bounding box center [13, 127] width 10 height 8
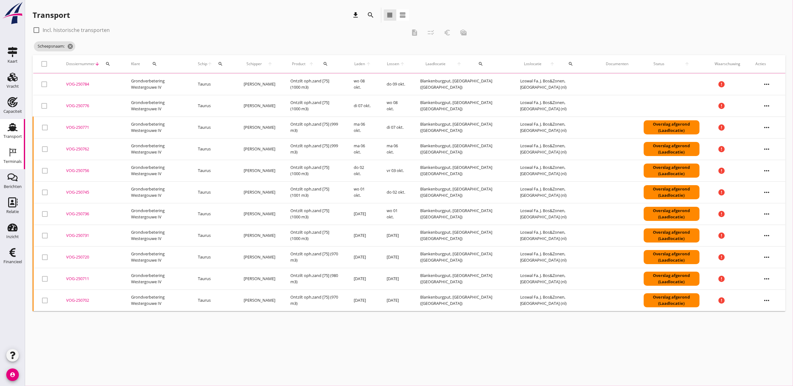
click at [17, 164] on div "Terminals" at bounding box center [12, 161] width 18 height 9
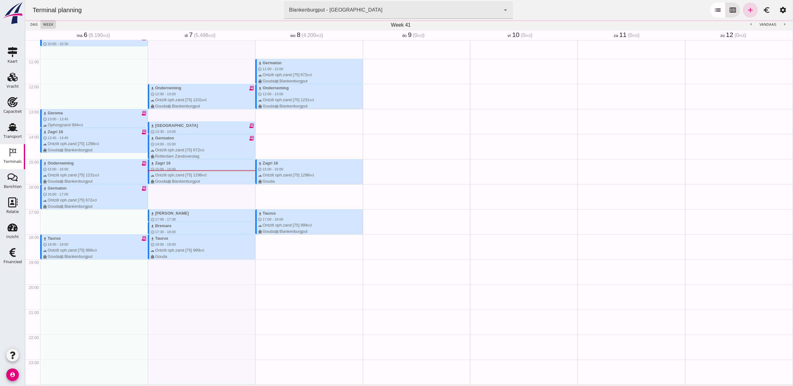
click at [456, 8] on div "Blankenburgput - [GEOGRAPHIC_DATA] e6c78bfd-e3f1-4bb9-b01e-b37ce3668b52" at bounding box center [392, 10] width 216 height 18
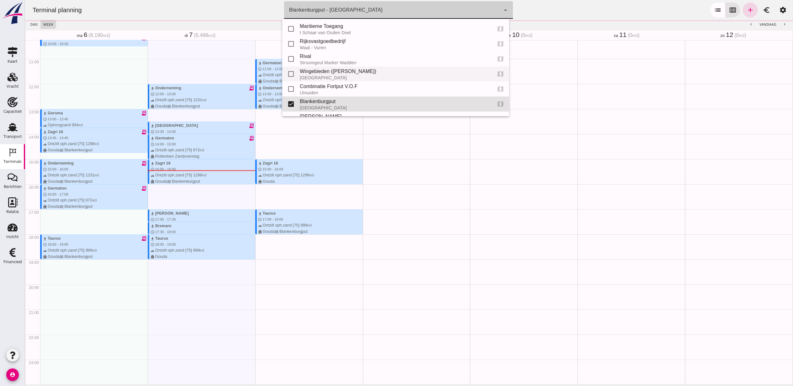
scroll to position [28, 0]
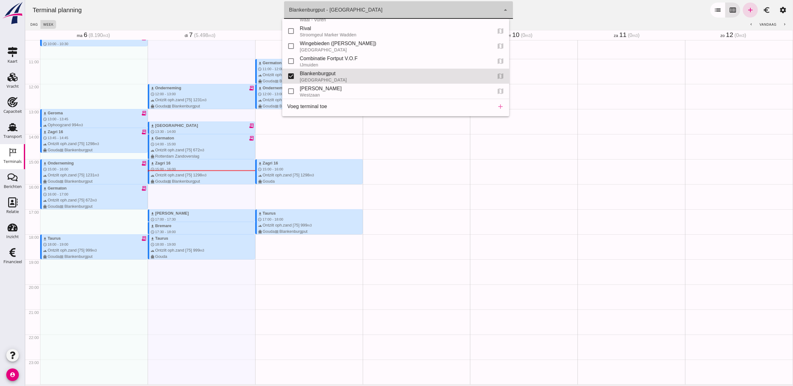
click at [596, 0] on div "Terminal planning terminal [GEOGRAPHIC_DATA] - [GEOGRAPHIC_DATA] e6c78bfd-e3f1-…" at bounding box center [408, 10] width 762 height 20
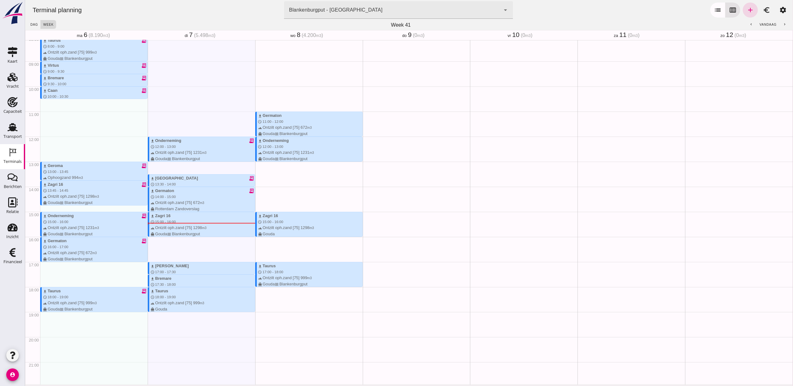
scroll to position [215, 0]
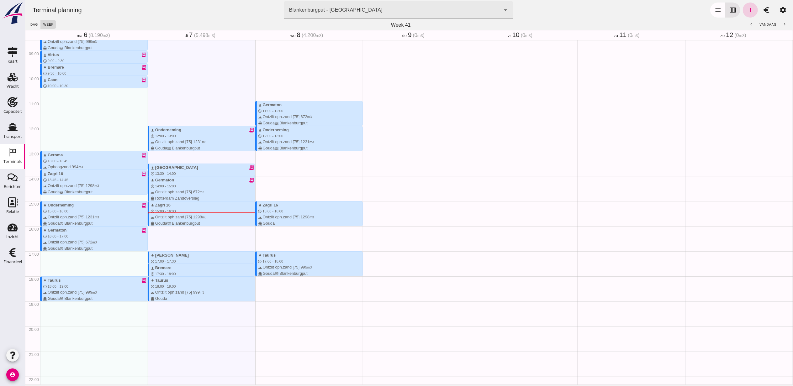
click at [746, 11] on icon "add" at bounding box center [750, 10] width 8 height 8
type input "Combinatie Noordzeezand V.O.F."
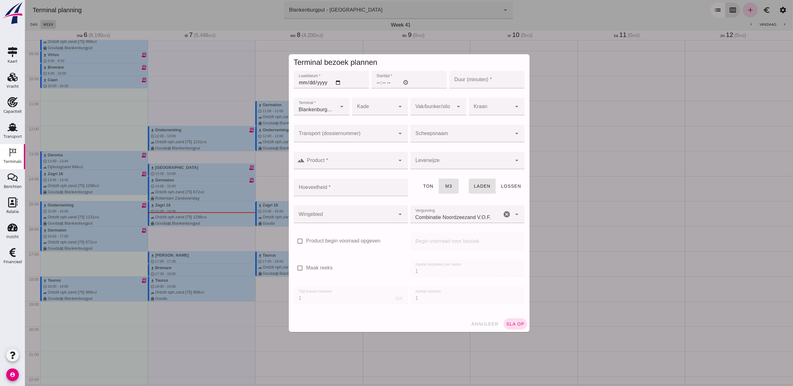
click at [337, 81] on input "Laaddatum *" at bounding box center [330, 80] width 75 height 18
type input "[DATE]"
click at [372, 84] on input "Starttijd *" at bounding box center [408, 80] width 75 height 18
type input "12:00"
click at [460, 81] on input "Duur (minuten) *" at bounding box center [486, 80] width 75 height 18
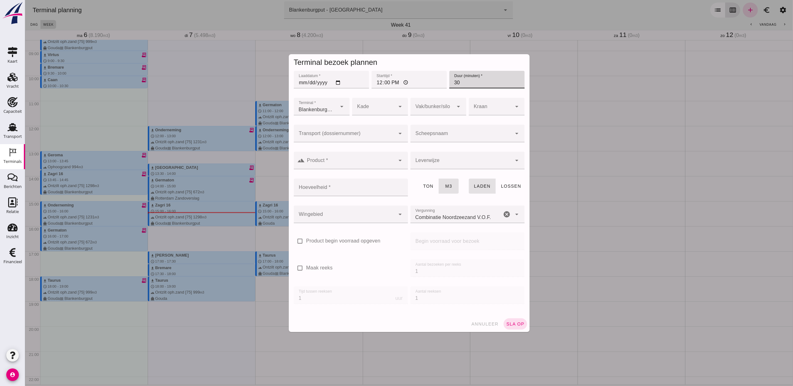
type input "30"
click at [381, 133] on input "Transport (dossiernummer)" at bounding box center [344, 137] width 102 height 8
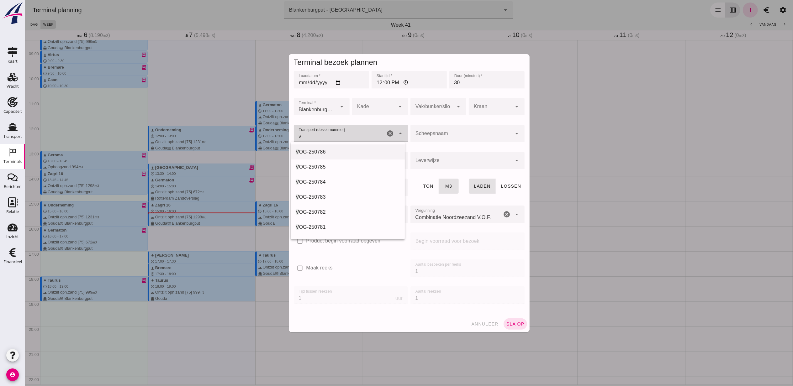
drag, startPoint x: 354, startPoint y: 162, endPoint x: 390, endPoint y: 147, distance: 38.6
click at [354, 161] on div "V OG-250785" at bounding box center [347, 167] width 114 height 15
type input "VOG-250785"
type input "franco_on_board"
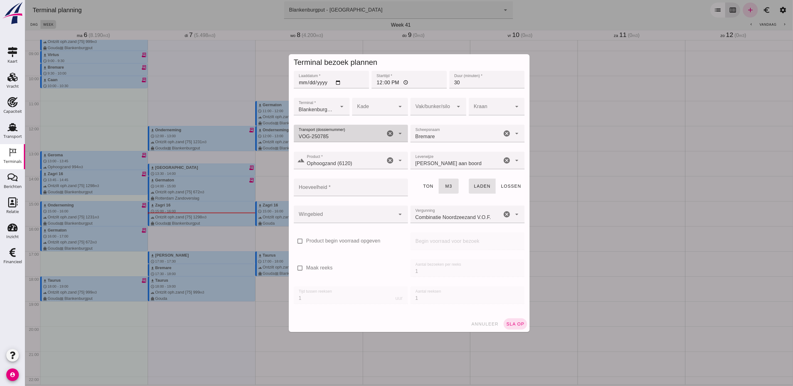
type input "VOG-250785"
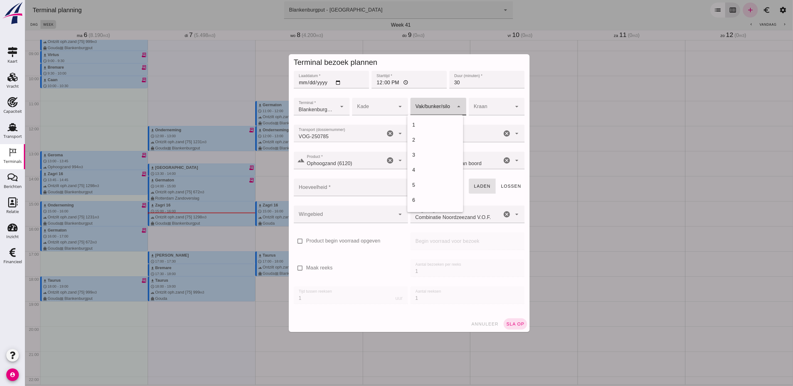
click at [433, 110] on div at bounding box center [431, 107] width 43 height 18
click at [432, 171] on div "18" at bounding box center [435, 172] width 46 height 8
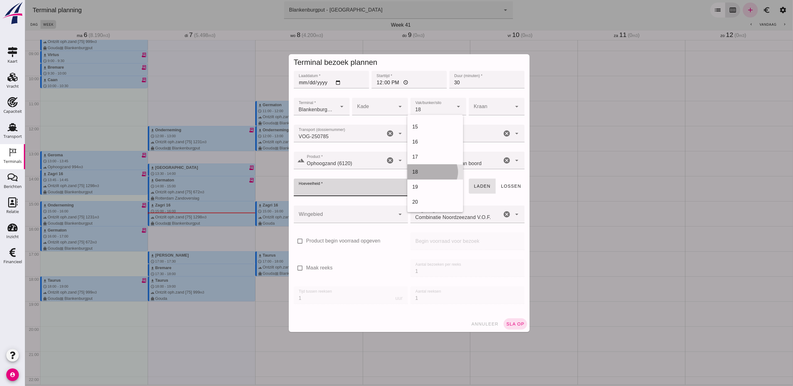
click at [343, 184] on input "Hoeveelheid *" at bounding box center [348, 188] width 110 height 18
type input "366"
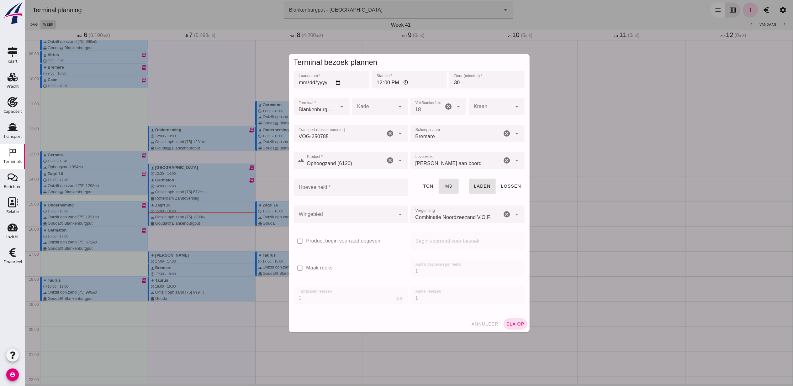
click at [362, 190] on input "Hoeveelheid *" at bounding box center [348, 188] width 110 height 18
type input "434"
click at [368, 221] on div at bounding box center [344, 215] width 102 height 18
click at [358, 236] on div "Blankenburgput" at bounding box center [347, 232] width 114 height 15
type input "333"
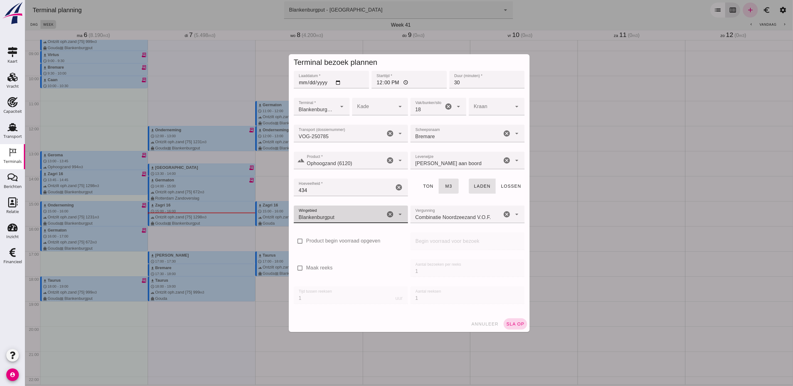
click at [515, 319] on button "sla op" at bounding box center [515, 323] width 24 height 11
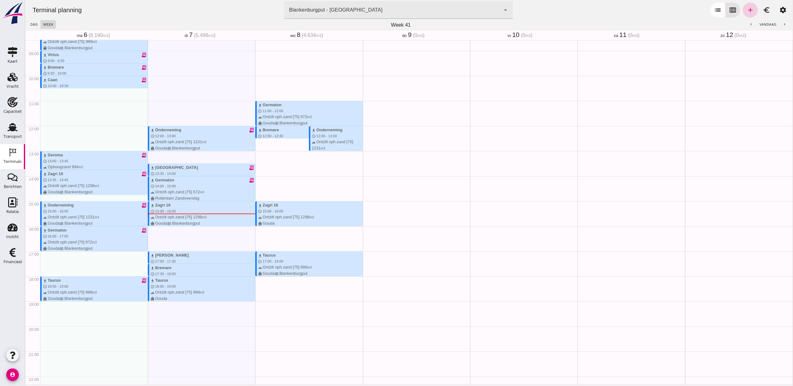
click at [746, 13] on icon "add" at bounding box center [750, 10] width 8 height 8
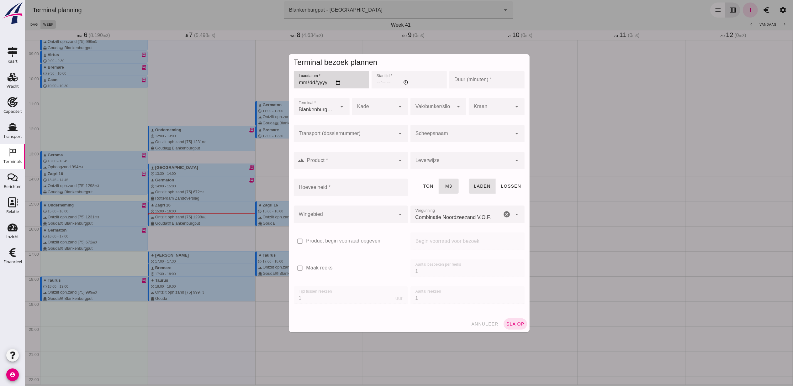
click at [332, 80] on input "Laaddatum *" at bounding box center [330, 80] width 75 height 18
click at [381, 83] on input "Starttijd *" at bounding box center [408, 80] width 75 height 18
click at [354, 160] on input "Product *" at bounding box center [350, 164] width 90 height 8
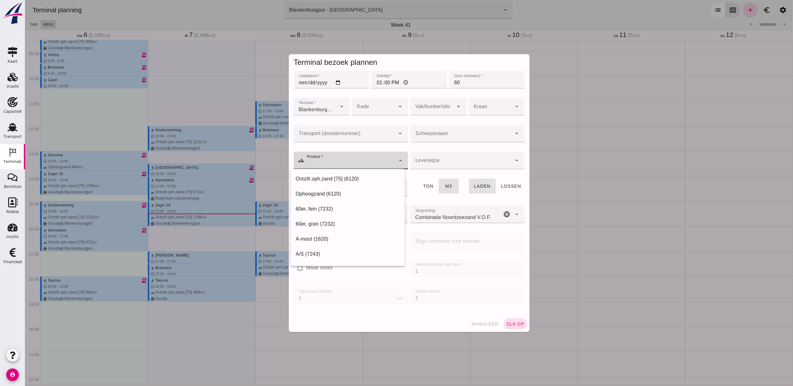
click at [356, 132] on div at bounding box center [344, 134] width 102 height 18
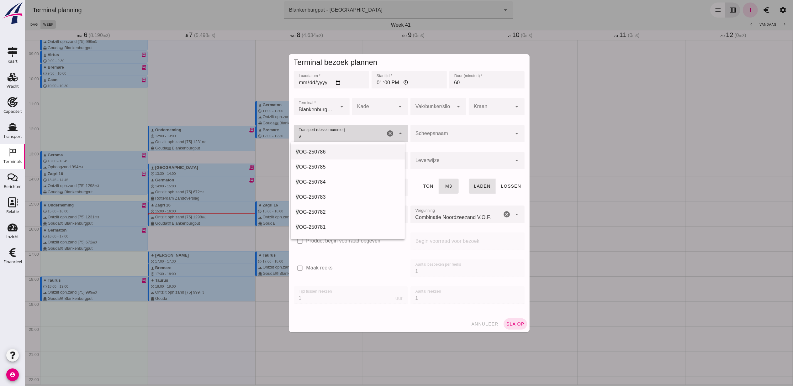
click at [351, 150] on div "V OG-250786" at bounding box center [347, 152] width 104 height 8
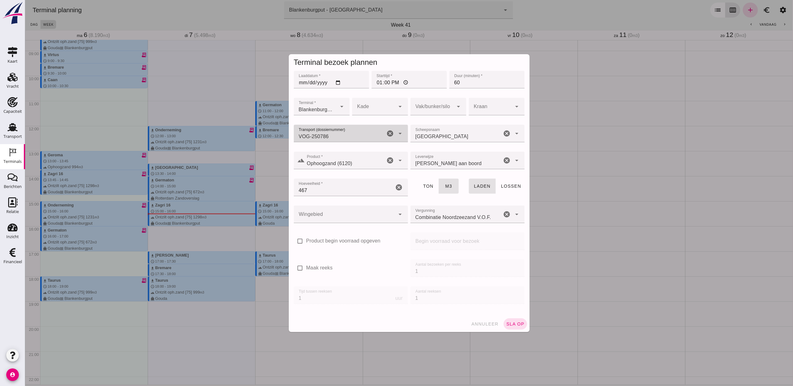
click at [412, 103] on div at bounding box center [431, 107] width 43 height 18
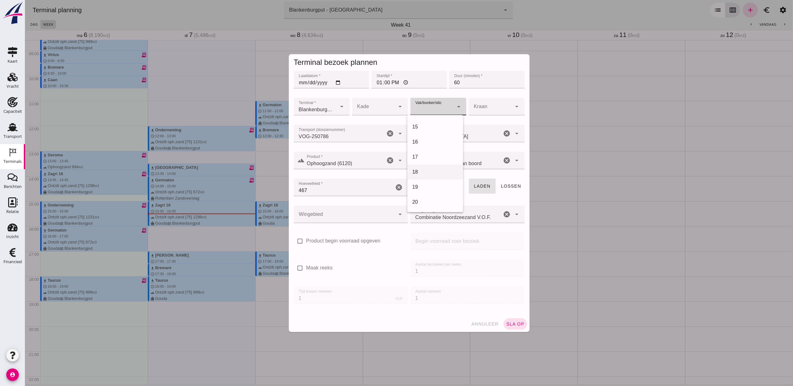
click at [431, 174] on div "18" at bounding box center [435, 172] width 46 height 8
click at [364, 214] on div at bounding box center [344, 215] width 102 height 18
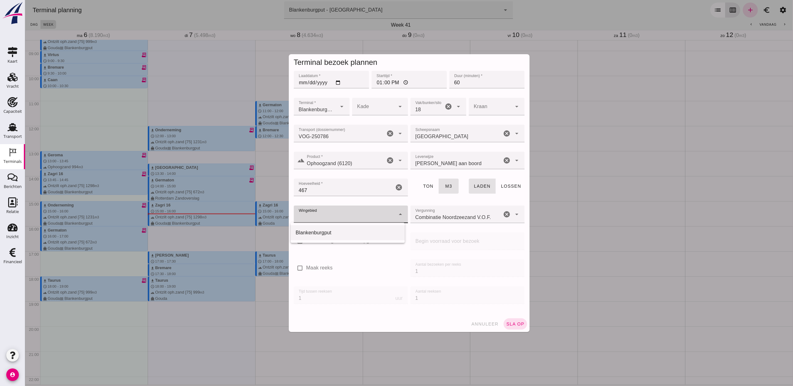
click at [348, 233] on div "Blankenburgput" at bounding box center [347, 233] width 104 height 8
click at [373, 108] on div at bounding box center [373, 107] width 43 height 18
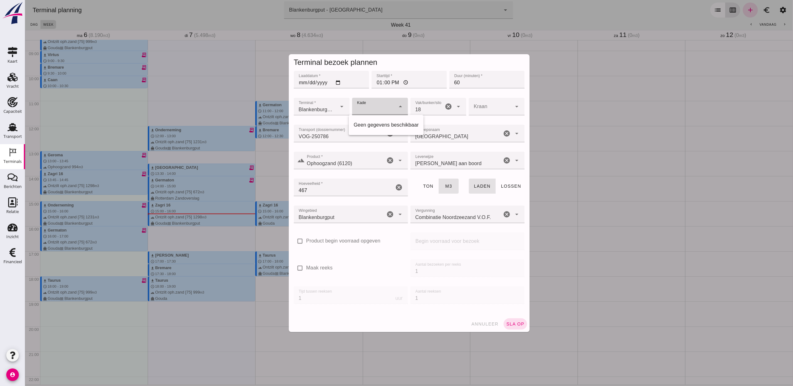
click at [380, 104] on div at bounding box center [373, 107] width 43 height 18
click at [519, 322] on span "sla op" at bounding box center [514, 324] width 18 height 5
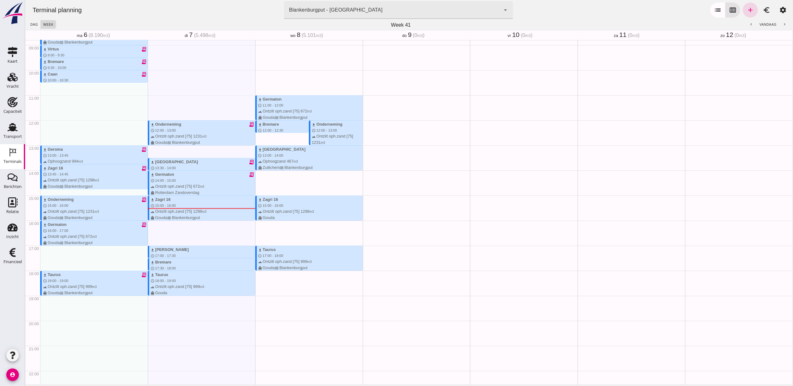
scroll to position [257, 0]
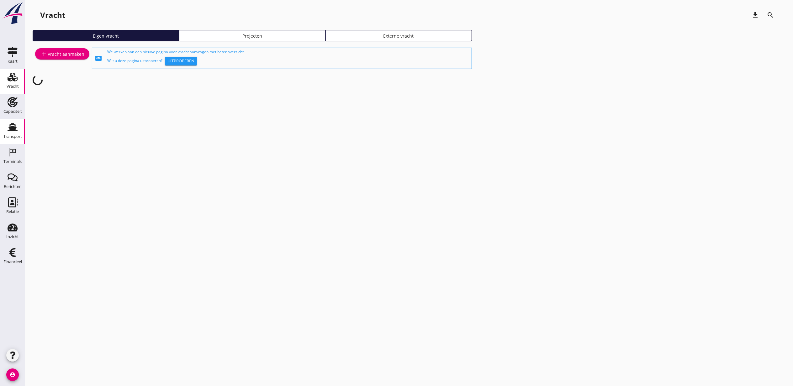
click at [10, 132] on div "Transport" at bounding box center [12, 136] width 18 height 9
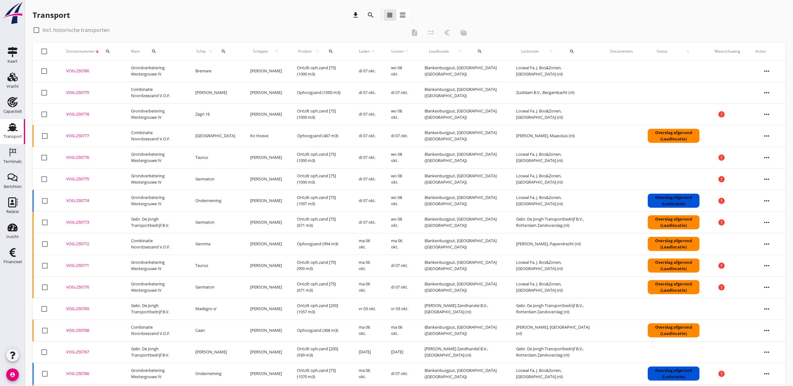
copy div "VOG-250778"
drag, startPoint x: 95, startPoint y: 115, endPoint x: 182, endPoint y: 16, distance: 131.7
click at [182, 16] on div "Transport download search view_headline view_agenda check_box_outline_blank Inc…" at bounding box center [408, 250] width 767 height 500
drag, startPoint x: 182, startPoint y: 16, endPoint x: 176, endPoint y: 17, distance: 6.0
click at [182, 14] on div "Transport download search view_headline view_agenda" at bounding box center [221, 15] width 376 height 15
